Goal: Task Accomplishment & Management: Manage account settings

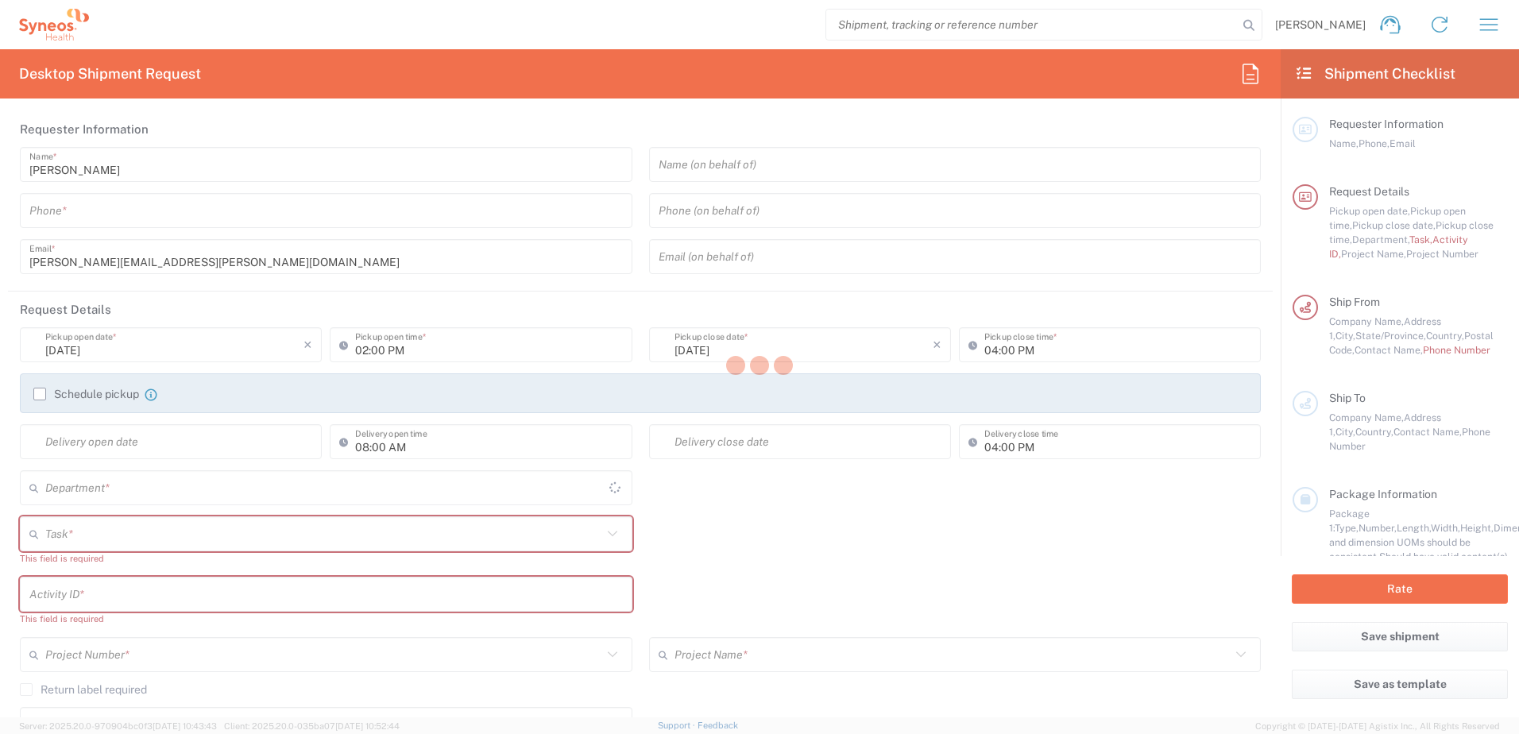
type input "4510"
type input "Syneos Health, LLC-[GEOGRAPHIC_DATA] [GEOGRAPHIC_DATA] [GEOGRAPHIC_DATA]"
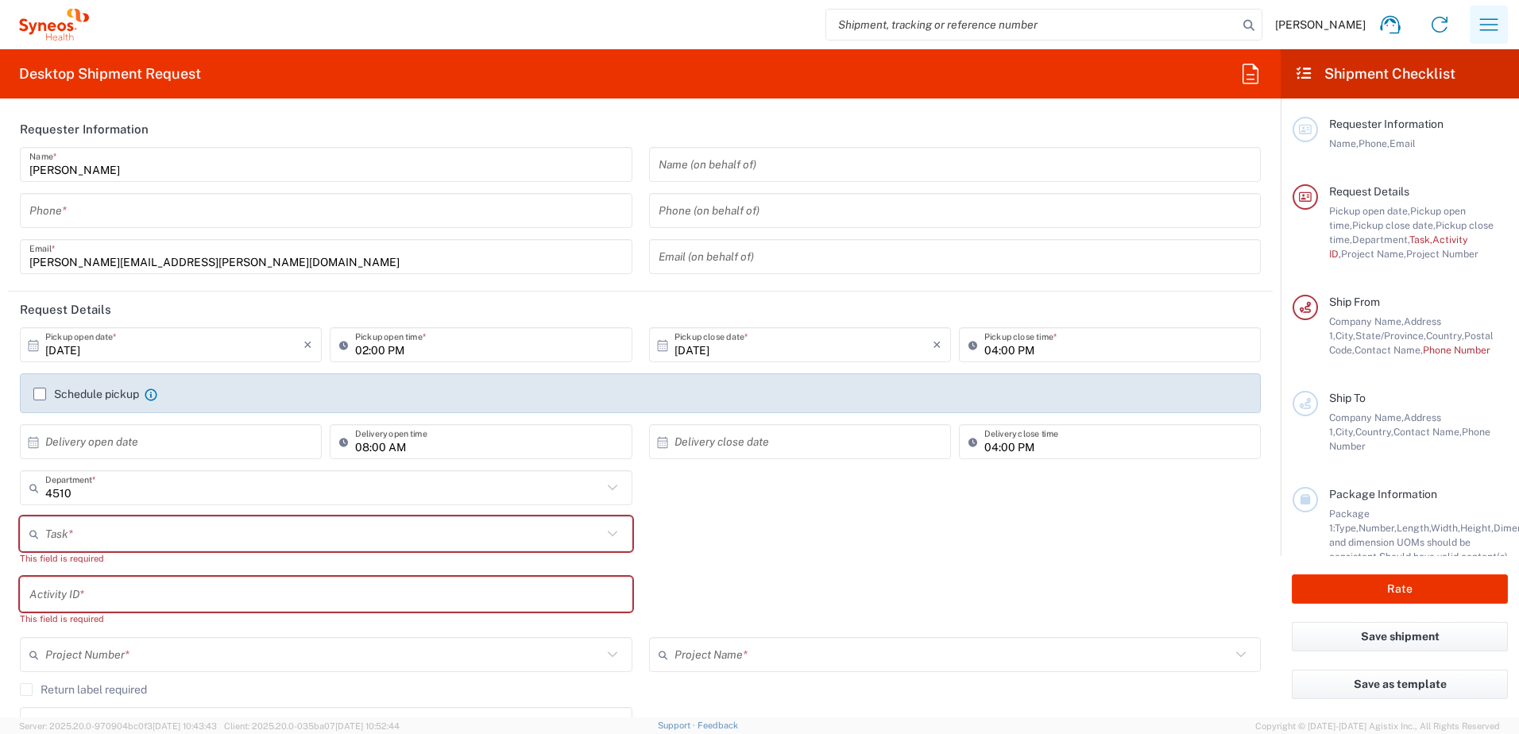
click at [1497, 19] on icon "button" at bounding box center [1489, 24] width 18 height 12
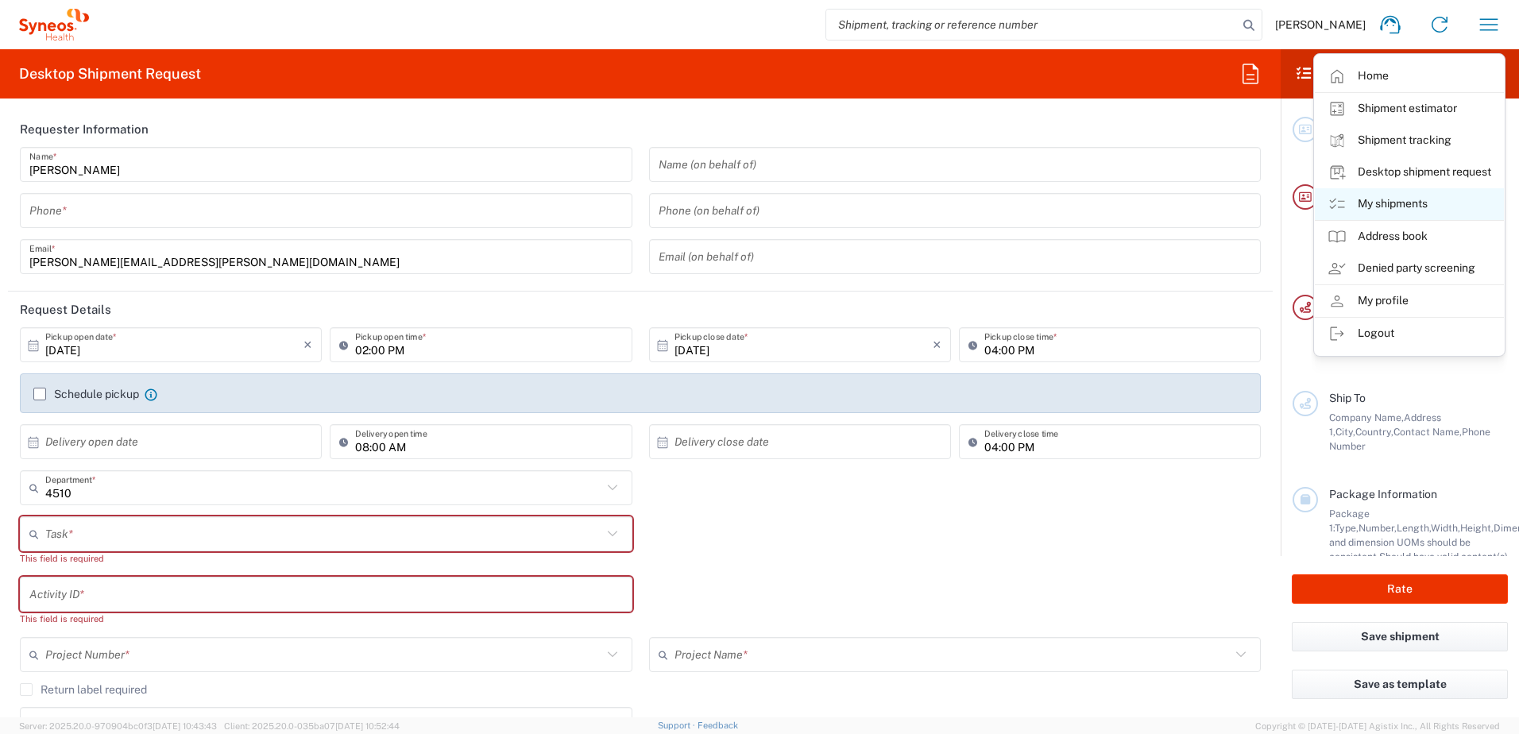
click at [1403, 203] on link "My shipments" at bounding box center [1409, 204] width 189 height 32
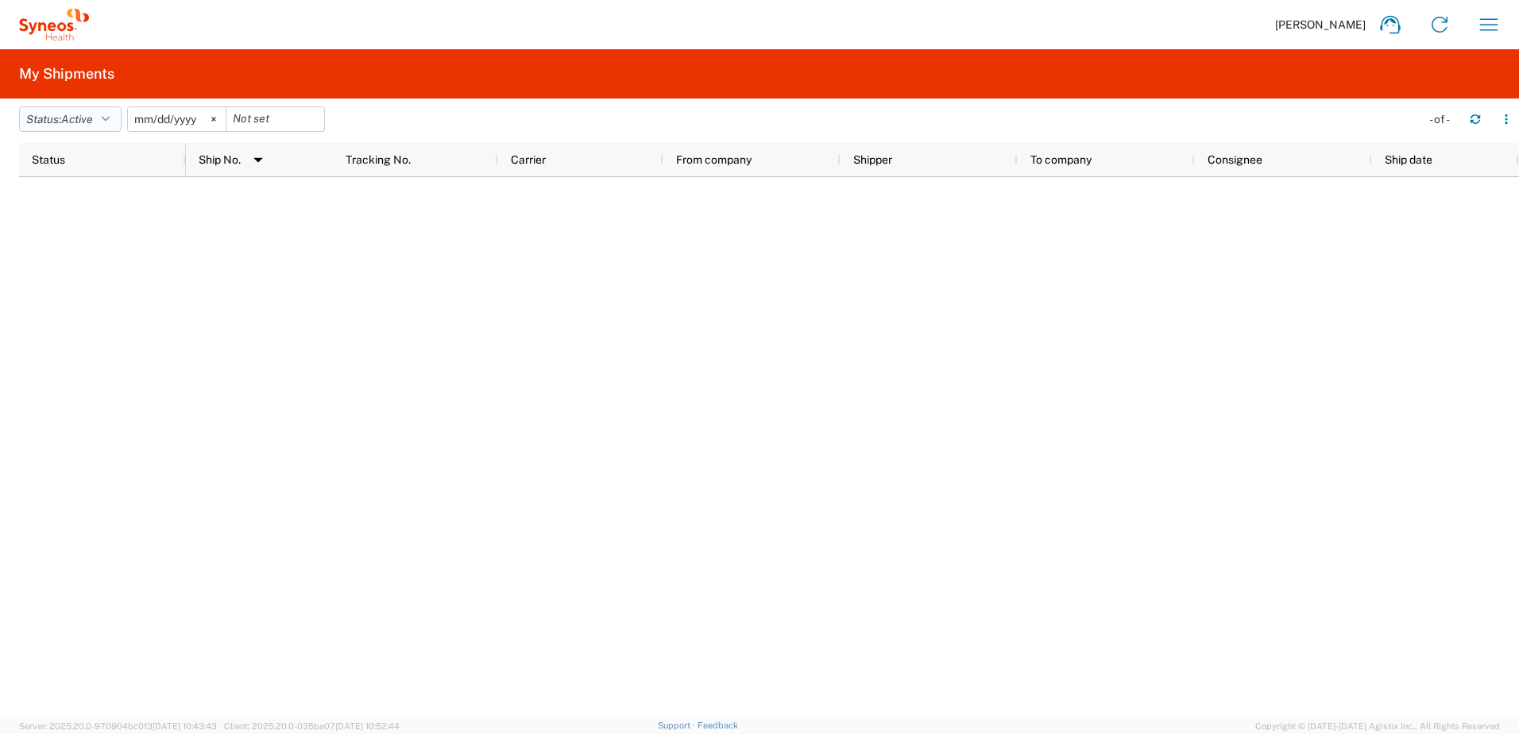
click at [110, 121] on icon "button" at bounding box center [106, 119] width 8 height 11
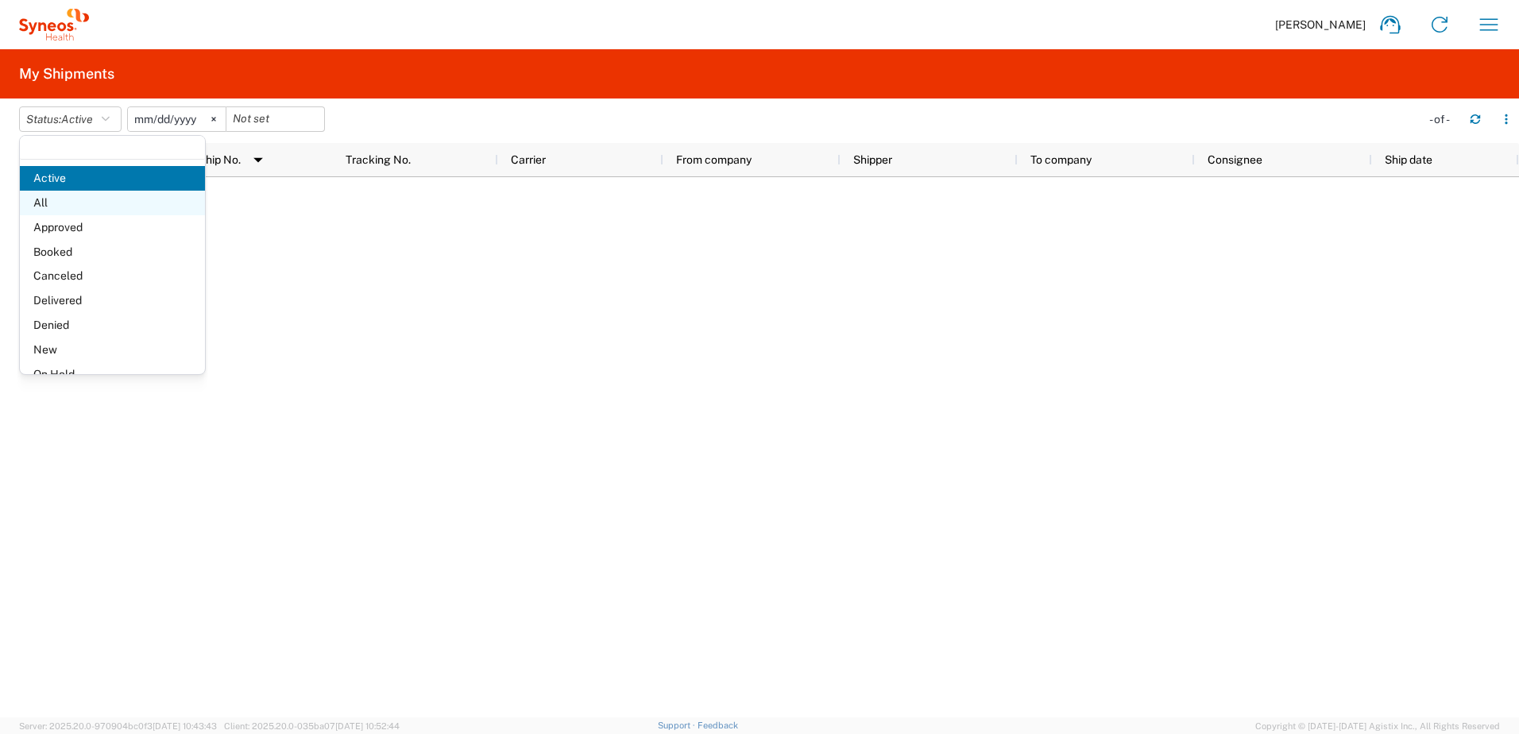
click at [78, 197] on span "All" at bounding box center [112, 203] width 185 height 25
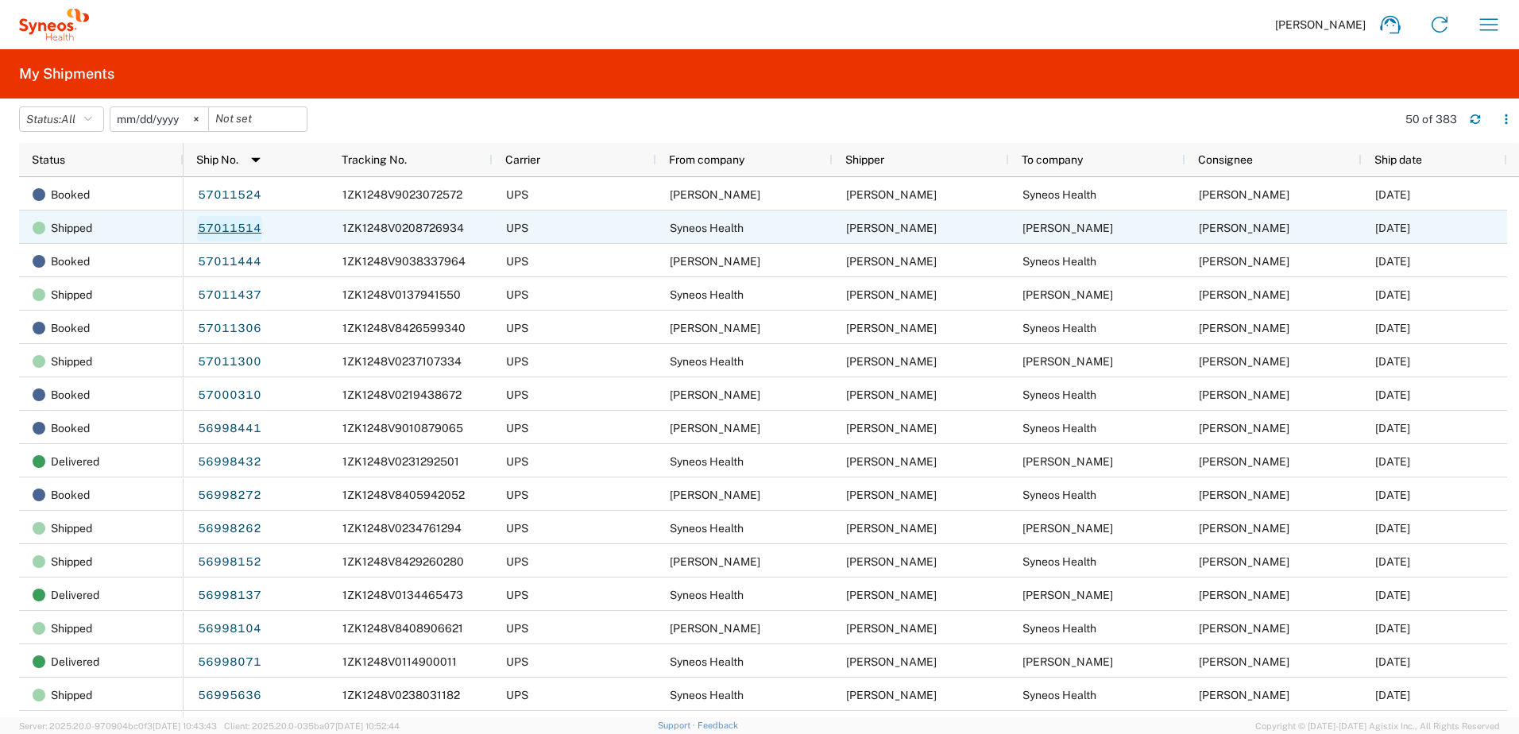
click at [226, 232] on link "57011514" at bounding box center [229, 228] width 65 height 25
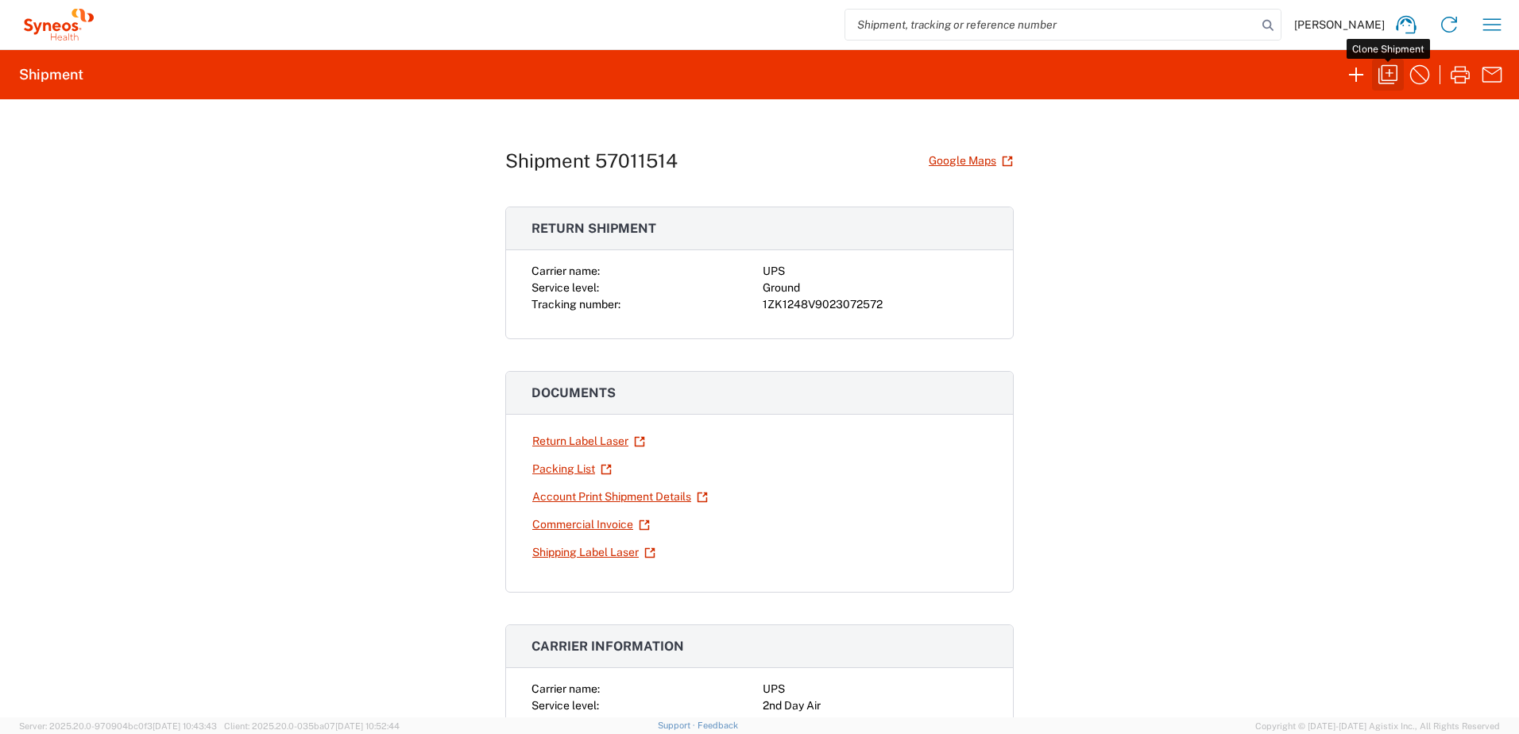
click at [1400, 81] on icon "button" at bounding box center [1387, 74] width 25 height 25
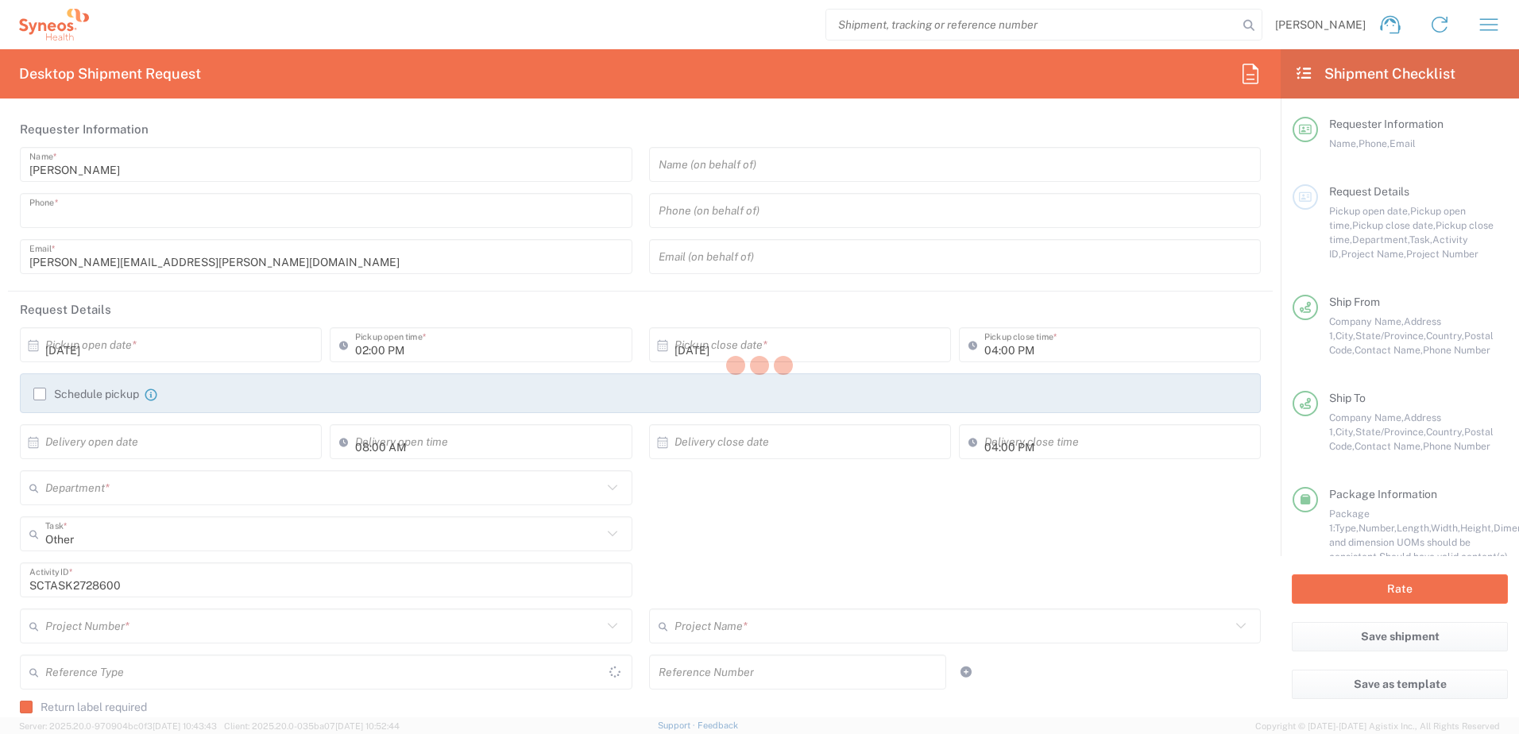
type input "9199867424"
type input "03:00 PM"
type textarea "[PERSON_NAME][EMAIL_ADDRESS][PERSON_NAME][DOMAIN_NAME]"
type input "Syneos Health"
type input "[GEOGRAPHIC_DATA]"
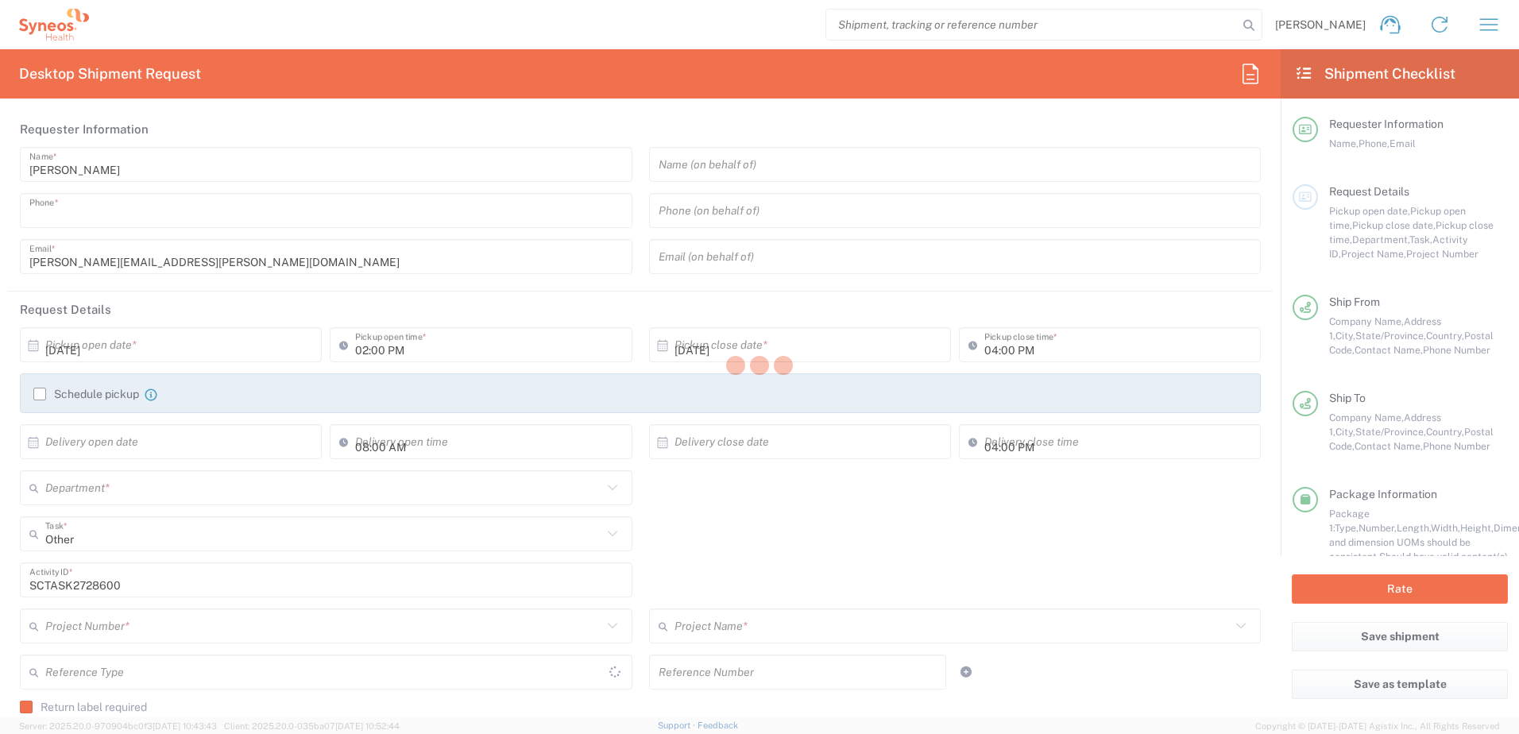
type input "Morrisville"
type input "27560"
type input "[PERSON_NAME]"
type input "9199867424"
type input "[PERSON_NAME][EMAIL_ADDRESS][PERSON_NAME][DOMAIN_NAME]"
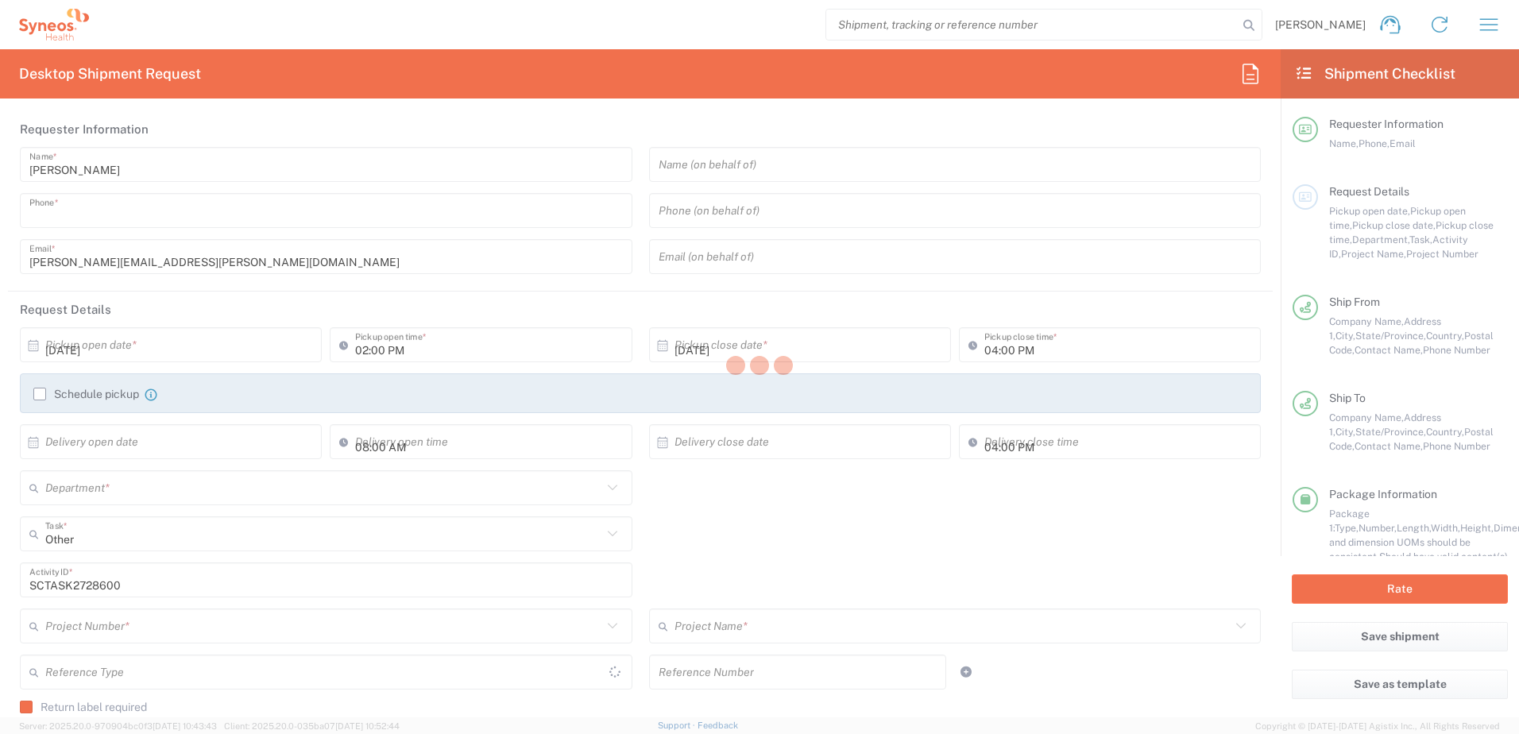
type input "[PERSON_NAME]"
type input "99 Ash Breeze Cv"
type input "[GEOGRAPHIC_DATA]"
type input "32095"
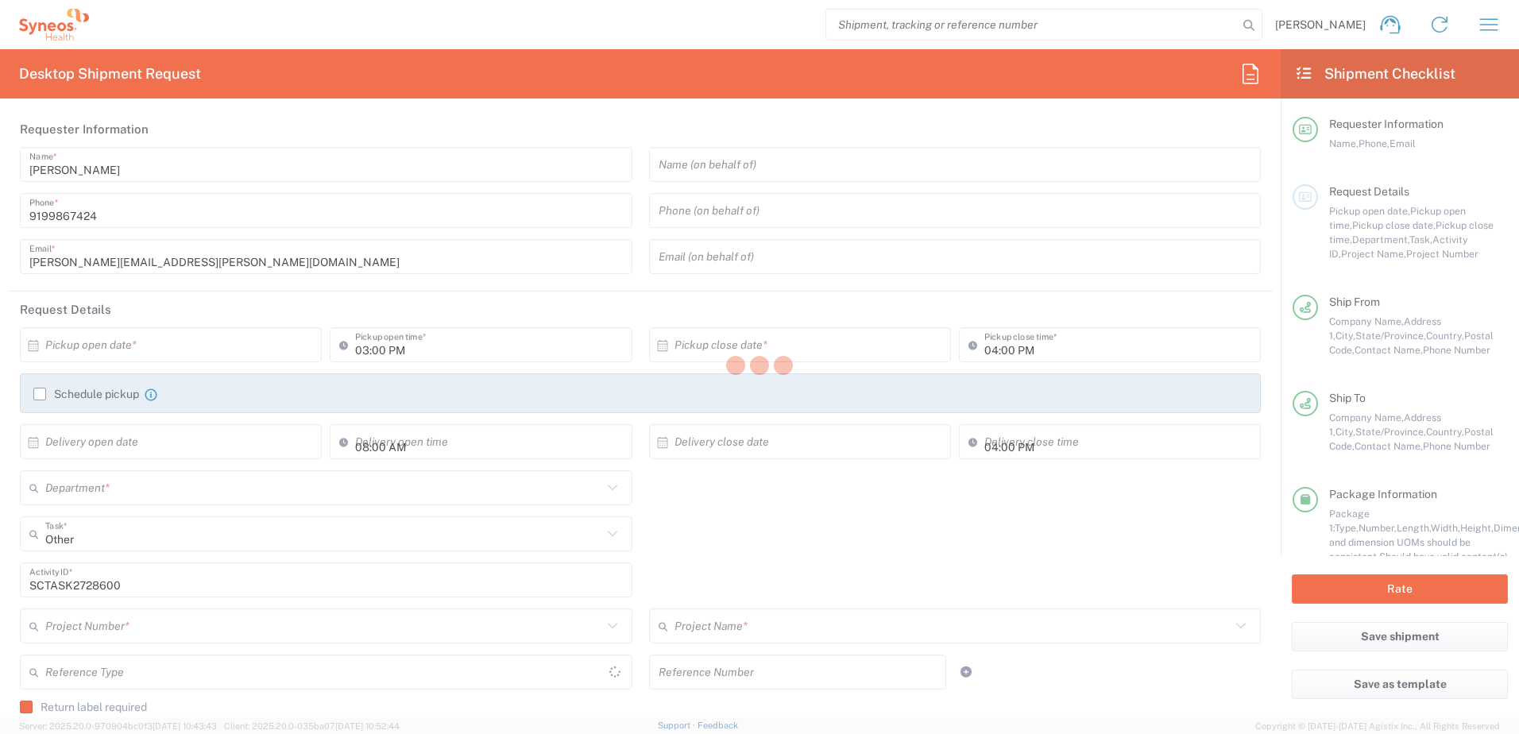
type input "[PERSON_NAME]"
type input "4074307392"
type input "[EMAIL_ADDRESS][DOMAIN_NAME]"
type input "Residential/Home"
type input "Sender/Shipper"
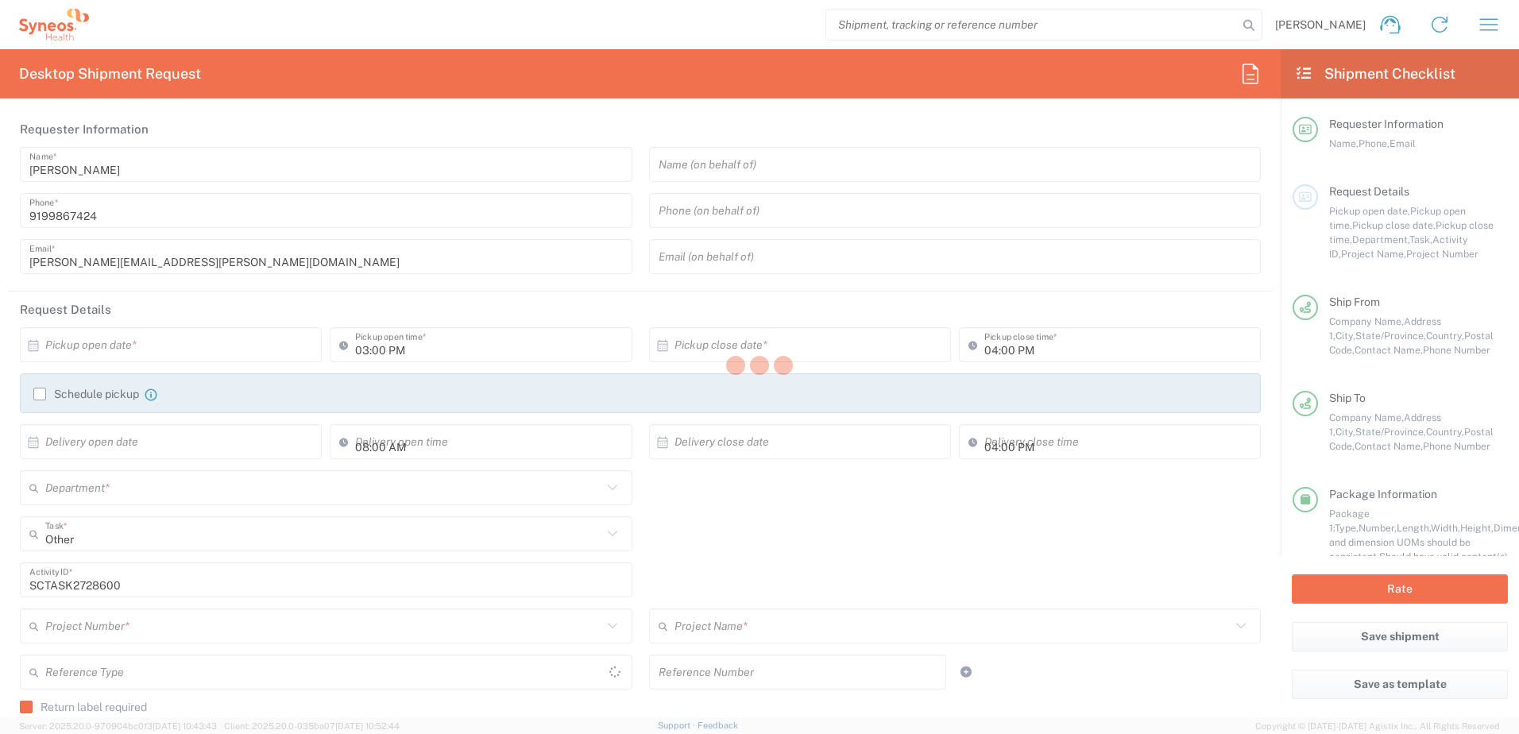
type input "Sender/Shipper"
type input "[US_STATE]"
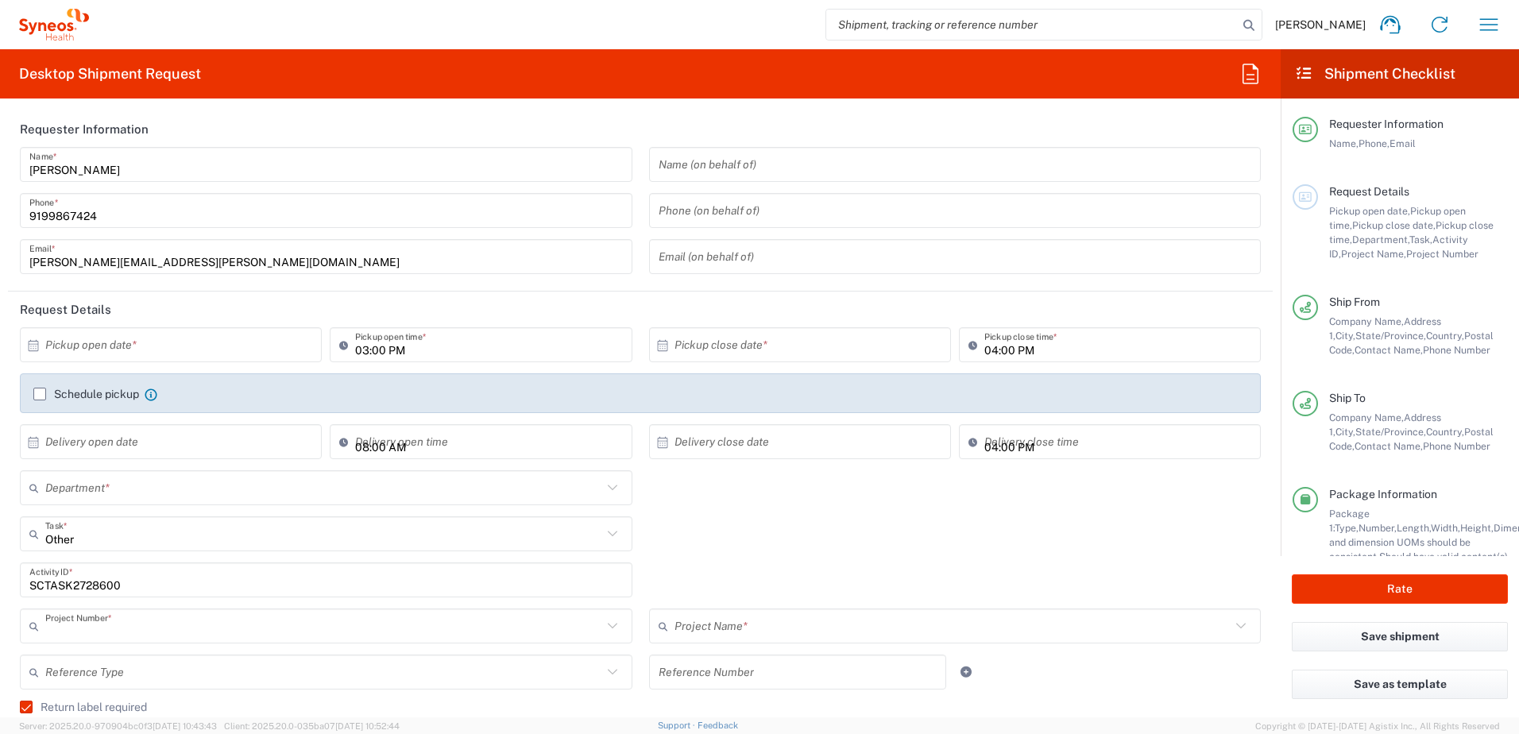
type input "4510"
type input "4520 DEPARTMENTAL EXPENSE"
type input "Ground"
type input "Your Packaging"
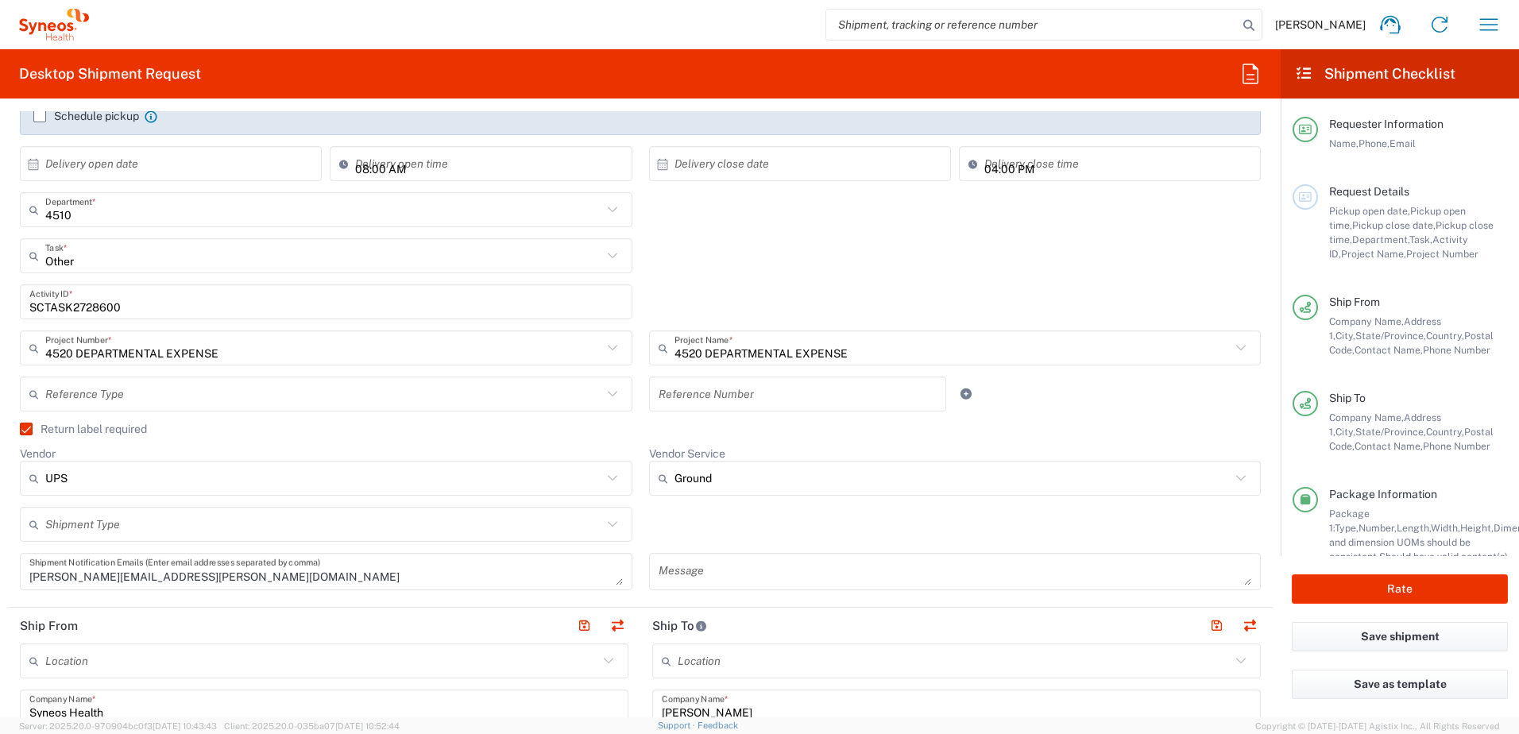
scroll to position [477, 0]
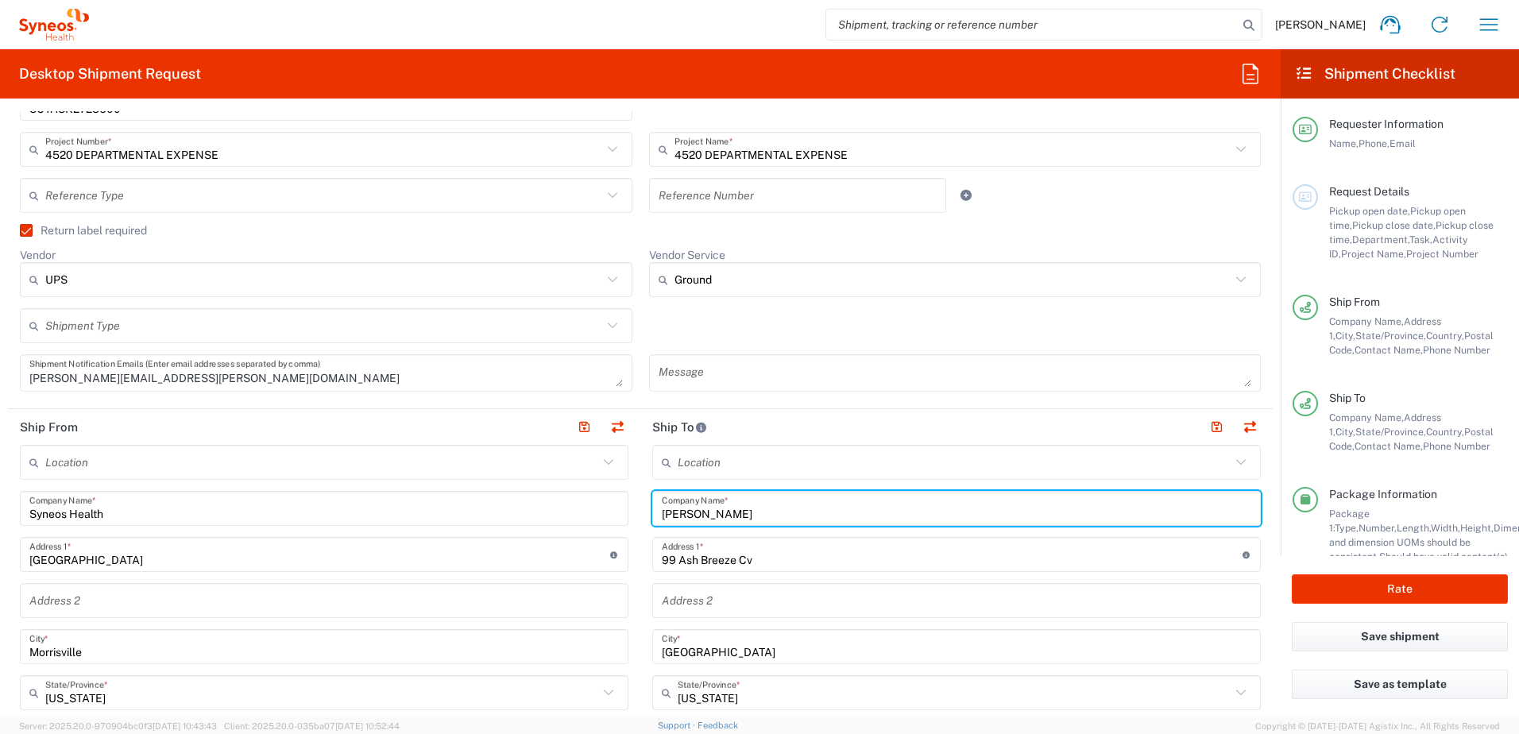
drag, startPoint x: 741, startPoint y: 505, endPoint x: 546, endPoint y: 492, distance: 195.1
paste input "[PERSON_NAME]"
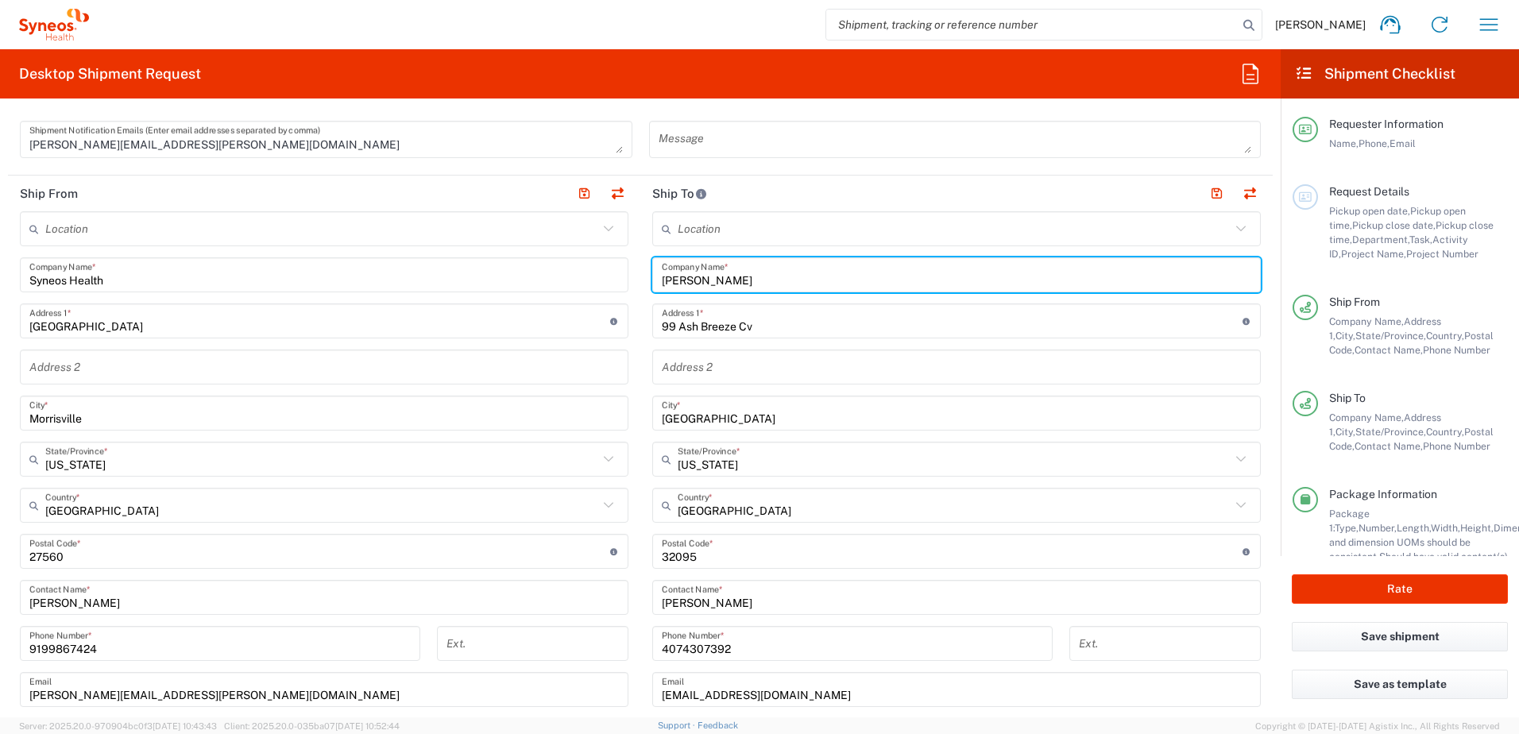
scroll to position [715, 0]
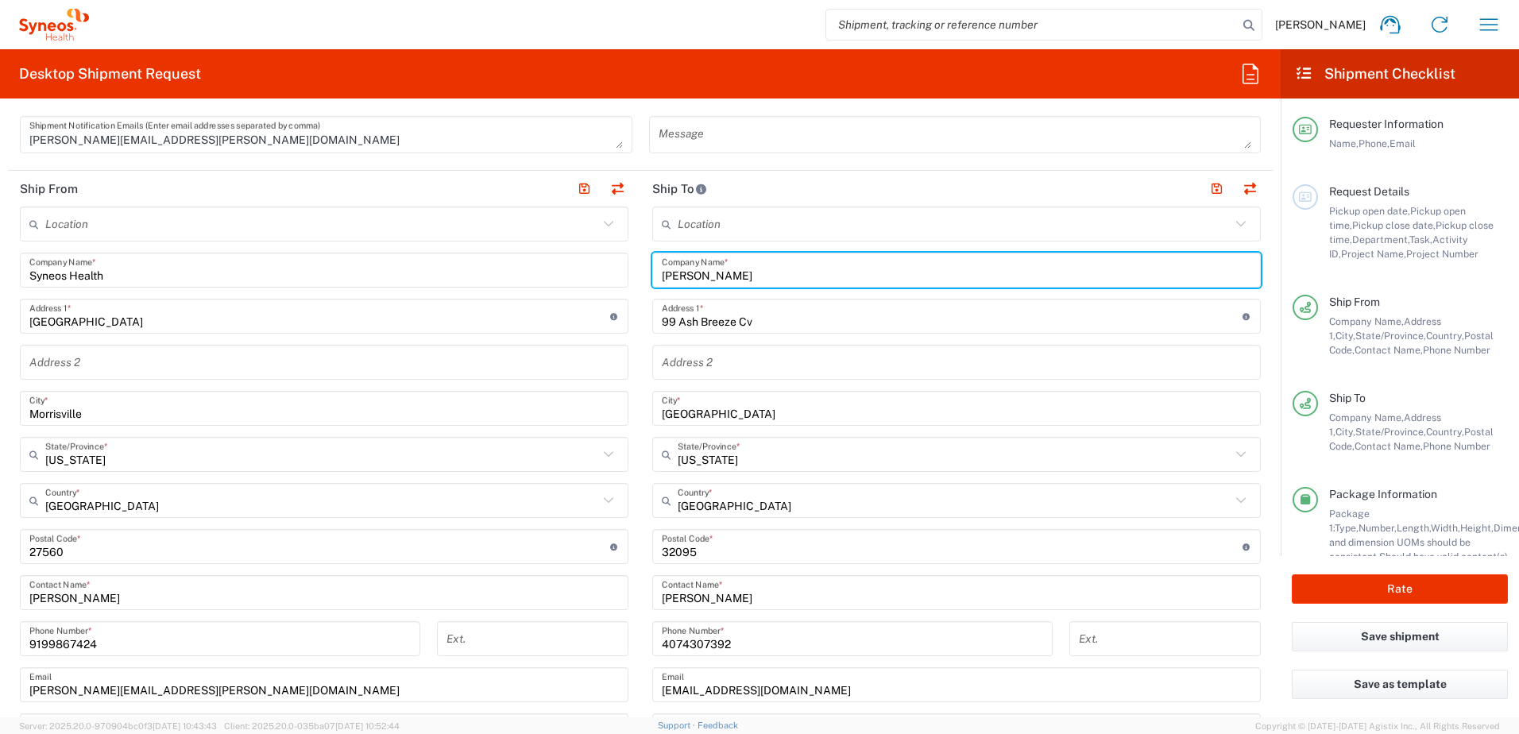
type input "[PERSON_NAME]"
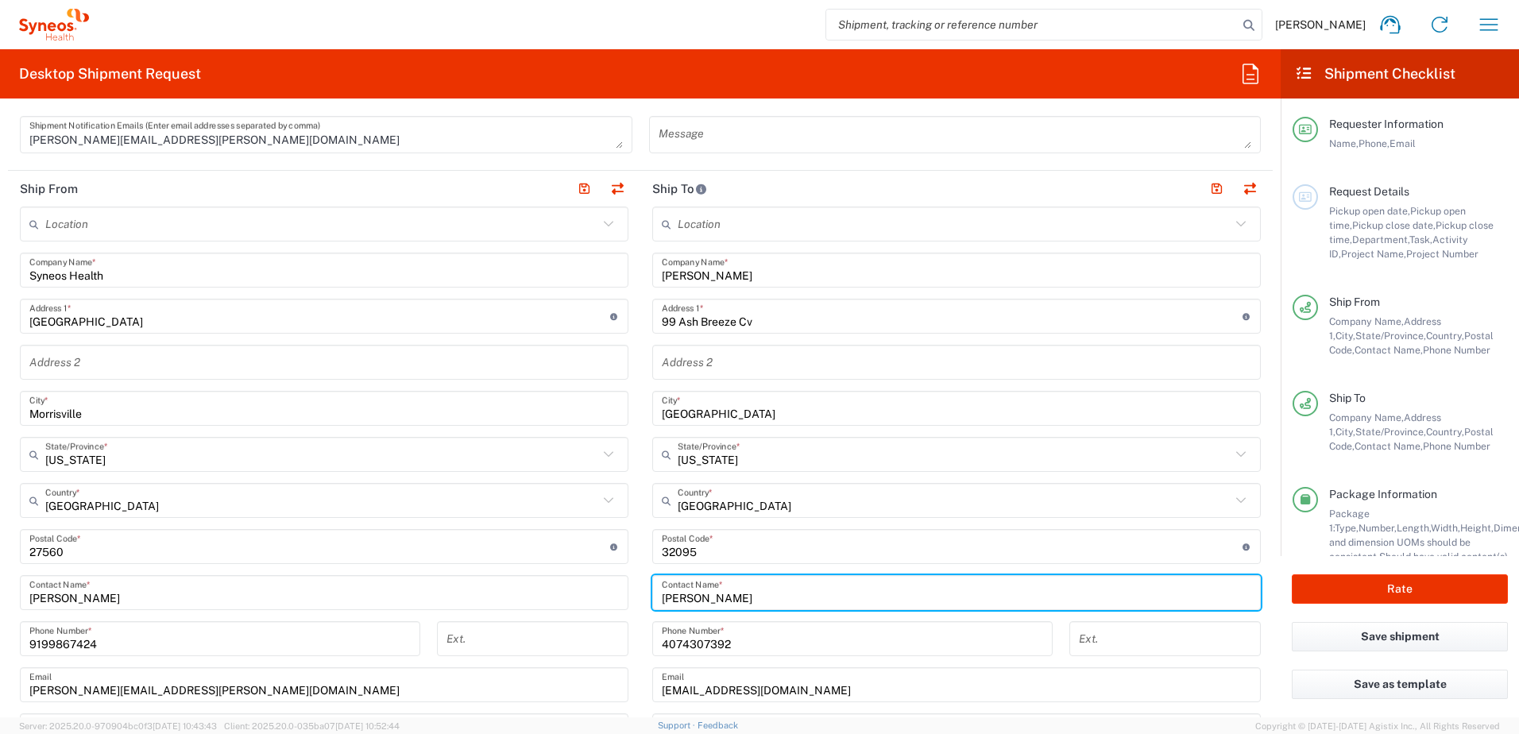
drag, startPoint x: 730, startPoint y: 598, endPoint x: 625, endPoint y: 591, distance: 105.9
click at [624, 592] on div "Ship From Location [PERSON_NAME] LLC-[GEOGRAPHIC_DATA] [GEOGRAPHIC_DATA] [GEOGR…" at bounding box center [640, 526] width 1265 height 710
paste input "[PERSON_NAME]"
type input "[PERSON_NAME]"
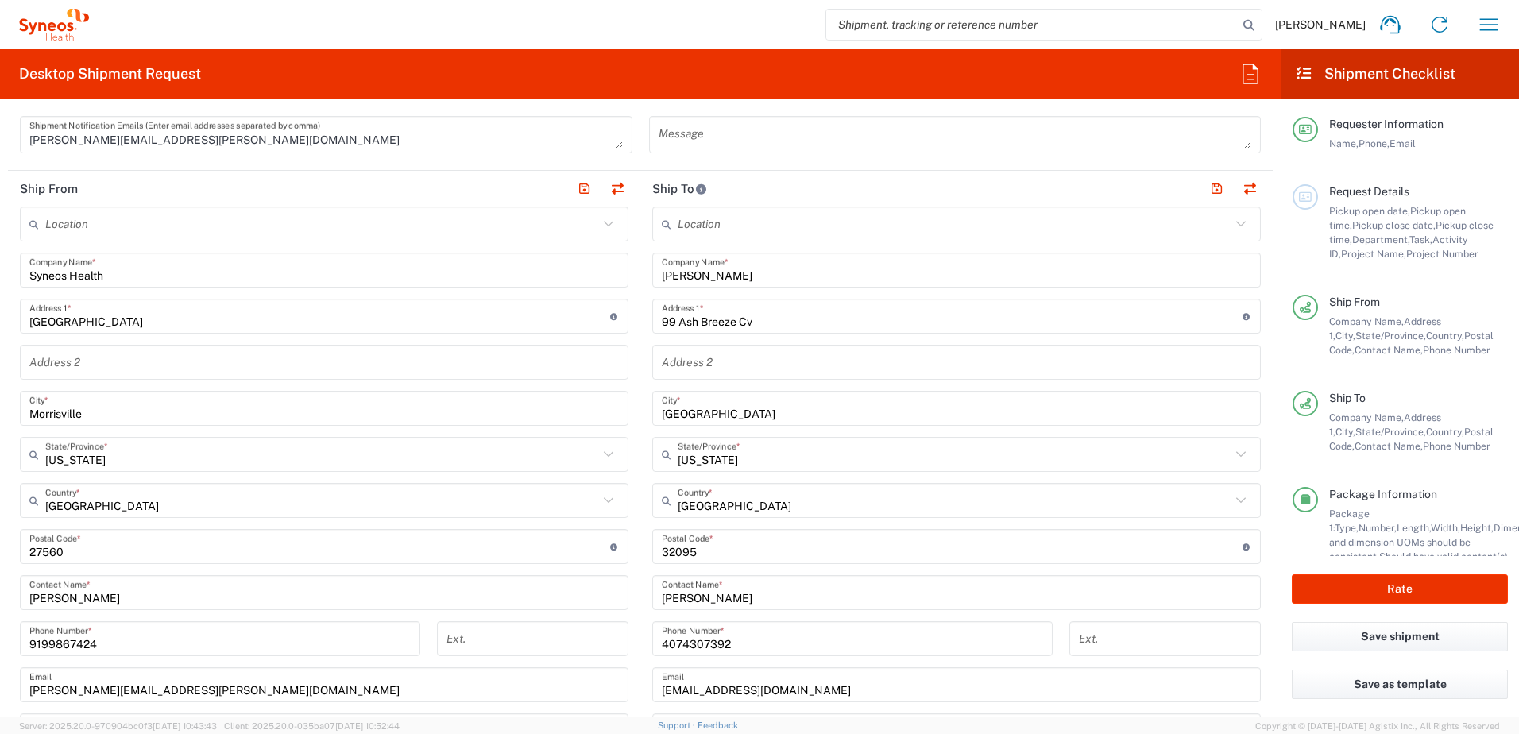
click at [773, 323] on input "99 Ash Breeze Cv" at bounding box center [952, 317] width 581 height 28
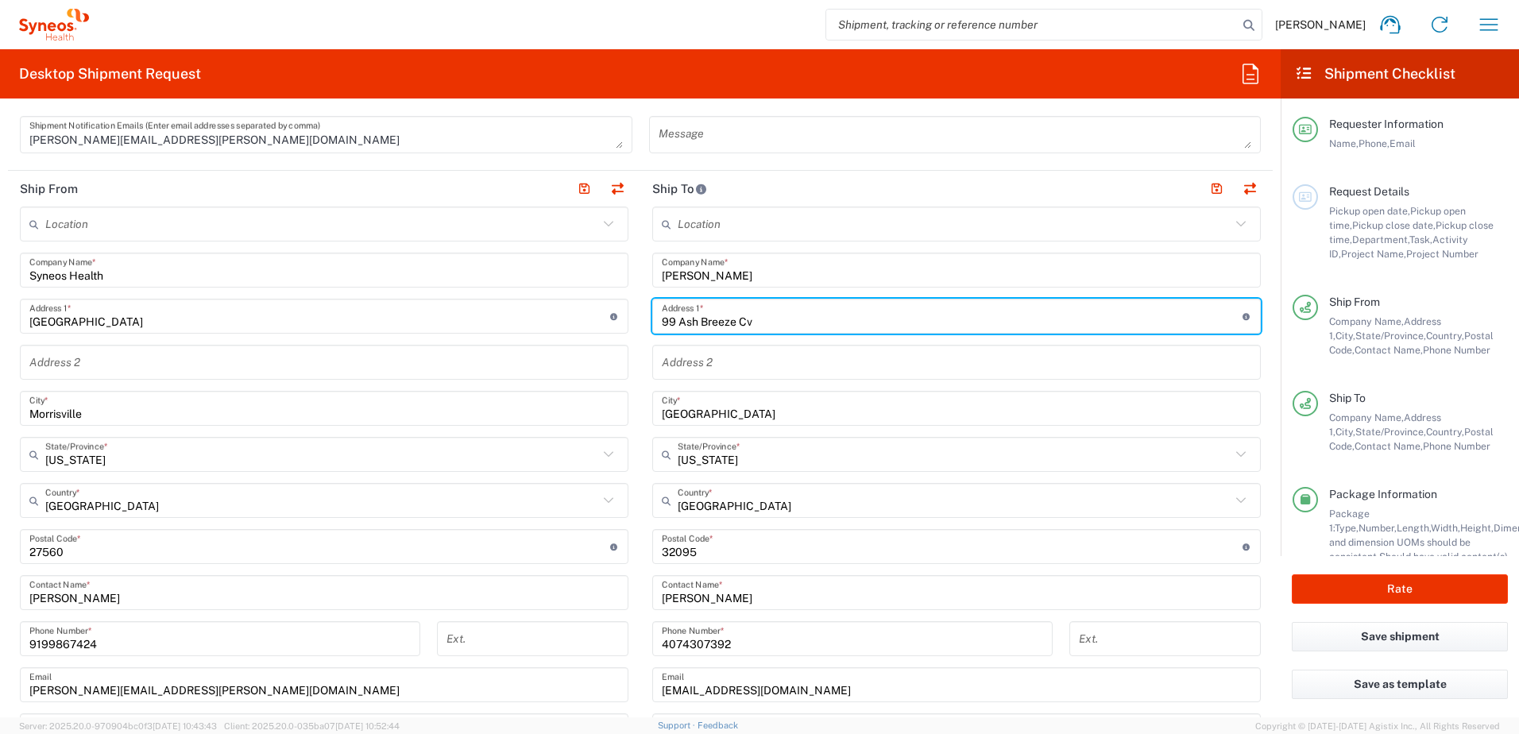
click at [790, 322] on input "99 Ash Breeze Cv" at bounding box center [952, 317] width 581 height 28
drag, startPoint x: 792, startPoint y: 323, endPoint x: 604, endPoint y: 315, distance: 188.5
click at [604, 315] on div "Ship From Location [PERSON_NAME] LLC-[GEOGRAPHIC_DATA] [GEOGRAPHIC_DATA] [GEOGR…" at bounding box center [640, 526] width 1265 height 710
paste input "[STREET_ADDRESS]"
type input "[STREET_ADDRESS]"
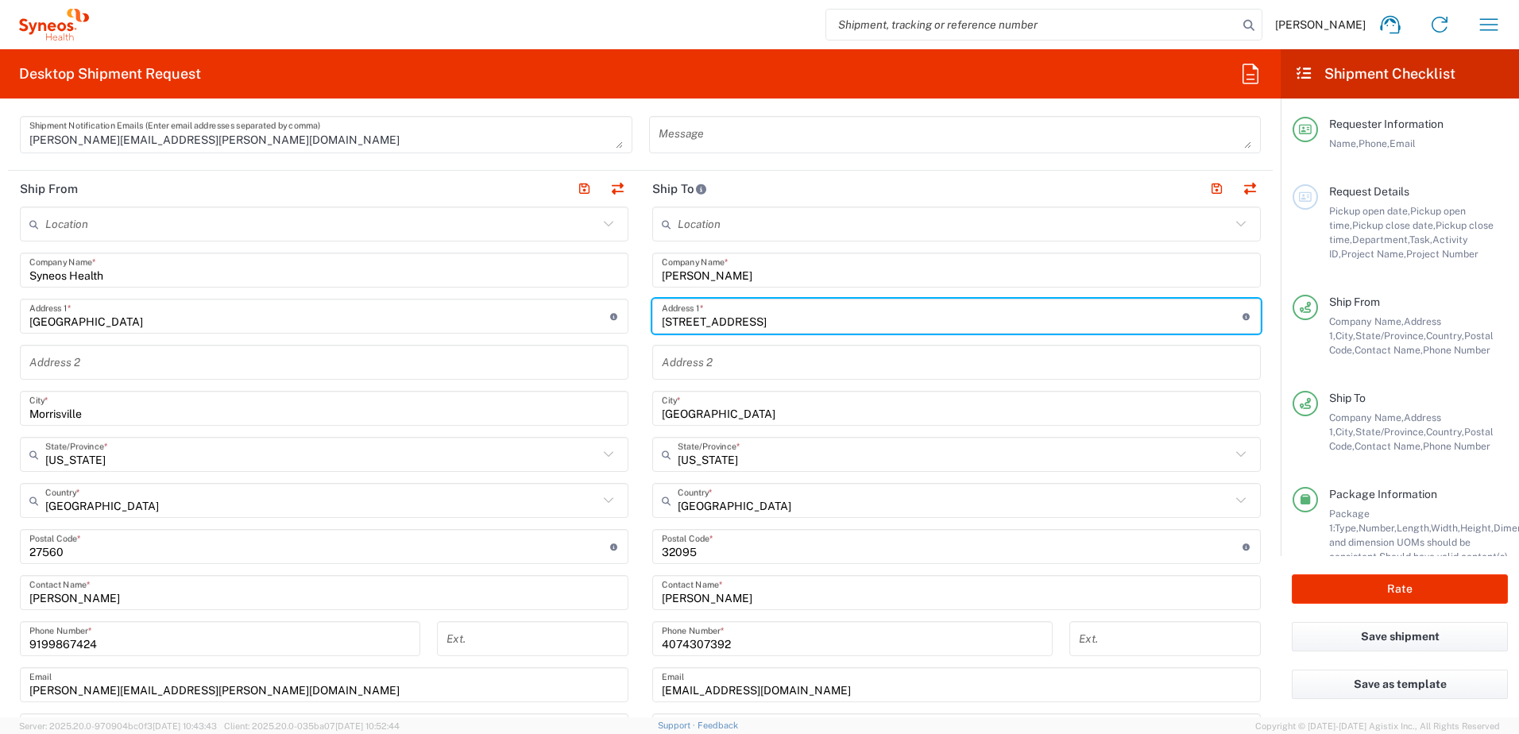
click at [734, 408] on input "[GEOGRAPHIC_DATA]" at bounding box center [957, 409] width 590 height 28
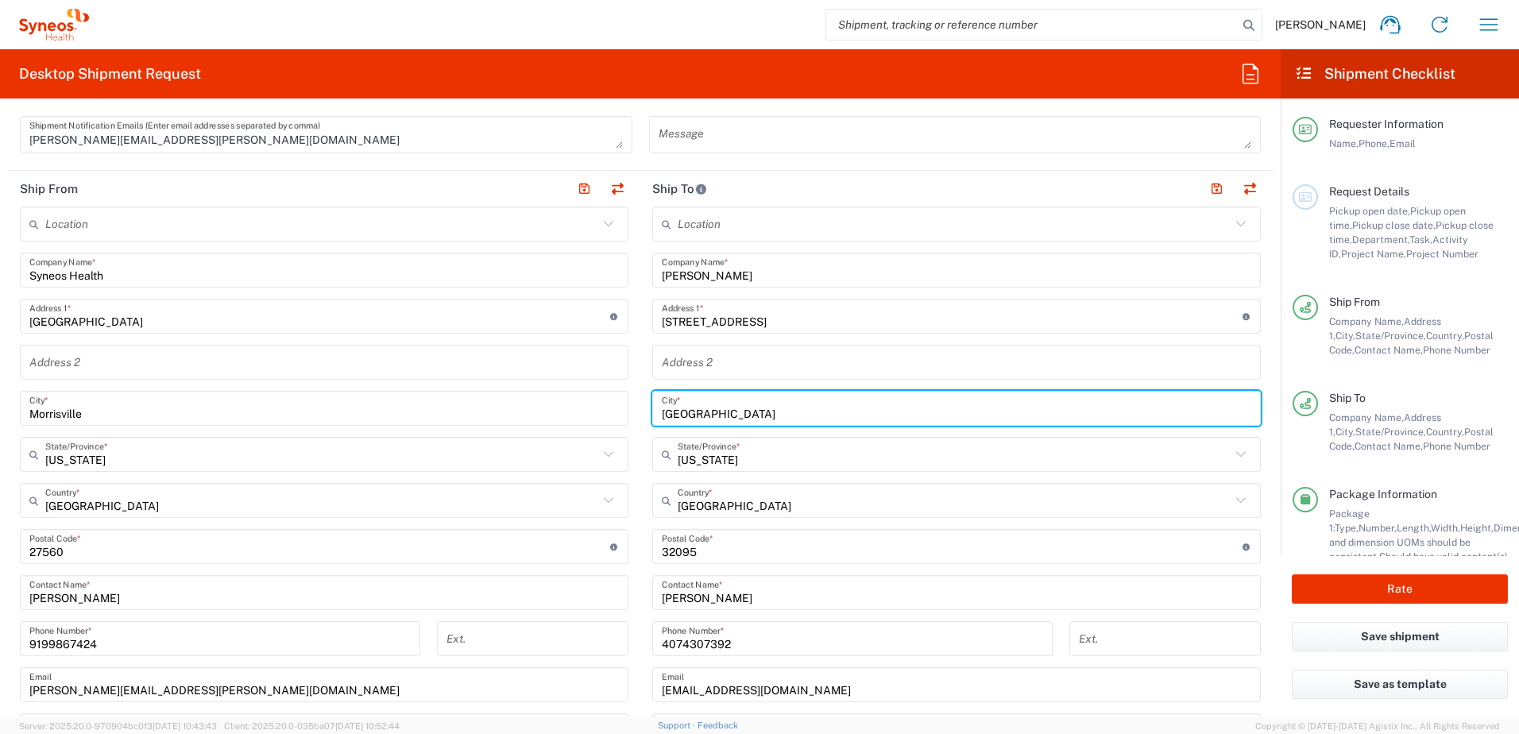
drag, startPoint x: 752, startPoint y: 415, endPoint x: 625, endPoint y: 410, distance: 128.0
click at [629, 411] on div "Ship From Location [PERSON_NAME] LLC-[GEOGRAPHIC_DATA] [GEOGRAPHIC_DATA] [GEOGR…" at bounding box center [640, 526] width 1265 height 710
type input "Wall"
click at [675, 320] on input "[STREET_ADDRESS]" at bounding box center [952, 317] width 581 height 28
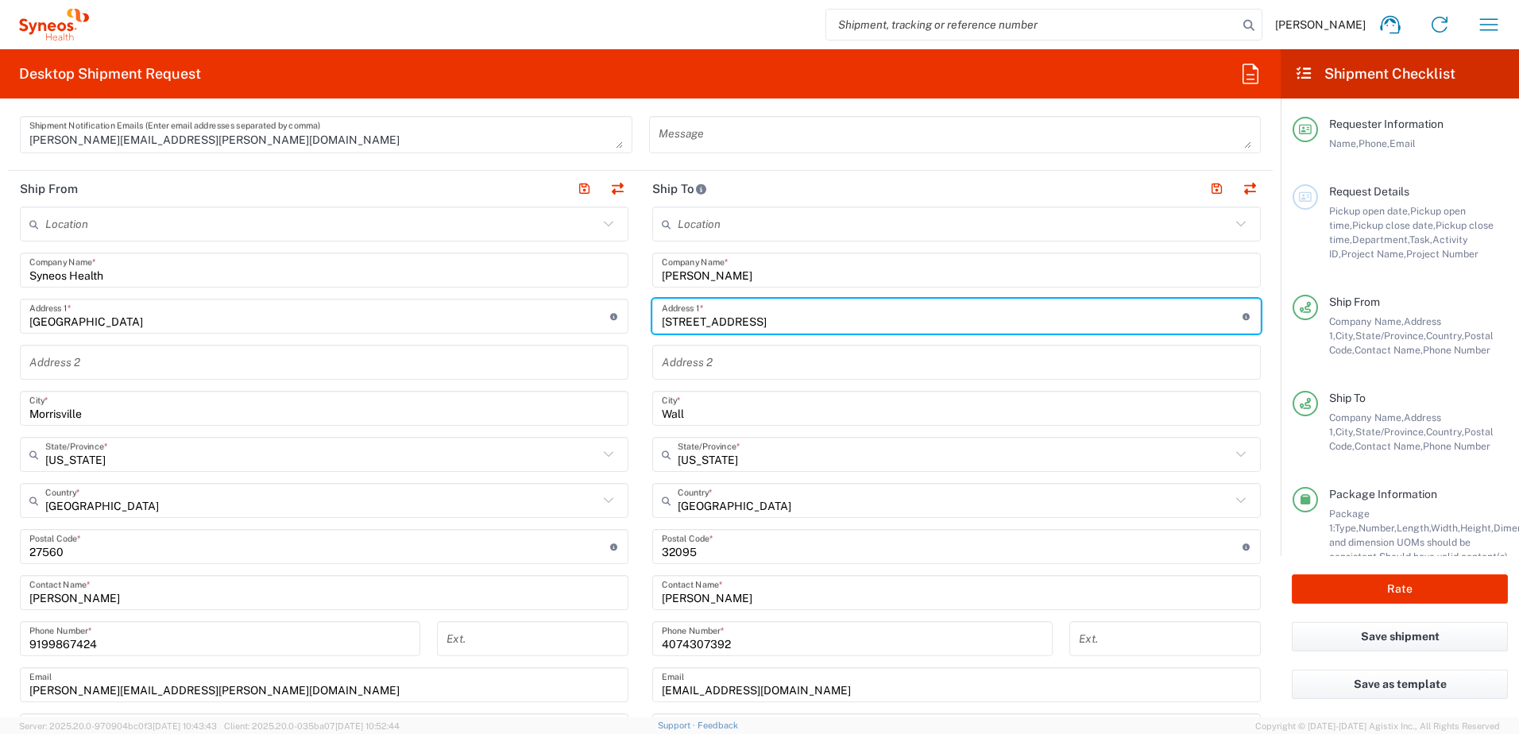
type input "[STREET_ADDRESS]"
click at [747, 461] on input "text" at bounding box center [954, 455] width 553 height 28
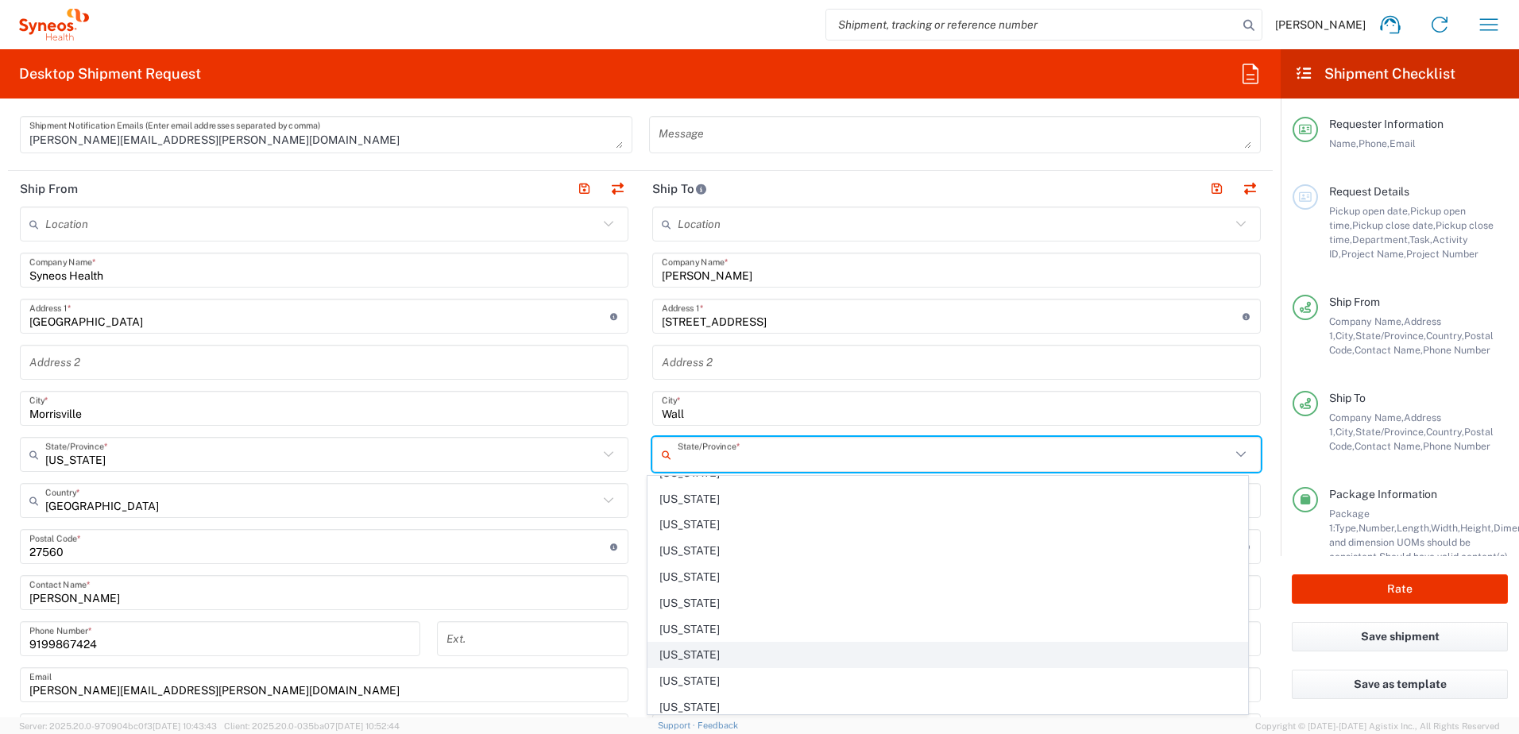
scroll to position [795, 0]
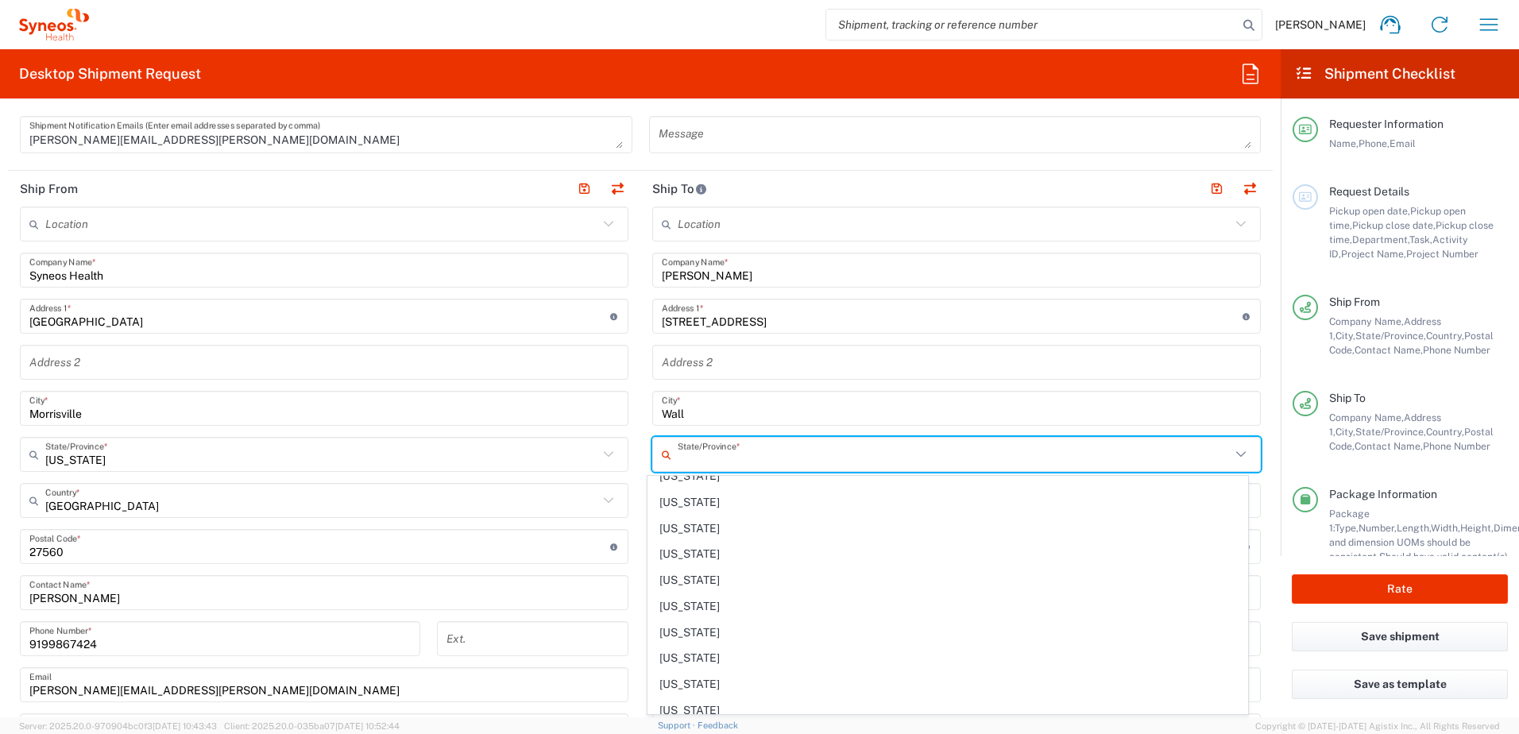
click at [715, 558] on span "[US_STATE]" at bounding box center [948, 554] width 600 height 25
type input "[US_STATE]"
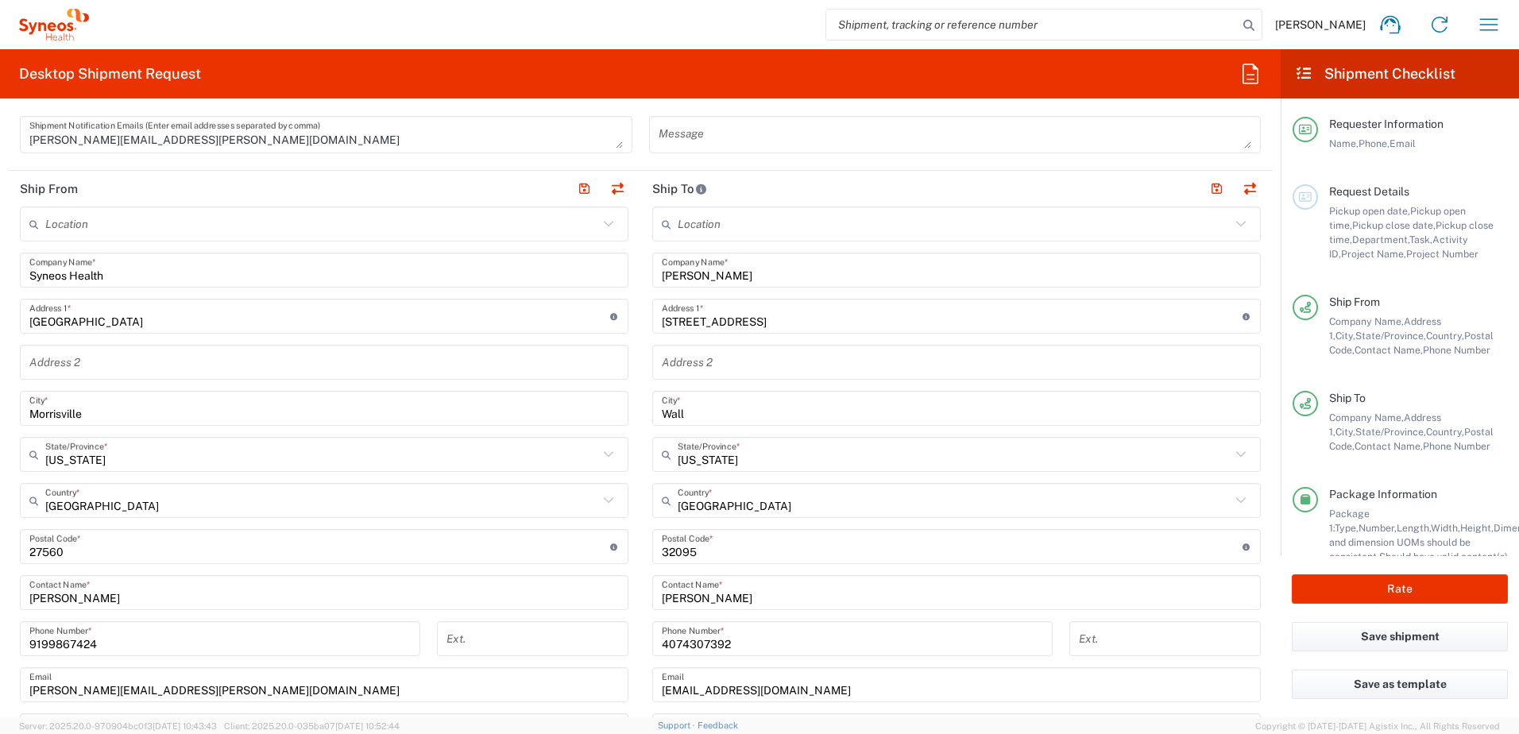
click at [742, 637] on input "4074307392" at bounding box center [852, 639] width 381 height 28
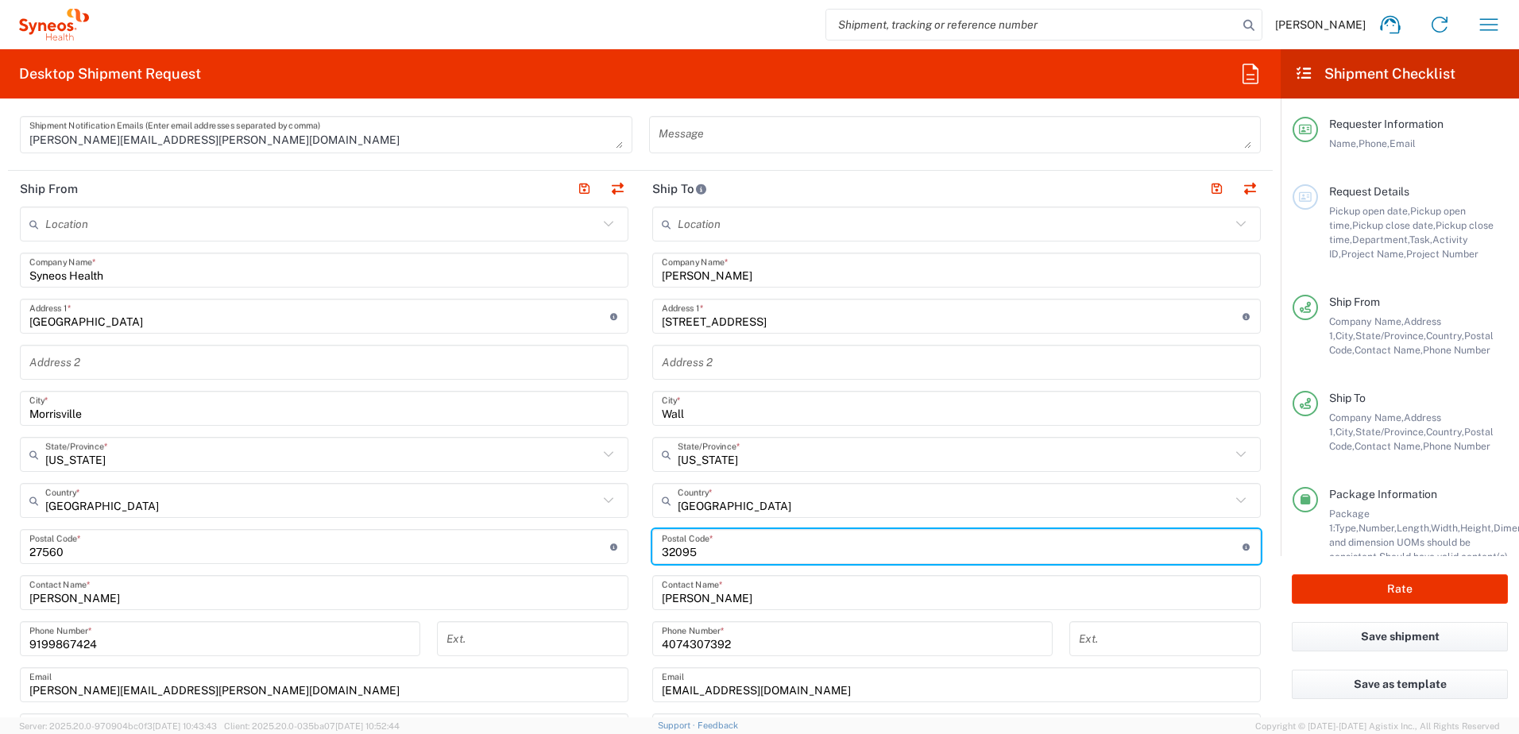
drag, startPoint x: 751, startPoint y: 556, endPoint x: 613, endPoint y: 549, distance: 137.6
click at [619, 551] on div "Ship From Location [PERSON_NAME] LLC-[GEOGRAPHIC_DATA] [GEOGRAPHIC_DATA] [GEOGR…" at bounding box center [640, 526] width 1265 height 710
paste input "07719"
type input "07719"
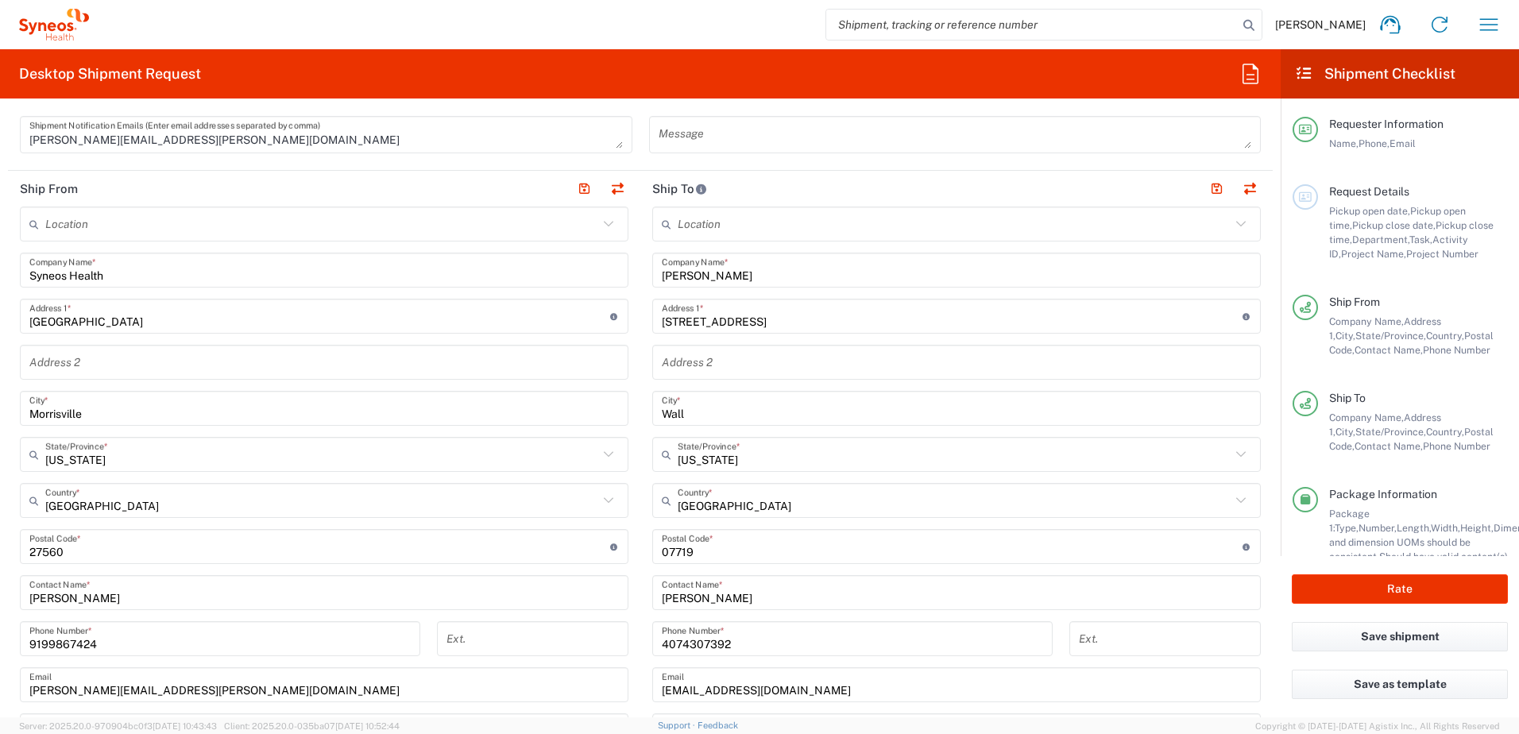
click at [723, 656] on div "[PHONE_NUMBER] Phone Number *" at bounding box center [852, 644] width 417 height 46
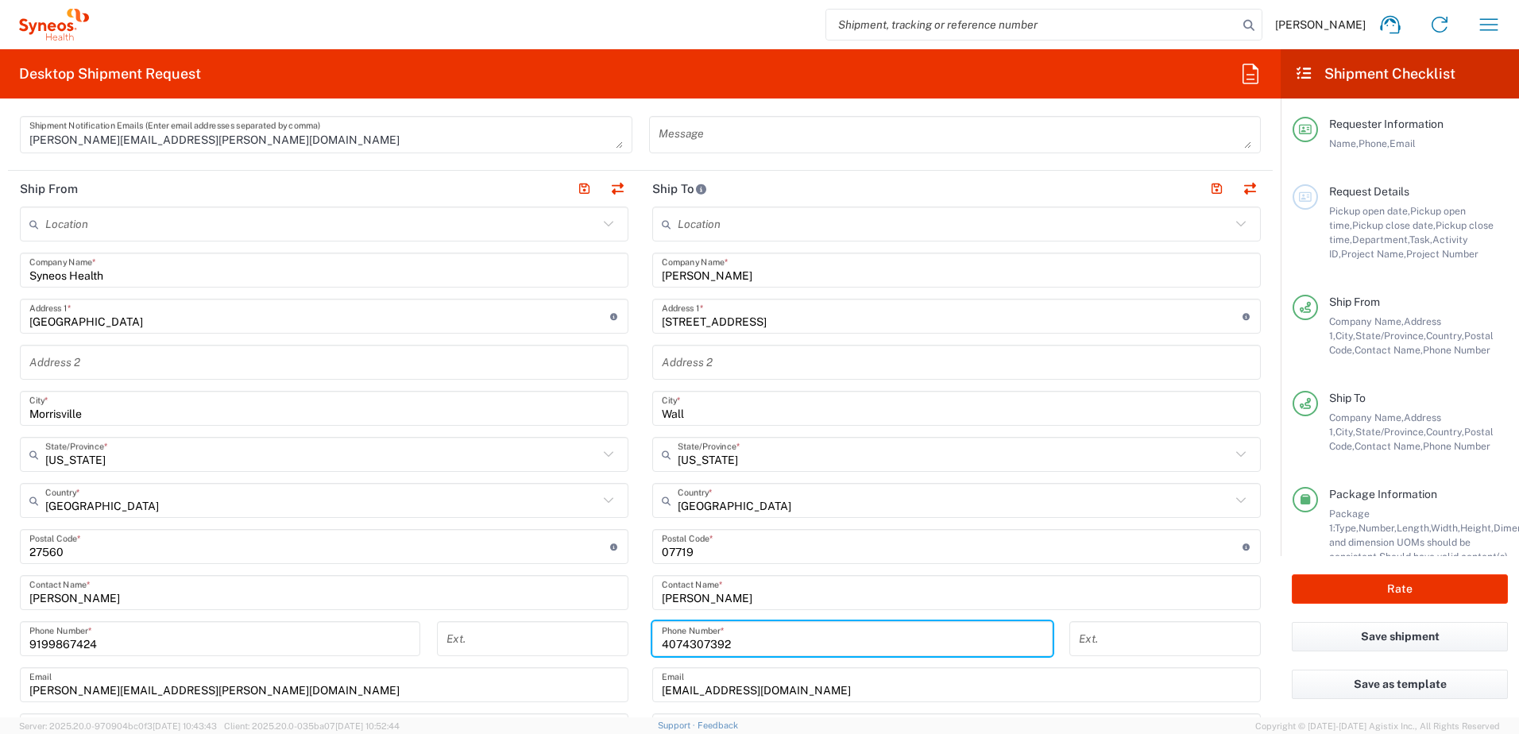
click at [748, 639] on input "4074307392" at bounding box center [852, 639] width 381 height 28
drag, startPoint x: 690, startPoint y: 636, endPoint x: 638, endPoint y: 635, distance: 52.5
click at [644, 636] on div "[PHONE_NUMBER] Phone Number *" at bounding box center [852, 644] width 417 height 46
paste input "[PHONE_NUMBER]"
type input "[PHONE_NUMBER]"
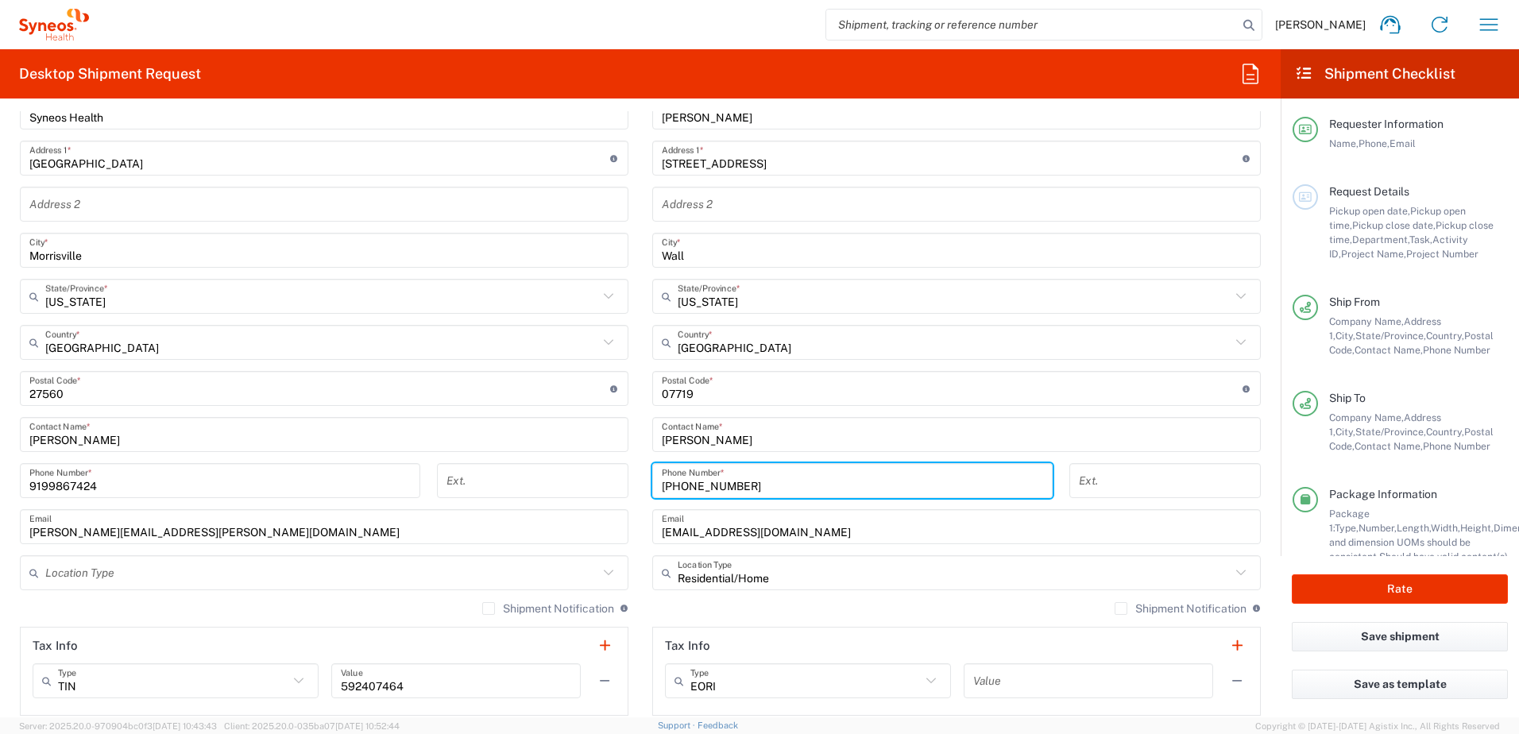
scroll to position [874, 0]
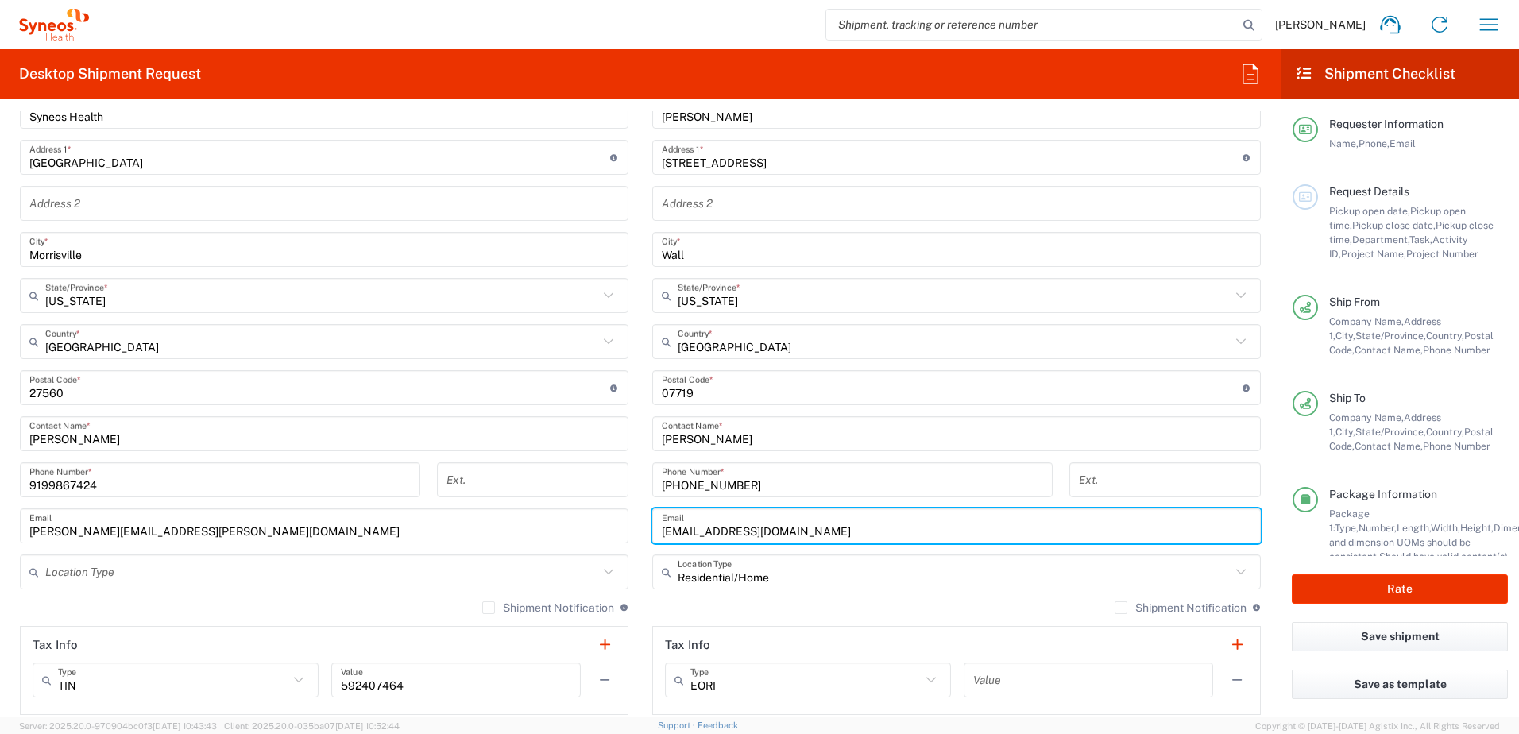
drag, startPoint x: 787, startPoint y: 534, endPoint x: 647, endPoint y: 536, distance: 140.7
click at [652, 536] on div "[EMAIL_ADDRESS][DOMAIN_NAME] Email" at bounding box center [956, 526] width 609 height 35
paste input "dabiglin@hot"
type input "[EMAIL_ADDRESS][DOMAIN_NAME]"
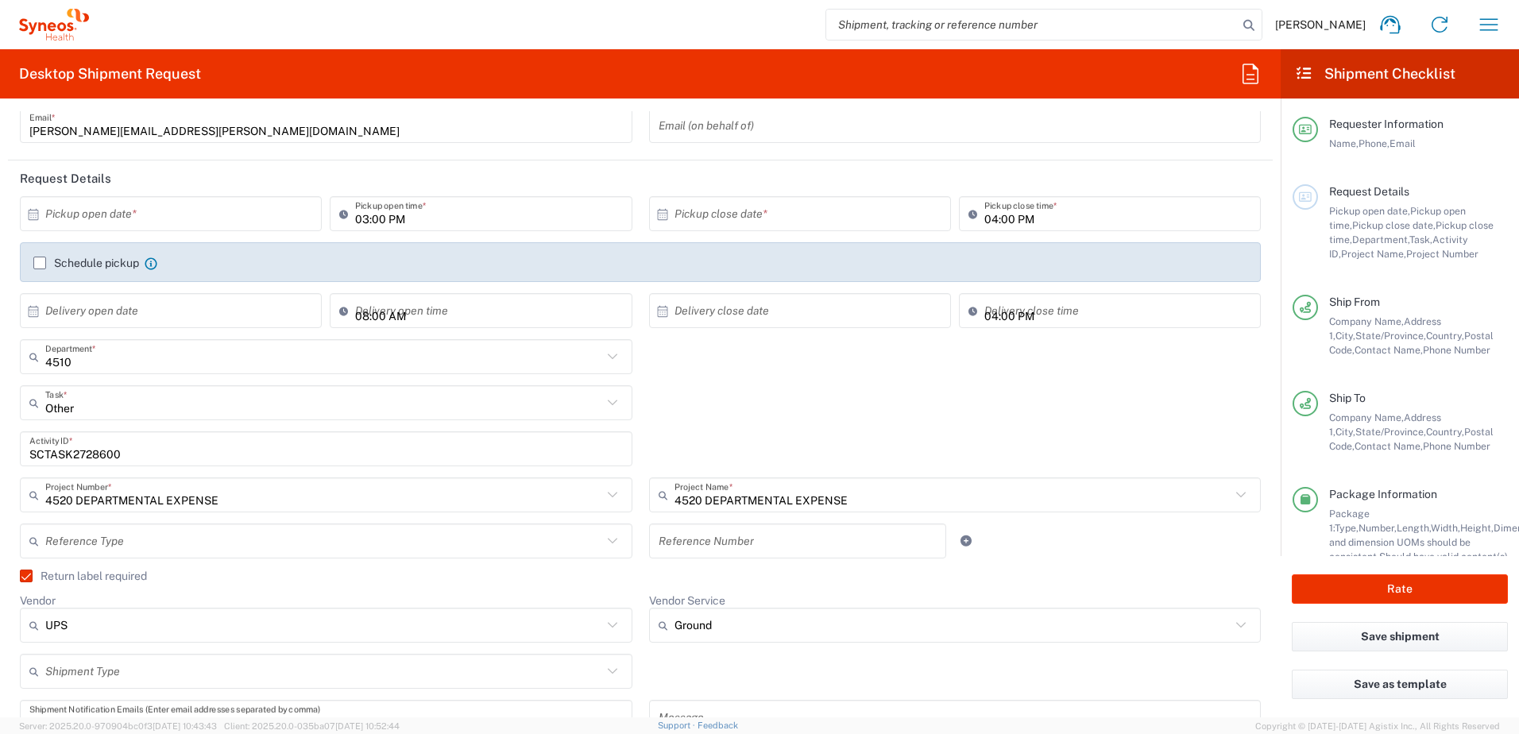
scroll to position [159, 0]
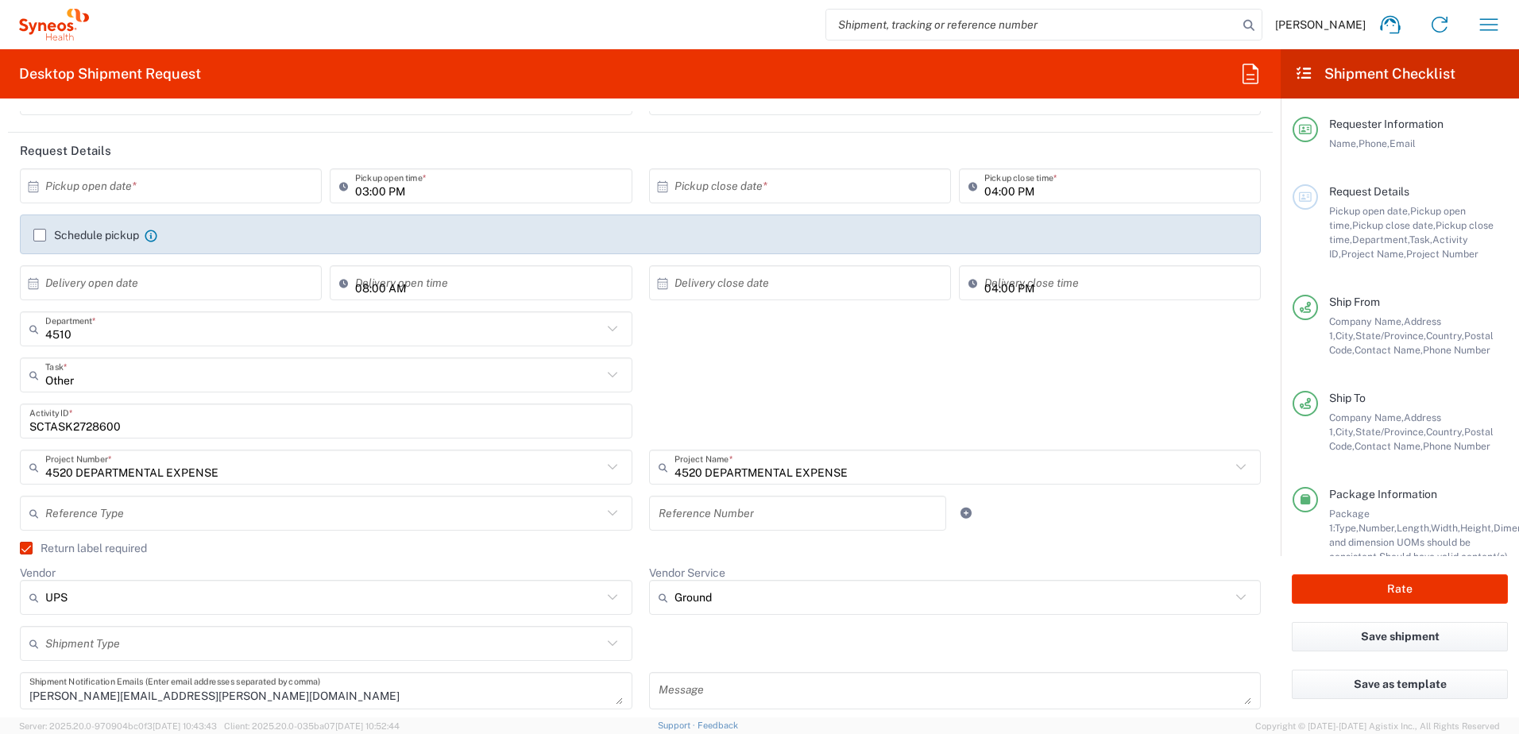
click at [83, 425] on input "SCTASK2728600" at bounding box center [326, 422] width 594 height 28
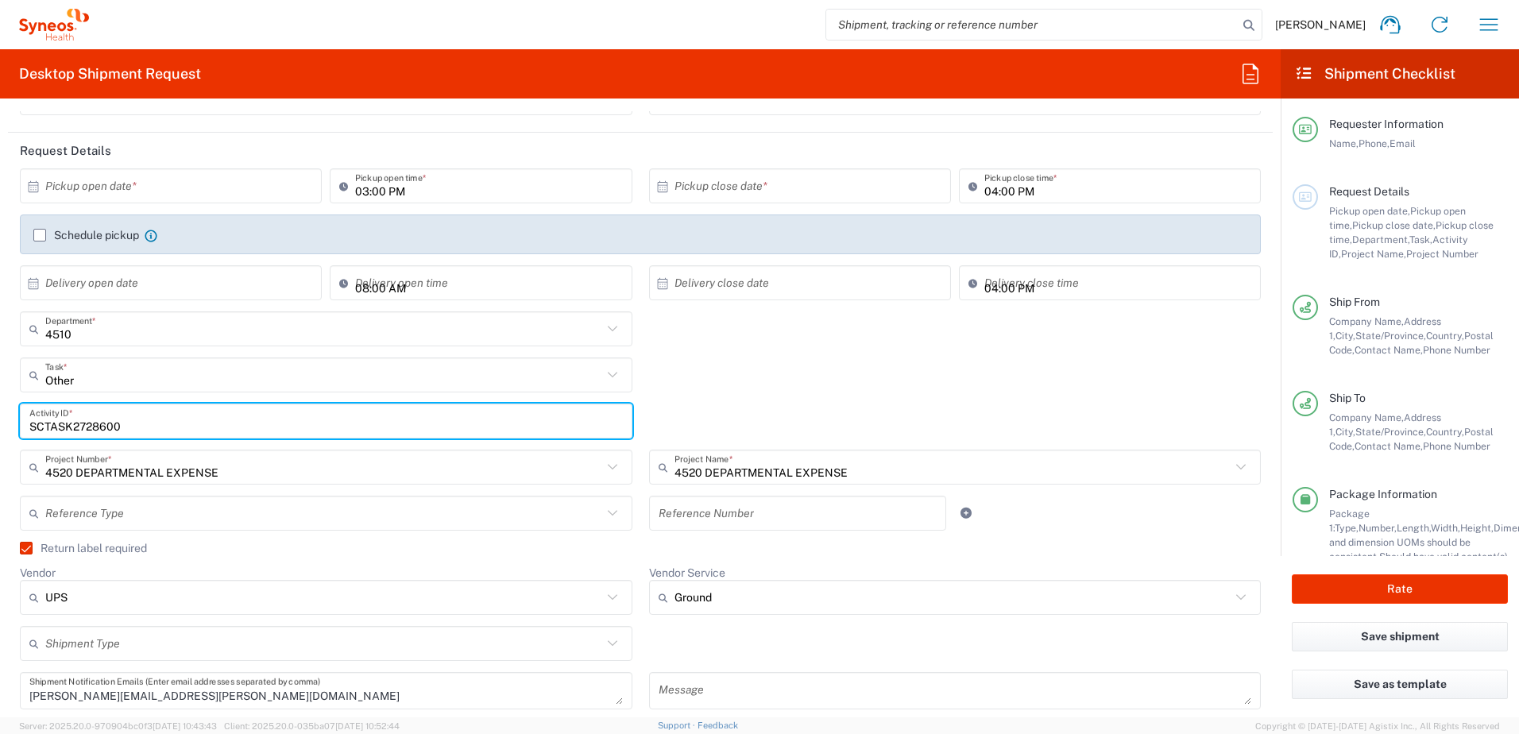
click at [83, 425] on input "SCTASK2728600" at bounding box center [326, 422] width 594 height 28
paste input "9068"
type input "SCTASK2729068"
click at [135, 193] on input "text" at bounding box center [174, 186] width 258 height 28
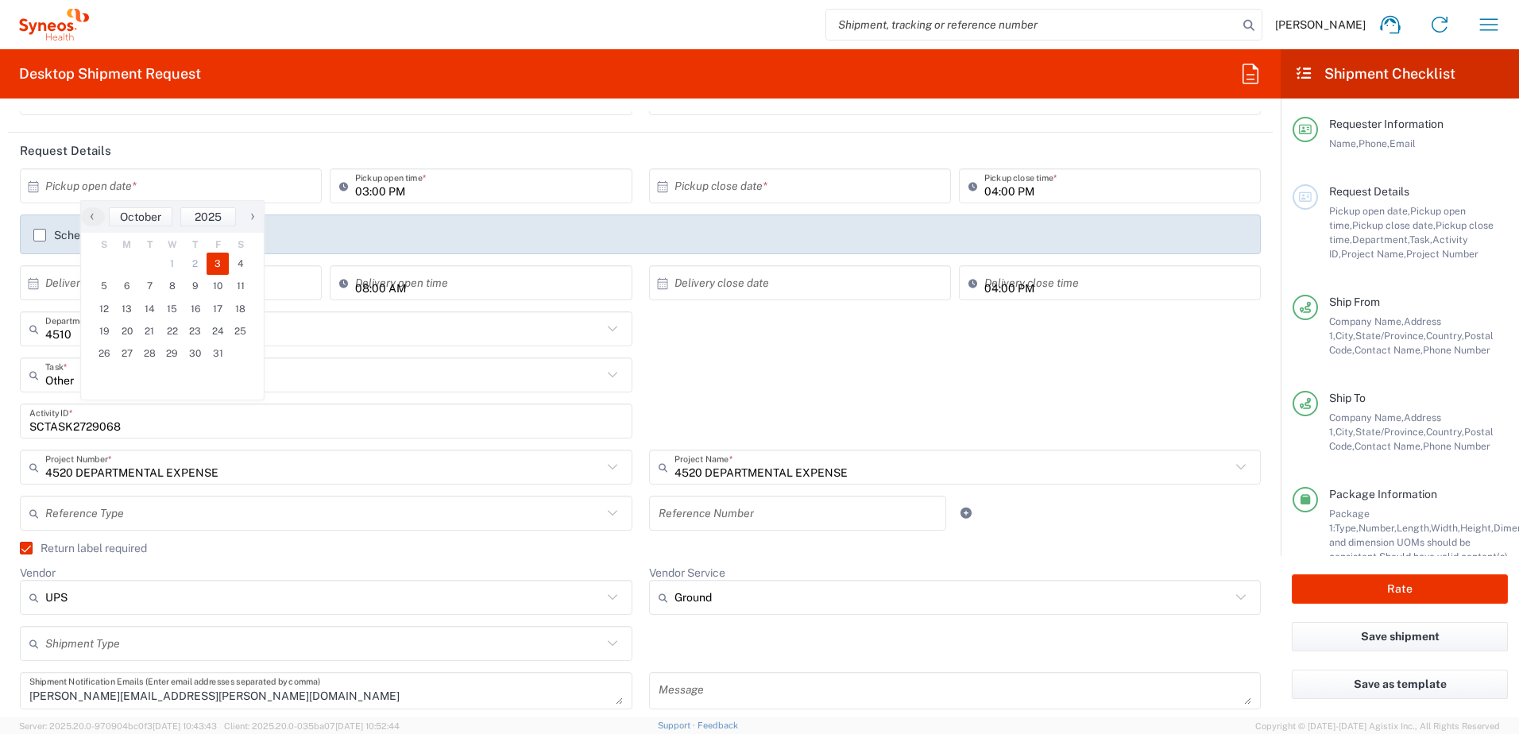
click at [209, 259] on span "3" at bounding box center [218, 264] width 23 height 22
type input "[DATE]"
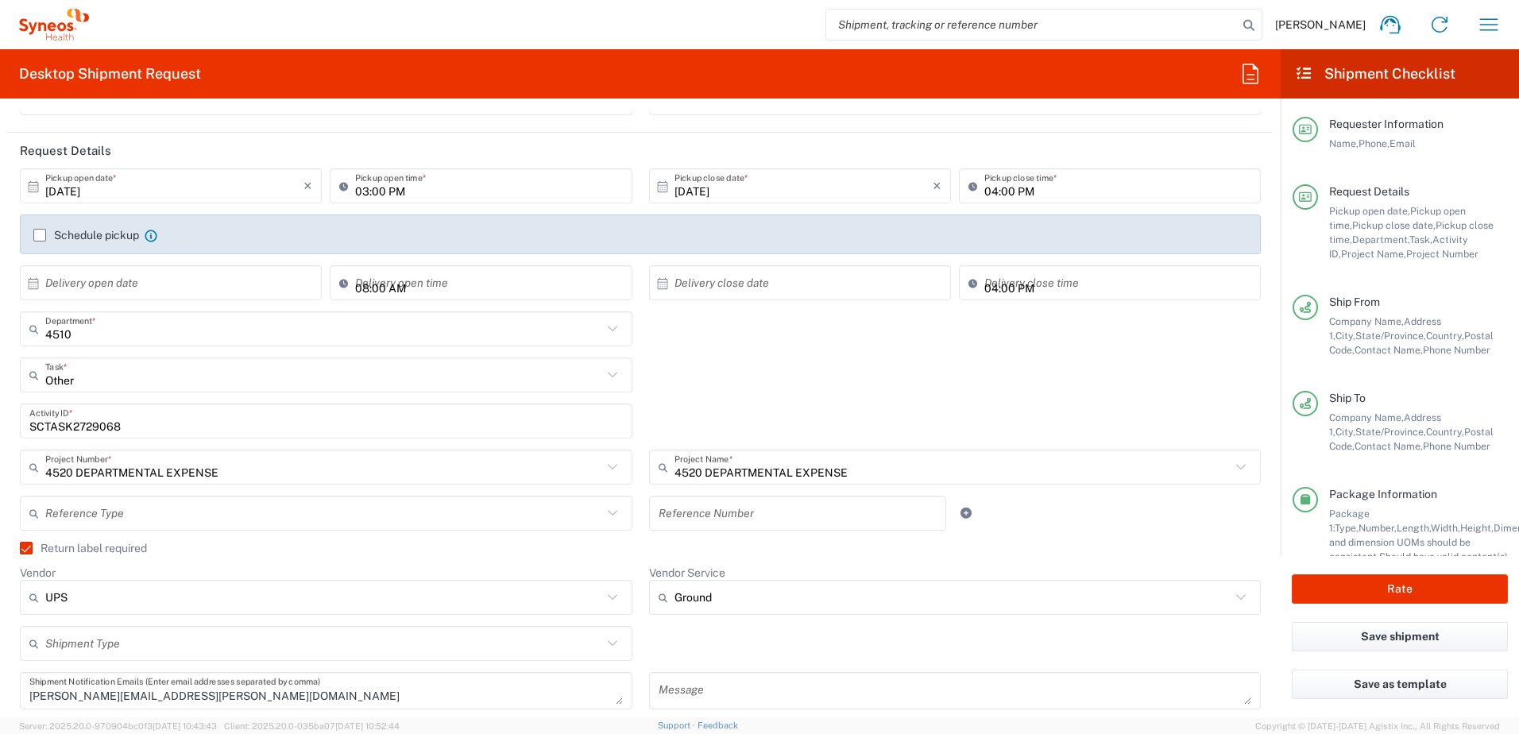
click at [802, 395] on div "Other Task * Other Break/Fix Inventory Transfer New Hire Refresh" at bounding box center [641, 381] width 1258 height 46
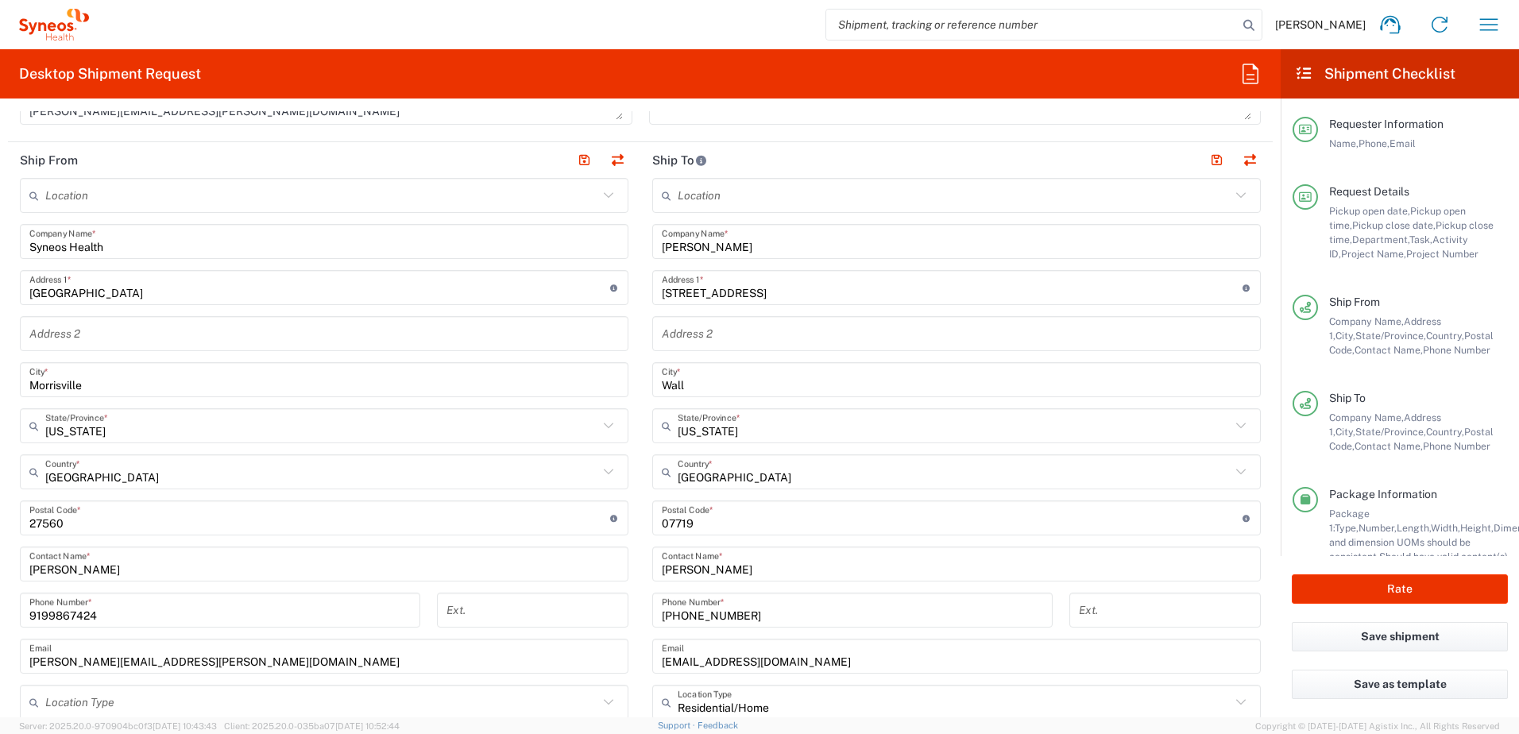
scroll to position [715, 0]
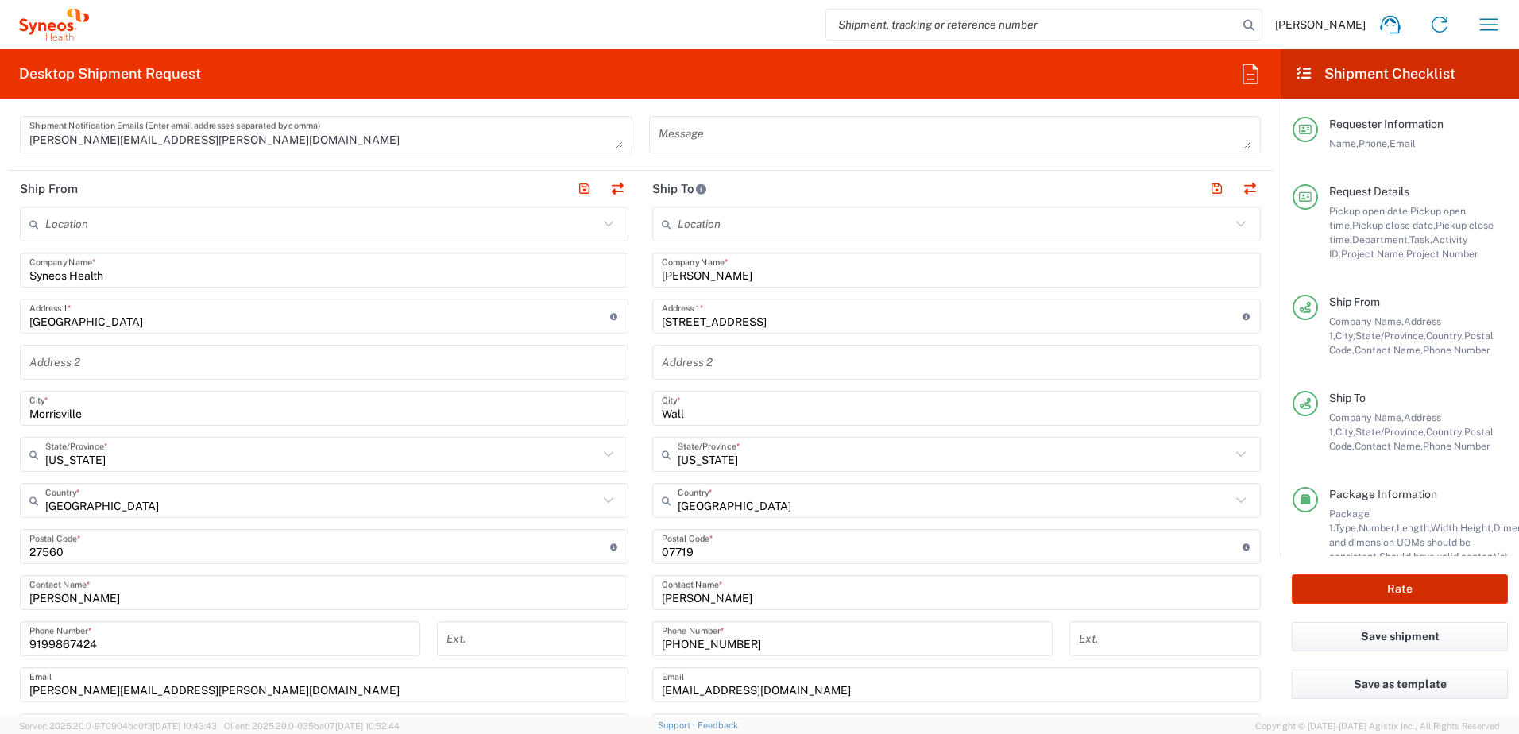
click at [1383, 580] on button "Rate" at bounding box center [1400, 588] width 216 height 29
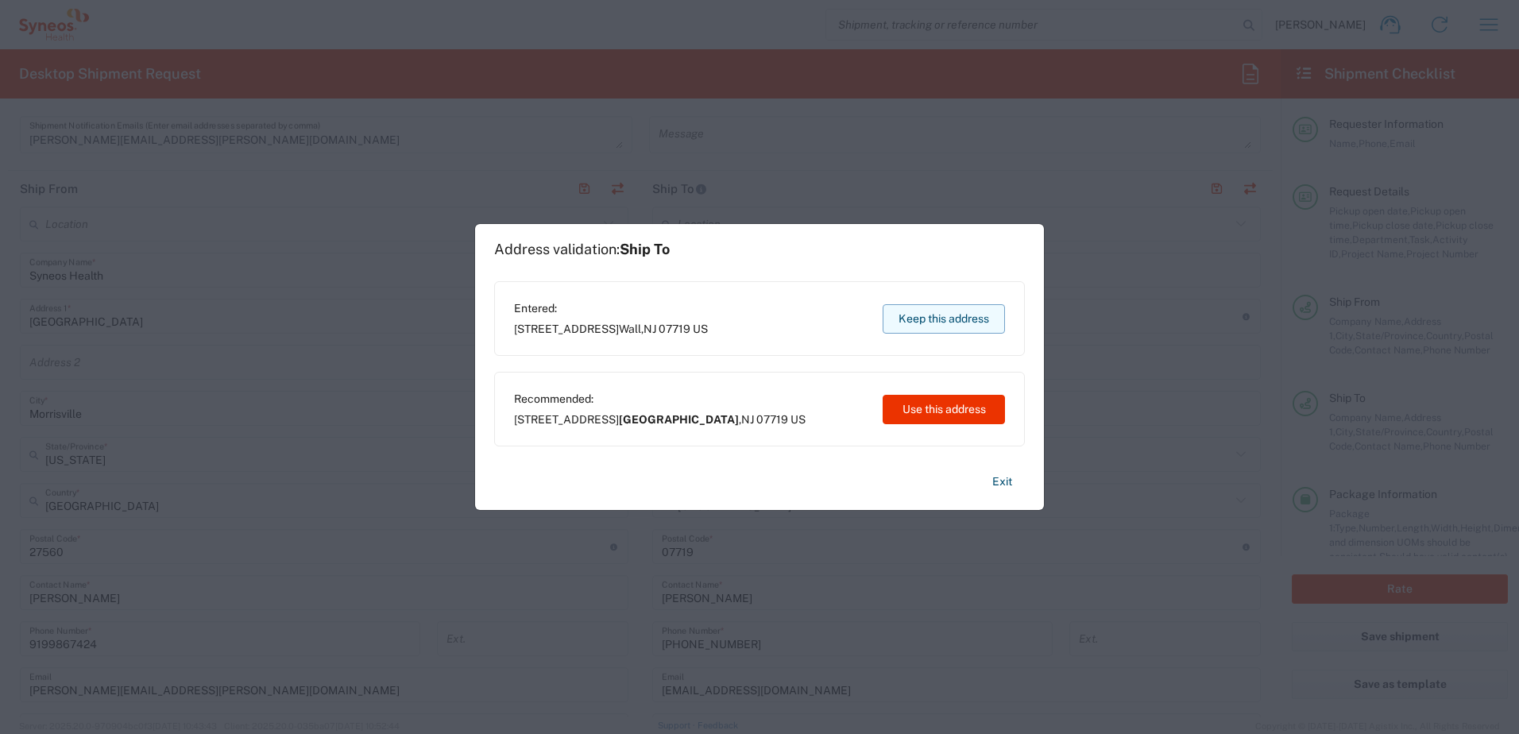
click at [930, 314] on button "Keep this address" at bounding box center [944, 318] width 122 height 29
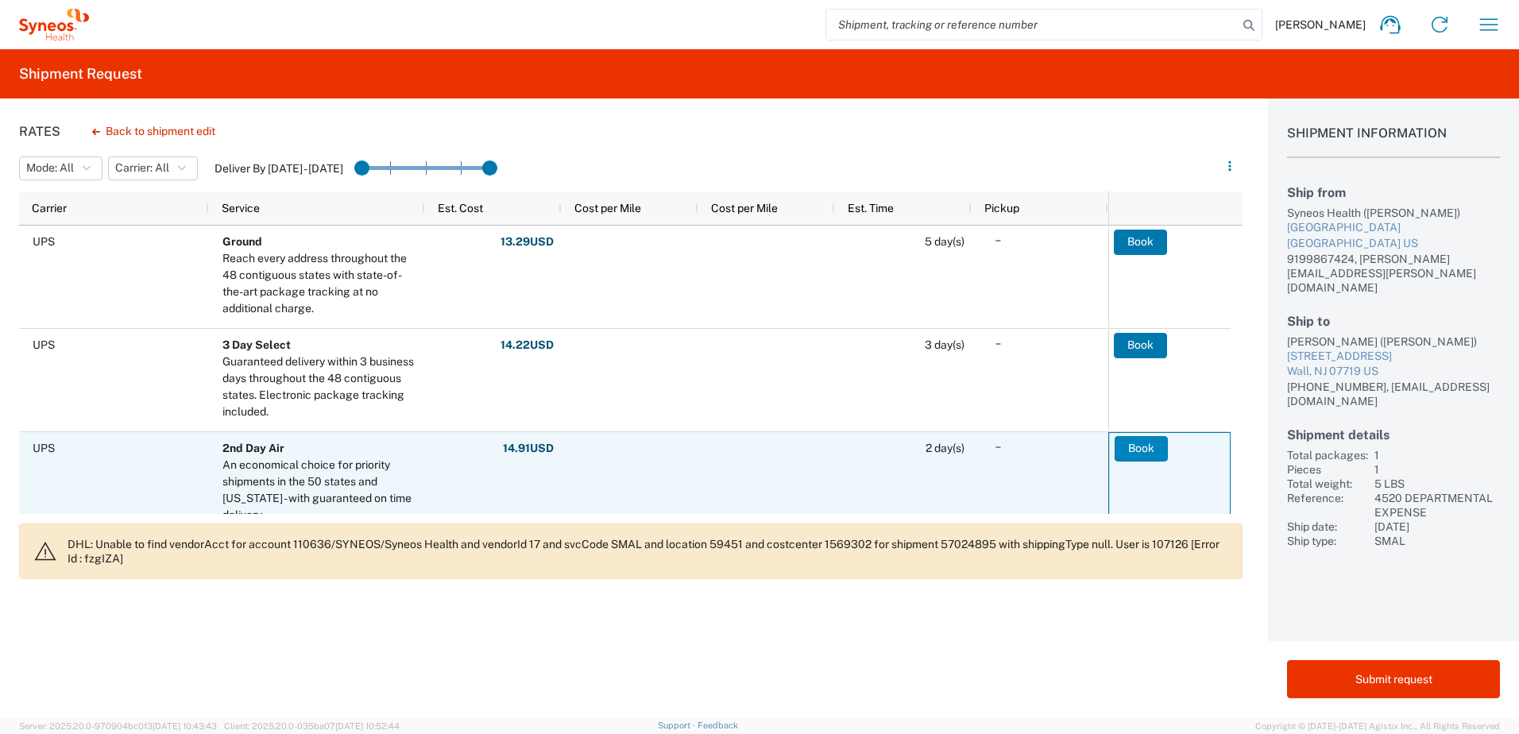
click at [1151, 453] on button "Book" at bounding box center [1141, 448] width 53 height 25
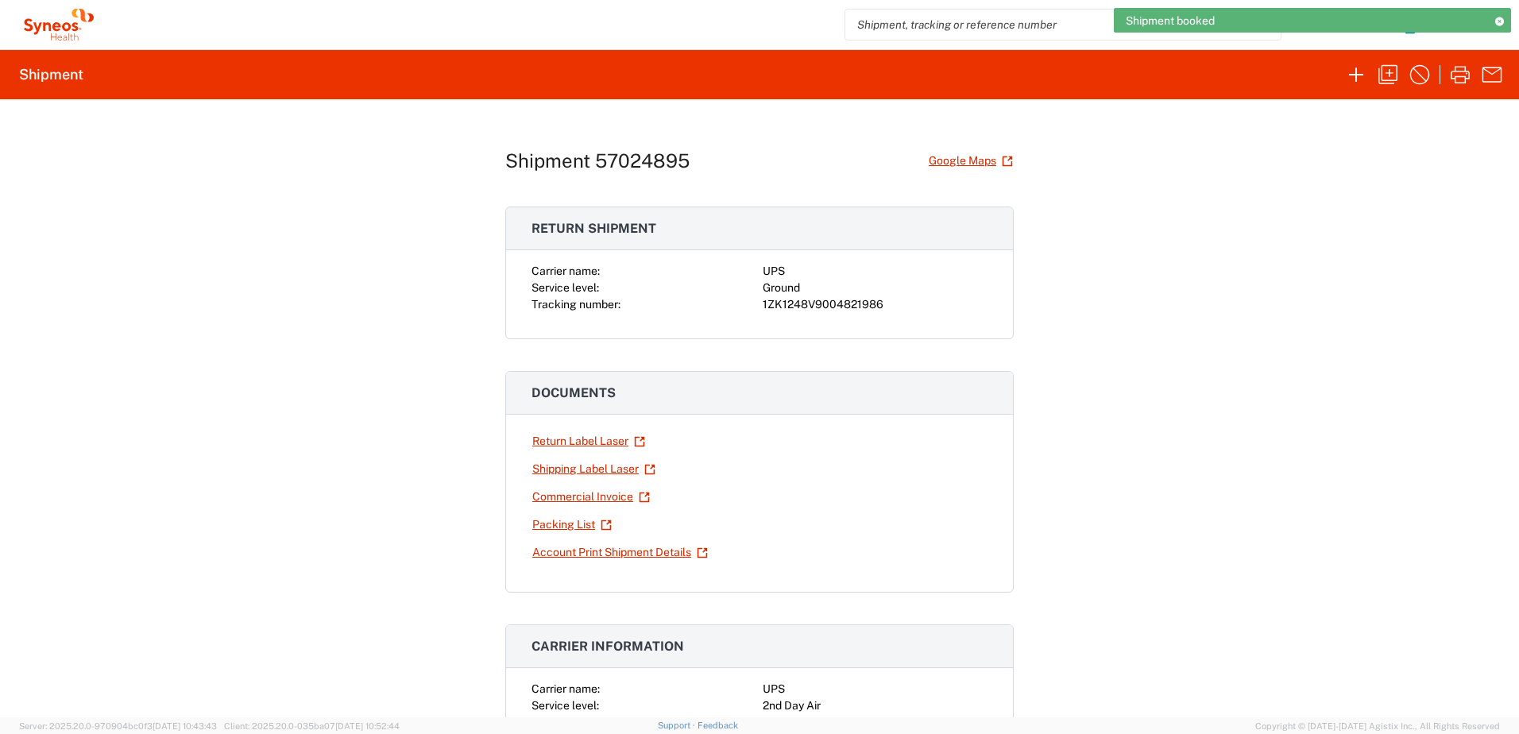
click at [826, 304] on div "1ZK1248V9004821986" at bounding box center [875, 304] width 225 height 17
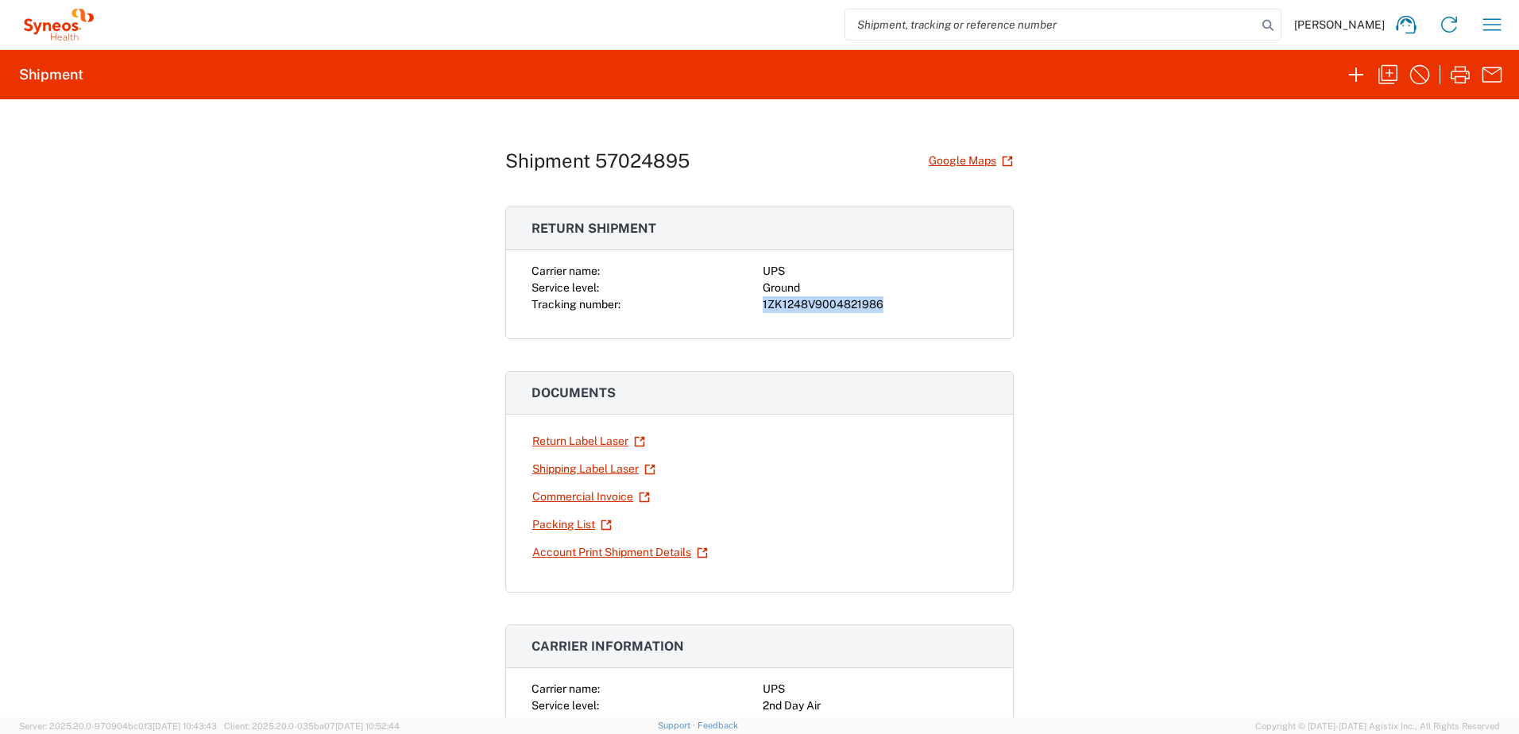
copy div "1ZK1248V9004821986"
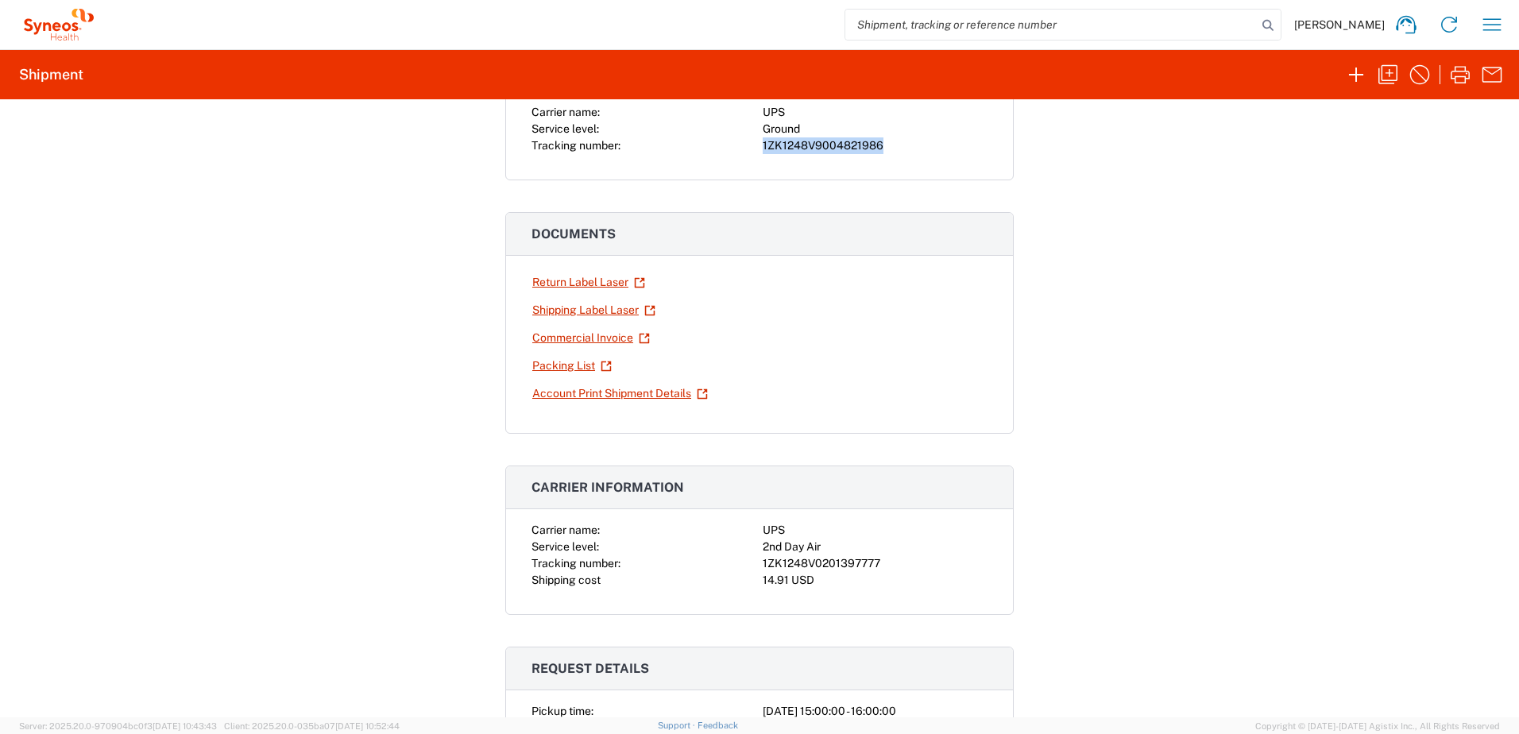
scroll to position [238, 0]
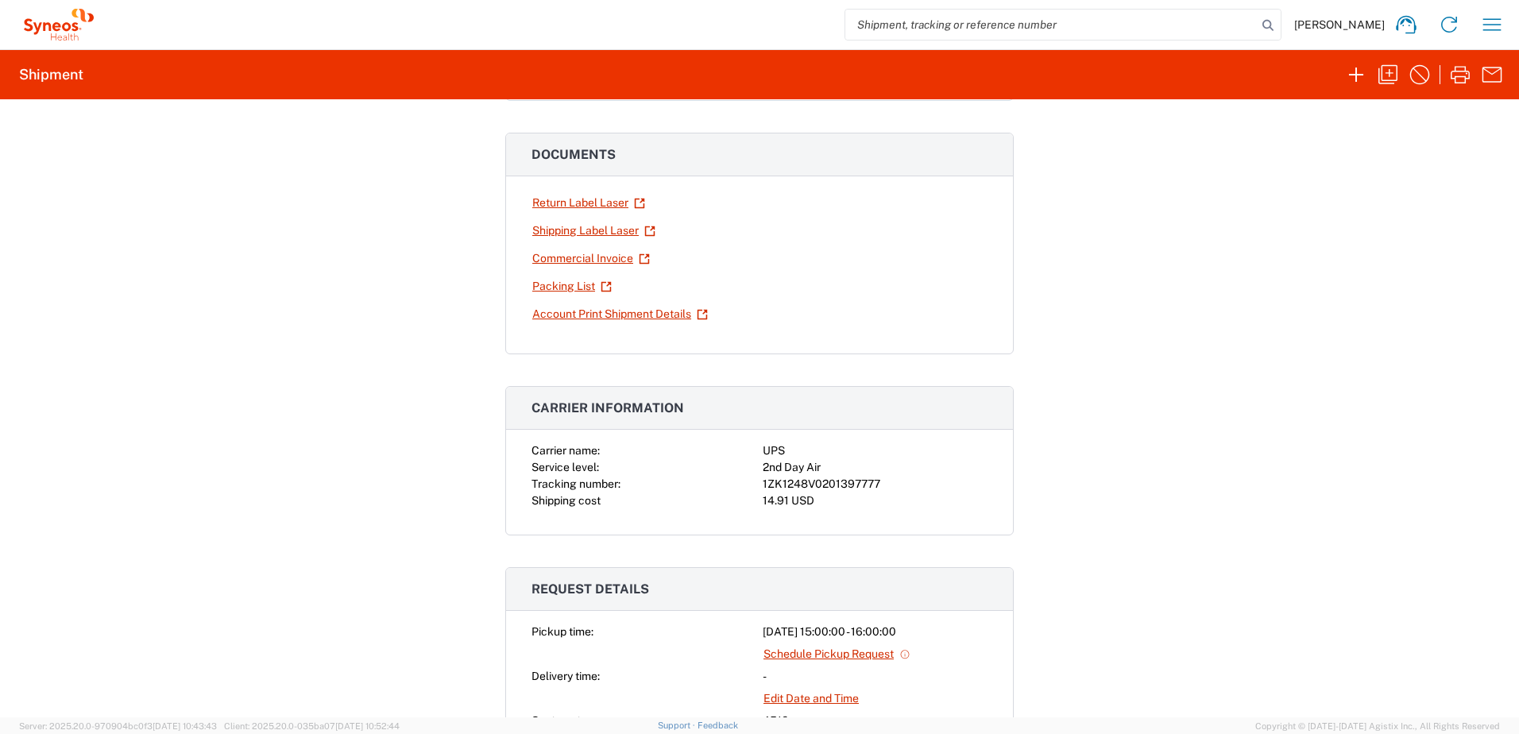
click at [840, 485] on div "1ZK1248V0201397777" at bounding box center [875, 484] width 225 height 17
copy div "1ZK1248V0201397777"
click at [1401, 75] on button "button" at bounding box center [1388, 75] width 32 height 32
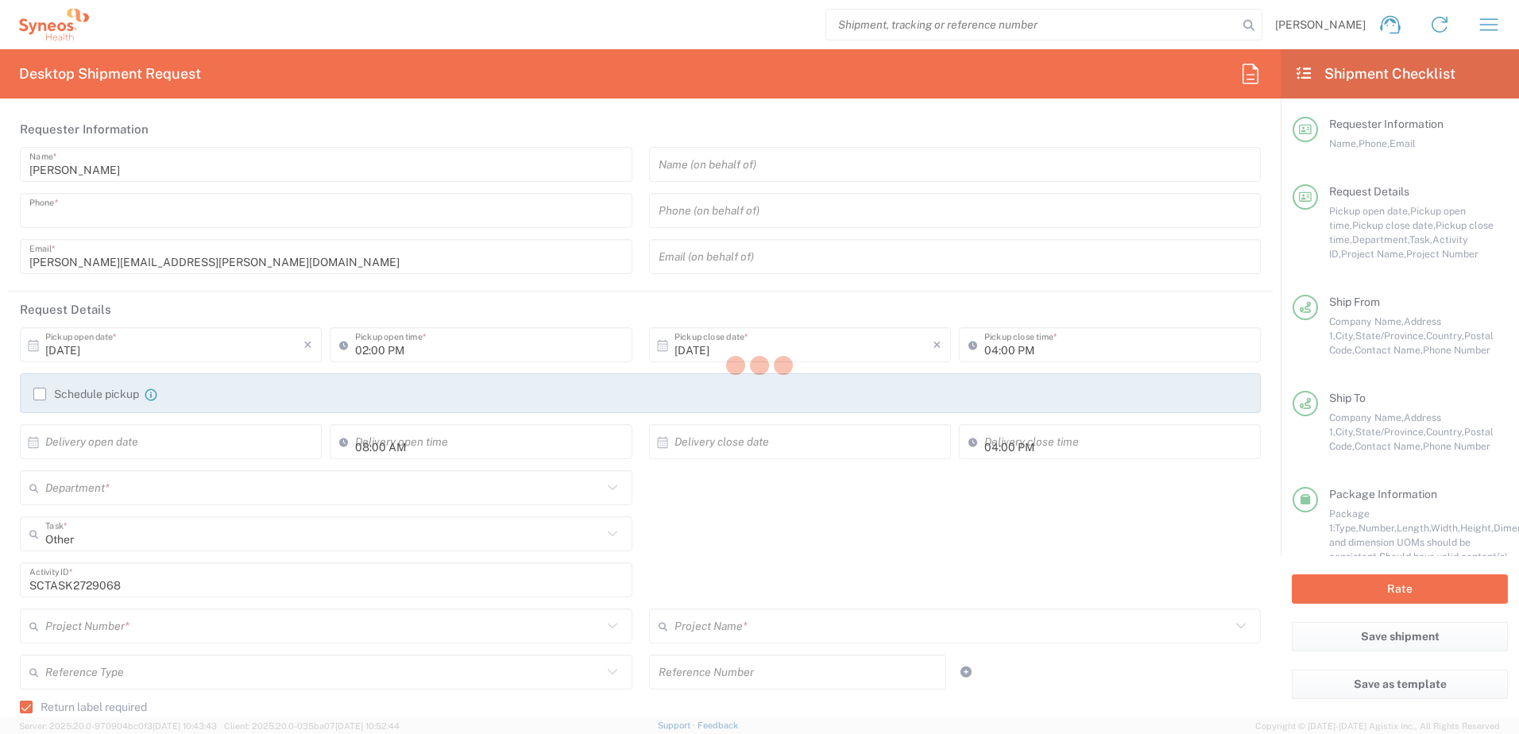
type input "9199867424"
type input "03:00 PM"
type textarea "[PERSON_NAME][EMAIL_ADDRESS][PERSON_NAME][DOMAIN_NAME]"
type input "Syneos Health"
type input "[GEOGRAPHIC_DATA]"
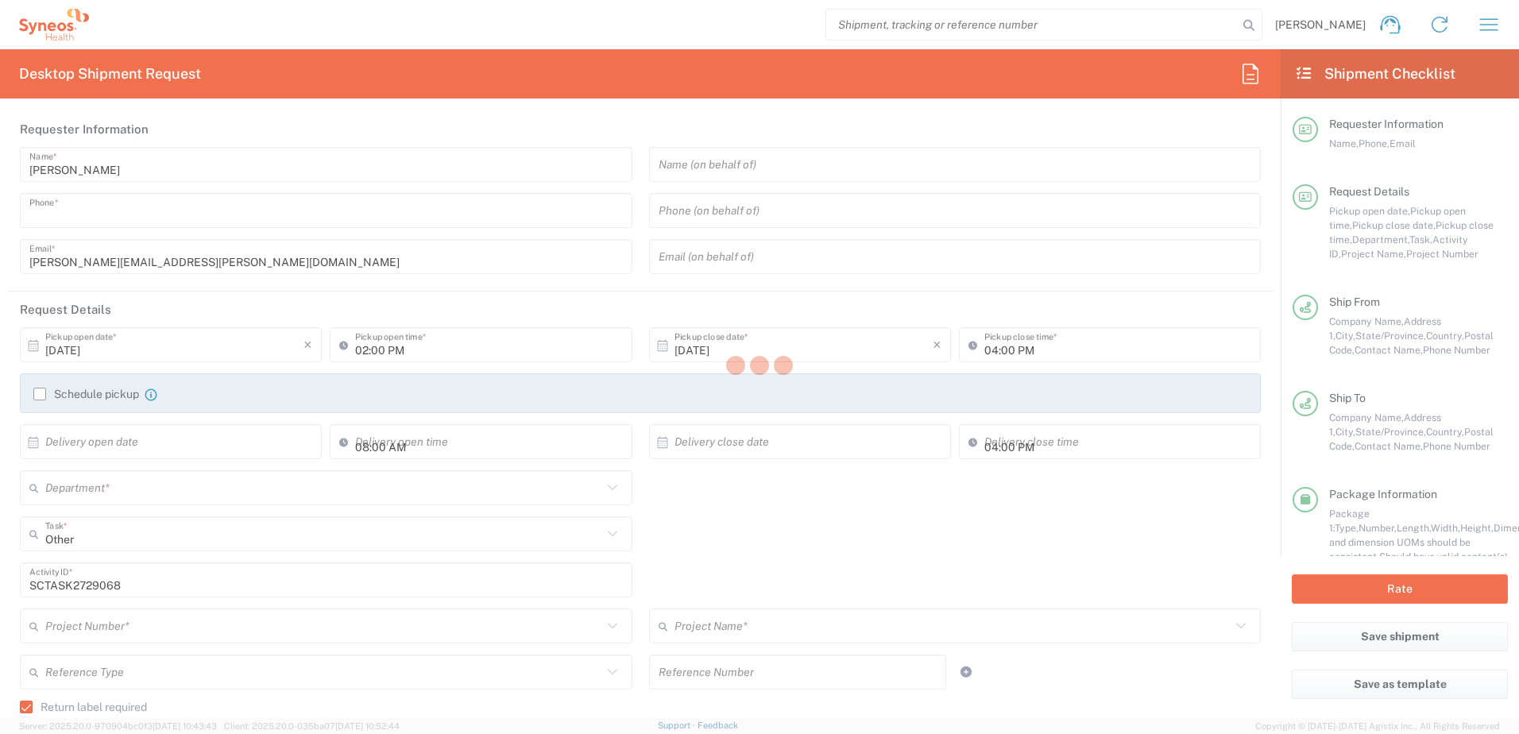
type input "Morrisville"
type input "[US_STATE]"
type input "27560"
type input "[PERSON_NAME]"
type input "9199867424"
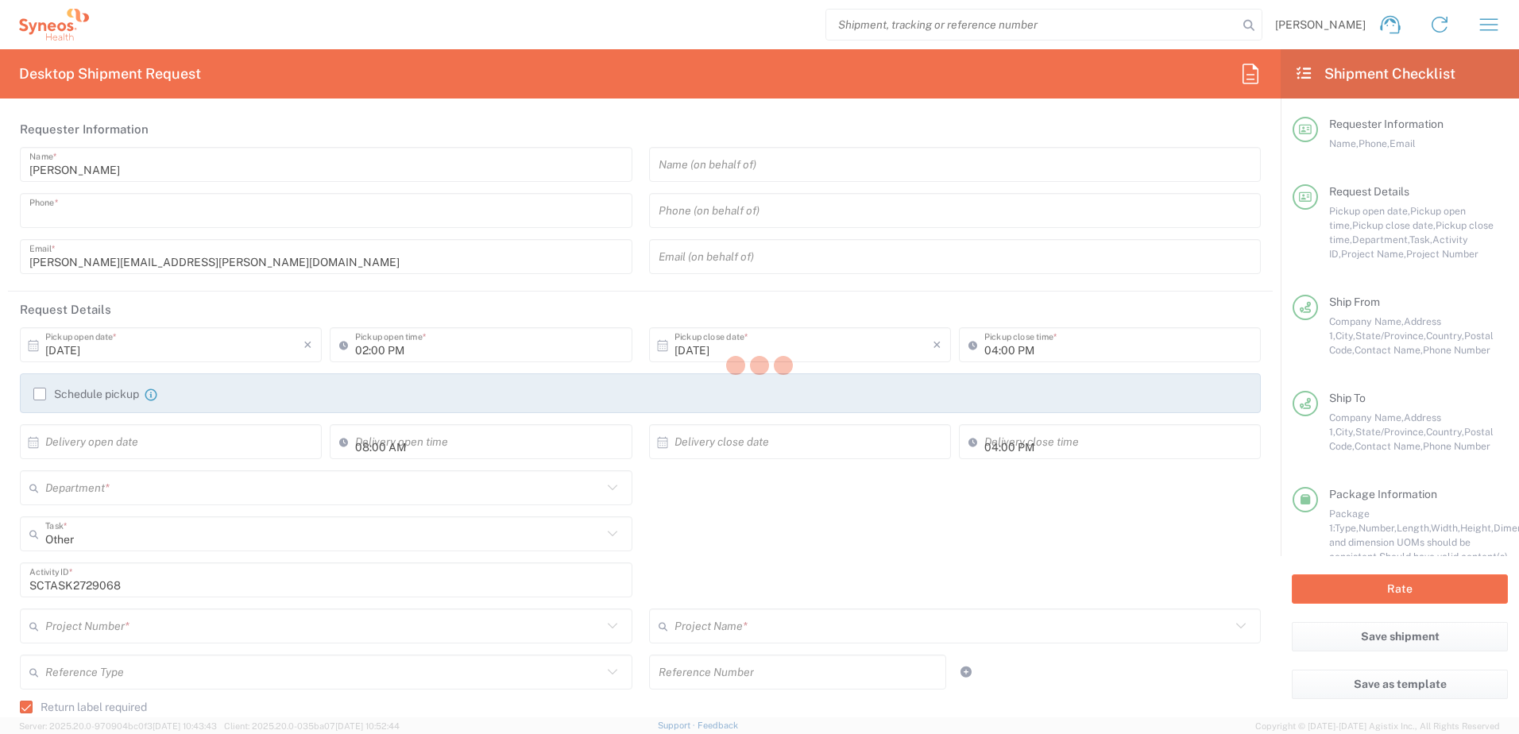
type input "[PERSON_NAME][EMAIL_ADDRESS][PERSON_NAME][DOMAIN_NAME]"
type input "[PERSON_NAME]"
type input "[STREET_ADDRESS]"
type input "Wall"
type input "[GEOGRAPHIC_DATA]"
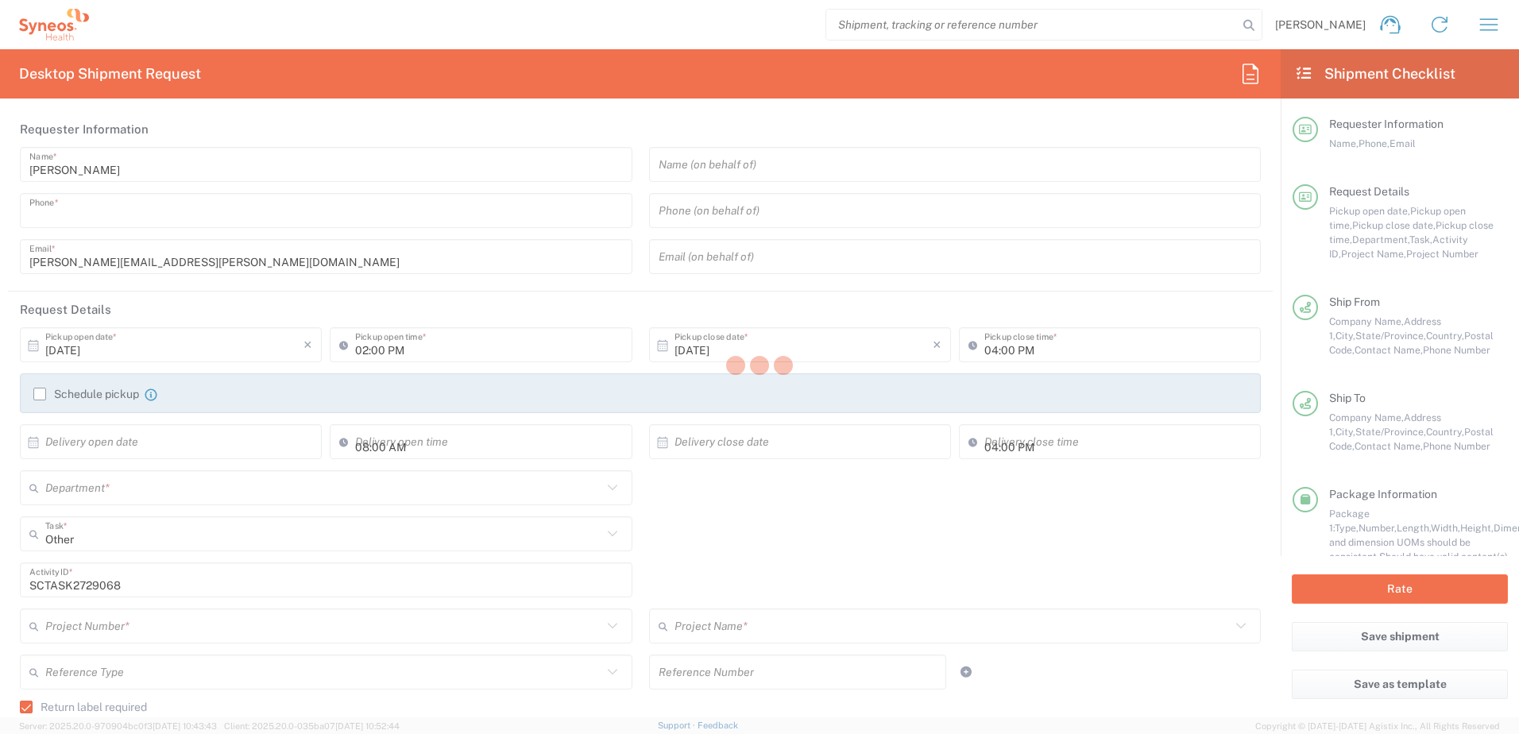
type input "07719"
type input "[PERSON_NAME]"
type input "[PHONE_NUMBER]"
type input "[EMAIL_ADDRESS][DOMAIN_NAME]"
type input "Residential/Home"
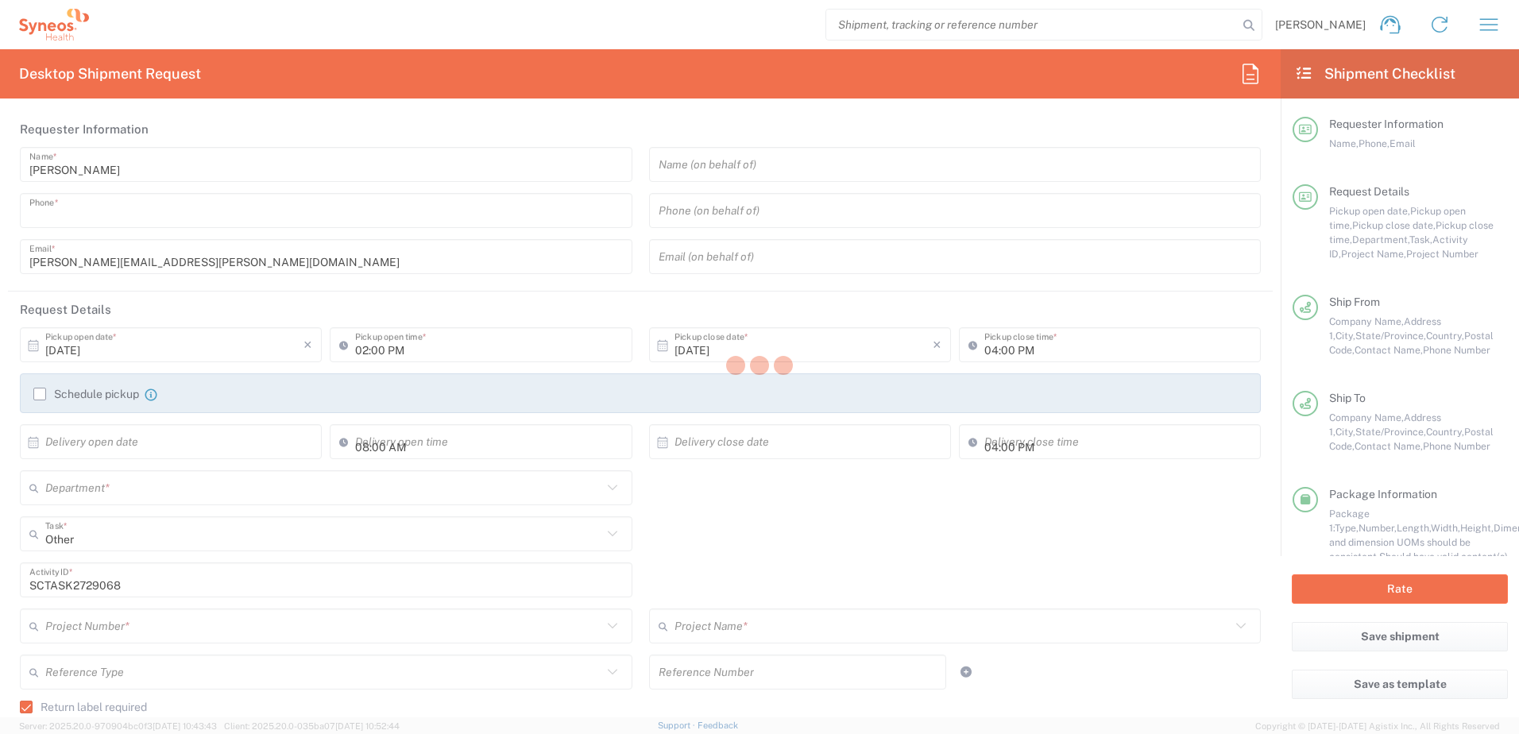
type input "Sender/Shipper"
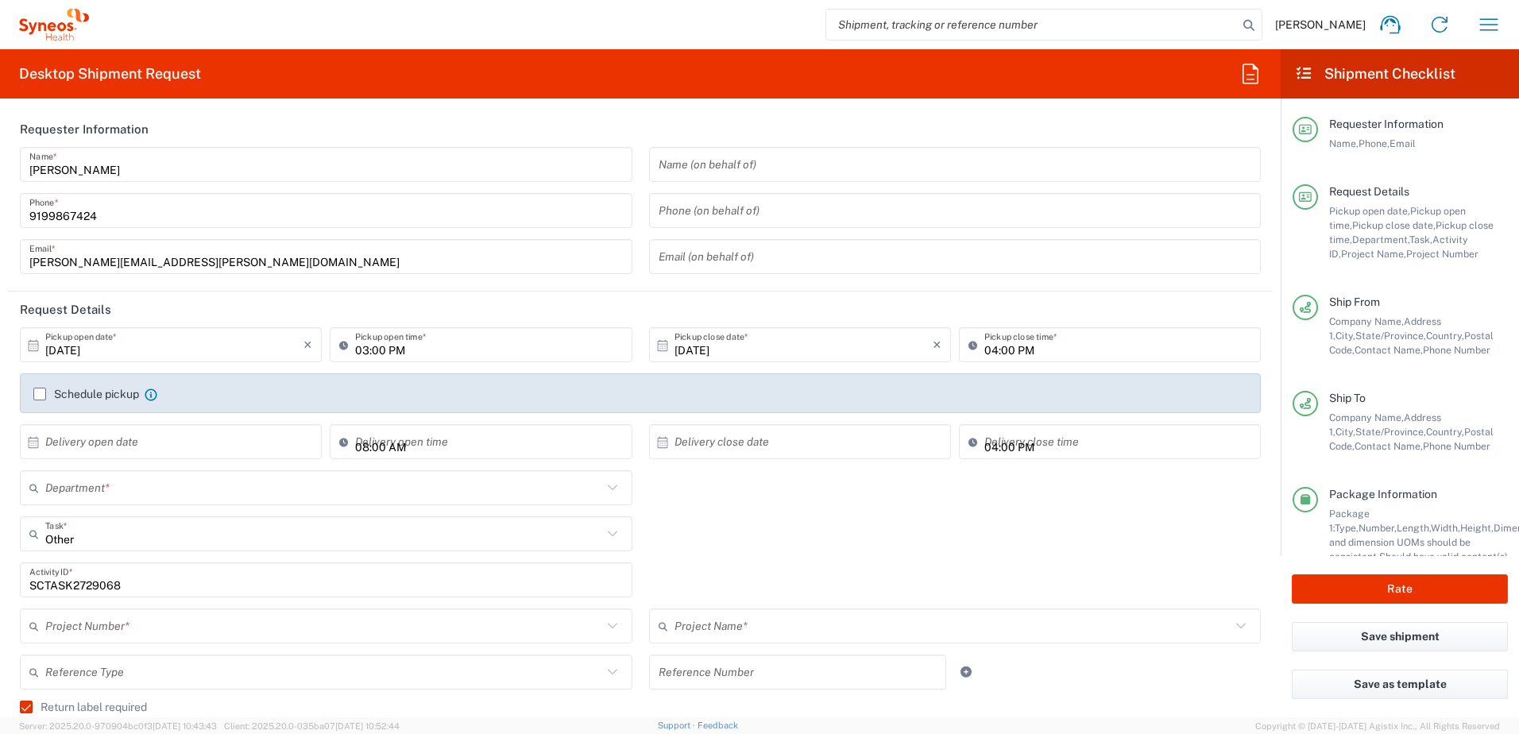
type input "[US_STATE]"
type input "4520 DEPARTMENTAL EXPENSE"
type input "Ground"
type input "Your Packaging"
type input "4520 DEPARTMENTAL EXPENSE"
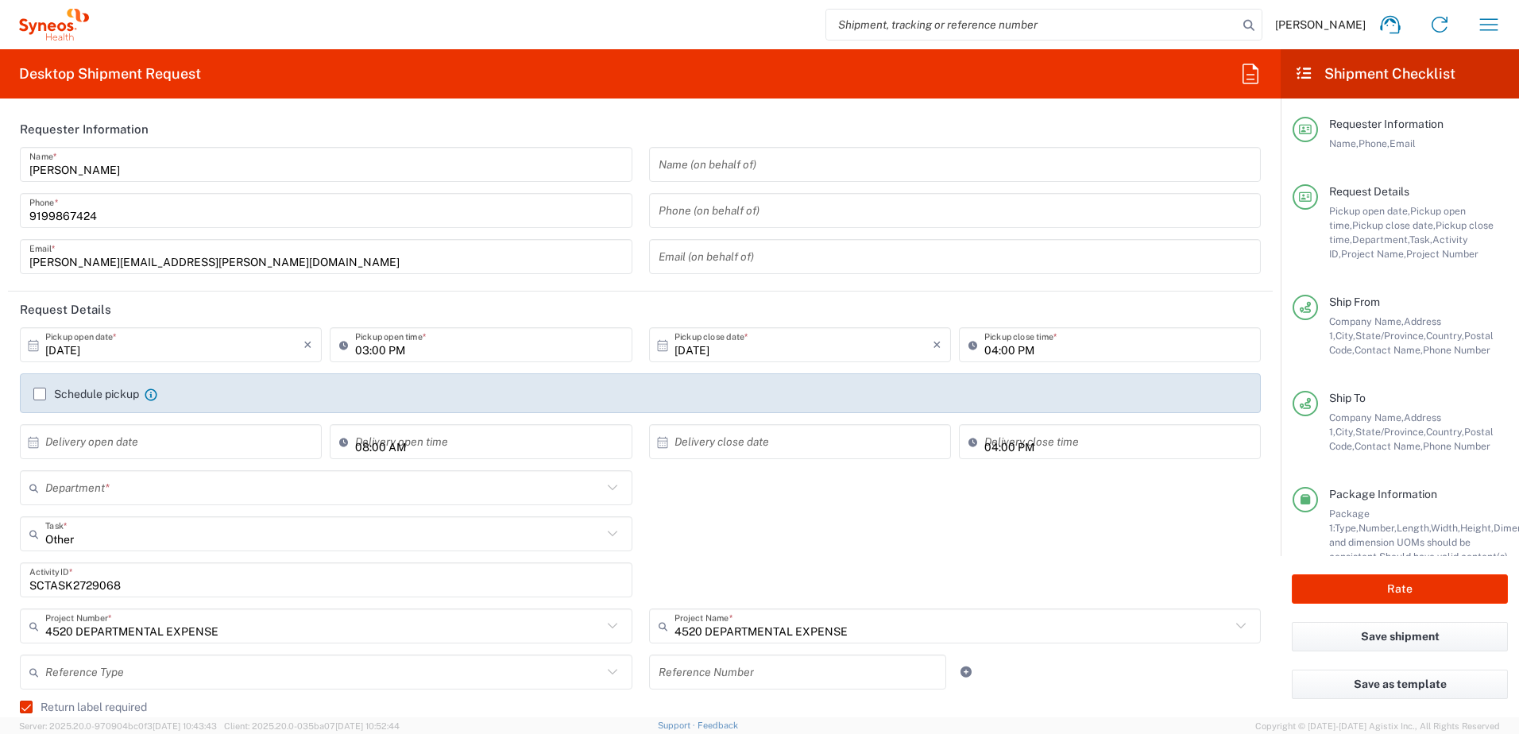
type input "4510"
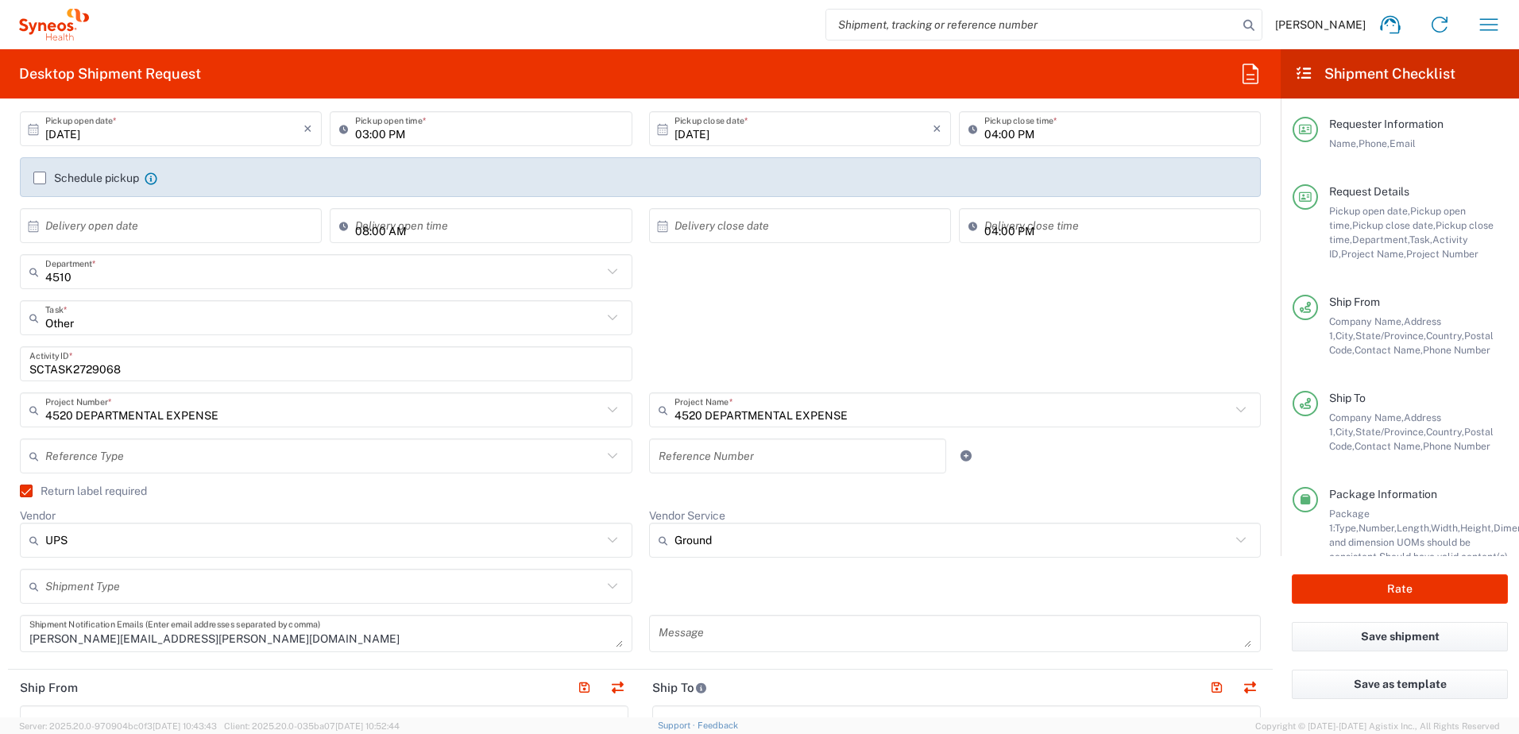
scroll to position [477, 0]
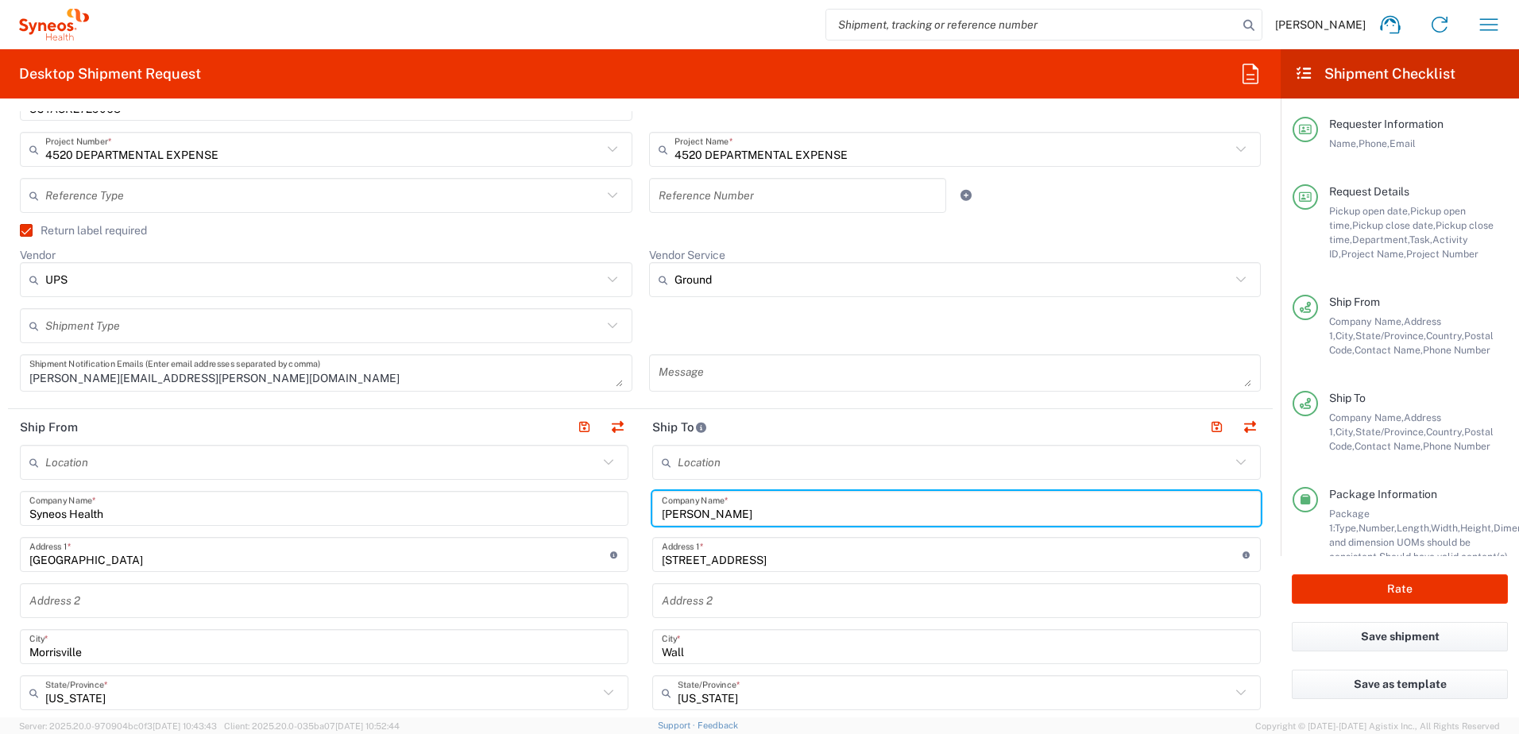
drag, startPoint x: 699, startPoint y: 509, endPoint x: 632, endPoint y: 509, distance: 67.5
paste input "Jianping He"
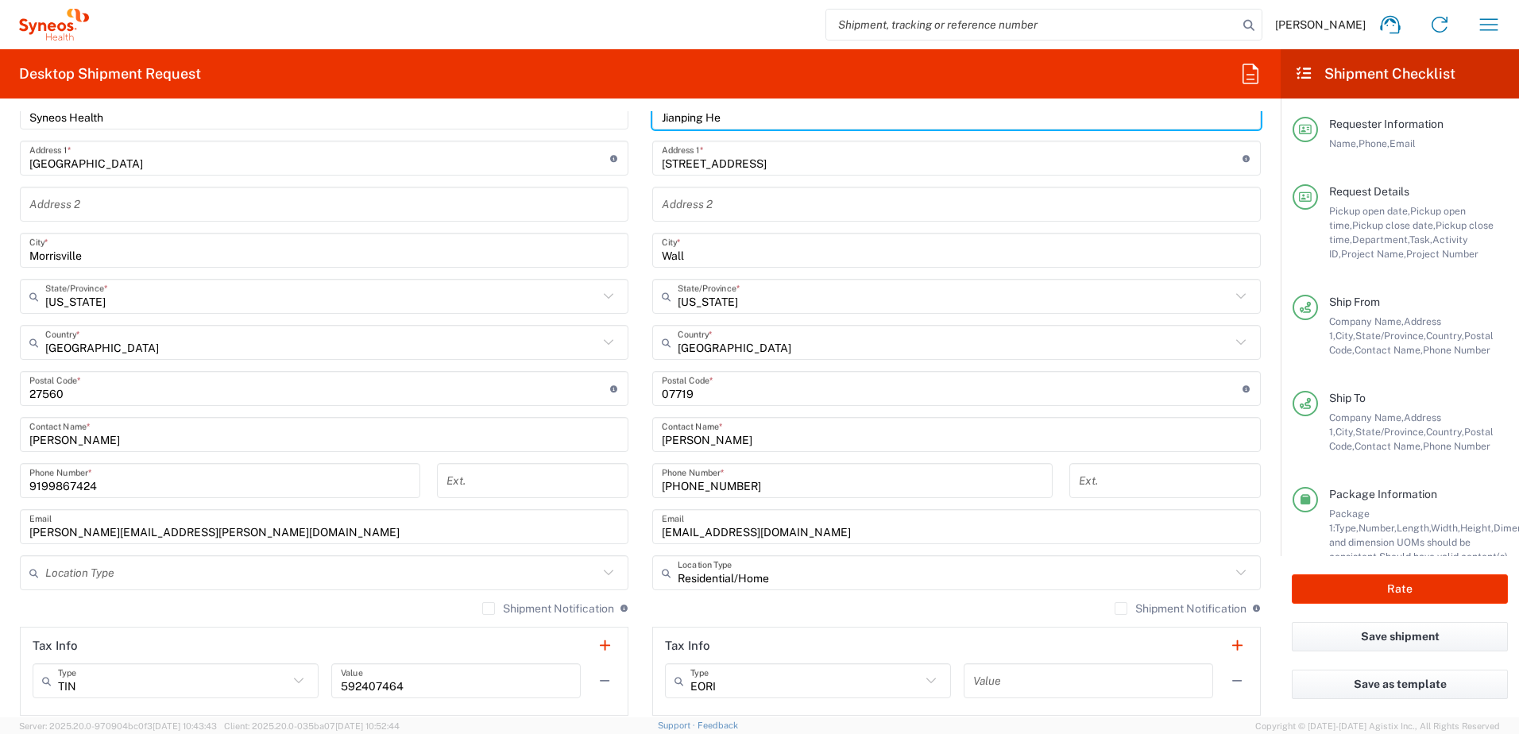
scroll to position [874, 0]
type input "Jianping He"
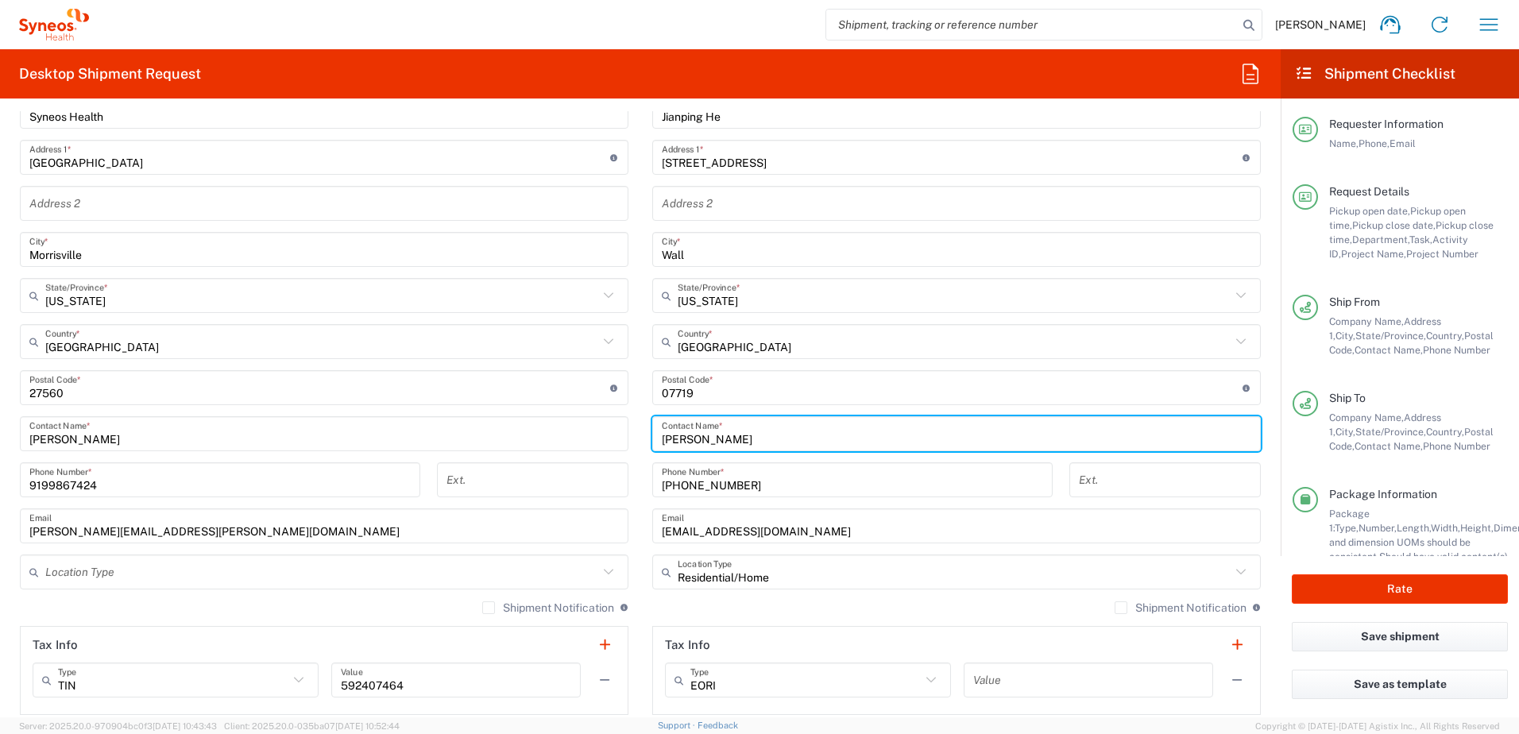
drag, startPoint x: 747, startPoint y: 440, endPoint x: 595, endPoint y: 421, distance: 153.0
click at [595, 421] on div "Ship From Location [PERSON_NAME] LLC-[GEOGRAPHIC_DATA] [GEOGRAPHIC_DATA] [GEOGR…" at bounding box center [640, 367] width 1265 height 710
paste input "Jianping He"
type input "Jianping He"
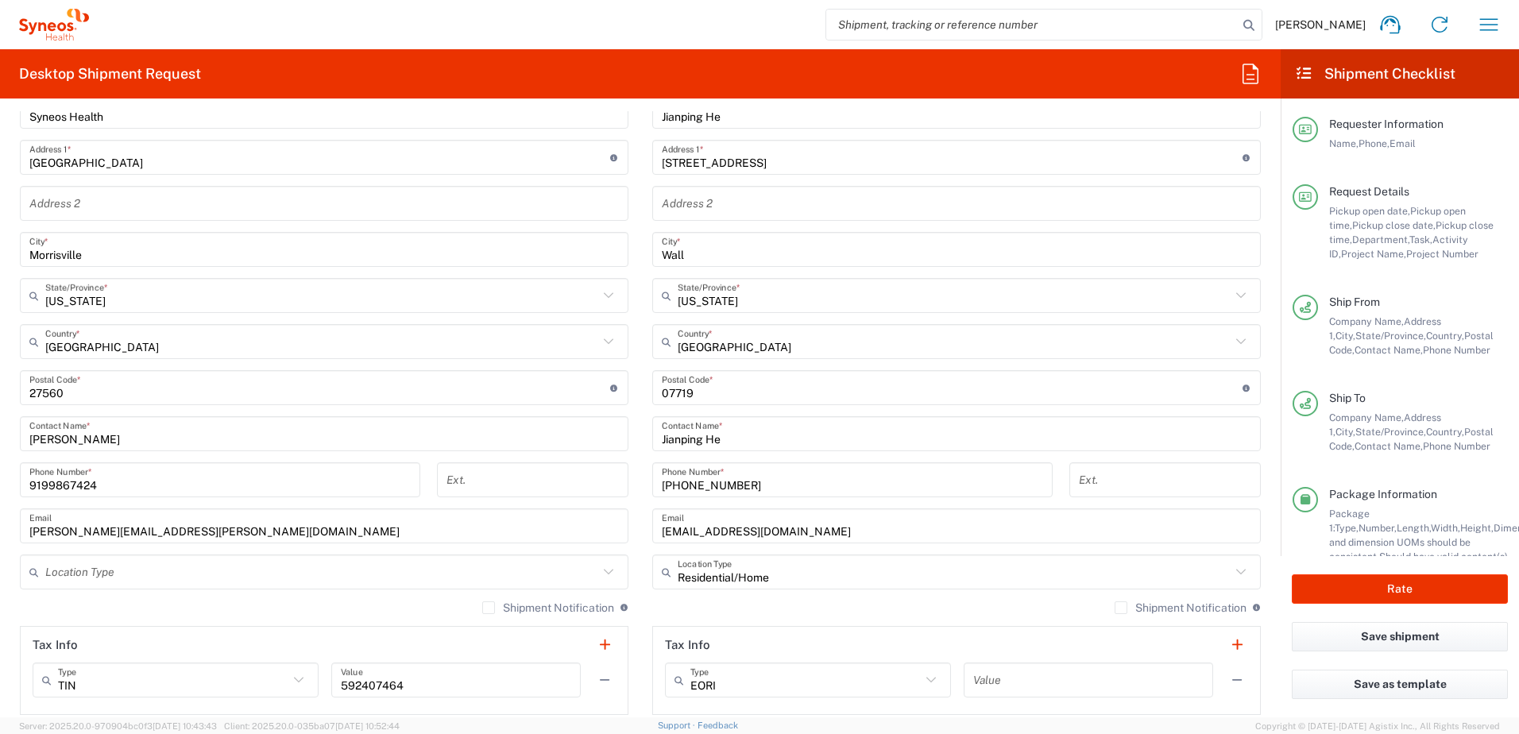
click at [760, 168] on input "[STREET_ADDRESS]" at bounding box center [952, 158] width 581 height 28
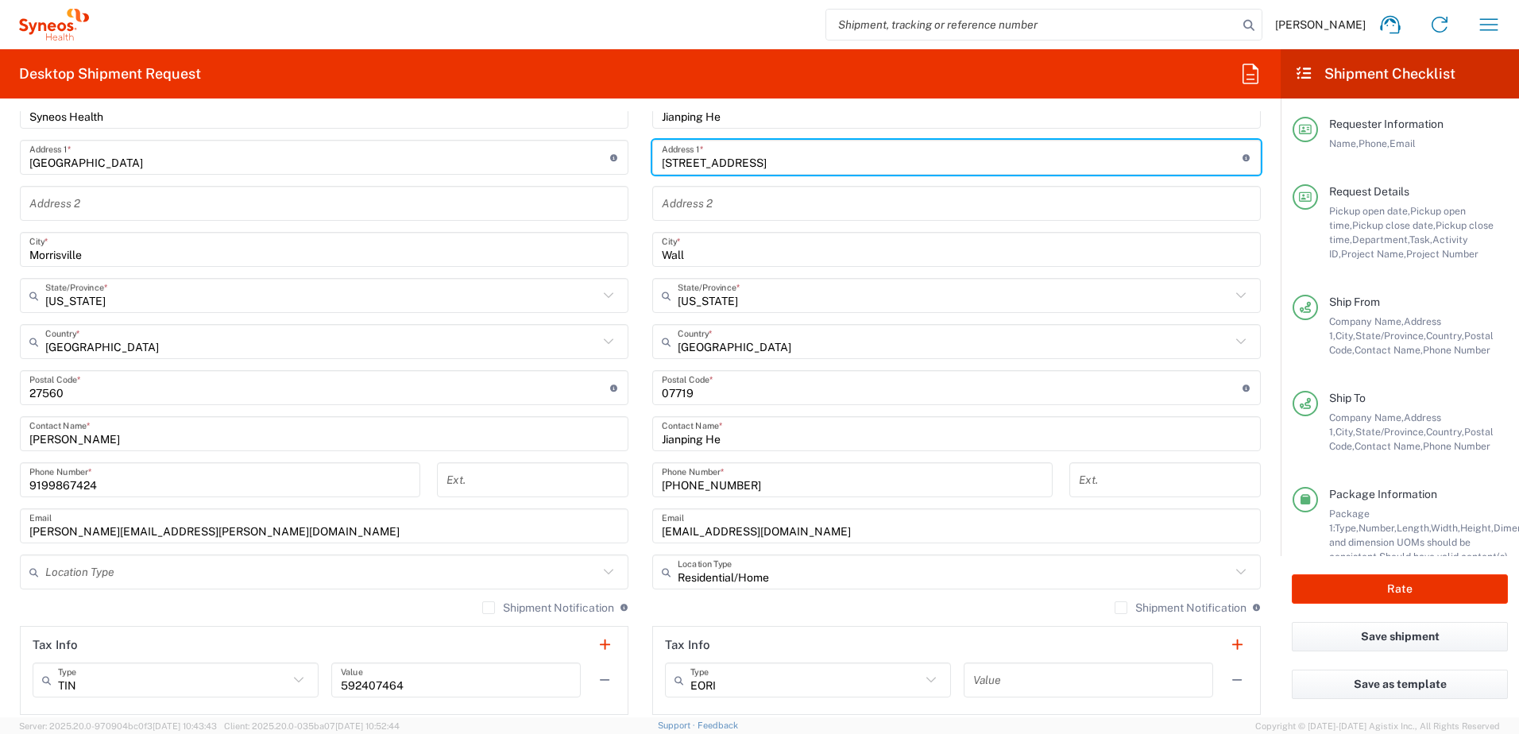
drag, startPoint x: 746, startPoint y: 157, endPoint x: 597, endPoint y: 151, distance: 149.5
click at [599, 150] on div "Ship From Location [PERSON_NAME] LLC-[GEOGRAPHIC_DATA] [GEOGRAPHIC_DATA] [GEOGR…" at bounding box center [640, 367] width 1265 height 710
paste input "1435 Mayflower Dr"
type input "1435 Mayflower Dr"
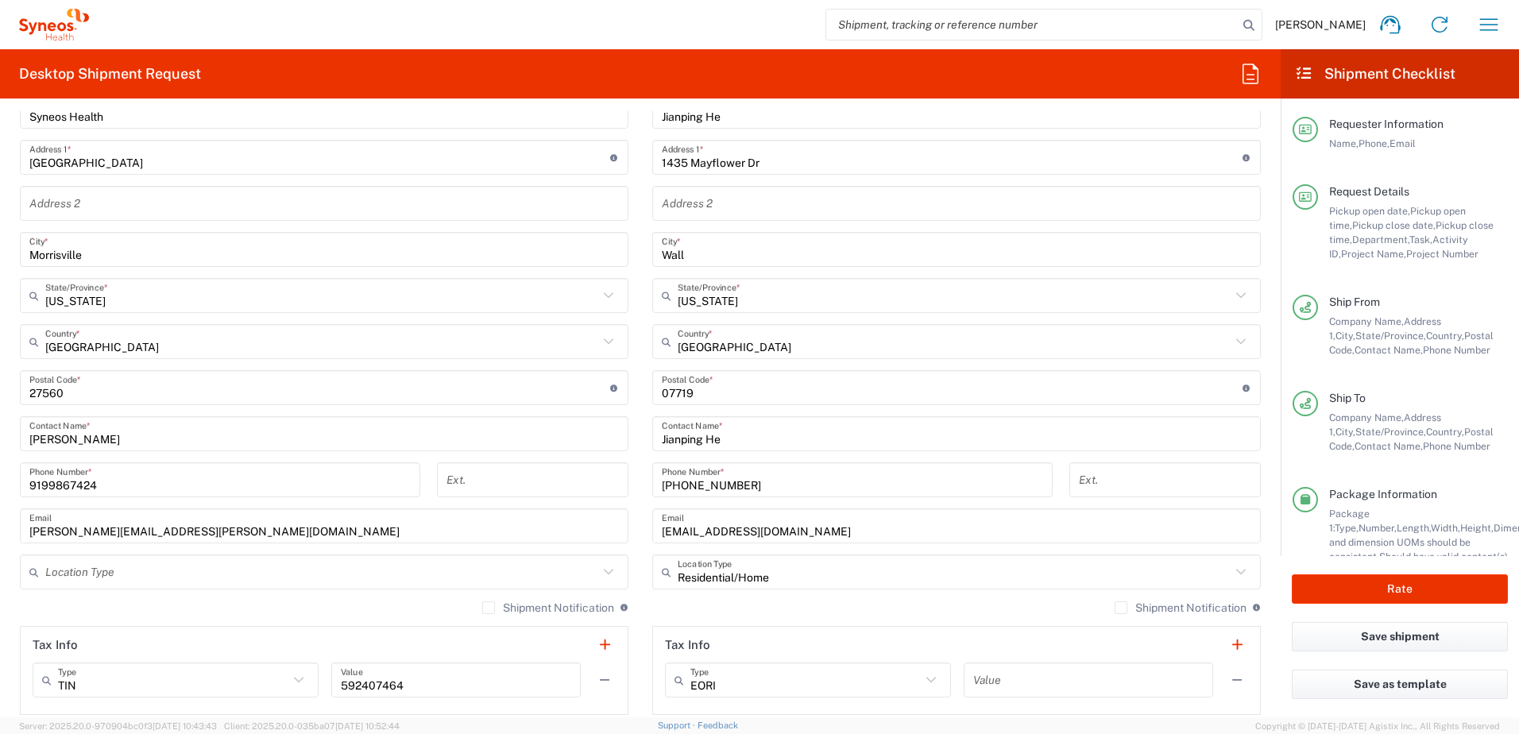
click at [707, 247] on input "Wall" at bounding box center [957, 250] width 590 height 28
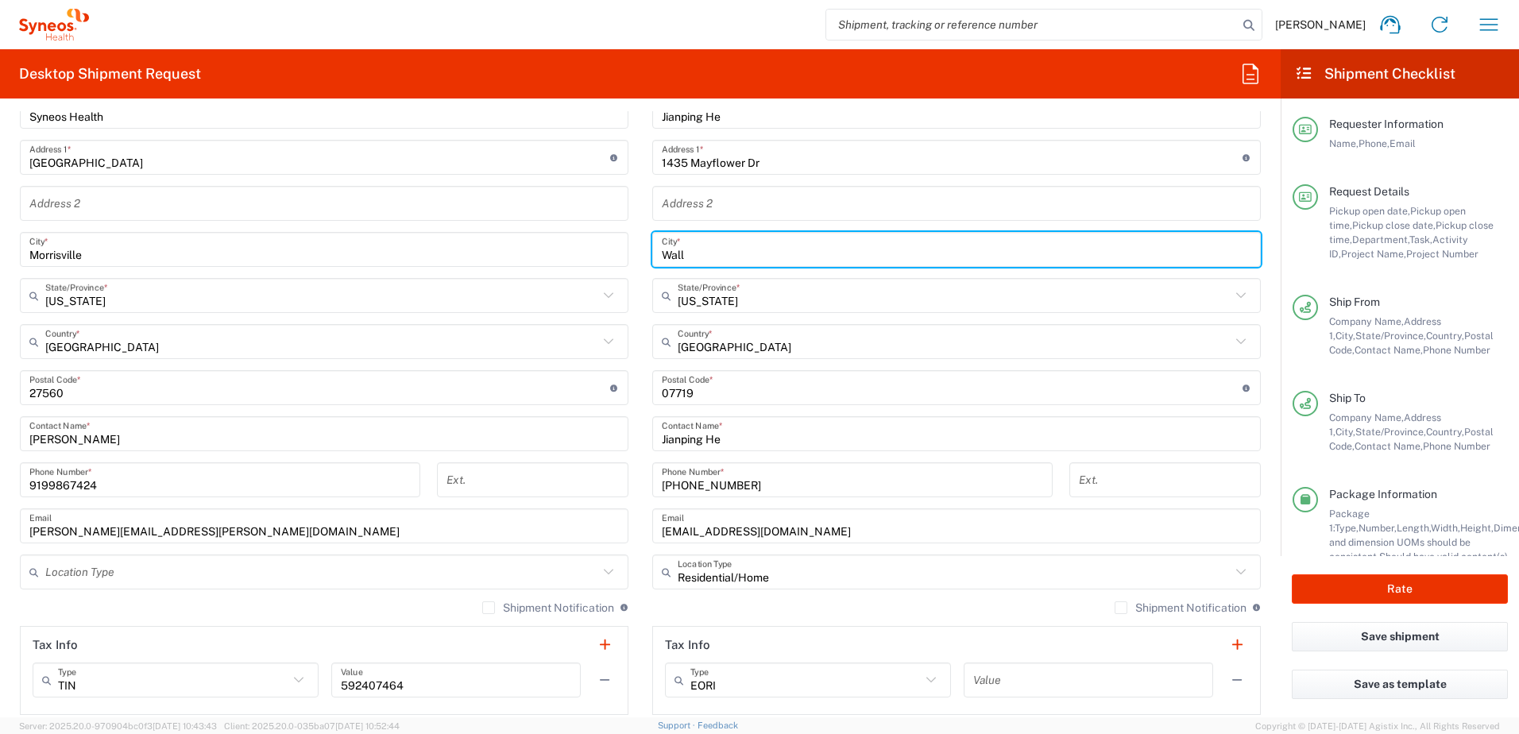
drag, startPoint x: 707, startPoint y: 254, endPoint x: 635, endPoint y: 250, distance: 72.4
click at [640, 250] on main "Location [PERSON_NAME] LLC-[GEOGRAPHIC_DATA] [GEOGRAPHIC_DATA] [GEOGRAPHIC_DATA…" at bounding box center [956, 381] width 632 height 667
paste input "[PERSON_NAME]"
type input "[PERSON_NAME]"
click at [741, 294] on input "[US_STATE]" at bounding box center [954, 296] width 553 height 28
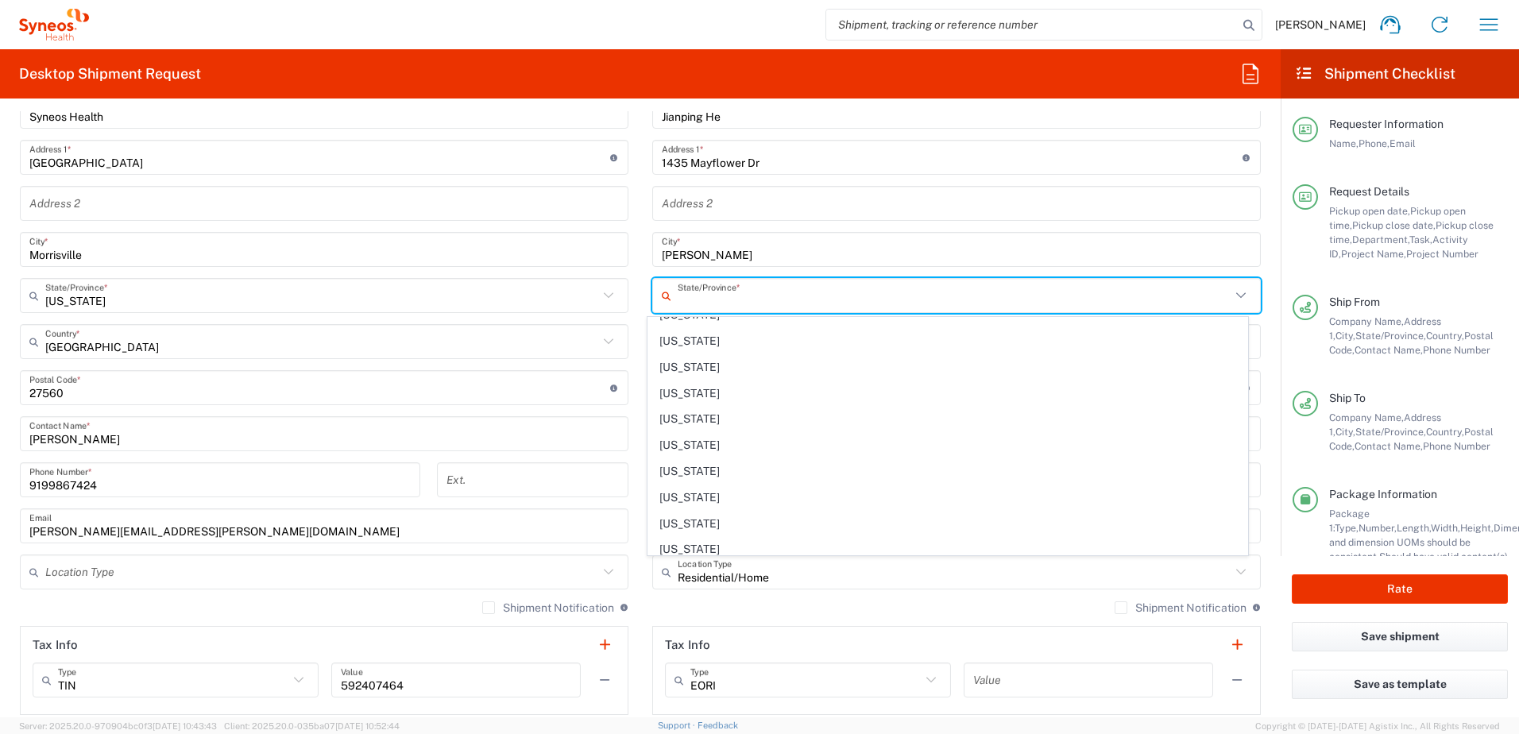
scroll to position [1192, 0]
click at [724, 459] on span "[US_STATE]" at bounding box center [948, 467] width 600 height 25
type input "[US_STATE]"
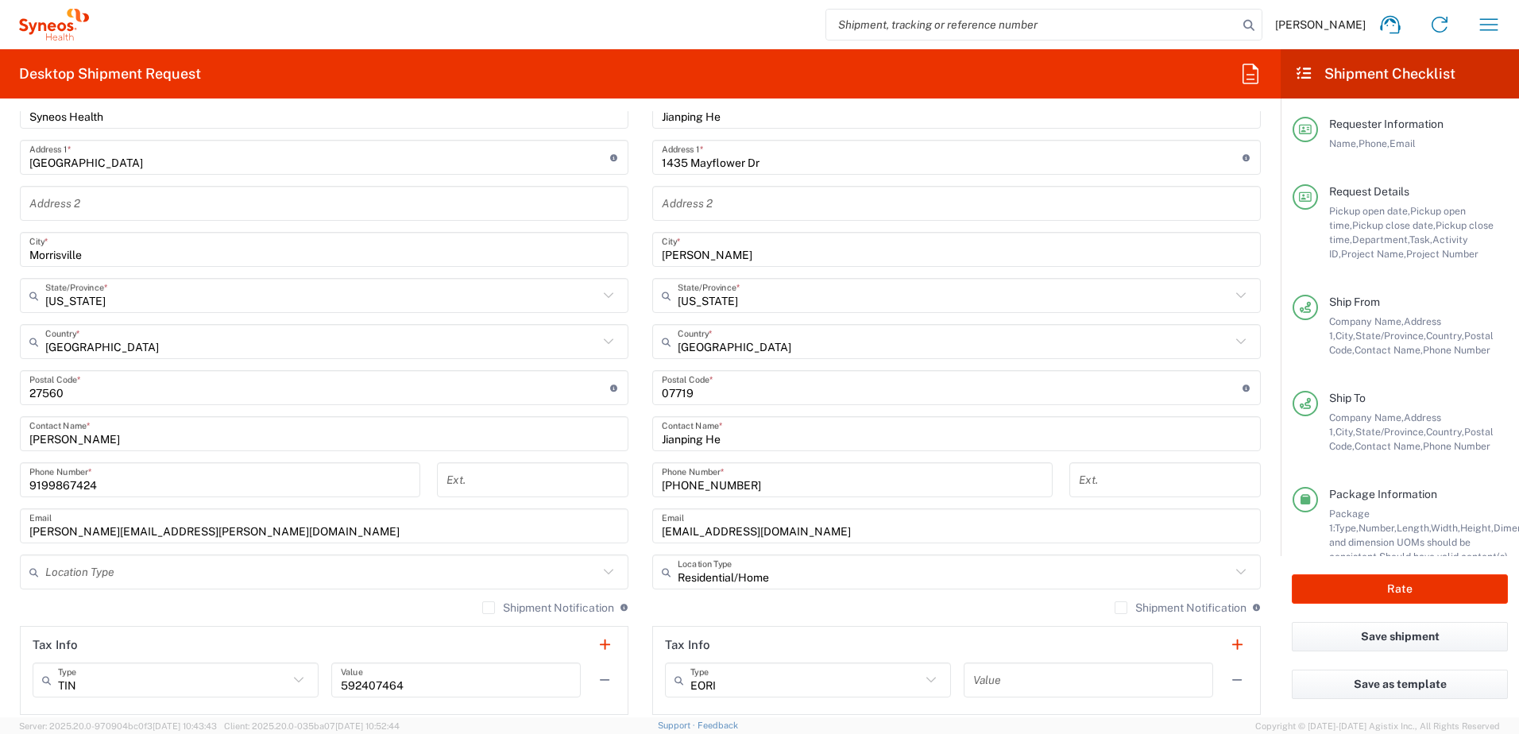
drag, startPoint x: 710, startPoint y: 400, endPoint x: 734, endPoint y: 393, distance: 25.6
click at [710, 400] on input "undefined" at bounding box center [952, 388] width 581 height 28
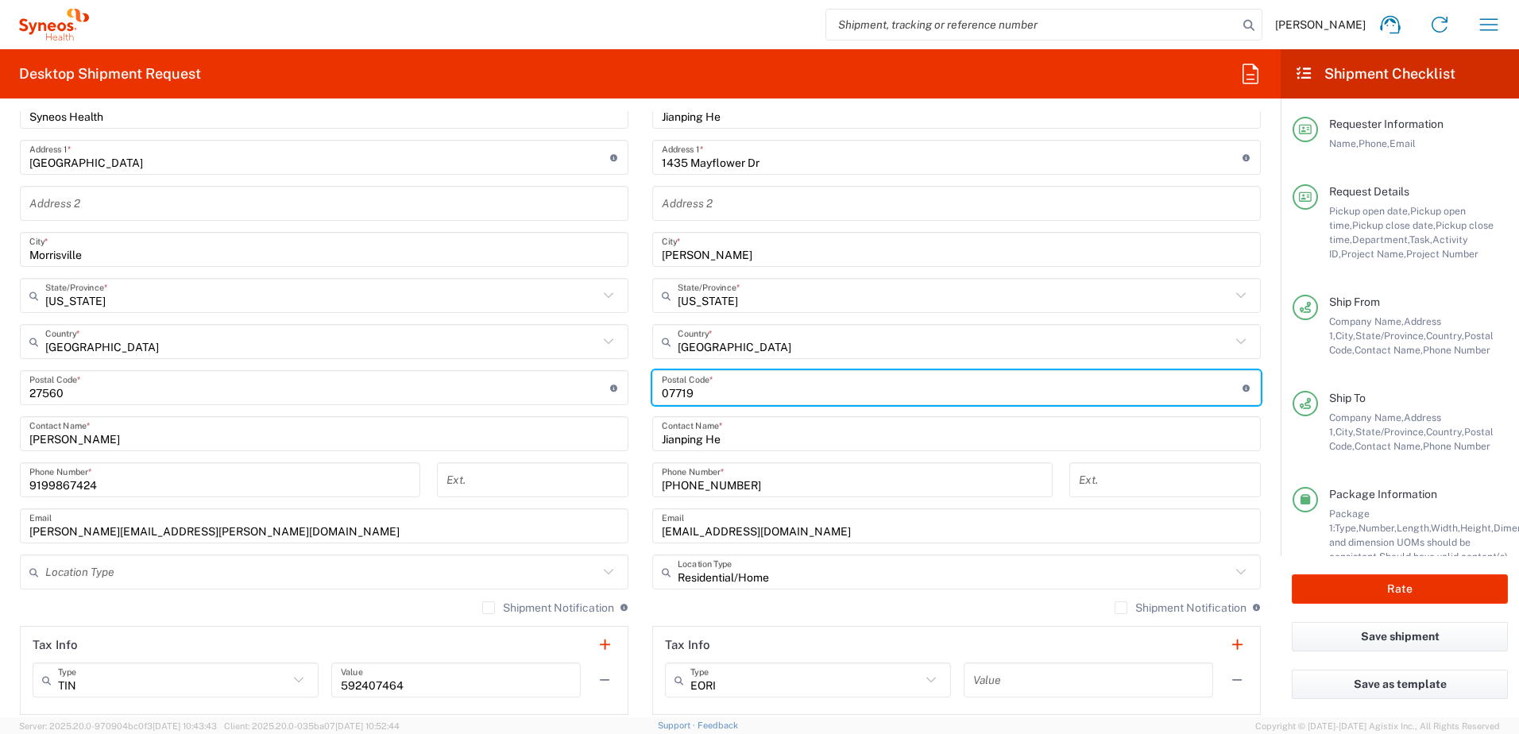
drag, startPoint x: 734, startPoint y: 393, endPoint x: 739, endPoint y: 385, distance: 9.3
click at [614, 384] on div "Ship From Location [PERSON_NAME] LLC-[GEOGRAPHIC_DATA] [GEOGRAPHIC_DATA] [GEOGR…" at bounding box center [640, 367] width 1265 height 710
paste input "22101"
type input "22101"
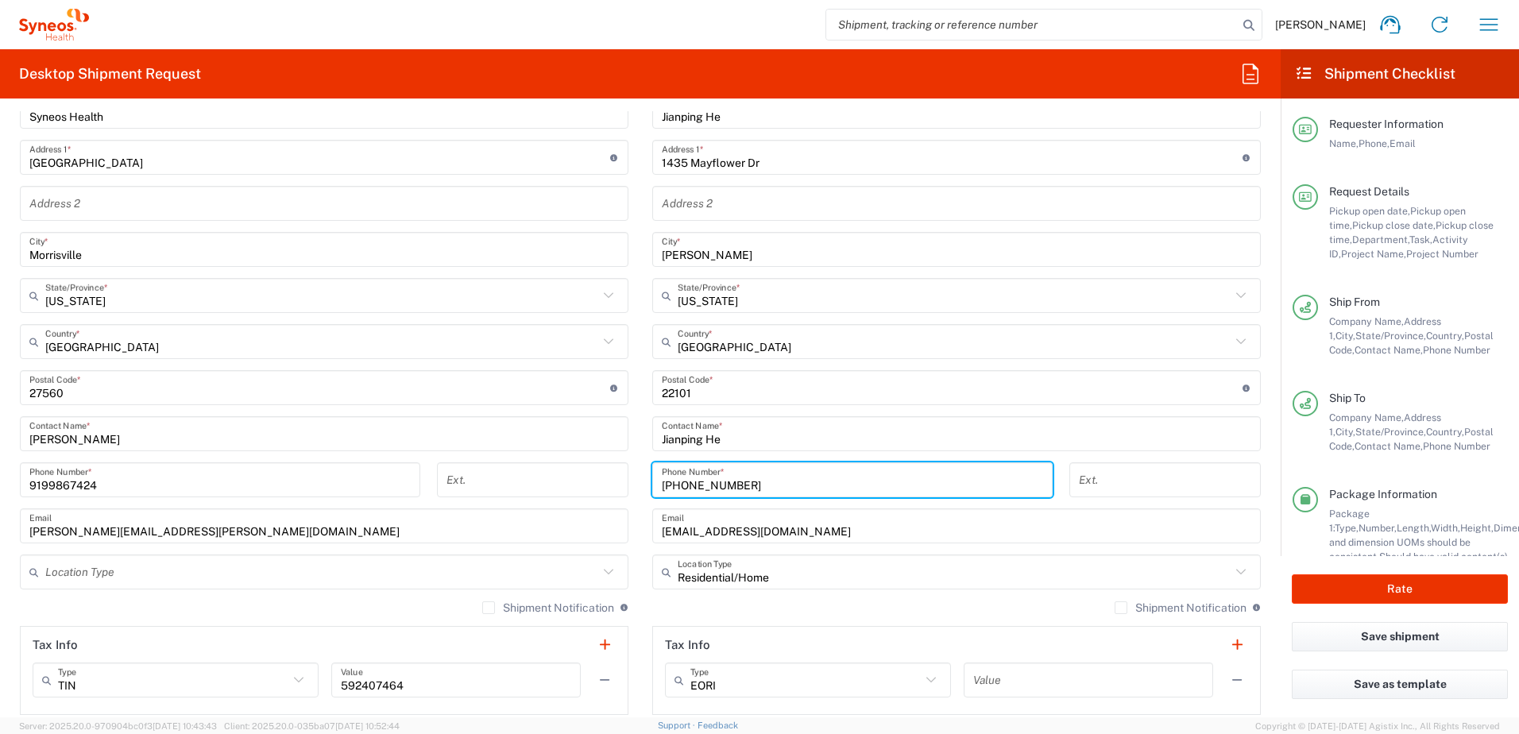
click at [775, 493] on input "[PHONE_NUMBER]" at bounding box center [852, 480] width 381 height 28
drag, startPoint x: 768, startPoint y: 490, endPoint x: 589, endPoint y: 466, distance: 180.5
click at [589, 466] on div "Ship From Location [PERSON_NAME] LLC-[GEOGRAPHIC_DATA] [GEOGRAPHIC_DATA] [GEOGR…" at bounding box center [640, 367] width 1265 height 710
paste input "[PHONE_NUMBER]"
type input "[PHONE_NUMBER]"
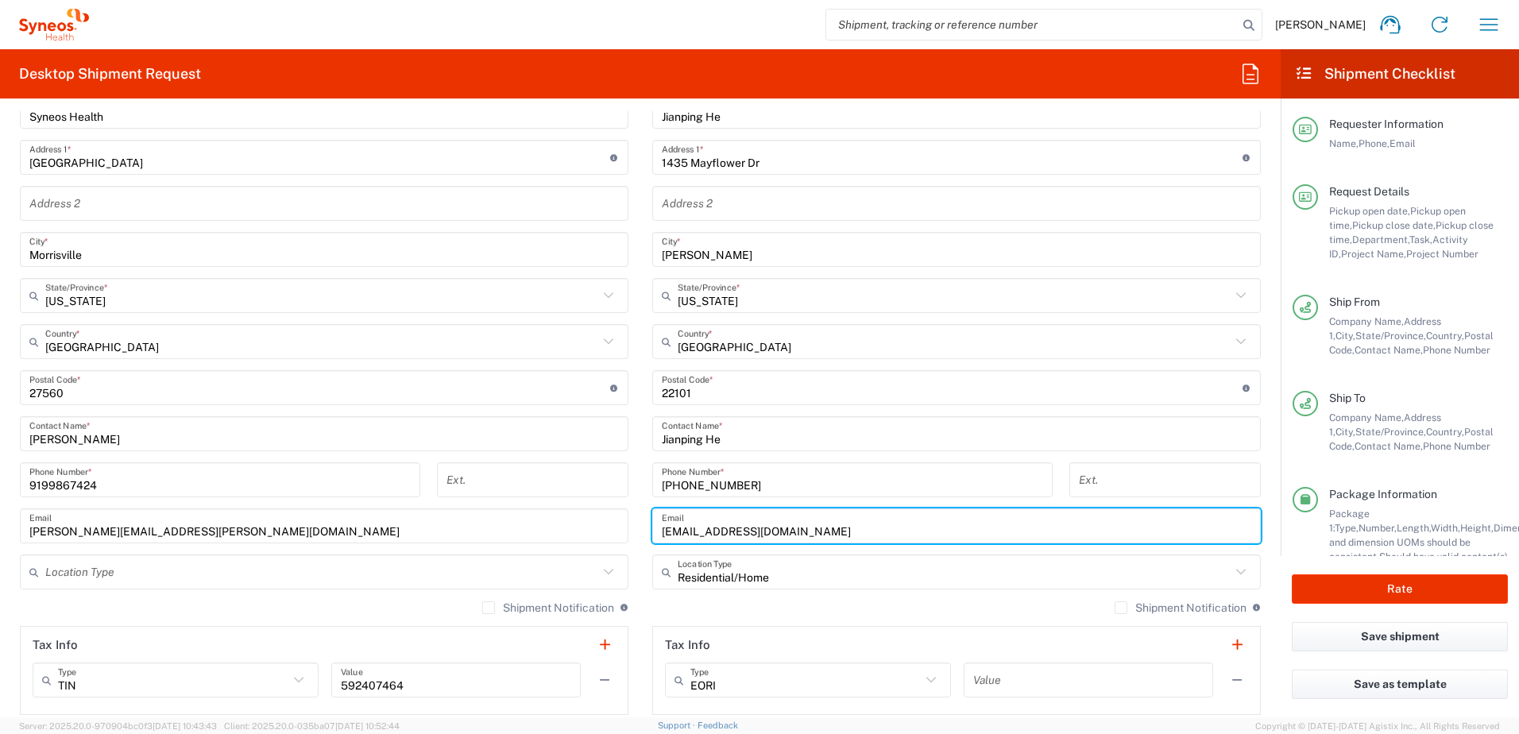
drag, startPoint x: 779, startPoint y: 529, endPoint x: 625, endPoint y: 521, distance: 154.3
click at [625, 521] on div "Ship From Location [PERSON_NAME] LLC-[GEOGRAPHIC_DATA] [GEOGRAPHIC_DATA] [GEOGR…" at bounding box center [640, 367] width 1265 height 710
paste input "[EMAIL_ADDRESS]"
type input "[EMAIL_ADDRESS][DOMAIN_NAME]"
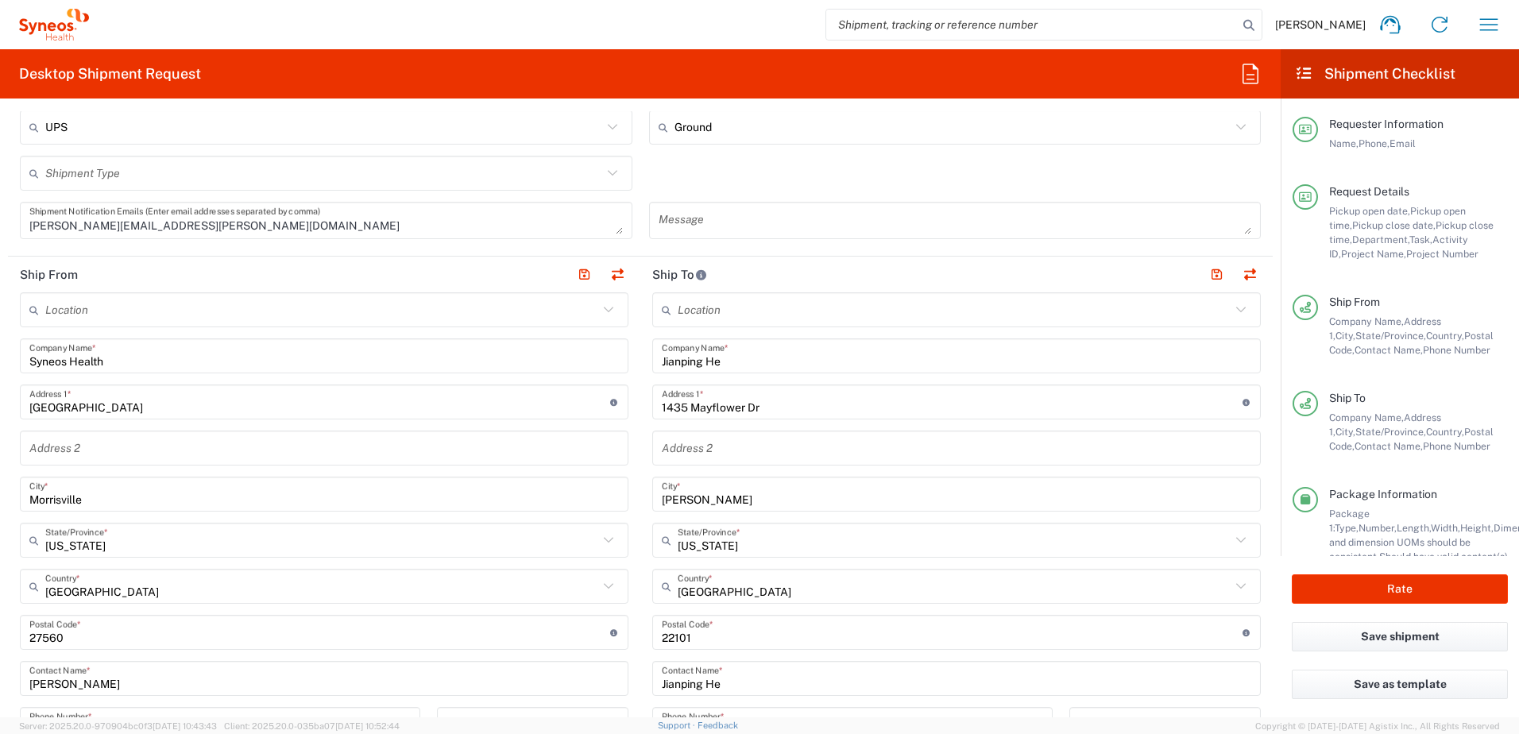
scroll to position [397, 0]
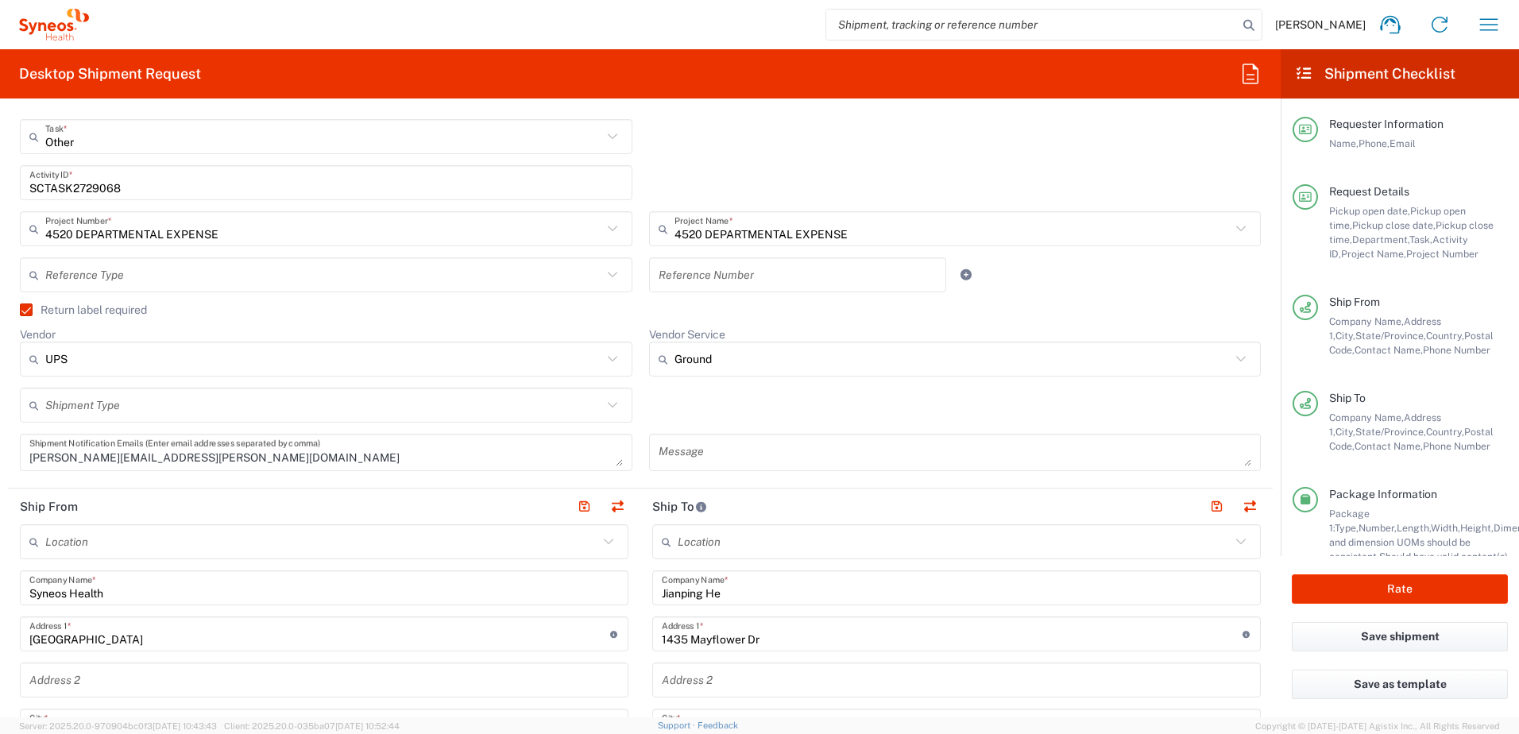
click at [84, 183] on input "SCTASK2729068" at bounding box center [326, 183] width 594 height 28
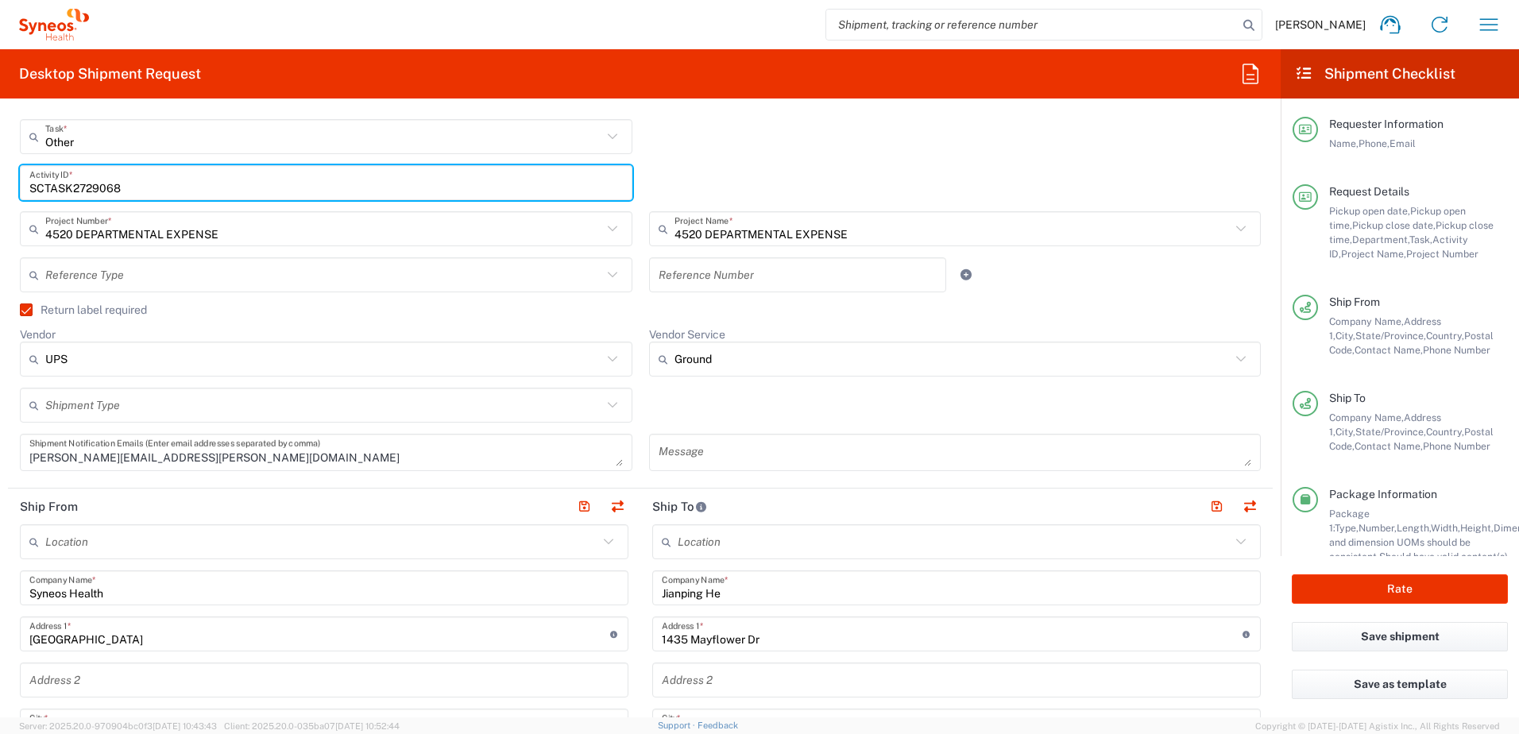
click at [84, 183] on input "SCTASK2729068" at bounding box center [326, 183] width 594 height 28
paste input "141"
type input "SCTASK2729141"
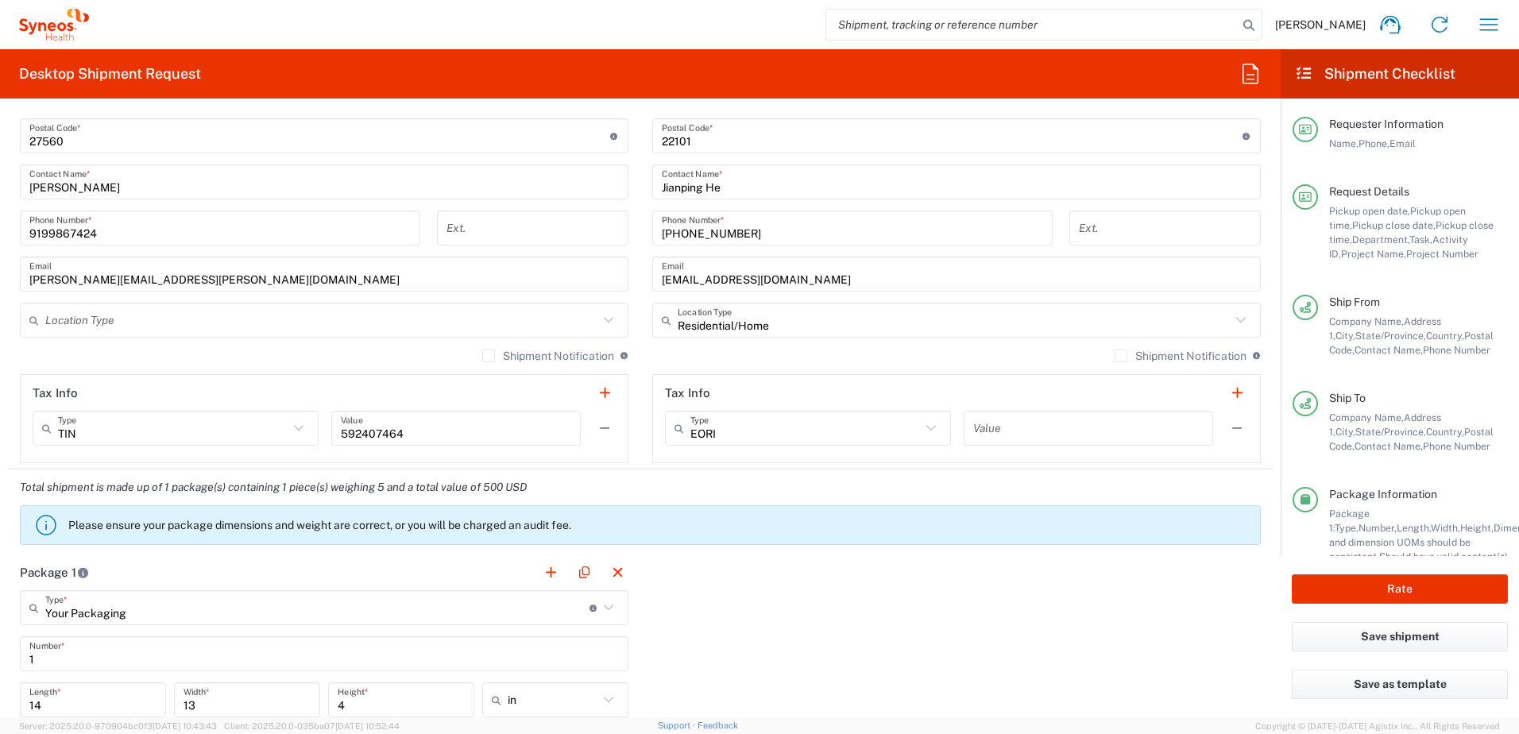
scroll to position [1351, 0]
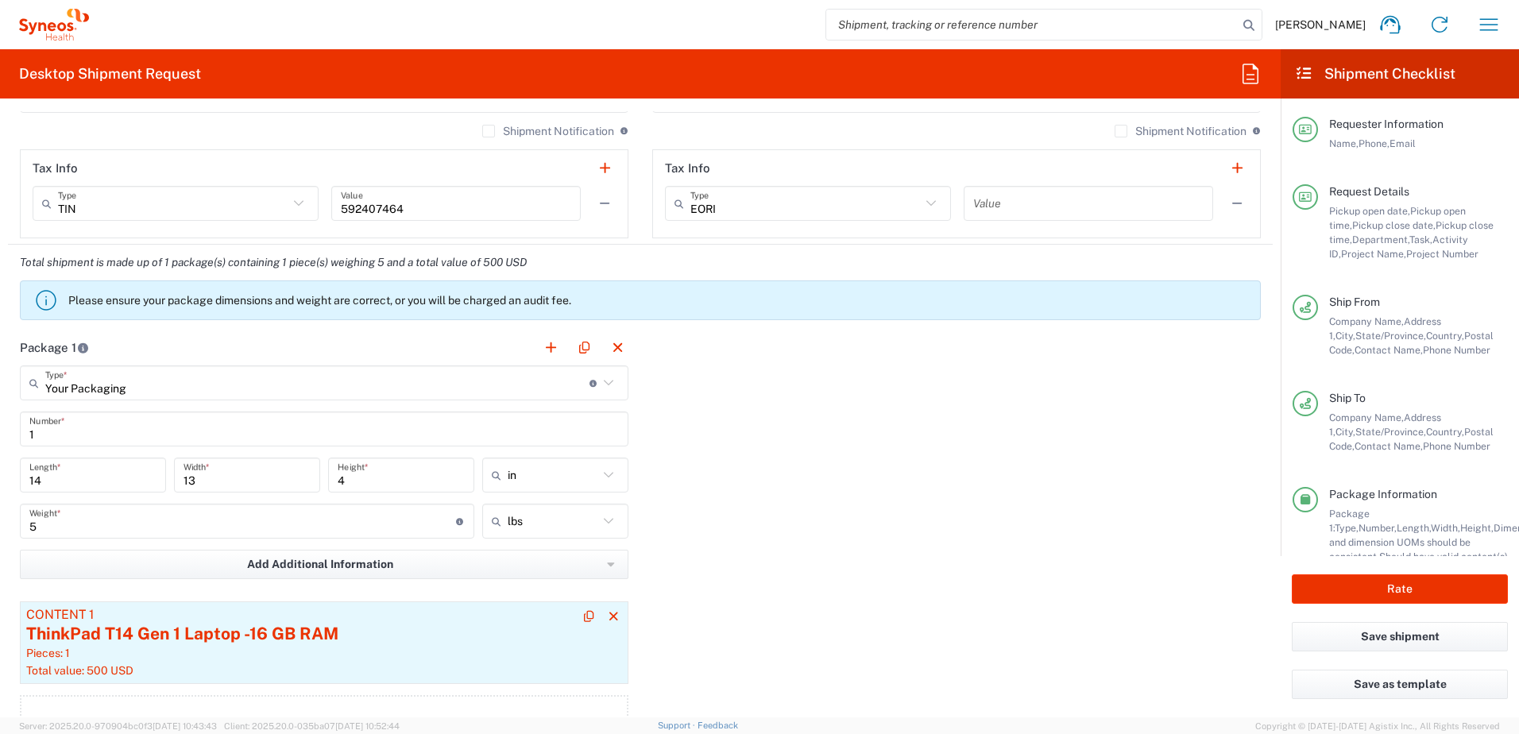
click at [238, 663] on div "Total value: 500 USD" at bounding box center [324, 670] width 596 height 14
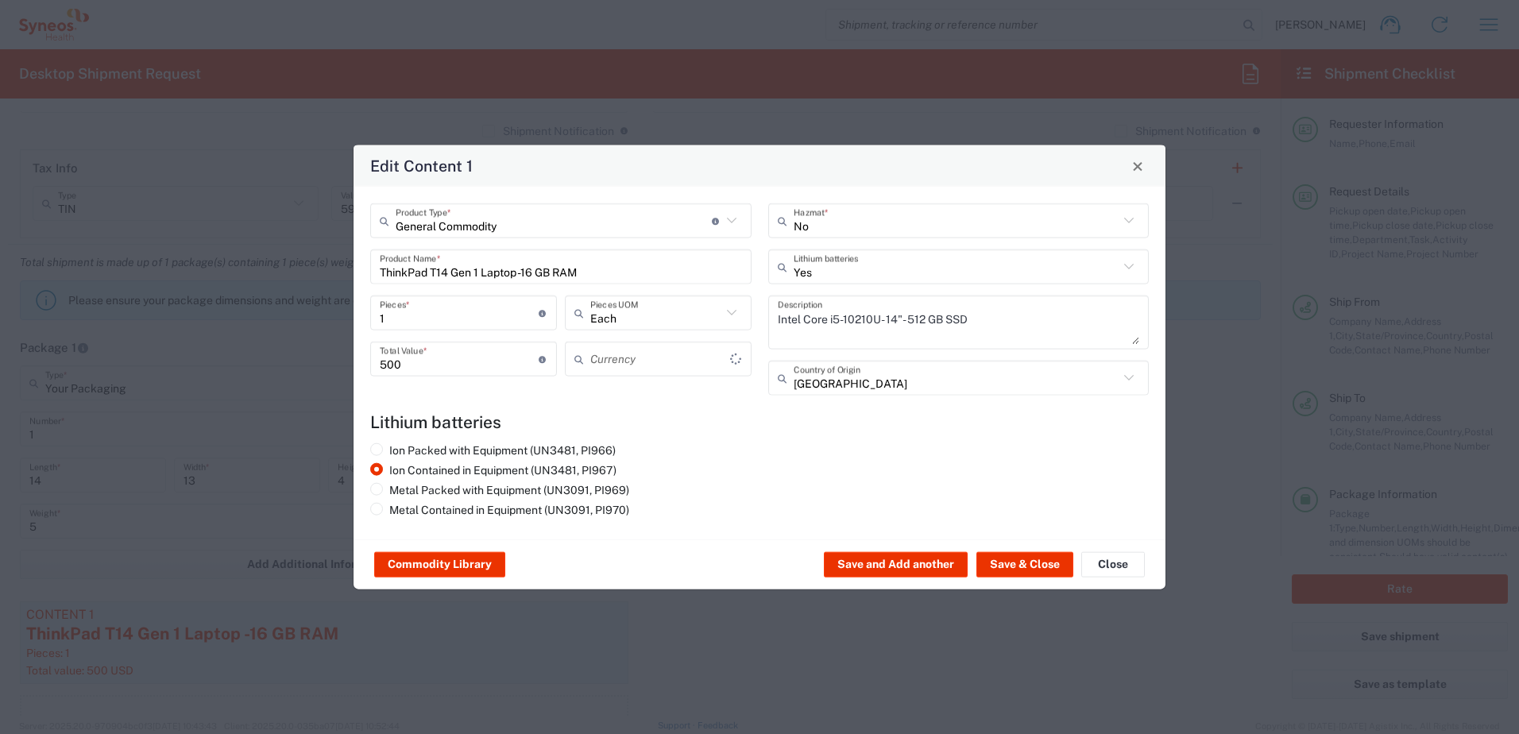
type input "US Dollar"
drag, startPoint x: 636, startPoint y: 272, endPoint x: 373, endPoint y: 243, distance: 264.5
click at [373, 243] on div "General Commodity Product Type * Document: Paper document generated internally …" at bounding box center [561, 304] width 398 height 203
type input "Surface 4 laptop"
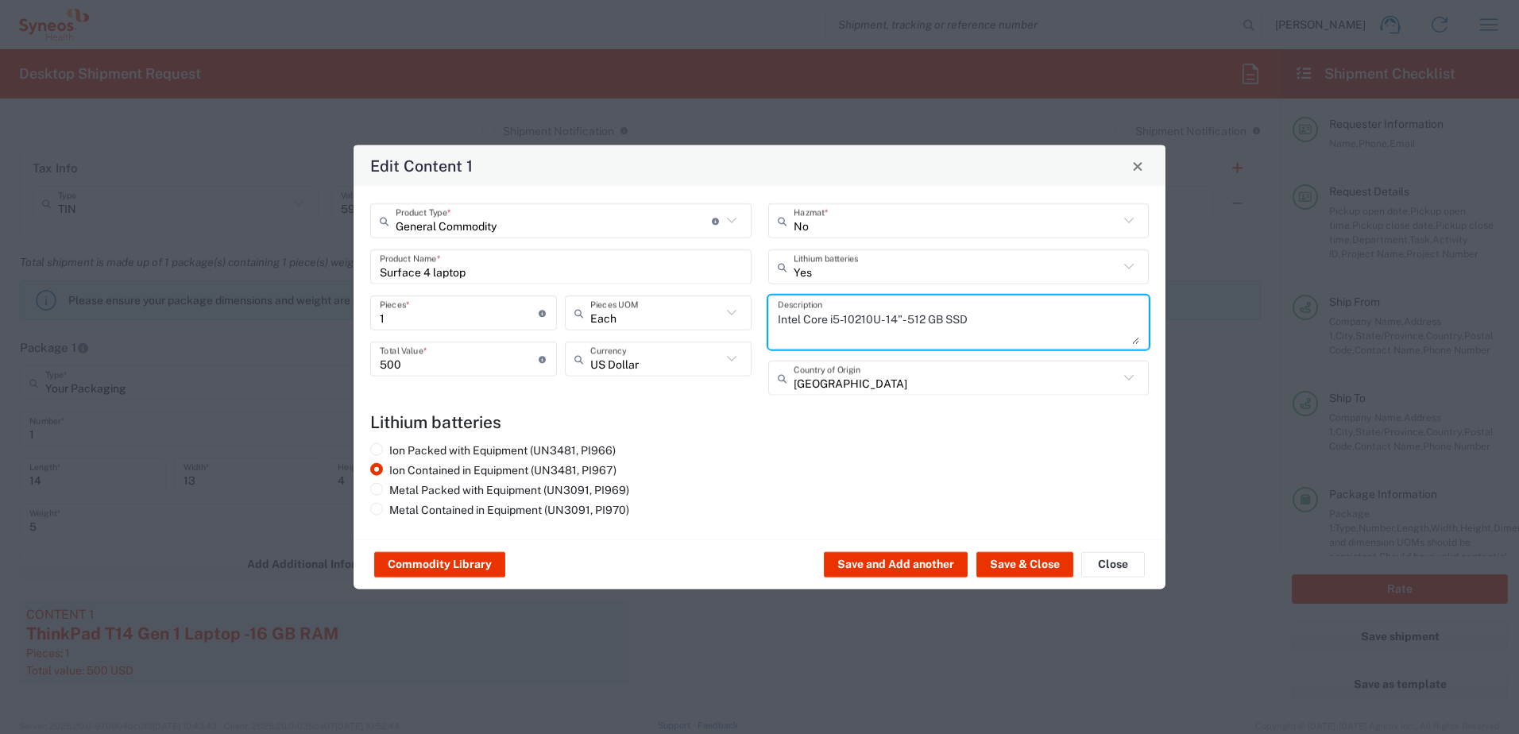
drag, startPoint x: 1000, startPoint y: 336, endPoint x: 690, endPoint y: 299, distance: 311.3
click at [690, 299] on div "General Commodity Product Type * Document: Paper document generated internally …" at bounding box center [759, 304] width 795 height 203
paste textarea "Surface 4 laptop"
type textarea "Surface 4 laptop"
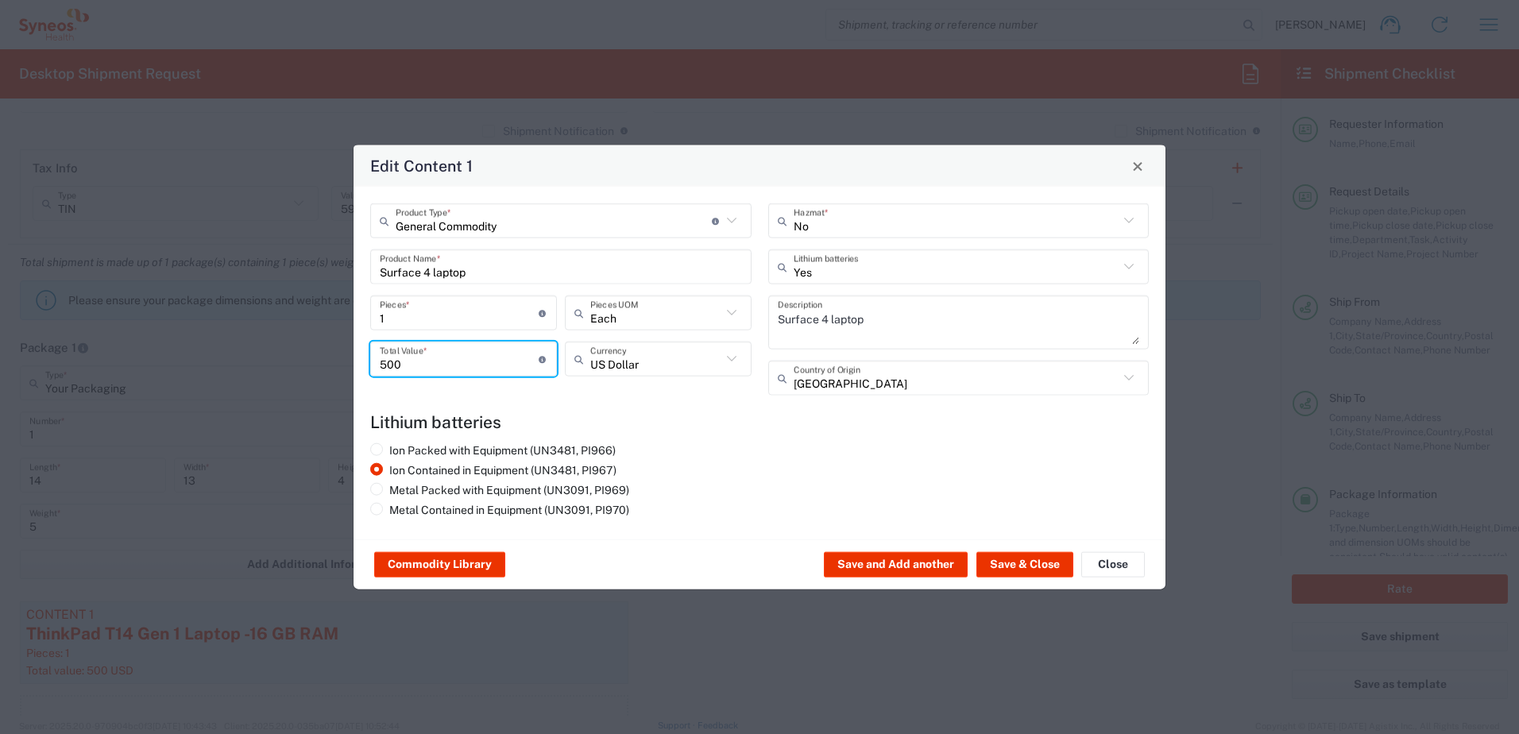
drag, startPoint x: 451, startPoint y: 354, endPoint x: 439, endPoint y: 361, distance: 13.5
click at [447, 354] on input "500" at bounding box center [459, 359] width 159 height 28
drag, startPoint x: 430, startPoint y: 362, endPoint x: 335, endPoint y: 360, distance: 94.6
click at [335, 360] on div "Edit Content 1 General Commodity Product Type * Document: Paper document genera…" at bounding box center [759, 367] width 1519 height 734
type input "1000"
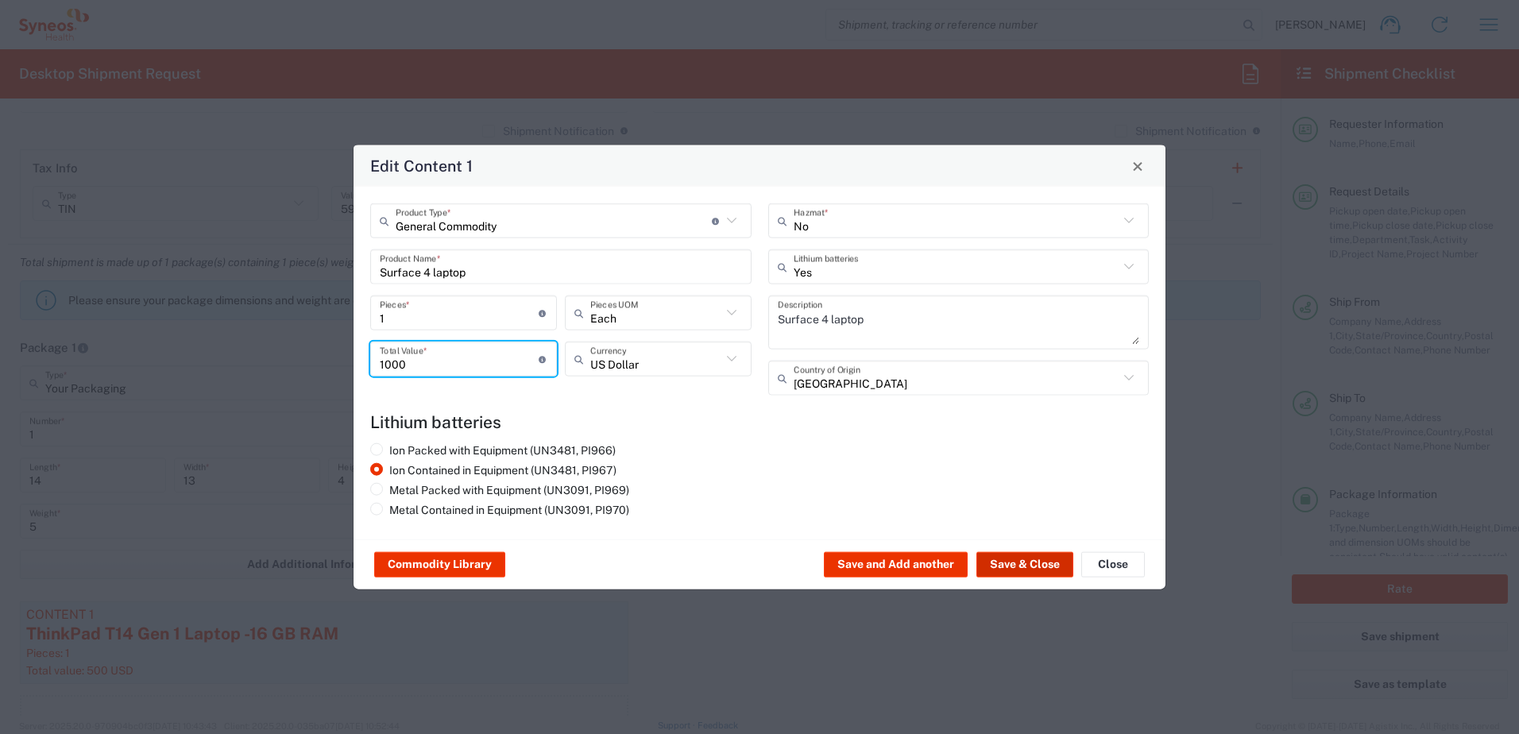
click at [1031, 561] on button "Save & Close" at bounding box center [1025, 564] width 97 height 25
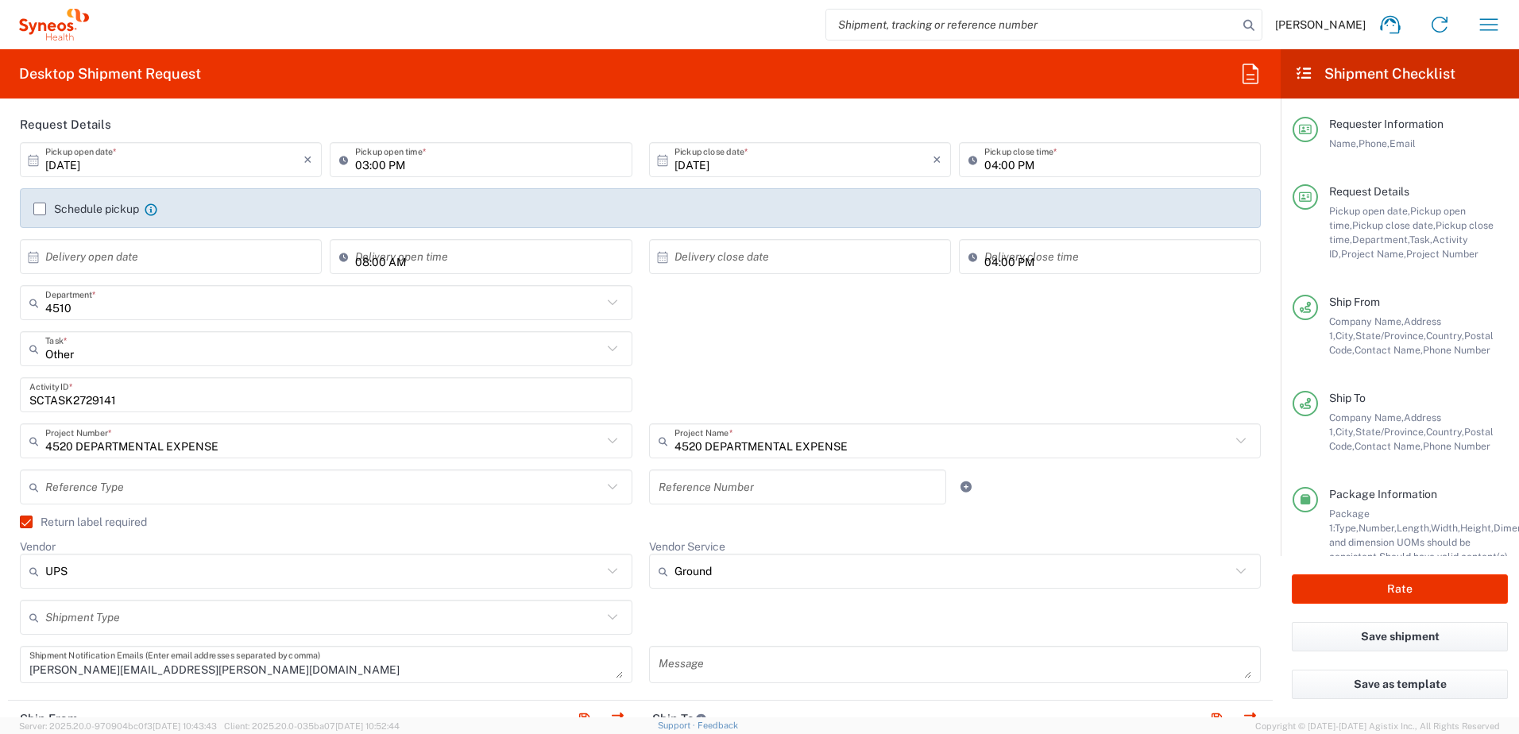
scroll to position [238, 0]
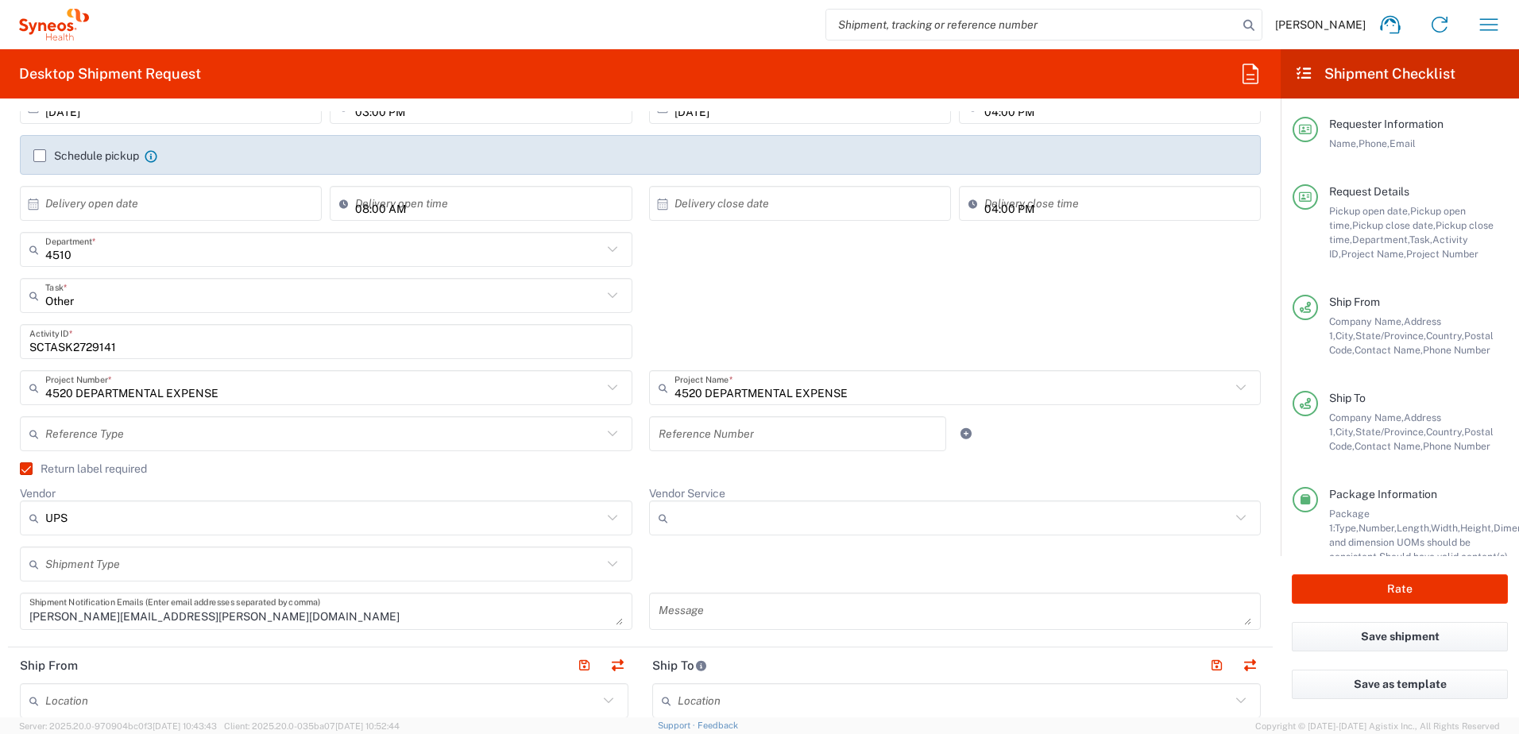
click at [744, 513] on input "Vendor Service" at bounding box center [953, 517] width 557 height 25
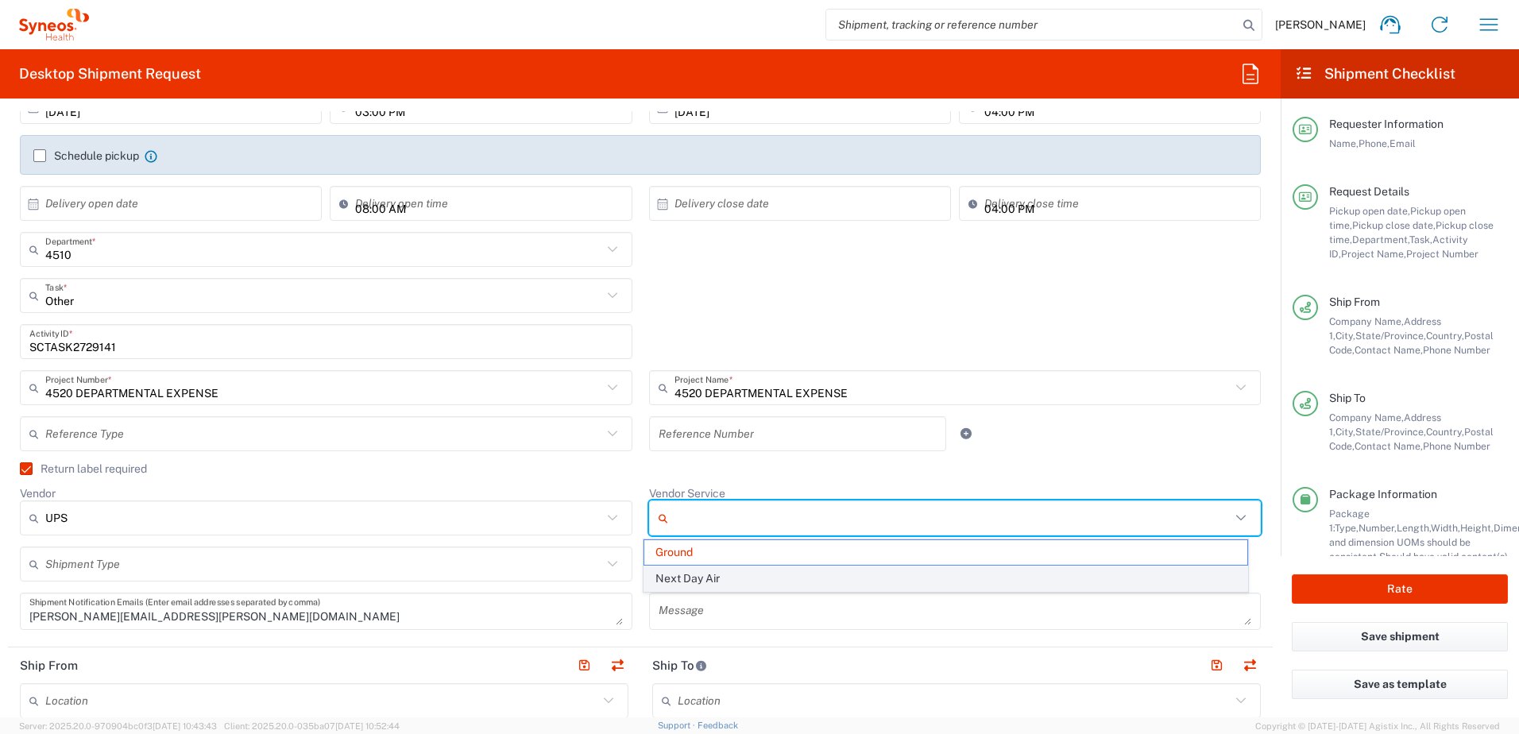
click at [711, 570] on span "Next Day Air" at bounding box center [945, 579] width 603 height 25
type input "Next Day Air"
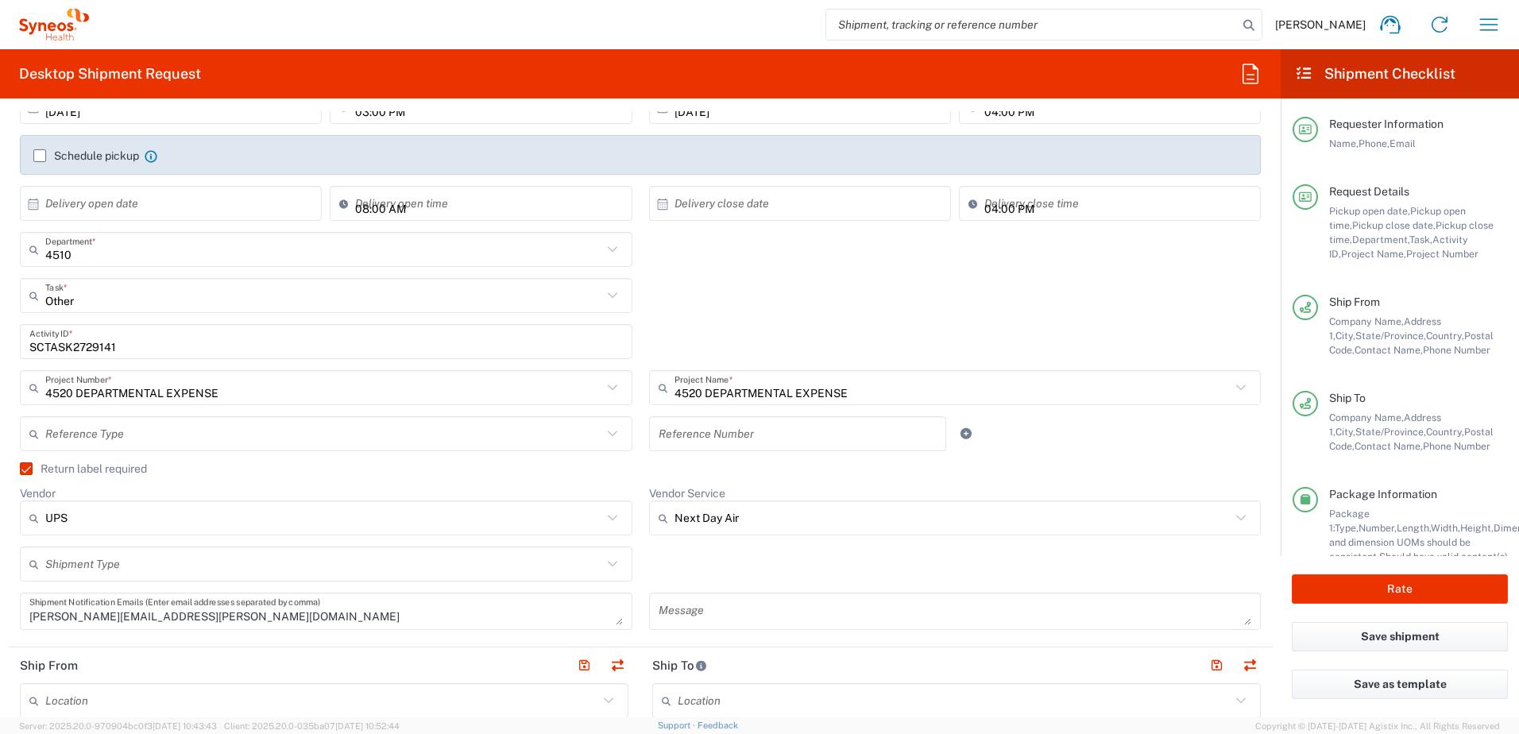
click at [725, 543] on div "Vendor Service Next Day Air Ground Next Day Air" at bounding box center [954, 516] width 629 height 60
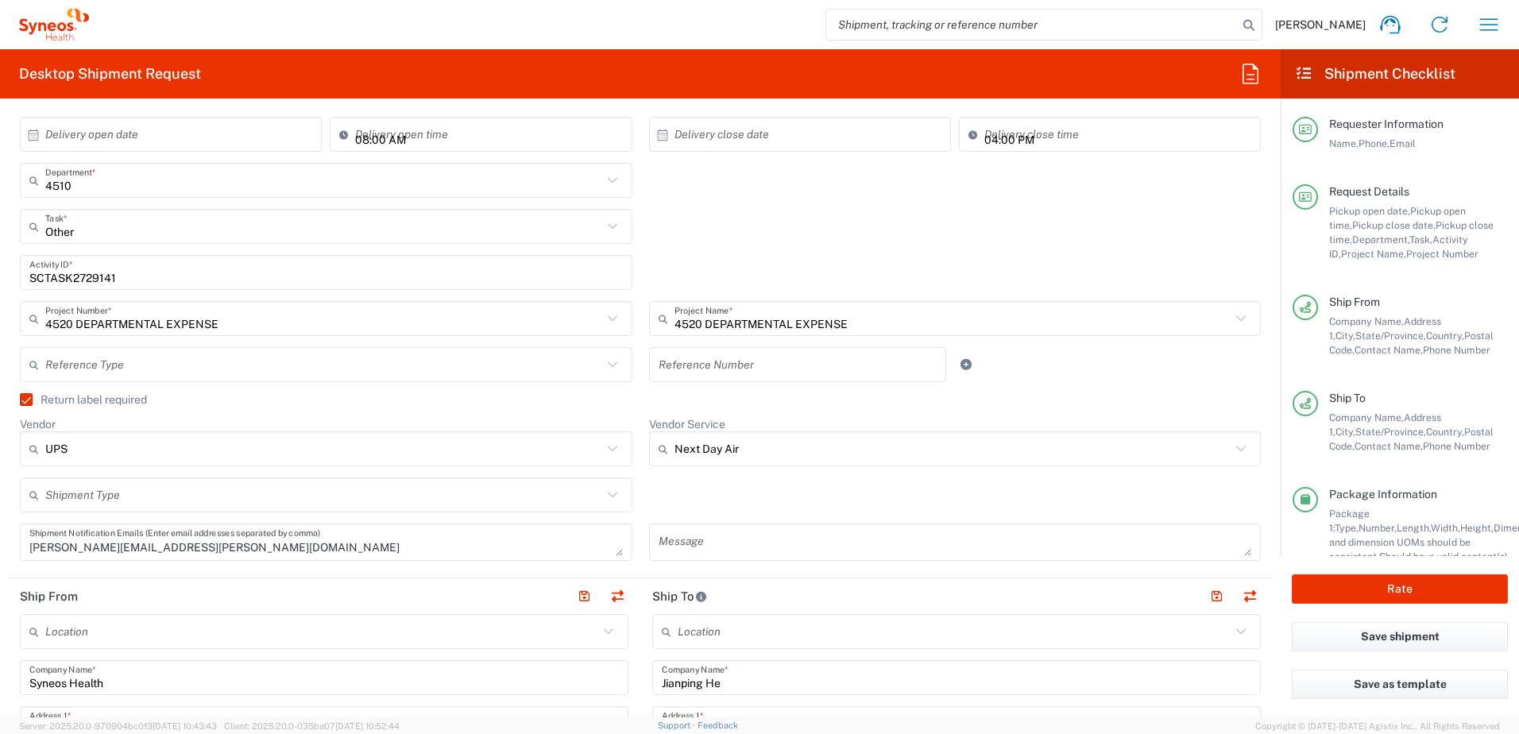
scroll to position [556, 0]
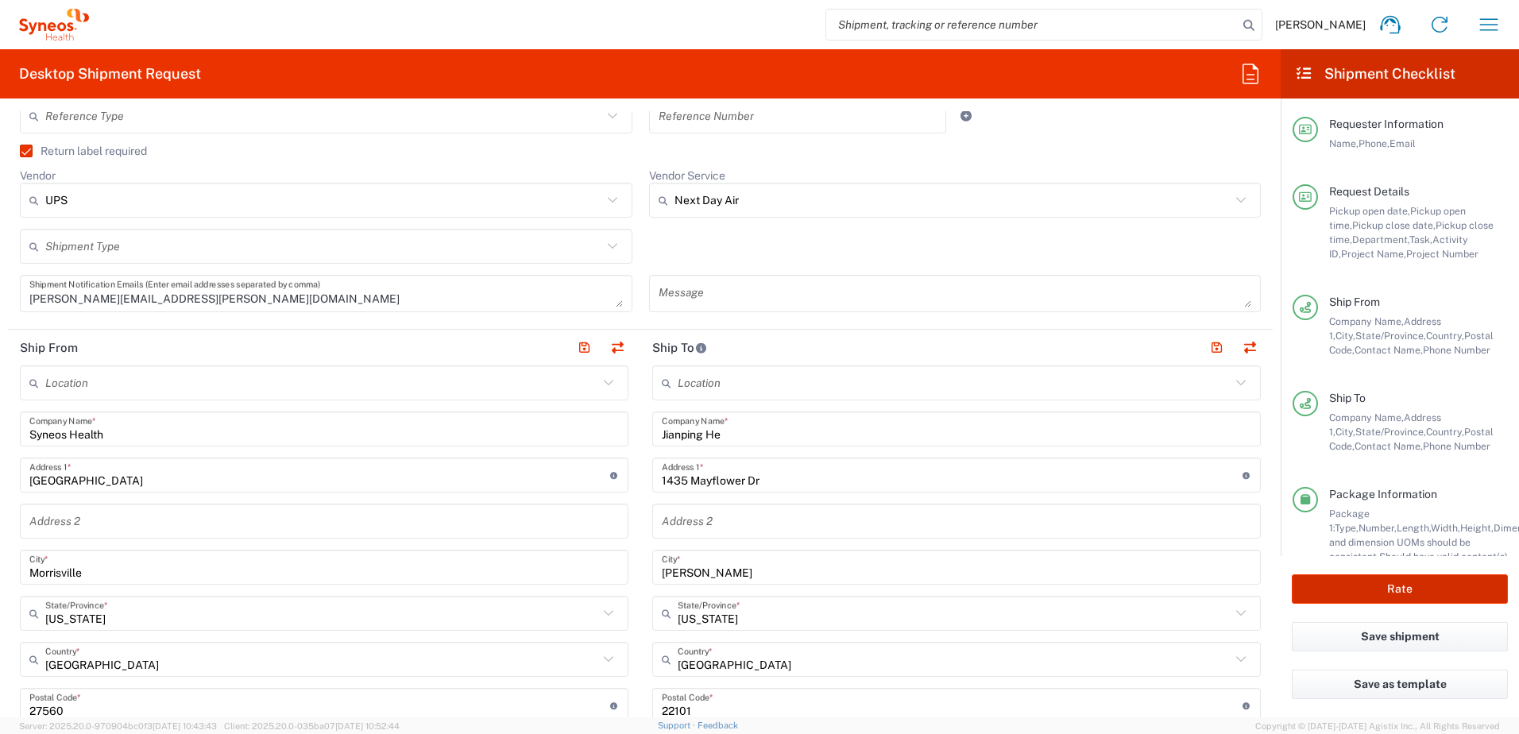
click at [1392, 579] on button "Rate" at bounding box center [1400, 588] width 216 height 29
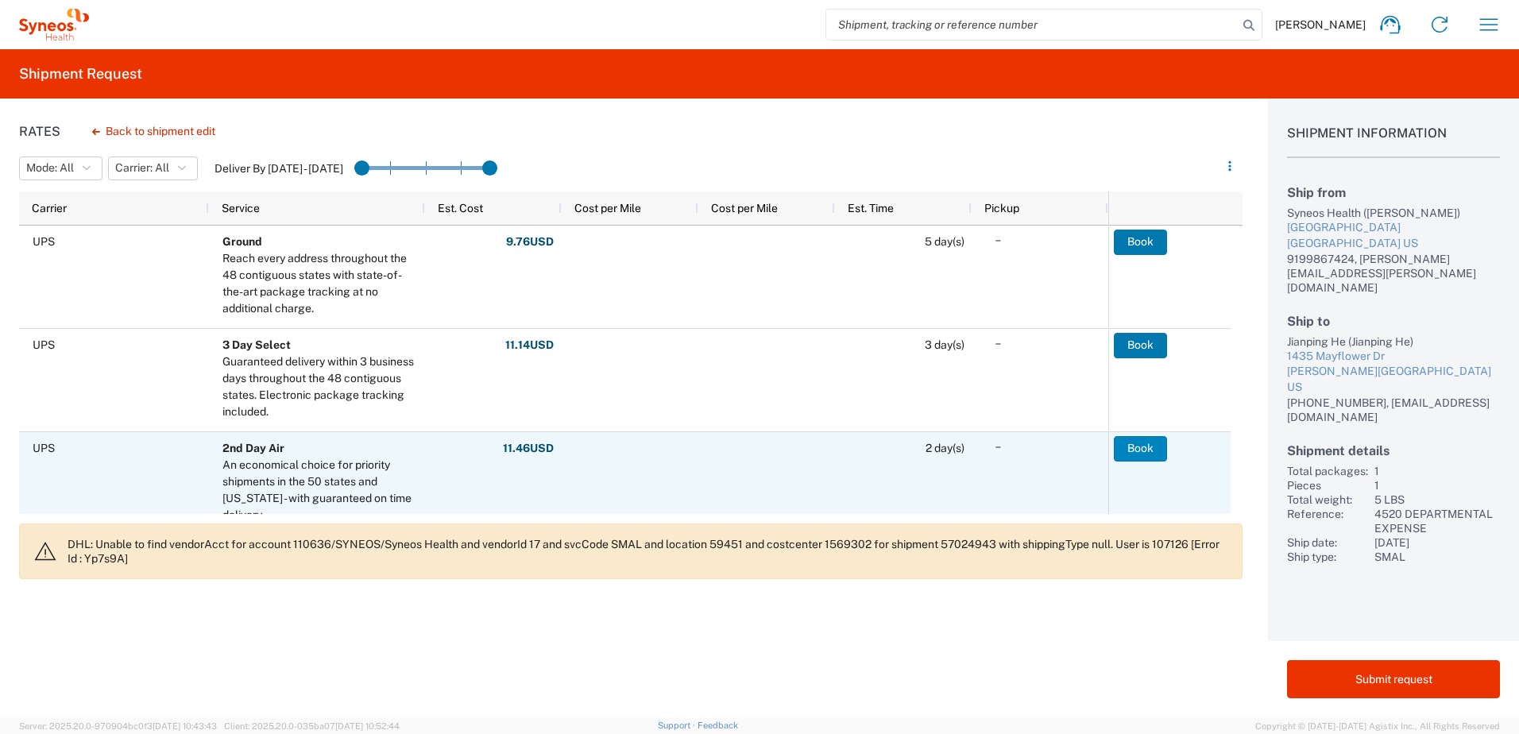
click at [1127, 451] on button "Book" at bounding box center [1140, 448] width 53 height 25
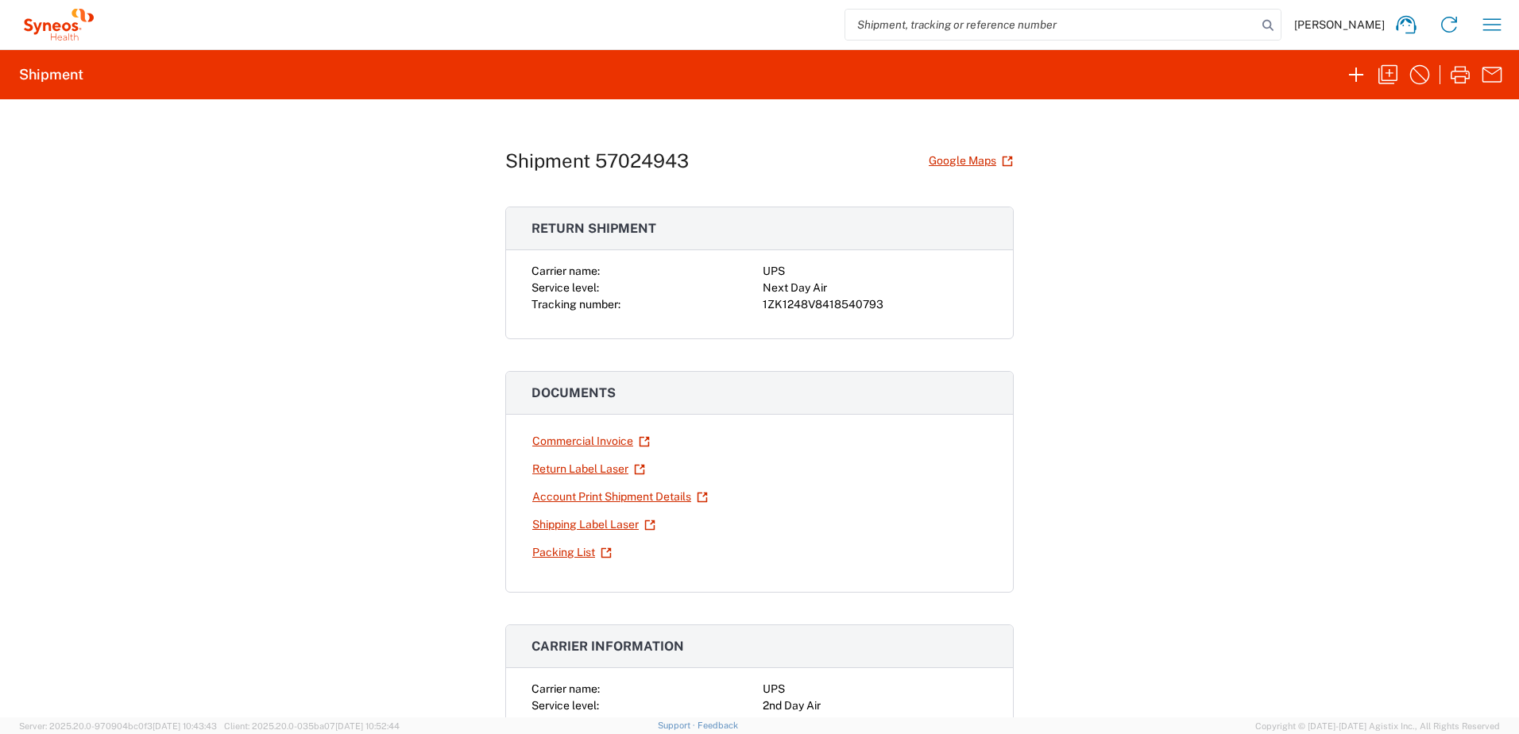
click at [826, 310] on div "1ZK1248V8418540793" at bounding box center [875, 304] width 225 height 17
copy div "1ZK1248V8418540793"
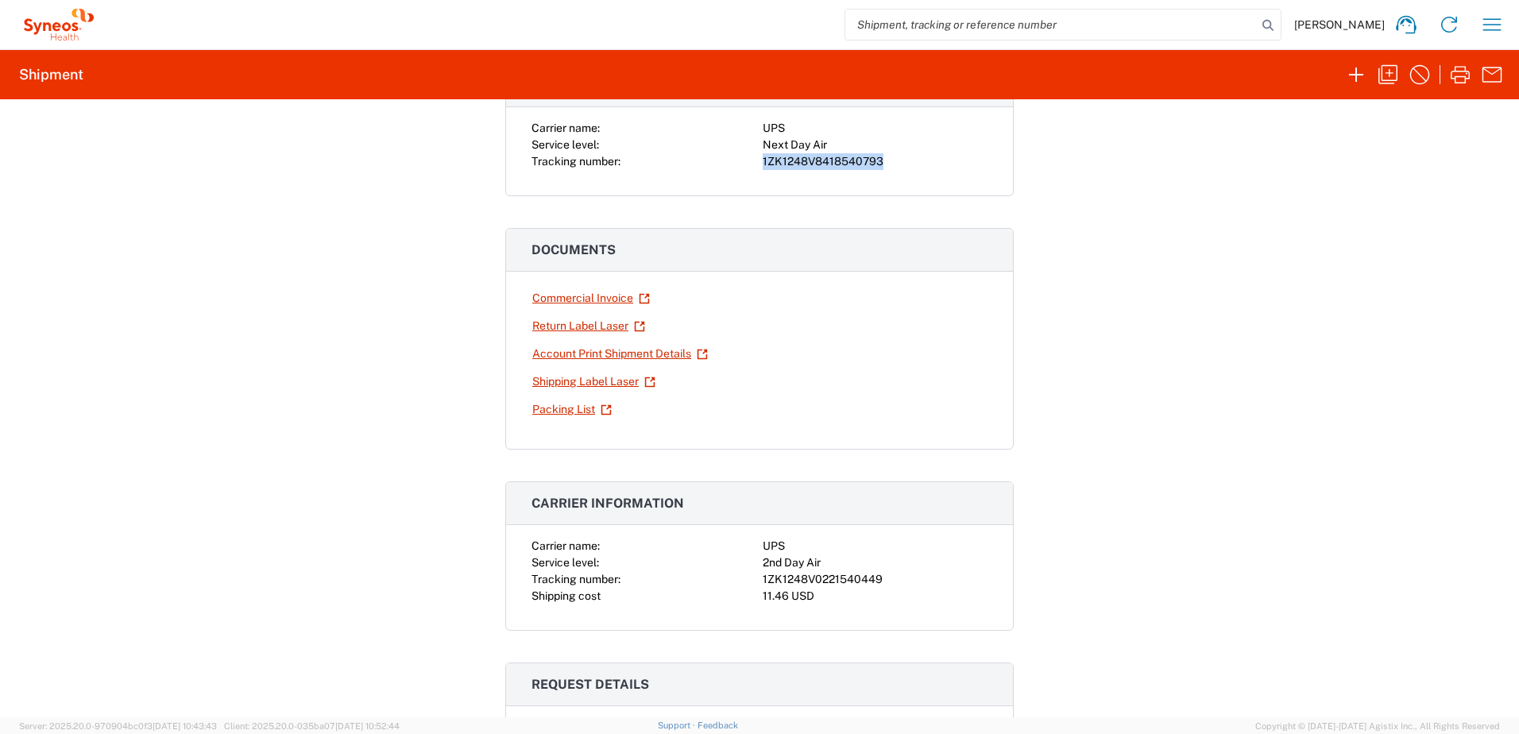
scroll to position [318, 0]
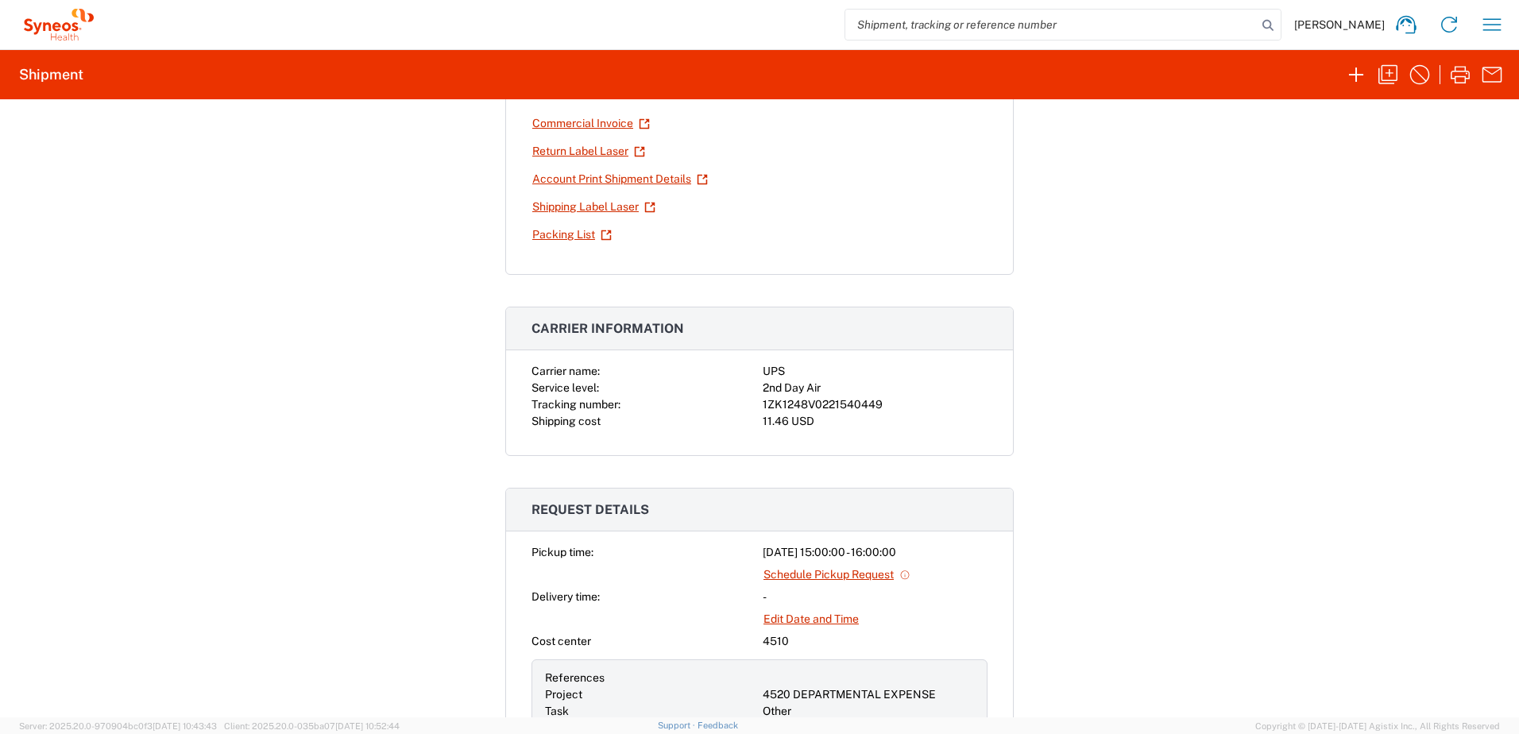
click at [820, 404] on div "1ZK1248V0221540449" at bounding box center [875, 404] width 225 height 17
copy div "1ZK1248V0221540449"
click at [1393, 66] on icon "button" at bounding box center [1388, 74] width 19 height 19
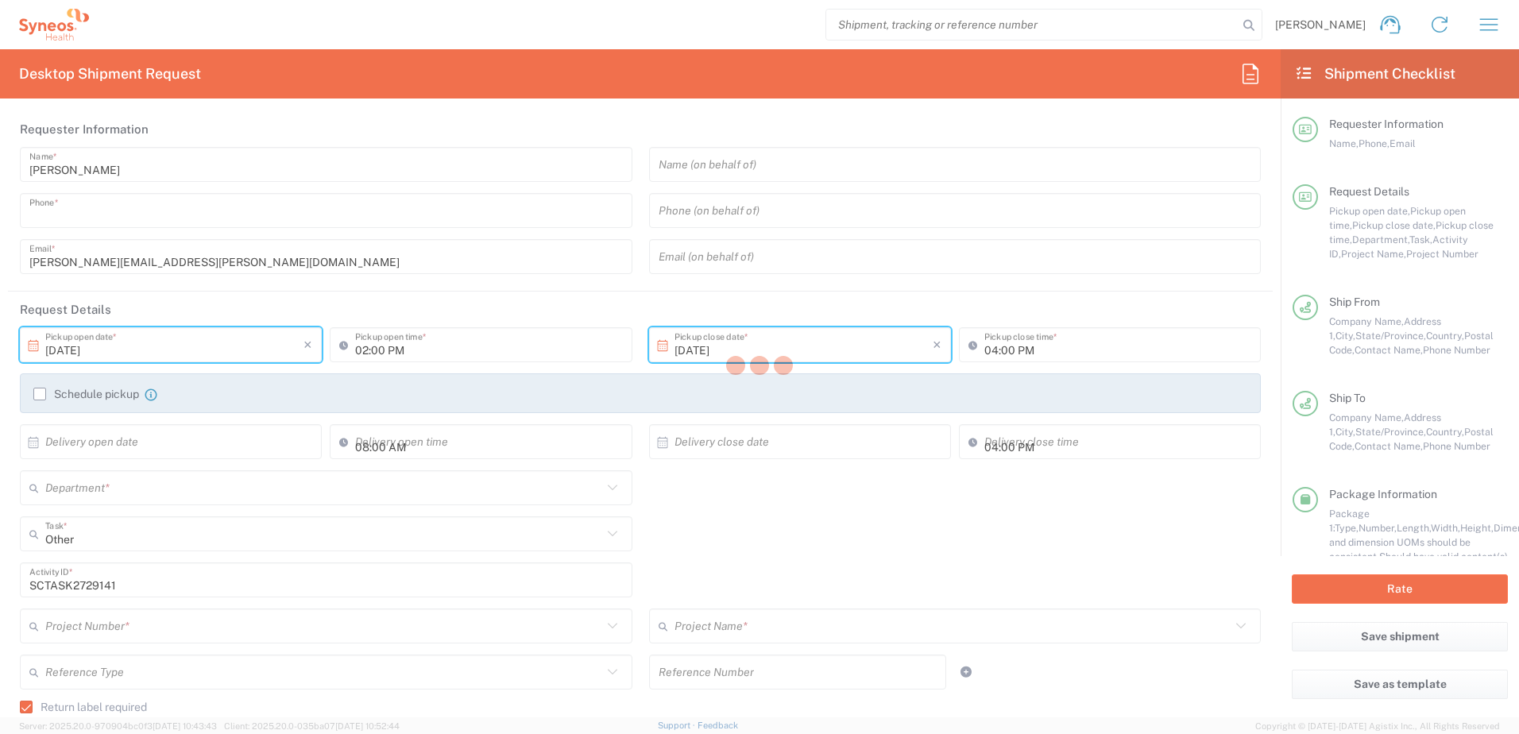
type input "9199867424"
type input "03:00 PM"
type textarea "[PERSON_NAME][EMAIL_ADDRESS][PERSON_NAME][DOMAIN_NAME]"
type input "Syneos Health"
type input "[GEOGRAPHIC_DATA]"
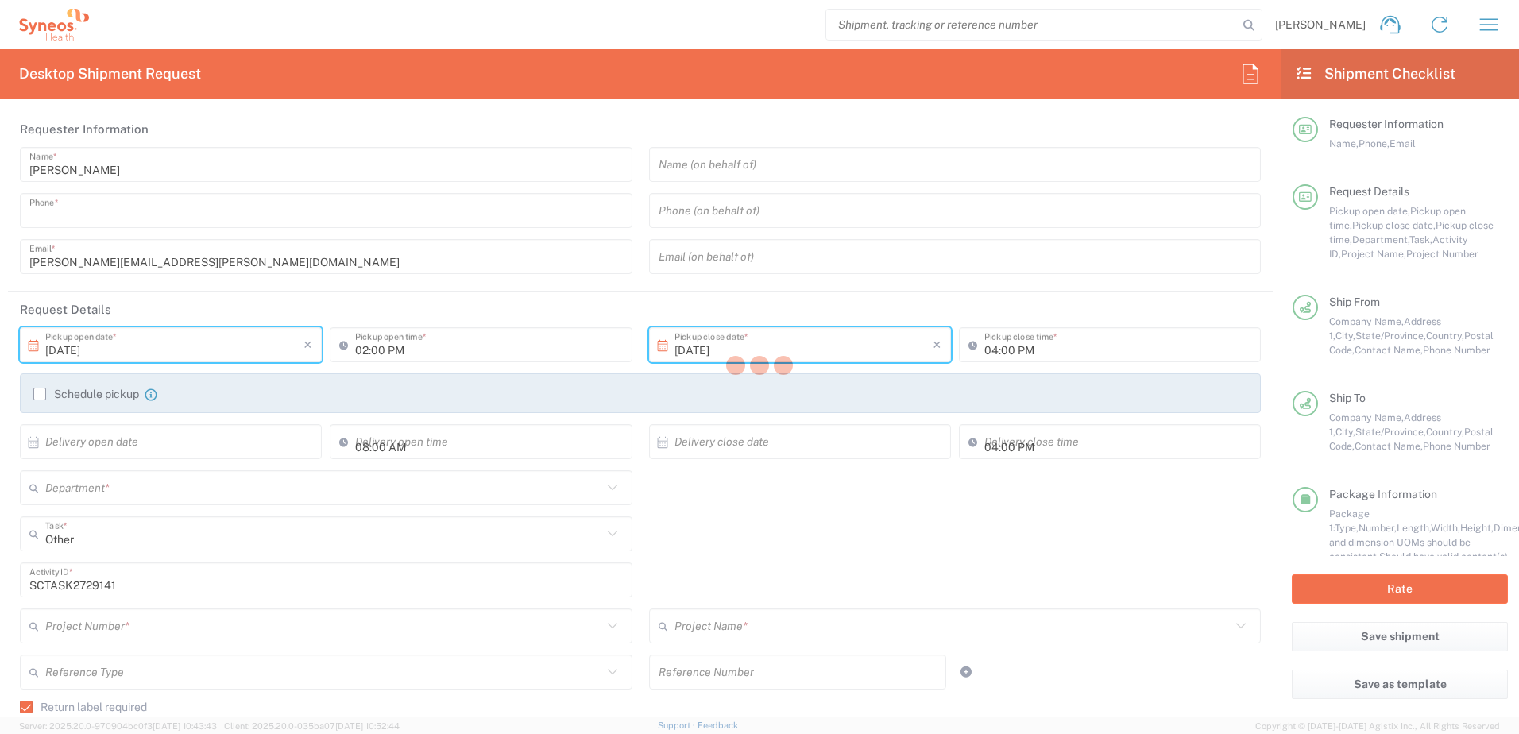
type input "Morrisville"
type input "[US_STATE]"
type input "27560"
type input "[PERSON_NAME]"
type input "9199867424"
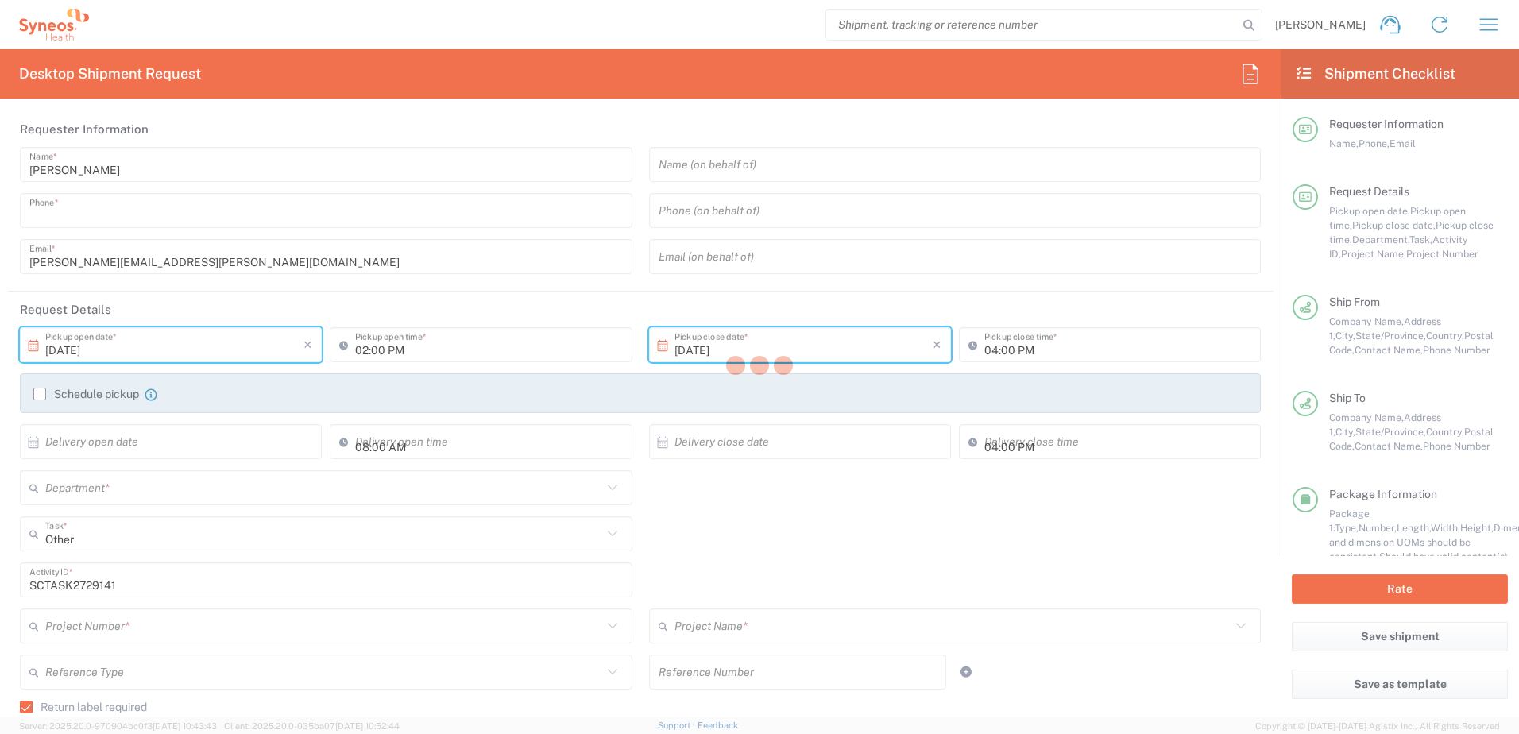
type input "[PERSON_NAME][EMAIL_ADDRESS][PERSON_NAME][DOMAIN_NAME]"
type input "Jianping He"
type input "1435 Mayflower Dr"
type input "[PERSON_NAME]"
type input "[GEOGRAPHIC_DATA]"
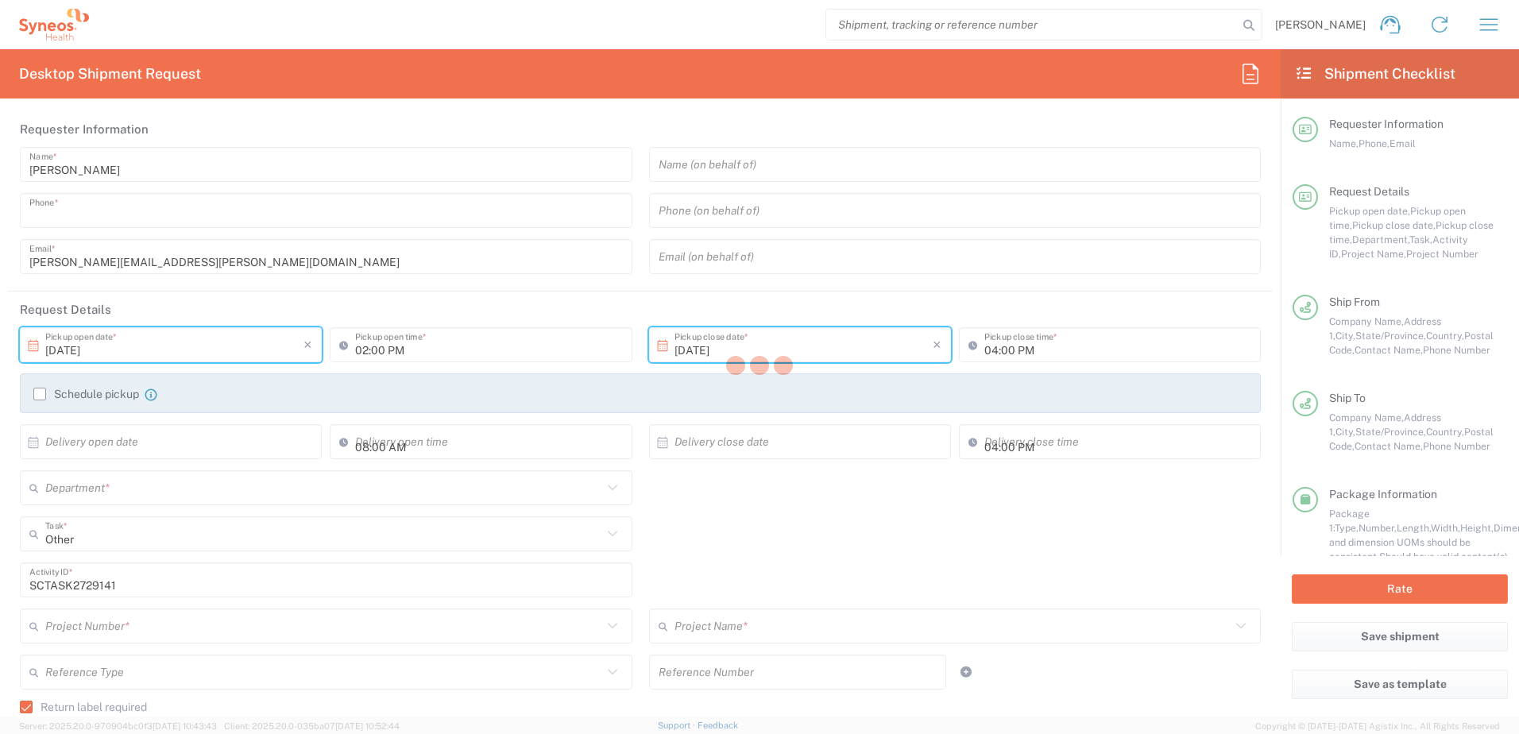
type input "22101"
type input "Jianping He"
type input "[PHONE_NUMBER]"
type input "[EMAIL_ADDRESS][DOMAIN_NAME]"
type input "Residential/Home"
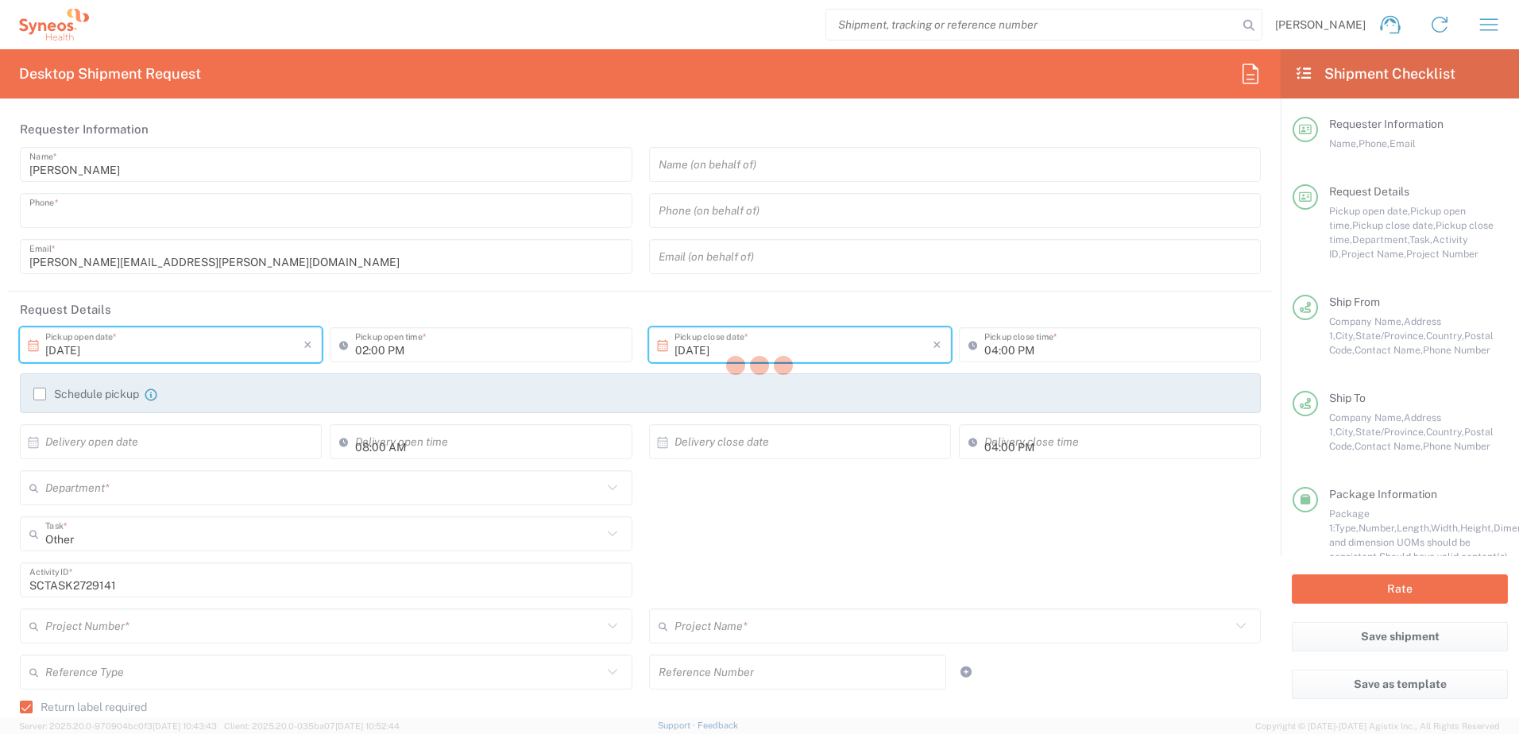
type input "Sender/Shipper"
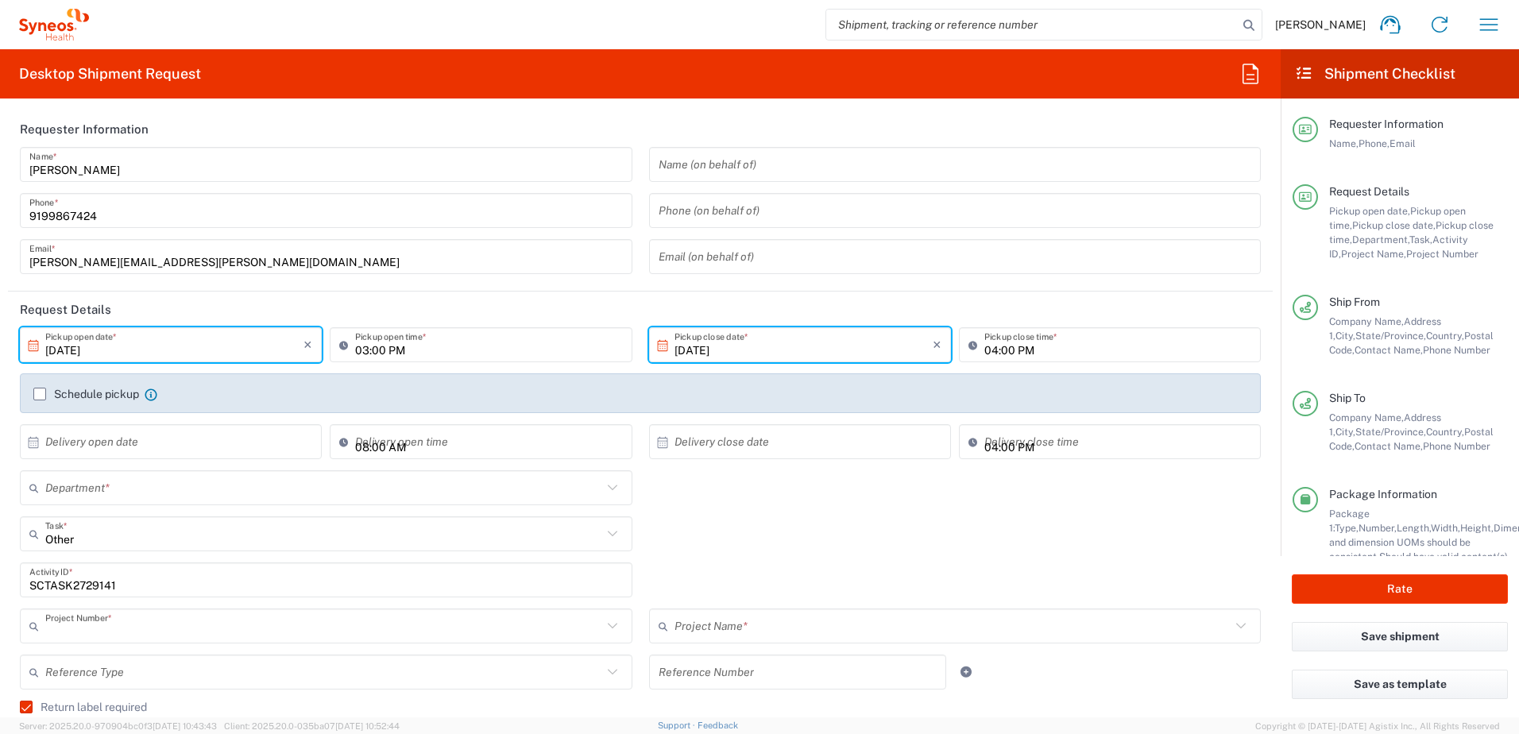
type input "4520 DEPARTMENTAL EXPENSE"
type input "[US_STATE]"
type input "Next Day Air"
type input "Your Packaging"
type input "4510"
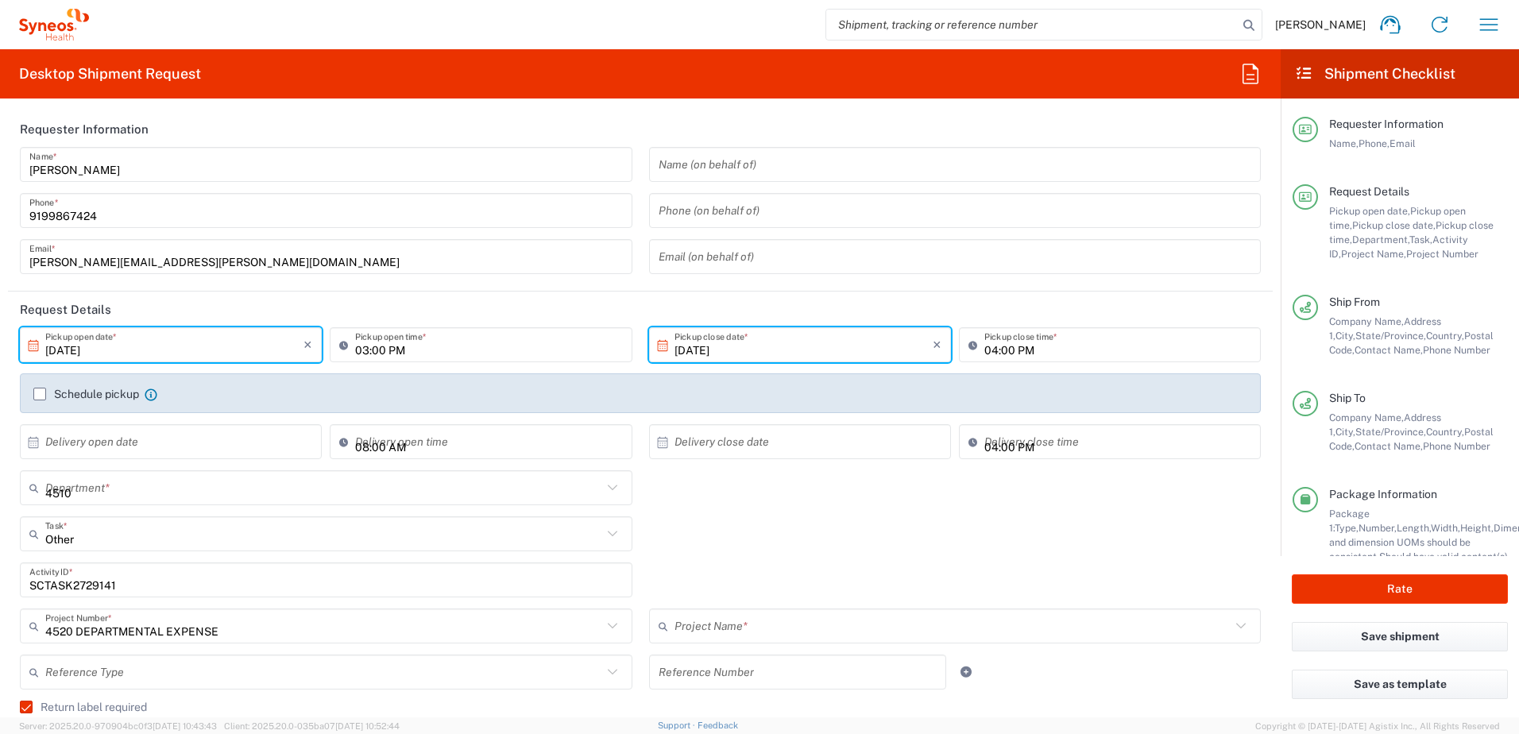
type input "4520 DEPARTMENTAL EXPENSE"
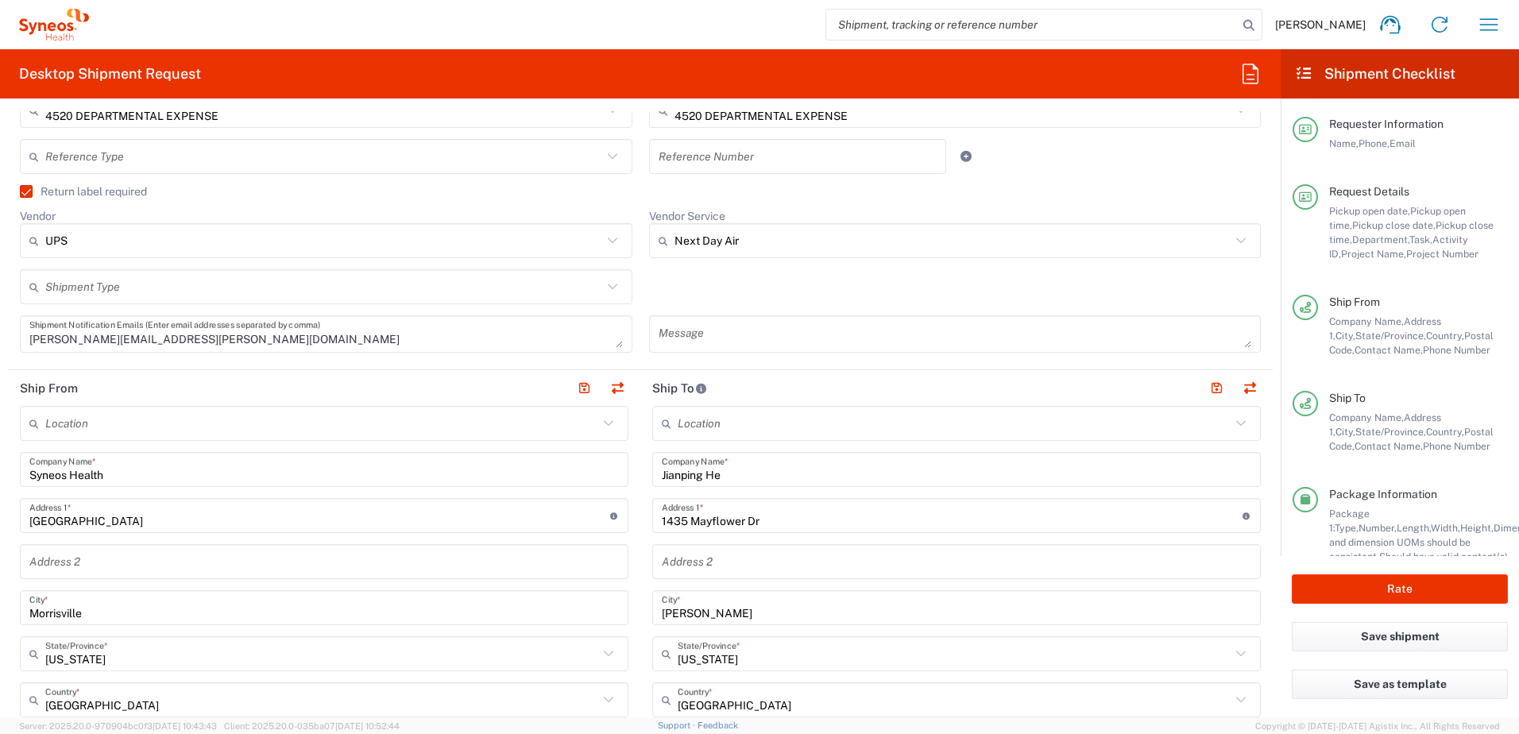
scroll to position [636, 0]
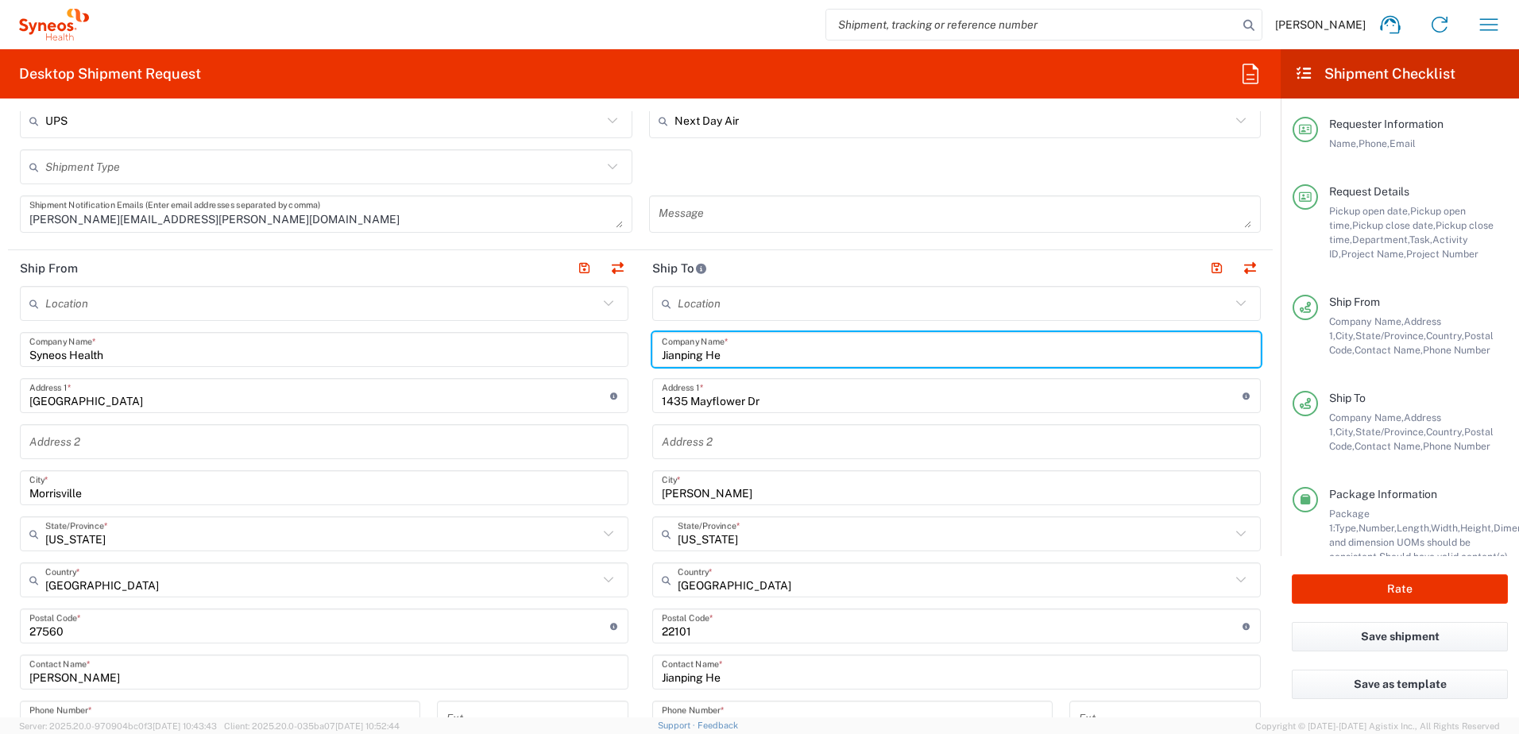
drag, startPoint x: 726, startPoint y: 353, endPoint x: 630, endPoint y: 342, distance: 96.7
click at [630, 342] on div "Ship From Location [PERSON_NAME] LLC-[GEOGRAPHIC_DATA] [GEOGRAPHIC_DATA] [GEOGR…" at bounding box center [640, 605] width 1265 height 710
paste input "[PERSON_NAME]"
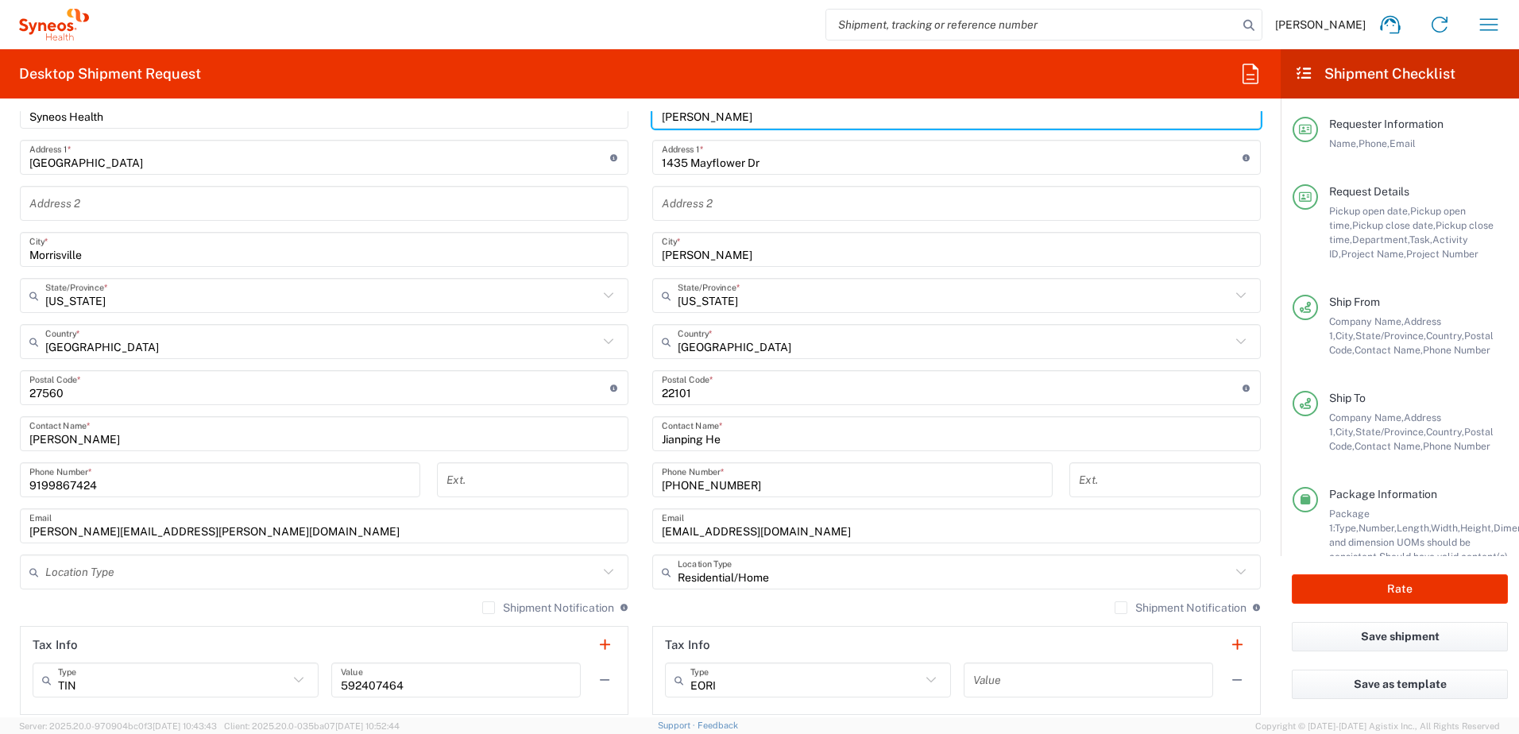
type input "[PERSON_NAME]"
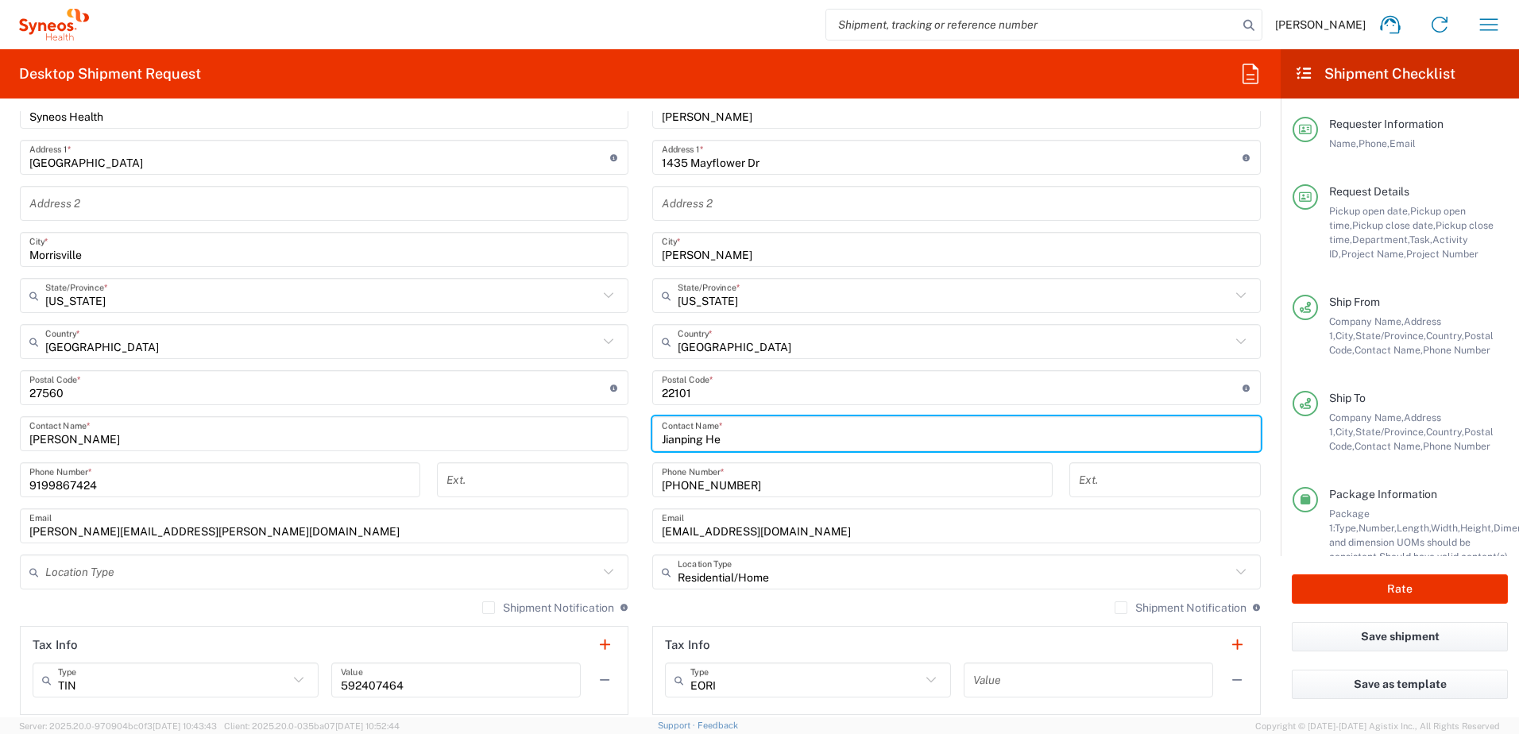
drag, startPoint x: 731, startPoint y: 435, endPoint x: 648, endPoint y: 416, distance: 84.6
click at [623, 423] on div "Ship From Location [PERSON_NAME] LLC-[GEOGRAPHIC_DATA] [GEOGRAPHIC_DATA] [GEOGR…" at bounding box center [640, 367] width 1265 height 710
paste input "[PERSON_NAME]"
type input "[PERSON_NAME]"
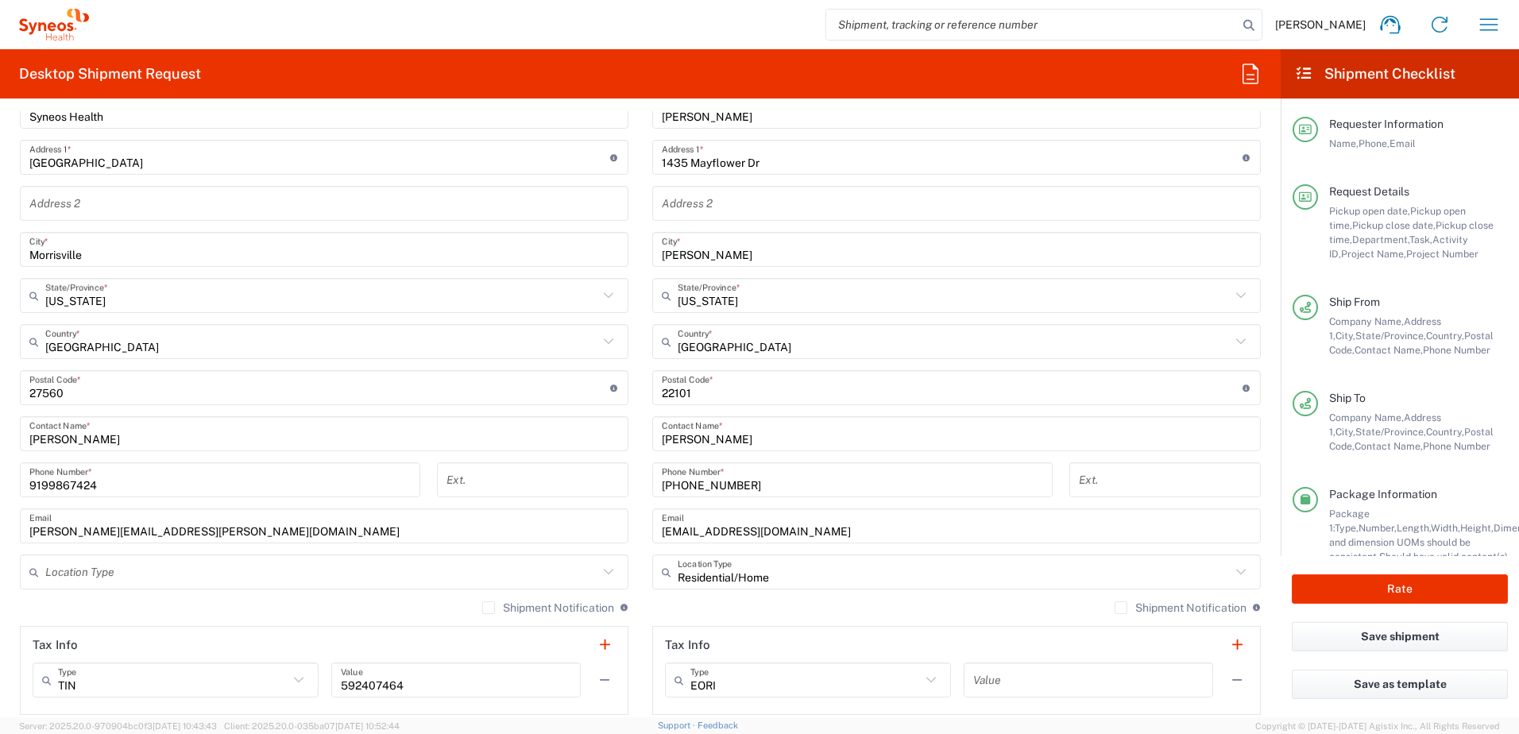
scroll to position [715, 0]
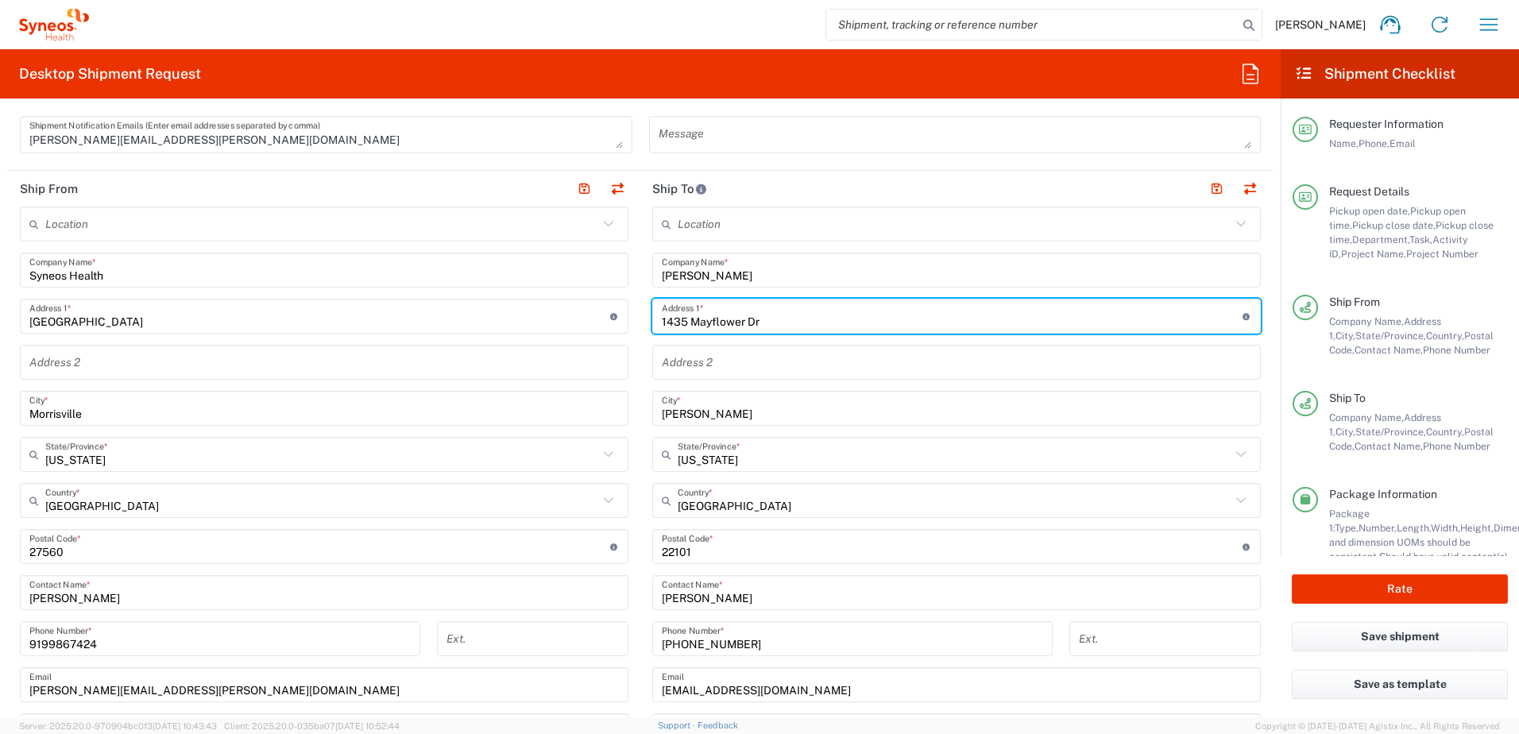
drag, startPoint x: 764, startPoint y: 320, endPoint x: 615, endPoint y: 314, distance: 149.5
click at [615, 314] on div "Ship From Location [PERSON_NAME] LLC-[GEOGRAPHIC_DATA] [GEOGRAPHIC_DATA] [GEOGR…" at bounding box center [640, 526] width 1265 height 710
paste input "[STREET_ADDRESS]"
type input "[STREET_ADDRESS]"
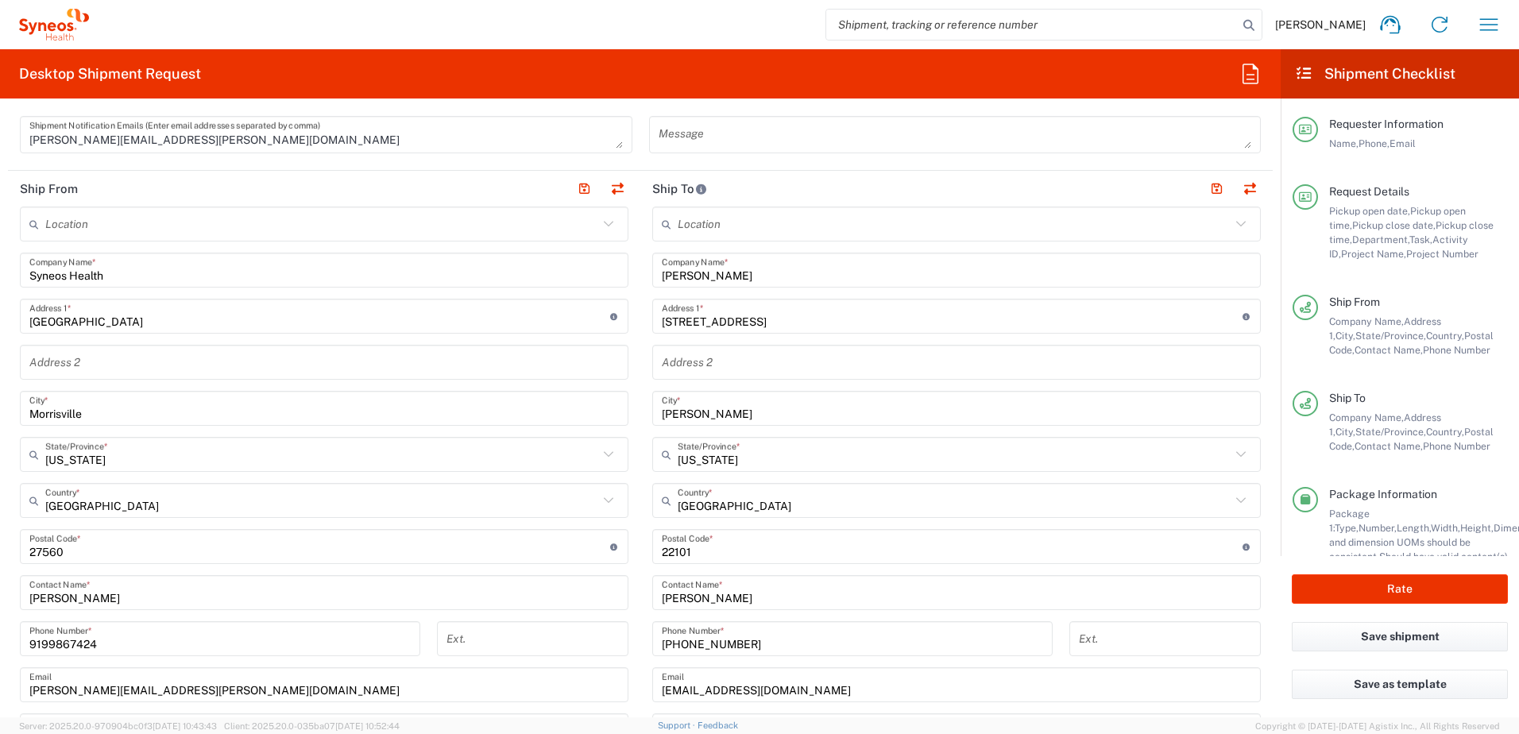
drag, startPoint x: 718, startPoint y: 409, endPoint x: 733, endPoint y: 419, distance: 17.2
click at [718, 409] on input "[PERSON_NAME]" at bounding box center [957, 409] width 590 height 28
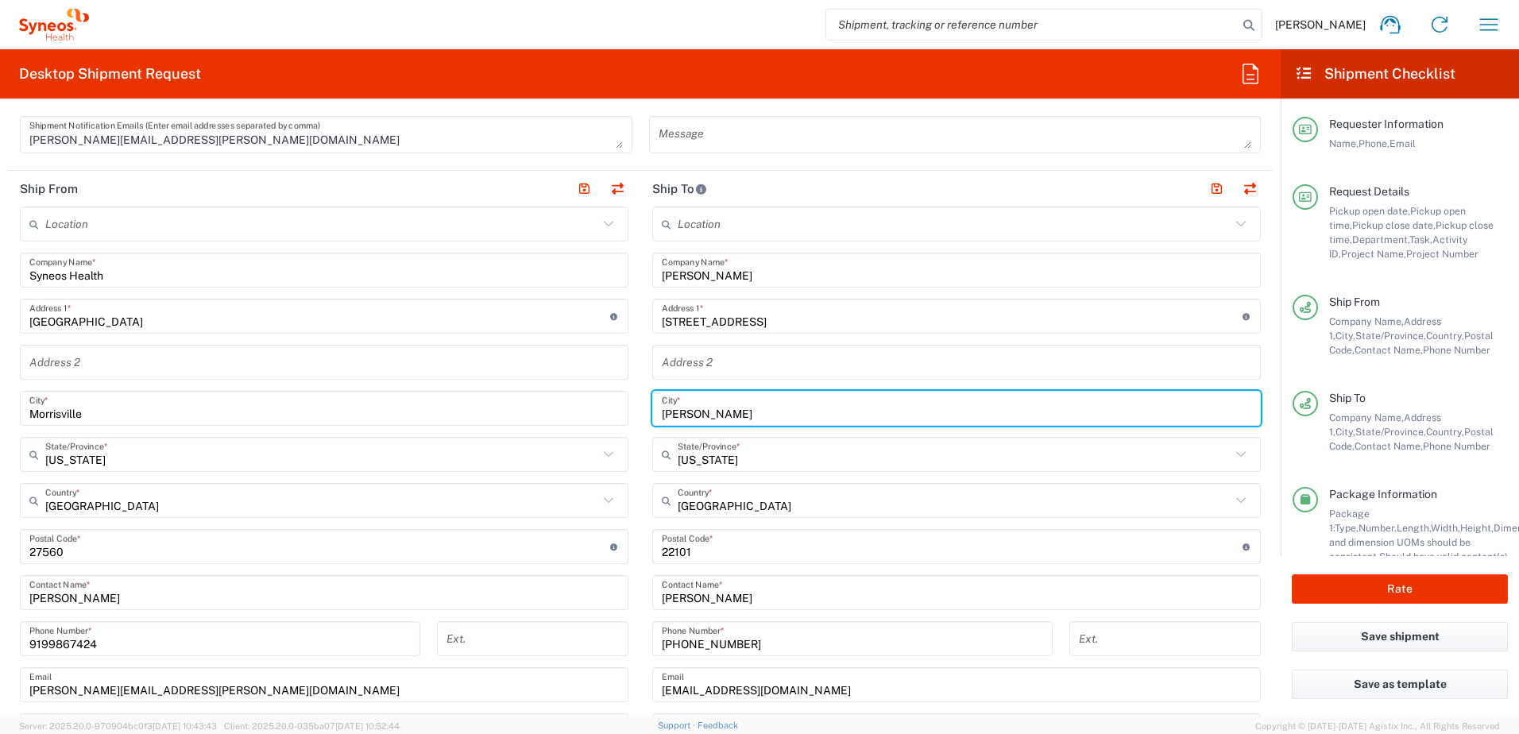
drag, startPoint x: 733, startPoint y: 419, endPoint x: 609, endPoint y: 408, distance: 124.4
click at [609, 408] on div "Ship From Location [PERSON_NAME] LLC-[GEOGRAPHIC_DATA] [GEOGRAPHIC_DATA] [GEOGR…" at bounding box center [640, 526] width 1265 height 710
paste input "[GEOGRAPHIC_DATA]"
type input "[GEOGRAPHIC_DATA]"
click at [724, 459] on input "[US_STATE]" at bounding box center [954, 455] width 553 height 28
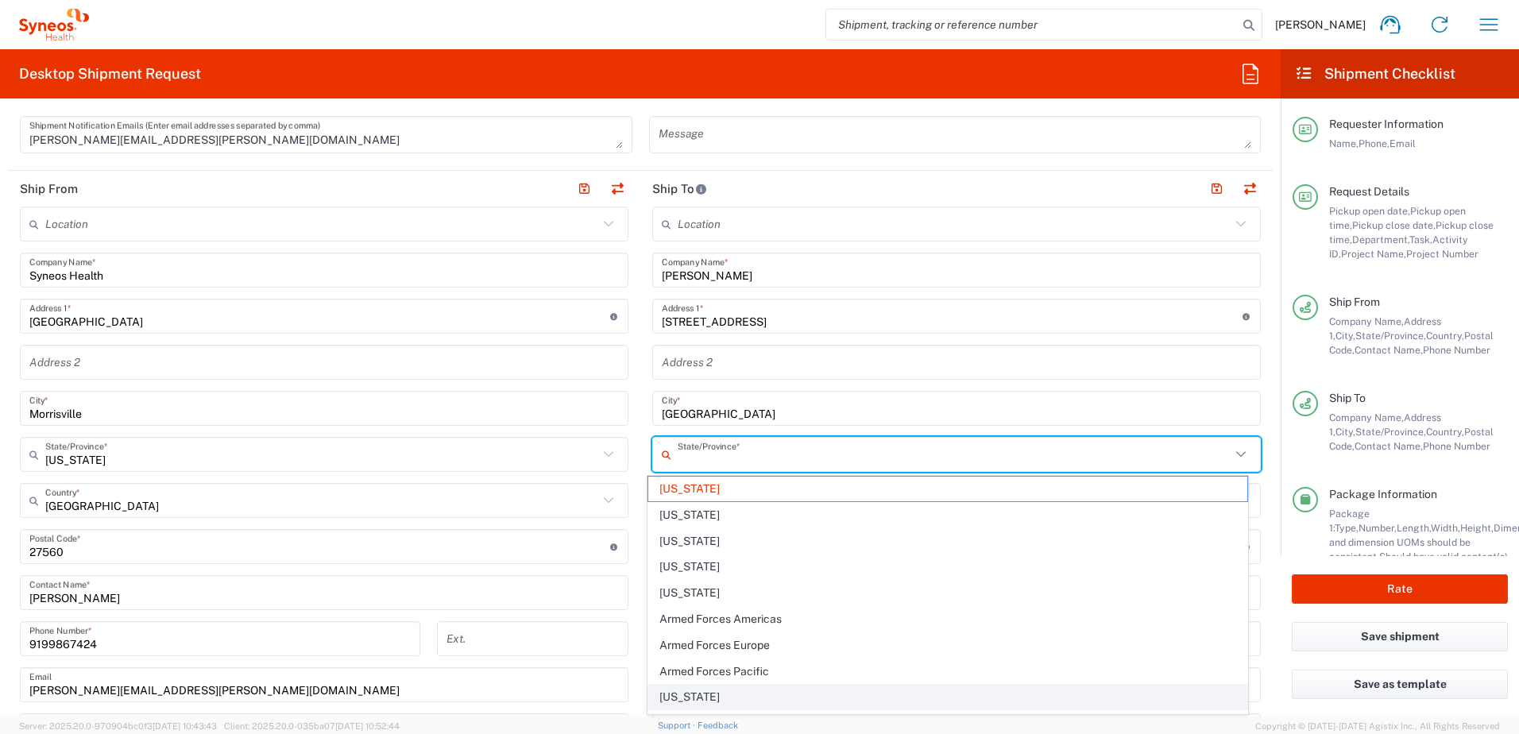
click at [698, 695] on span "[US_STATE]" at bounding box center [948, 697] width 600 height 25
type input "[US_STATE]"
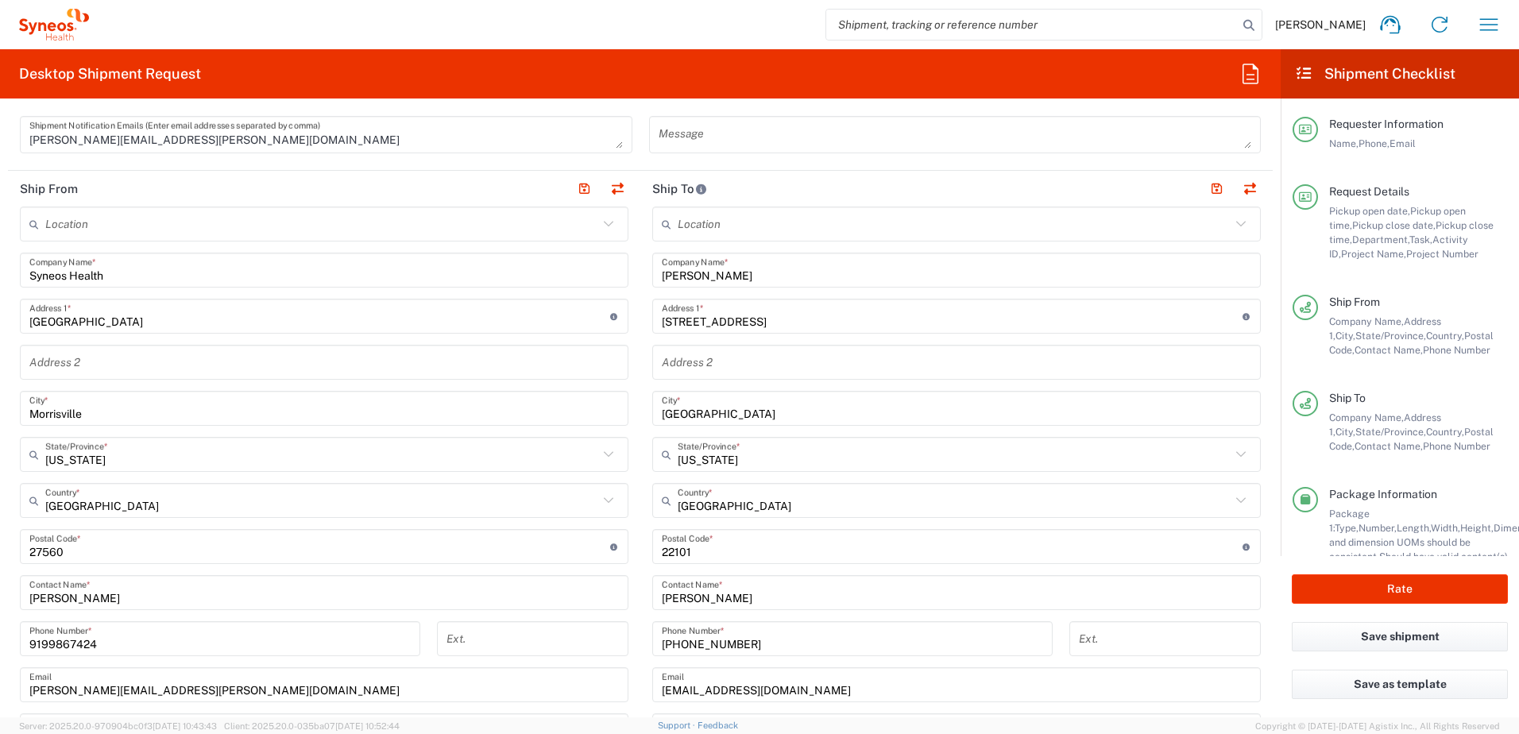
click at [713, 539] on input "undefined" at bounding box center [952, 547] width 581 height 28
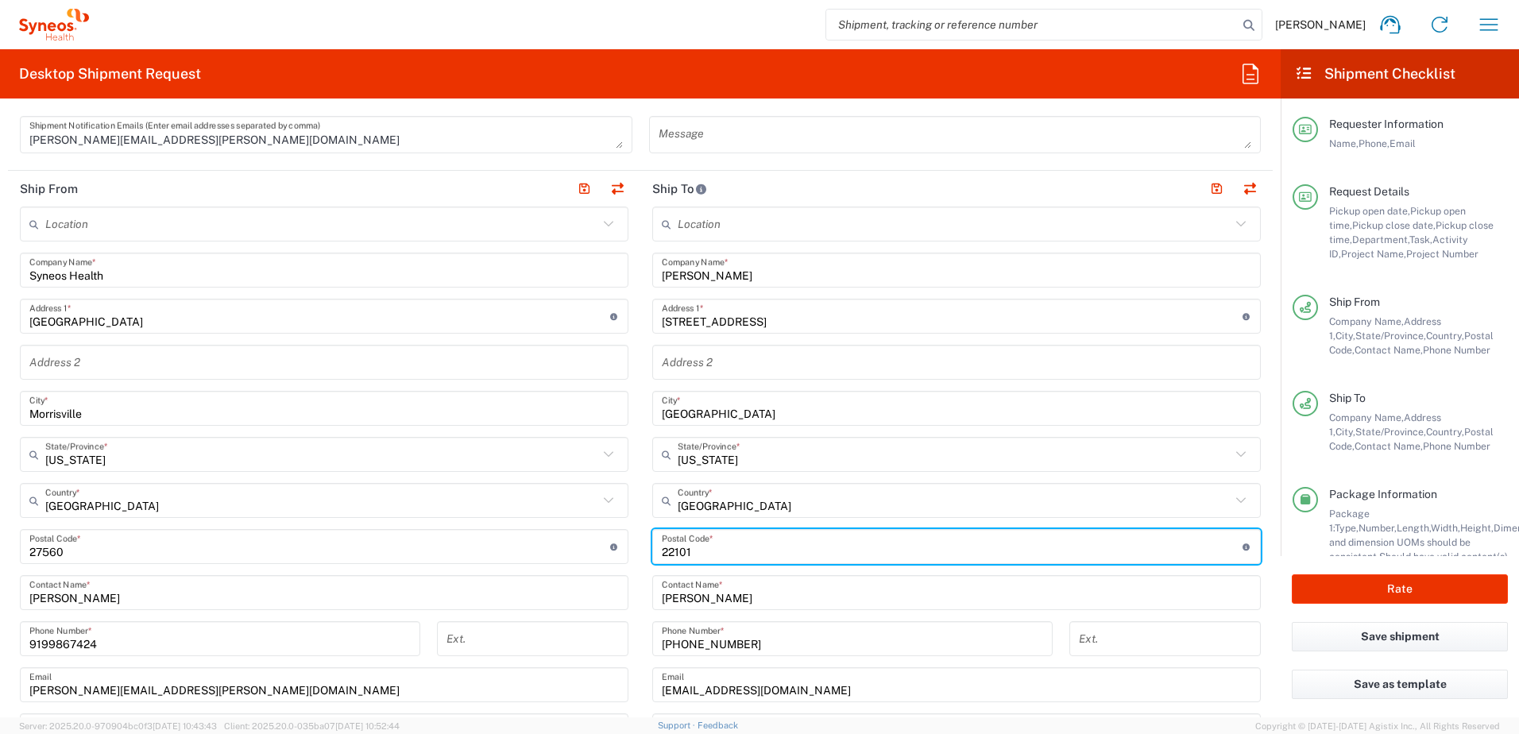
drag, startPoint x: 707, startPoint y: 545, endPoint x: 628, endPoint y: 540, distance: 78.8
click at [630, 542] on div "Ship From Location [PERSON_NAME] LLC-[GEOGRAPHIC_DATA] [GEOGRAPHIC_DATA] [GEOGR…" at bounding box center [640, 526] width 1265 height 710
paste input "90045"
type input "90045"
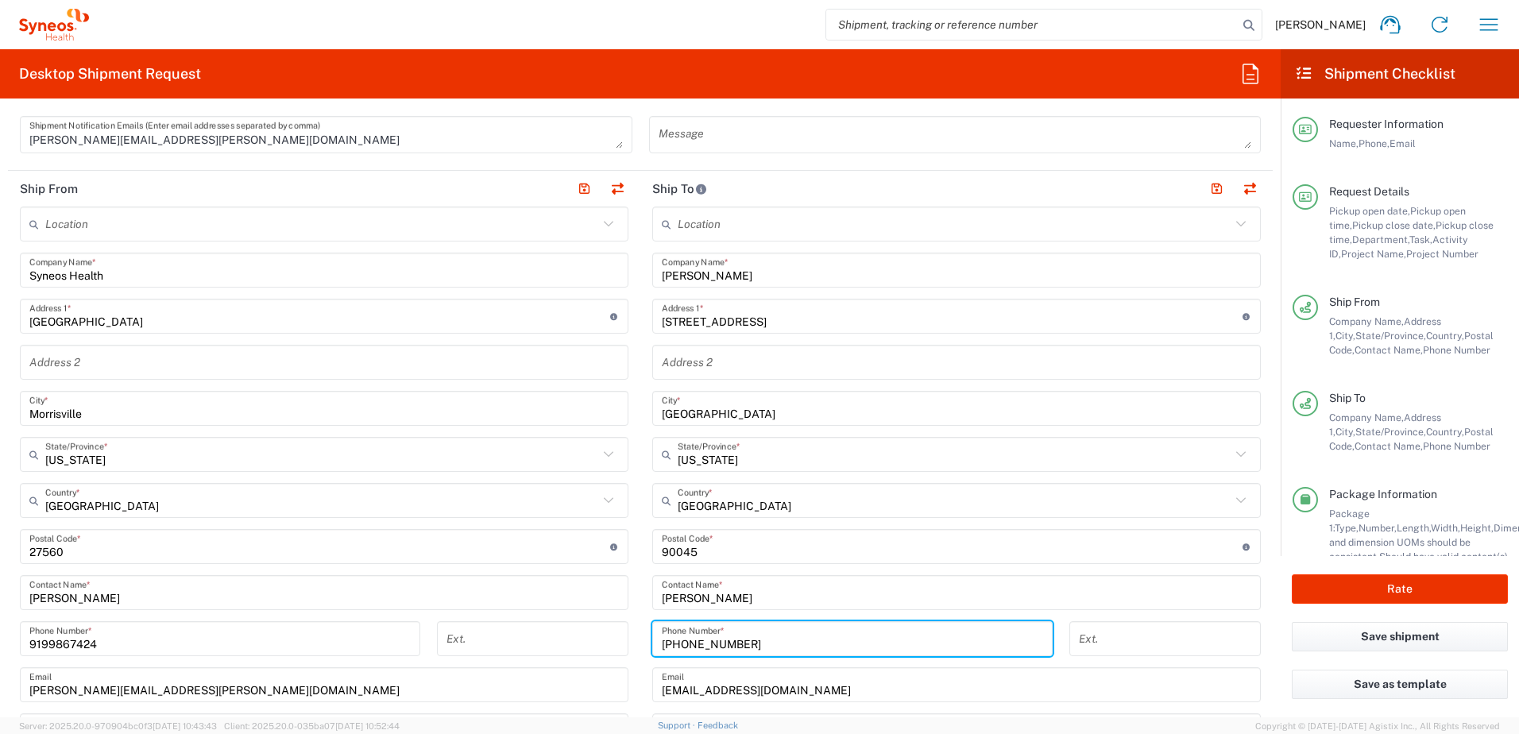
click at [757, 646] on input "[PHONE_NUMBER]" at bounding box center [852, 639] width 381 height 28
drag, startPoint x: 746, startPoint y: 643, endPoint x: 581, endPoint y: 625, distance: 166.3
click at [581, 625] on div "Ship From Location [PERSON_NAME] LLC-[GEOGRAPHIC_DATA] [GEOGRAPHIC_DATA] [GEOGR…" at bounding box center [640, 526] width 1265 height 710
paste input "[PHONE_NUMBER]"
type input "[PHONE_NUMBER]"
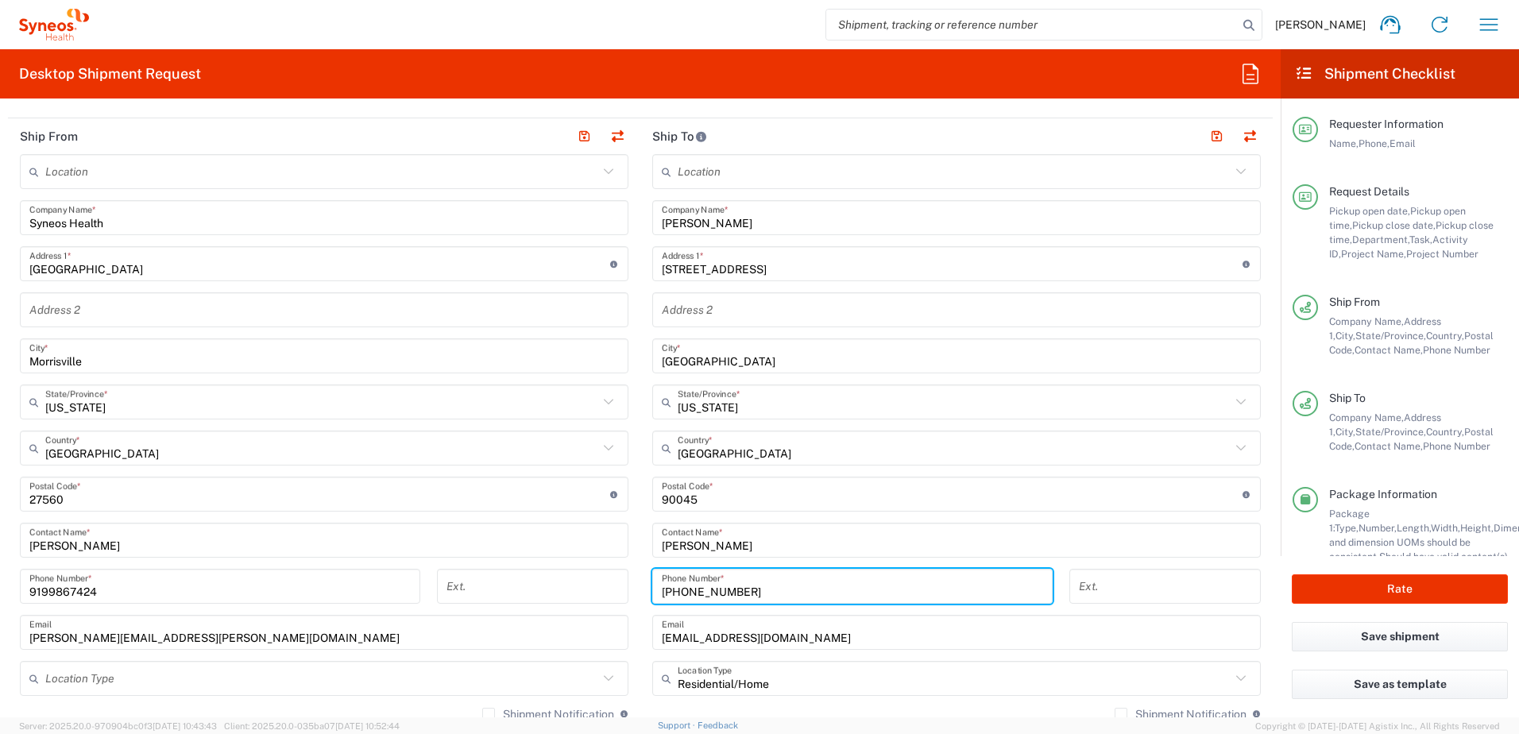
scroll to position [874, 0]
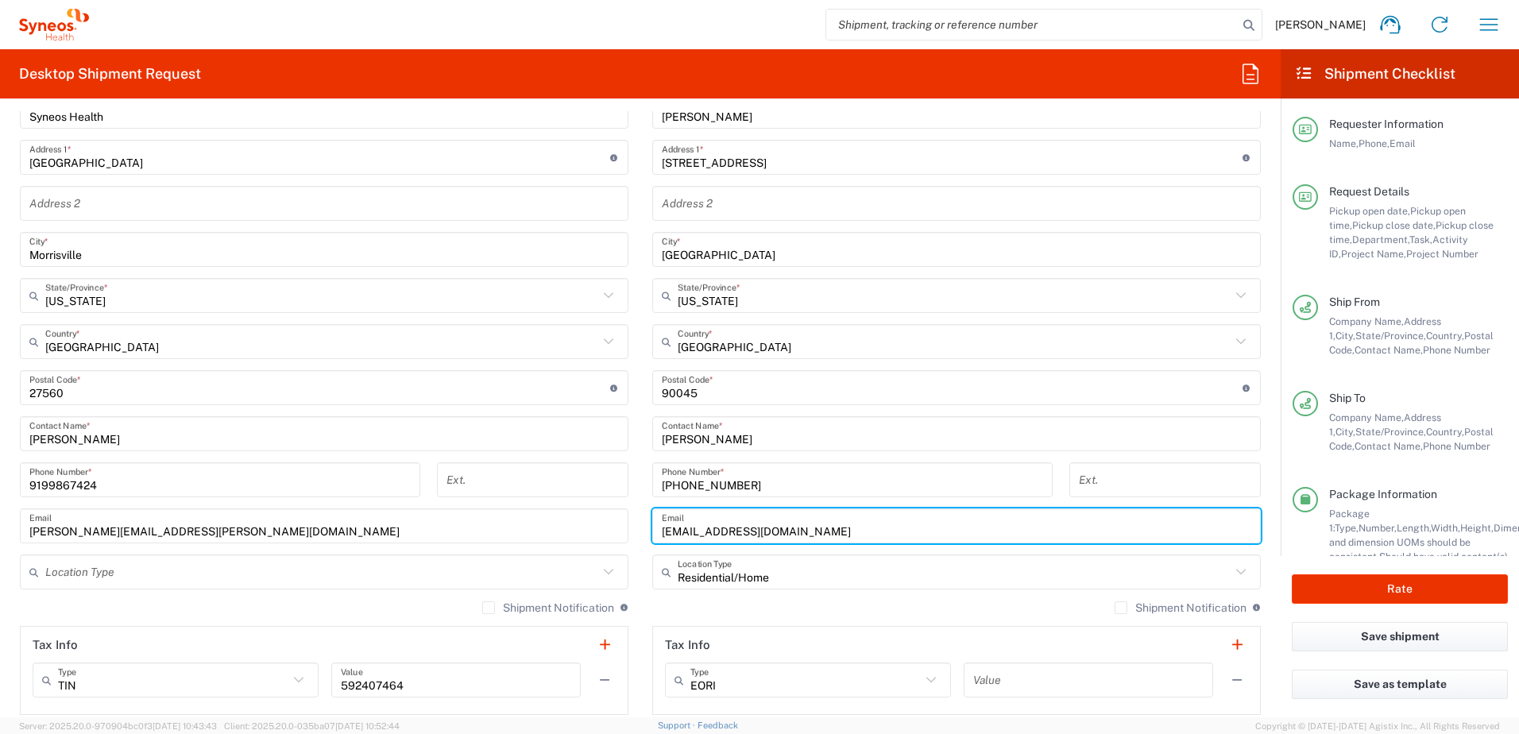
drag, startPoint x: 796, startPoint y: 532, endPoint x: 632, endPoint y: 522, distance: 164.7
click at [632, 522] on div "Ship From Location [PERSON_NAME] LLC-[GEOGRAPHIC_DATA] [GEOGRAPHIC_DATA] [GEOGR…" at bounding box center [640, 367] width 1265 height 710
paste input "[PERSON_NAME].[PERSON_NAME]@syneoshealth"
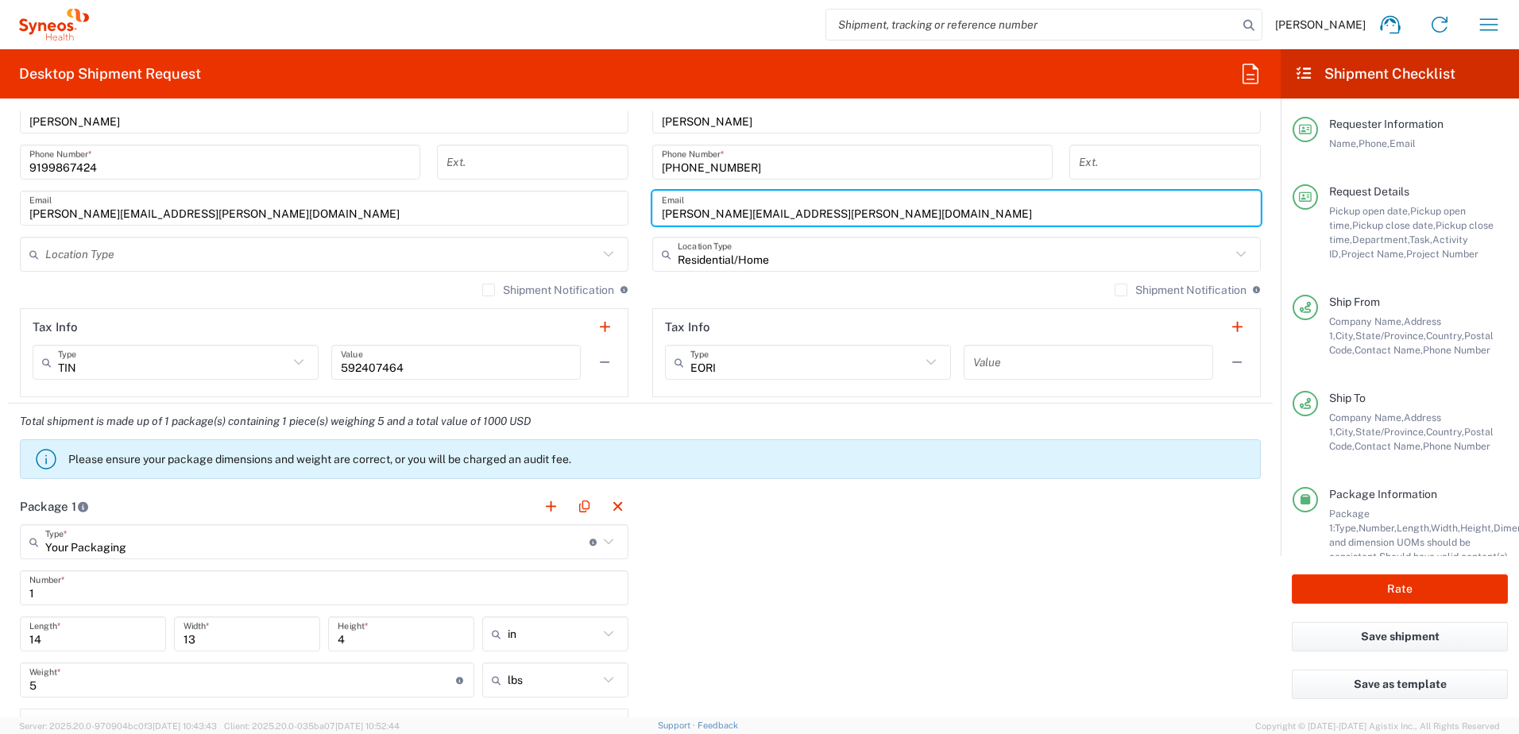
scroll to position [1351, 0]
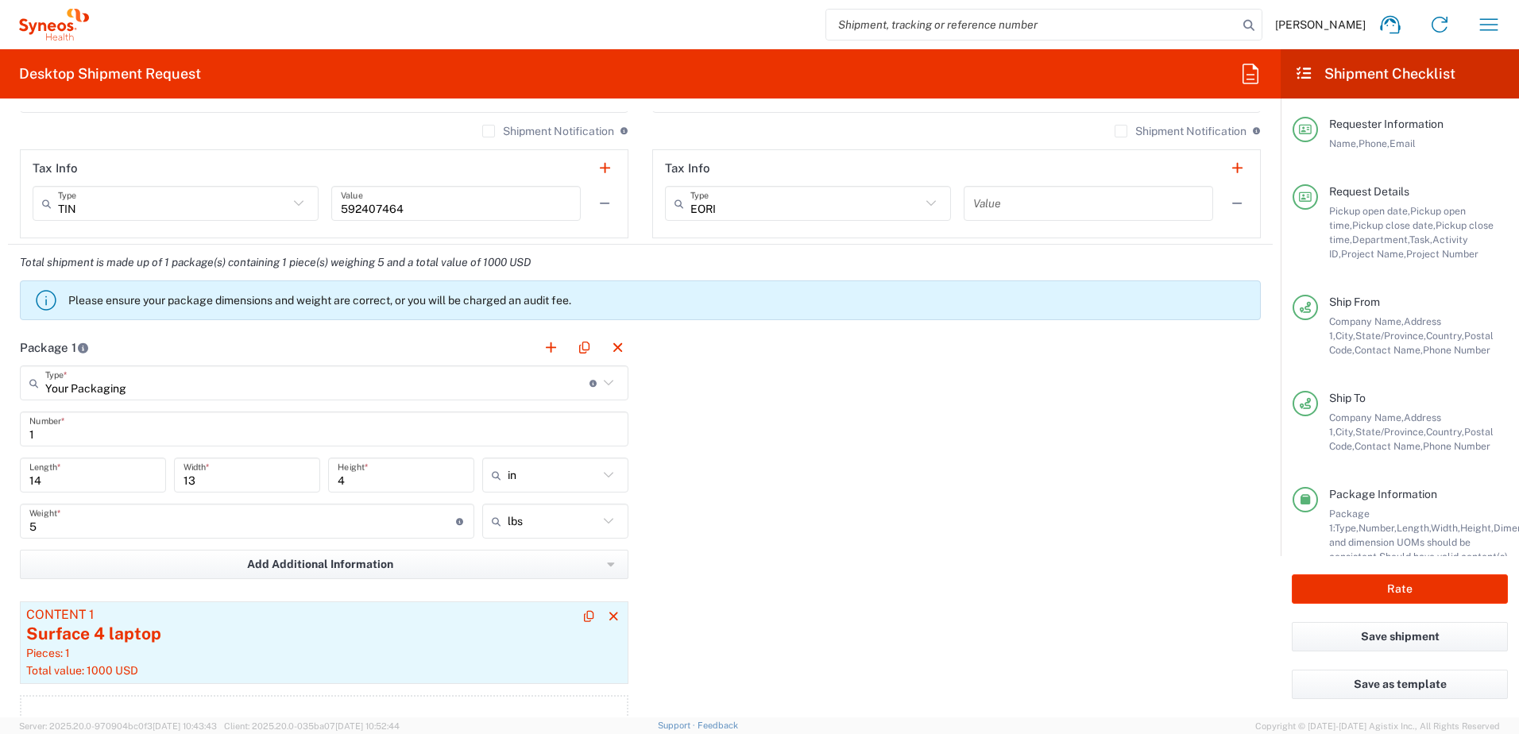
type input "[PERSON_NAME][EMAIL_ADDRESS][PERSON_NAME][DOMAIN_NAME]"
click at [340, 627] on div "Surface 4 laptop" at bounding box center [324, 634] width 596 height 24
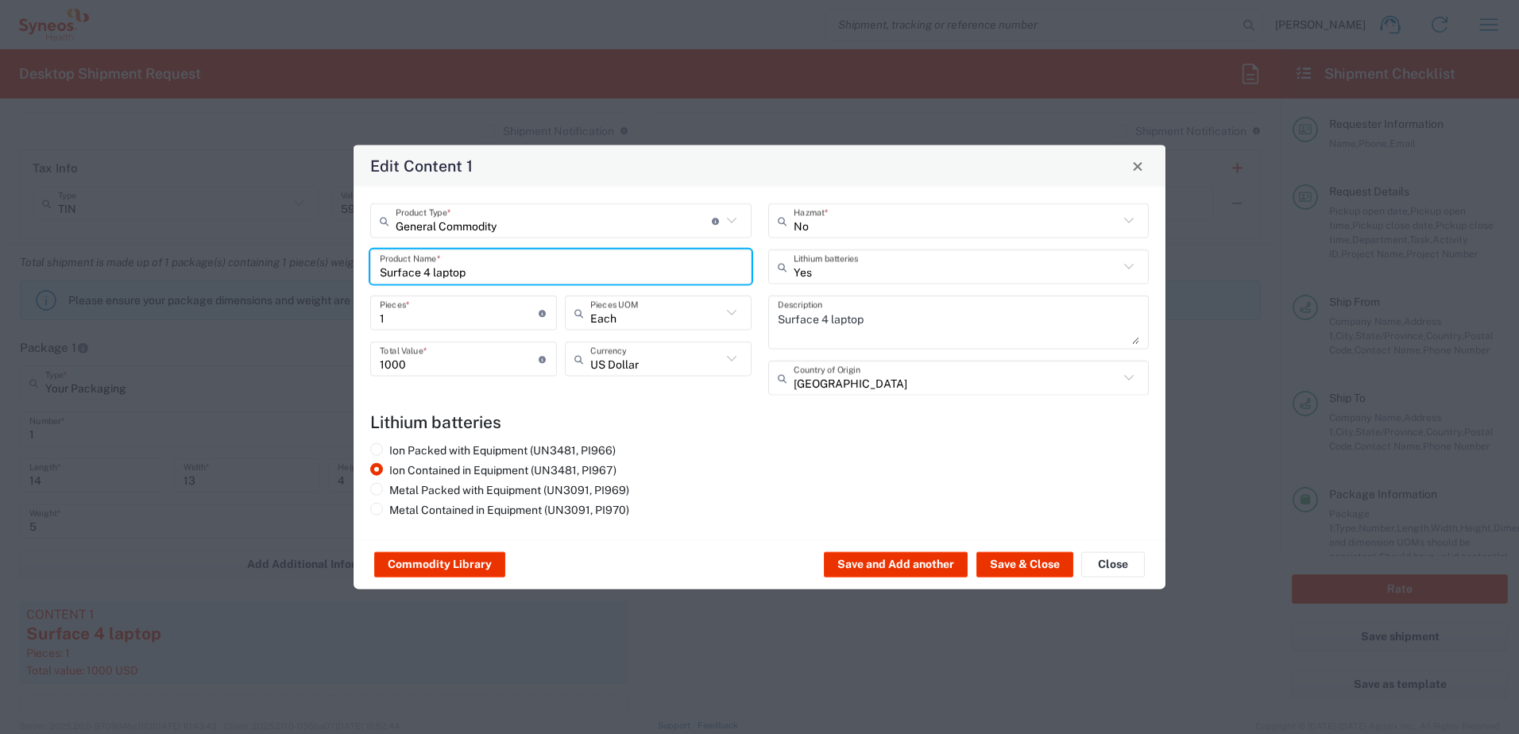
drag, startPoint x: 546, startPoint y: 280, endPoint x: 319, endPoint y: 263, distance: 227.1
click at [319, 263] on div "Edit Content 1 General Commodity Product Type * Document: Paper document genera…" at bounding box center [759, 367] width 1519 height 734
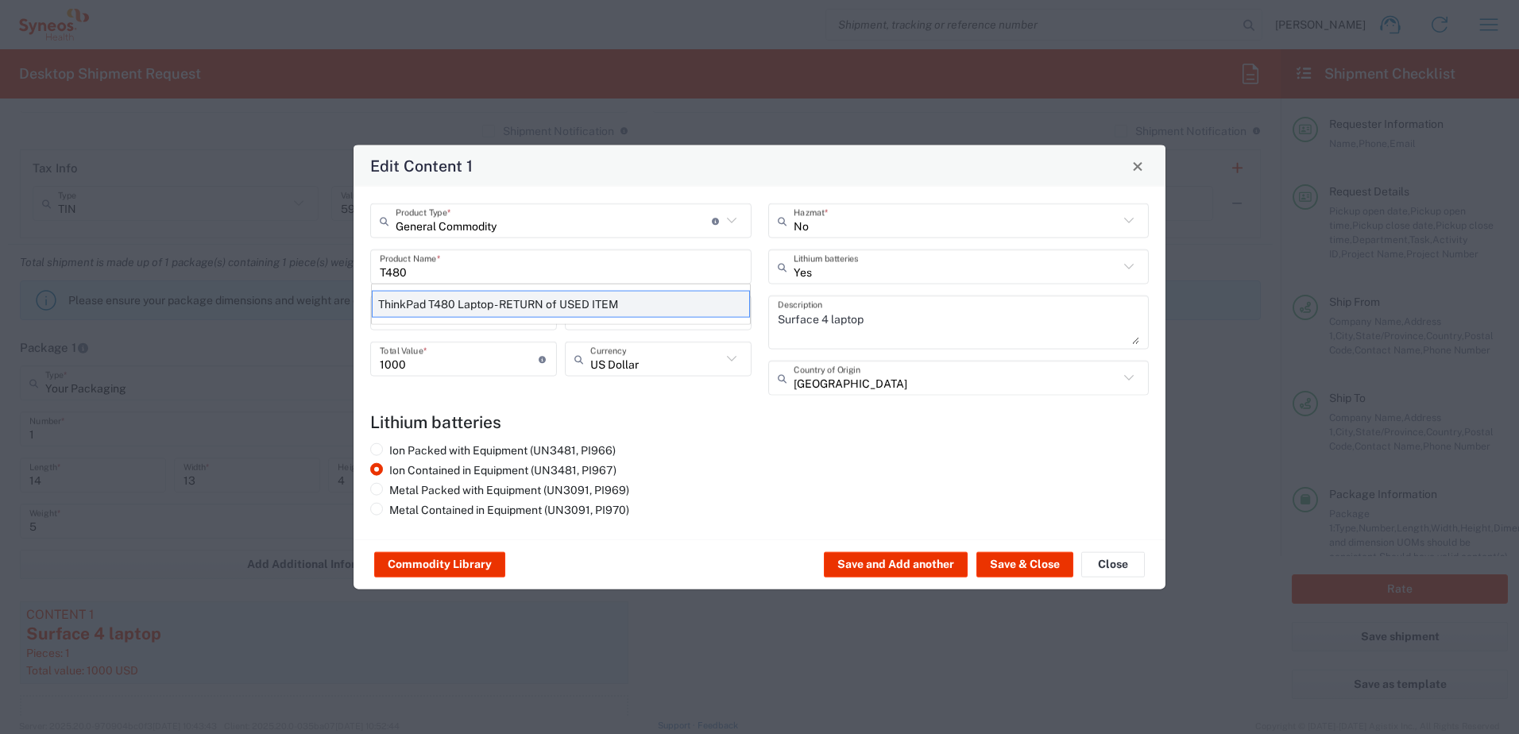
click at [454, 307] on div "ThinkPad T480 Laptop - RETURN of USED ITEM" at bounding box center [561, 304] width 378 height 27
type input "ThinkPad T480 Laptop - RETURN of USED ITEM"
type input "200"
type textarea "Intel Core i5 - 8GB Memory - 500GB Hard Drive"
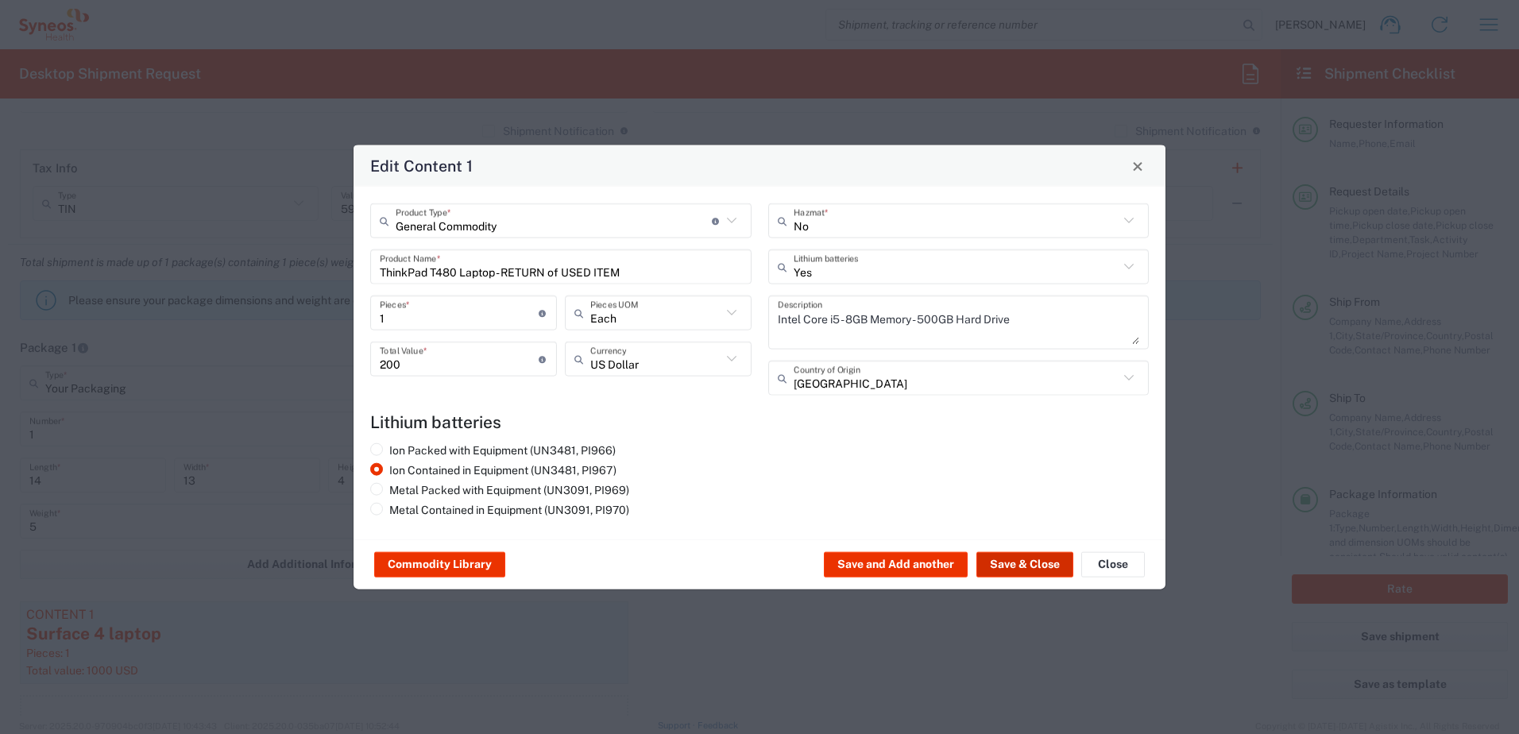
click at [1034, 560] on button "Save & Close" at bounding box center [1025, 564] width 97 height 25
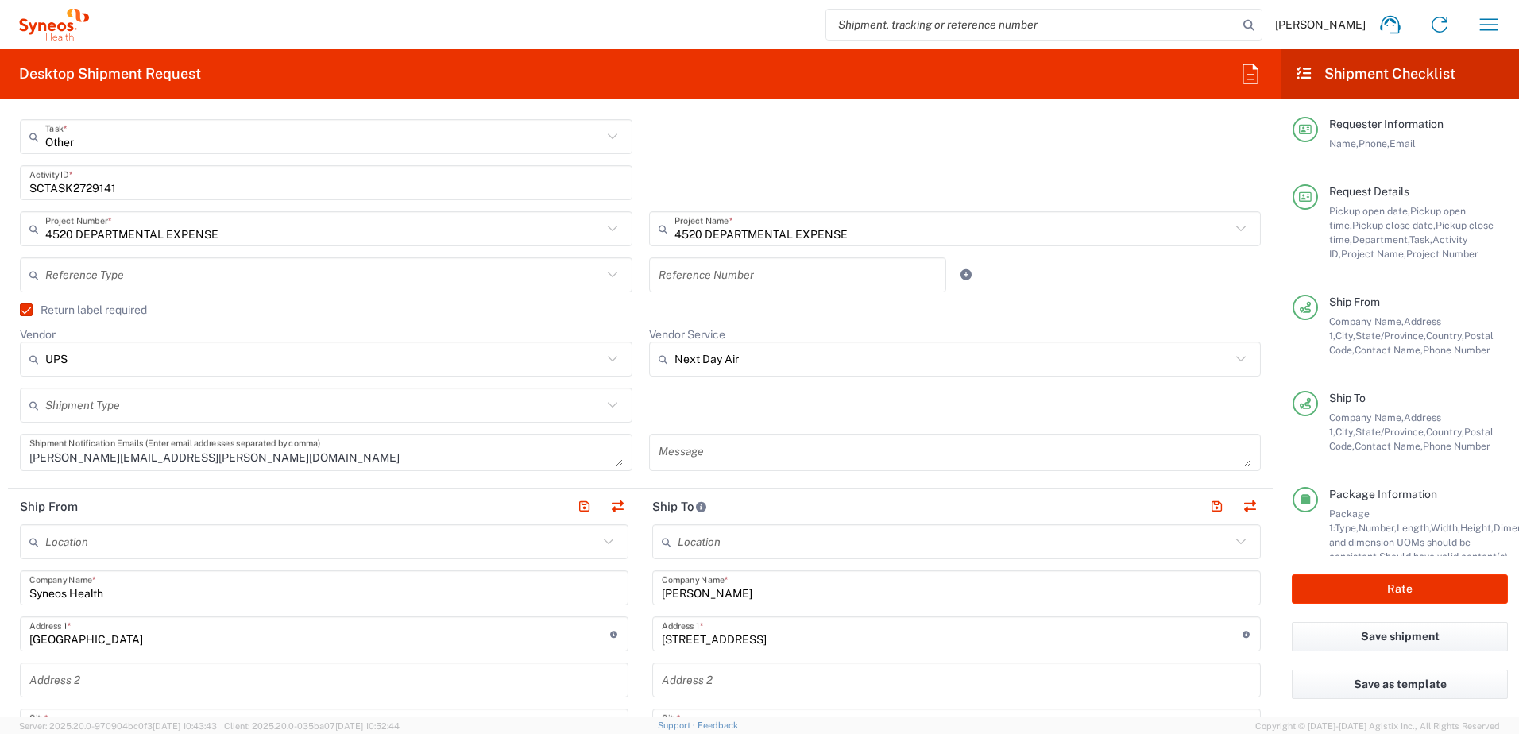
scroll to position [0, 0]
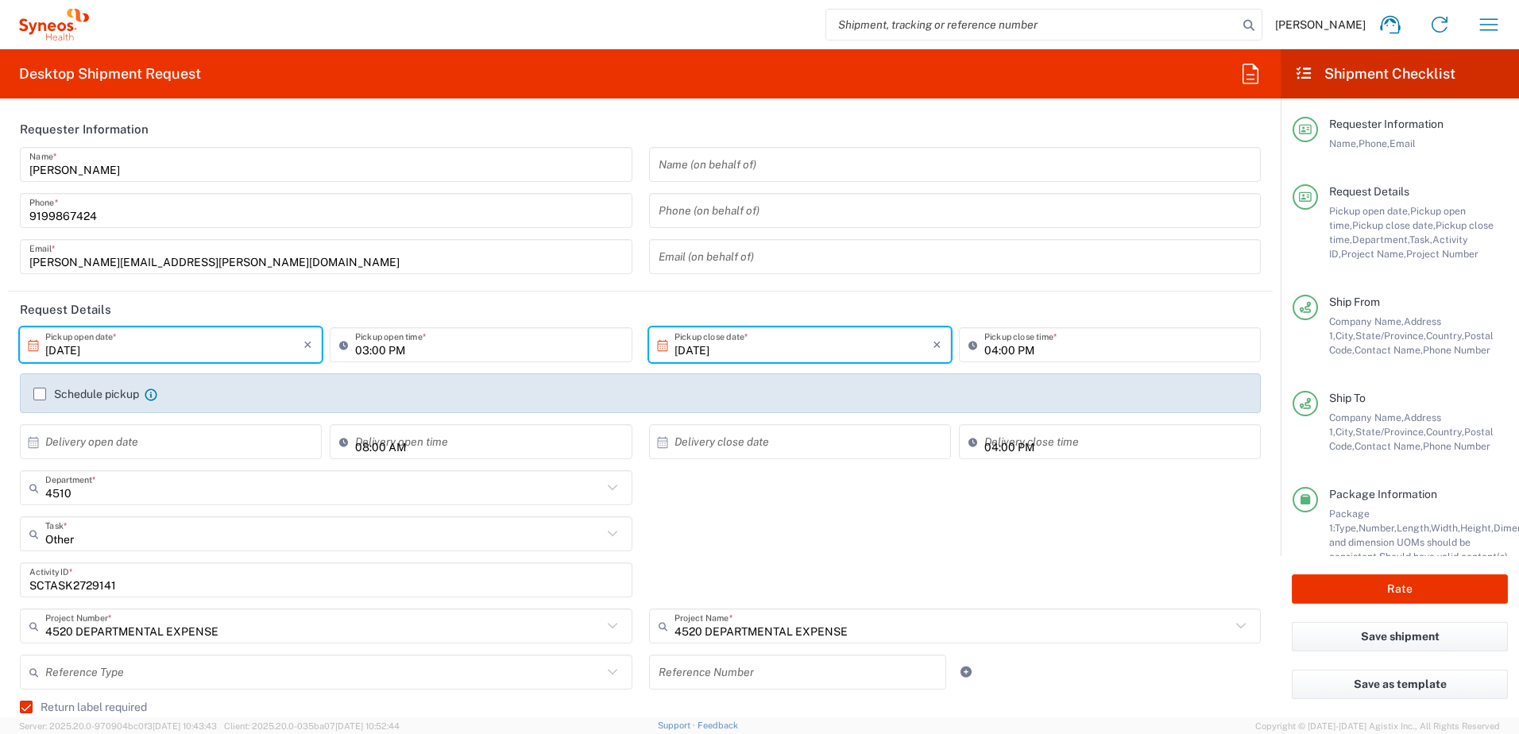
click at [73, 577] on input "SCTASK2729141" at bounding box center [326, 581] width 594 height 28
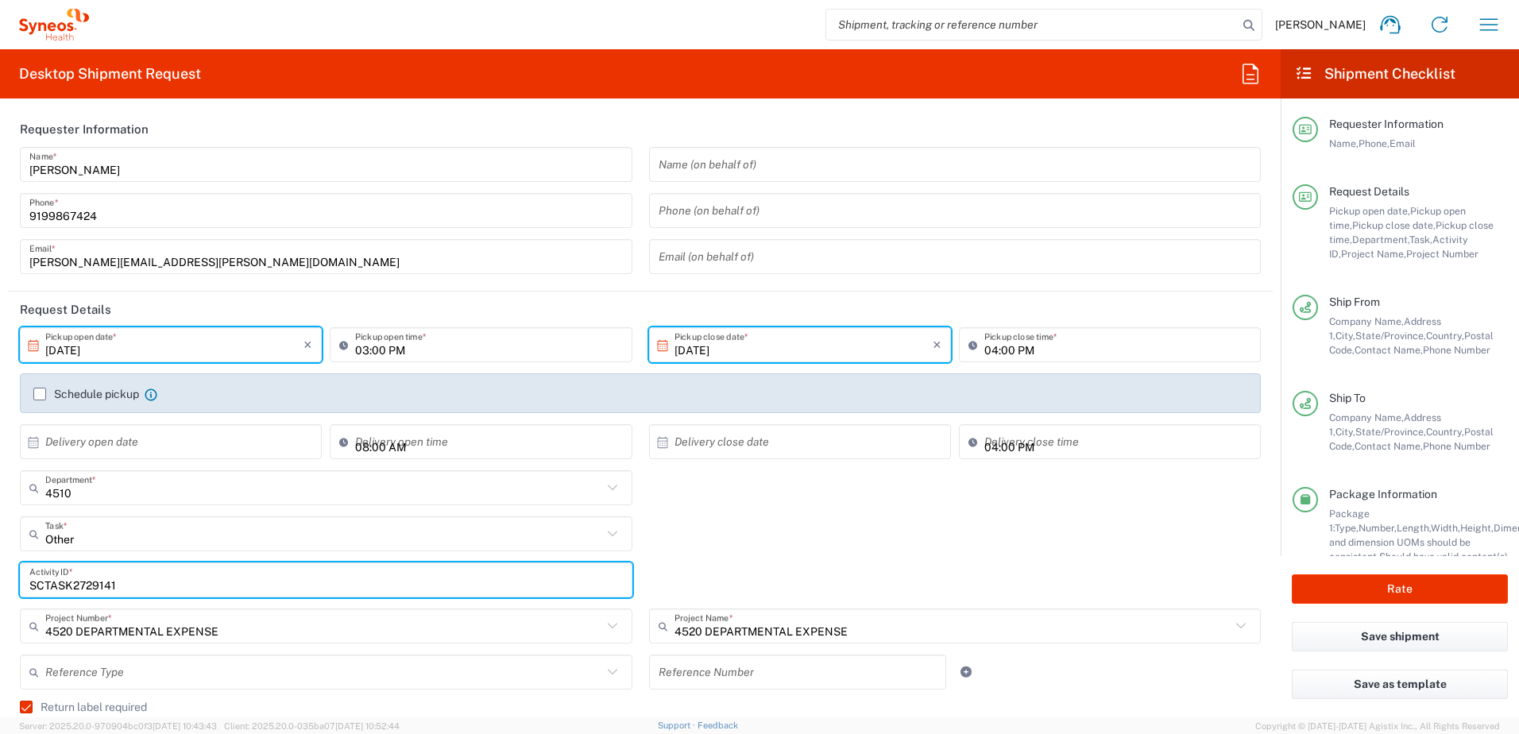
click at [73, 577] on input "SCTASK2729141" at bounding box center [326, 581] width 594 height 28
paste input "30248"
type input "SCTASK2730248"
click at [766, 567] on div "SCTASK2730248 Activity ID *" at bounding box center [641, 586] width 1258 height 46
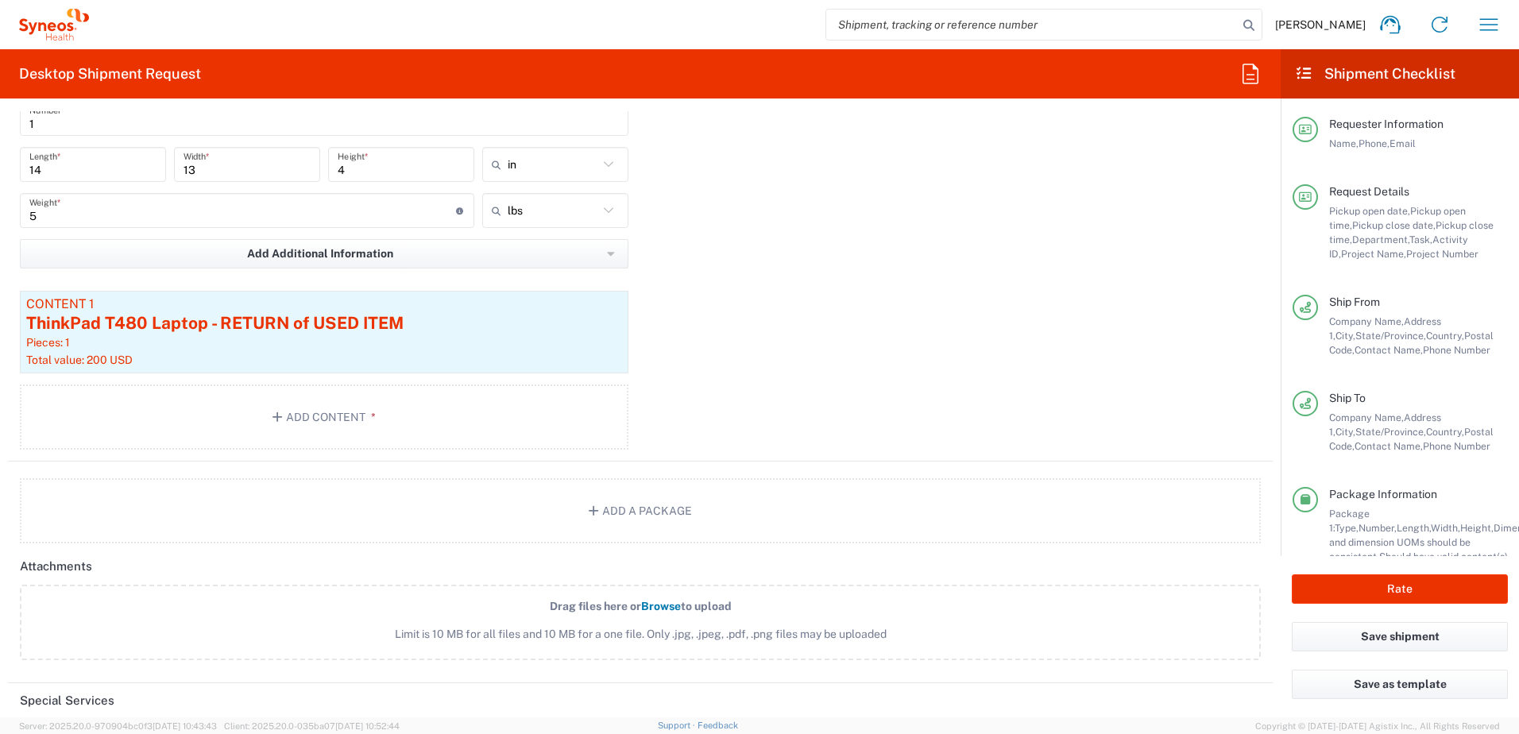
scroll to position [1669, 0]
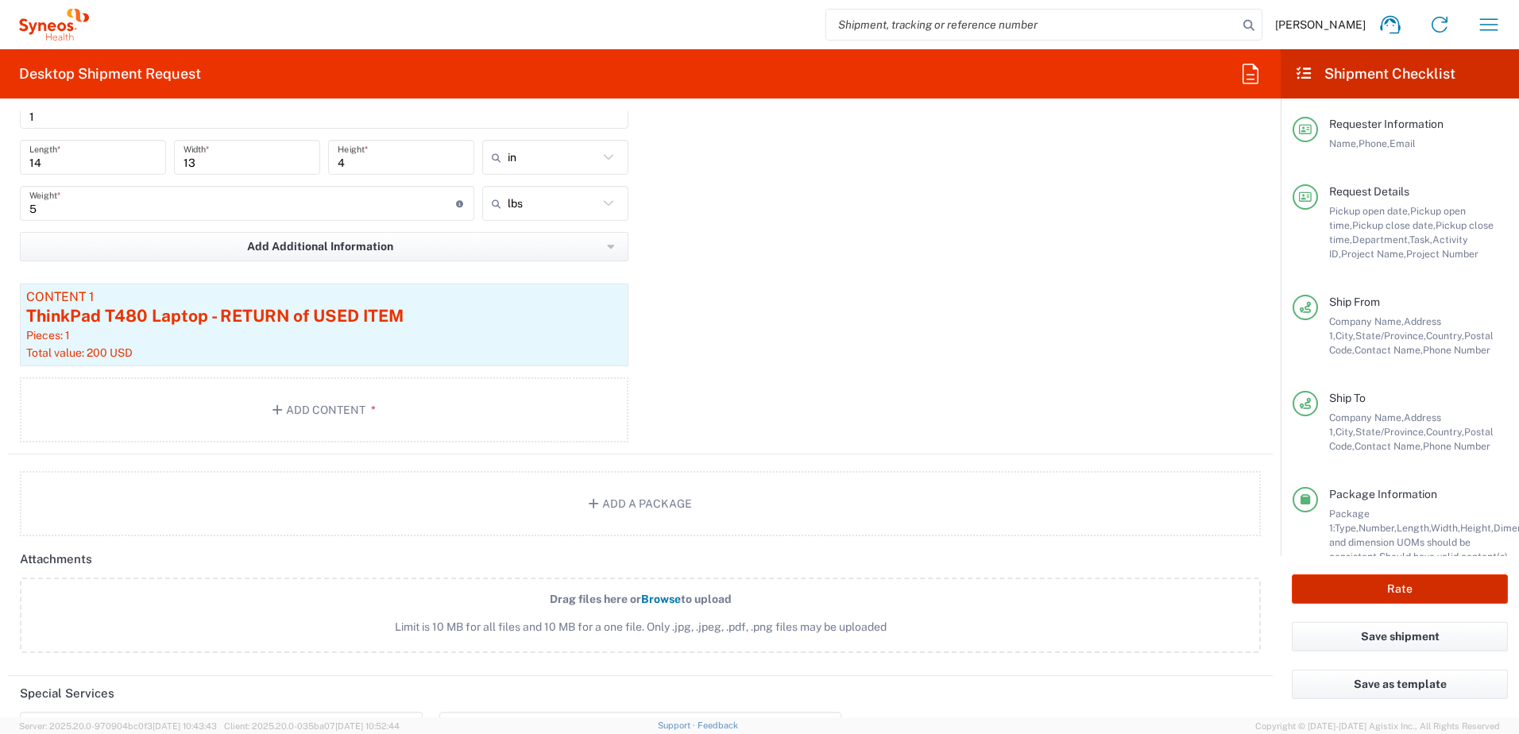
click at [1376, 582] on button "Rate" at bounding box center [1400, 588] width 216 height 29
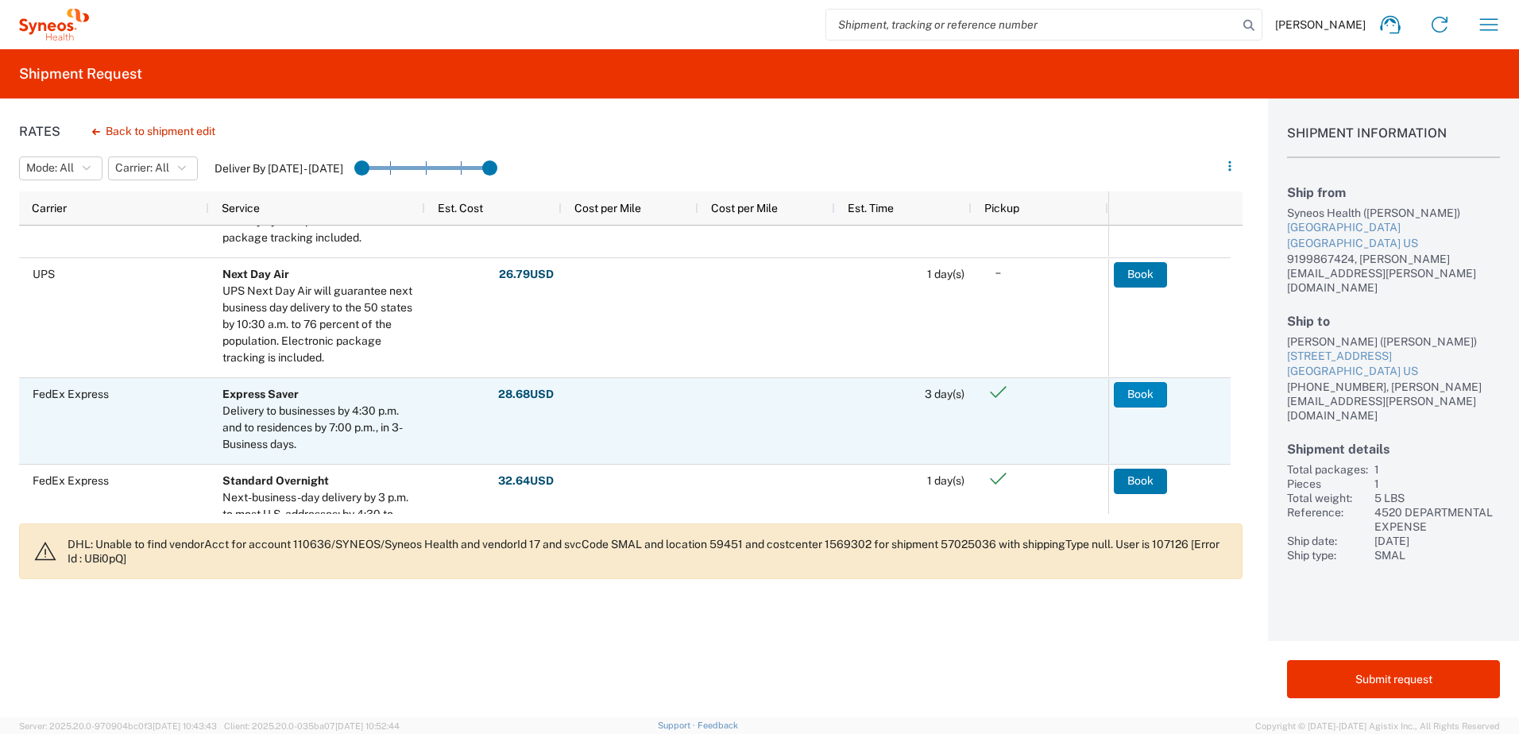
scroll to position [318, 0]
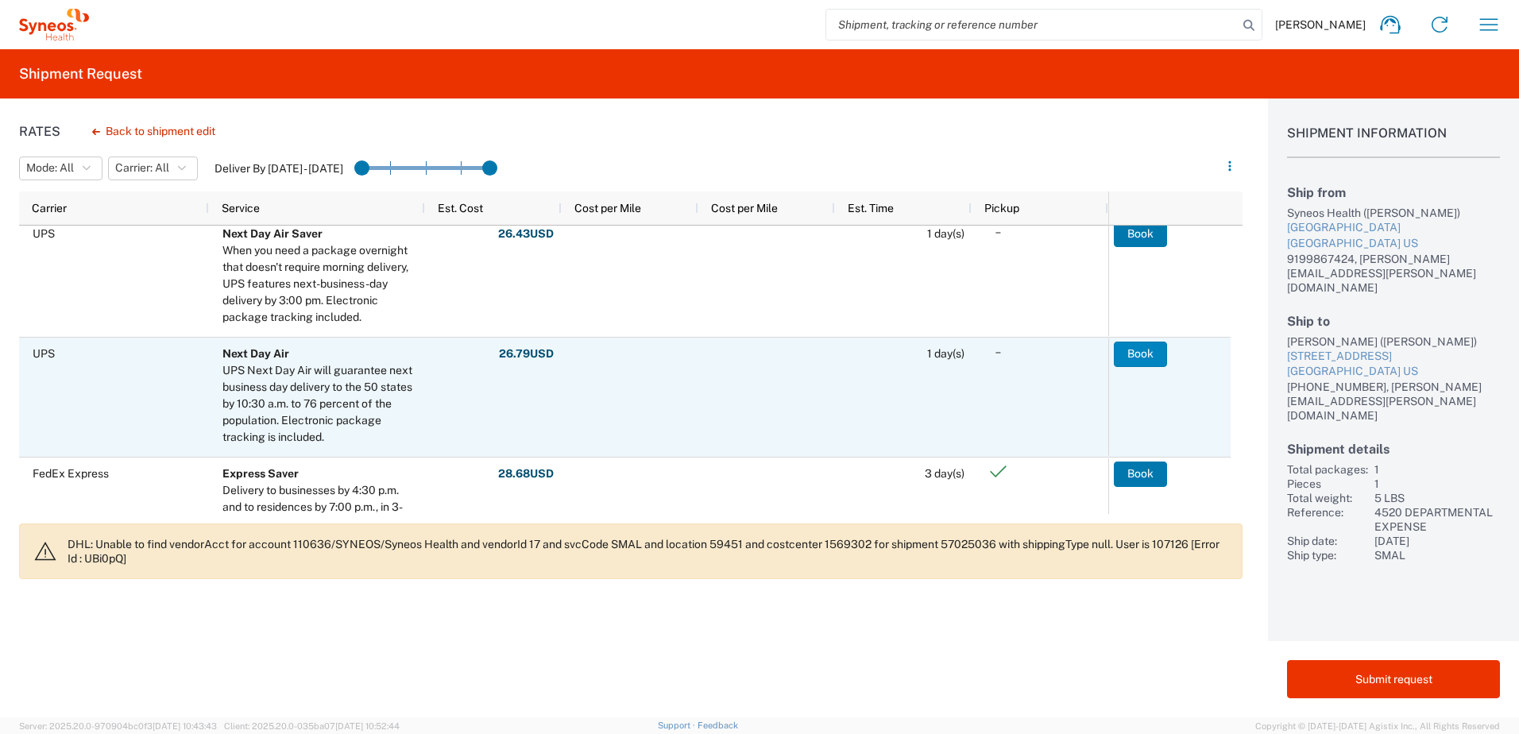
click at [1151, 353] on button "Book" at bounding box center [1140, 354] width 53 height 25
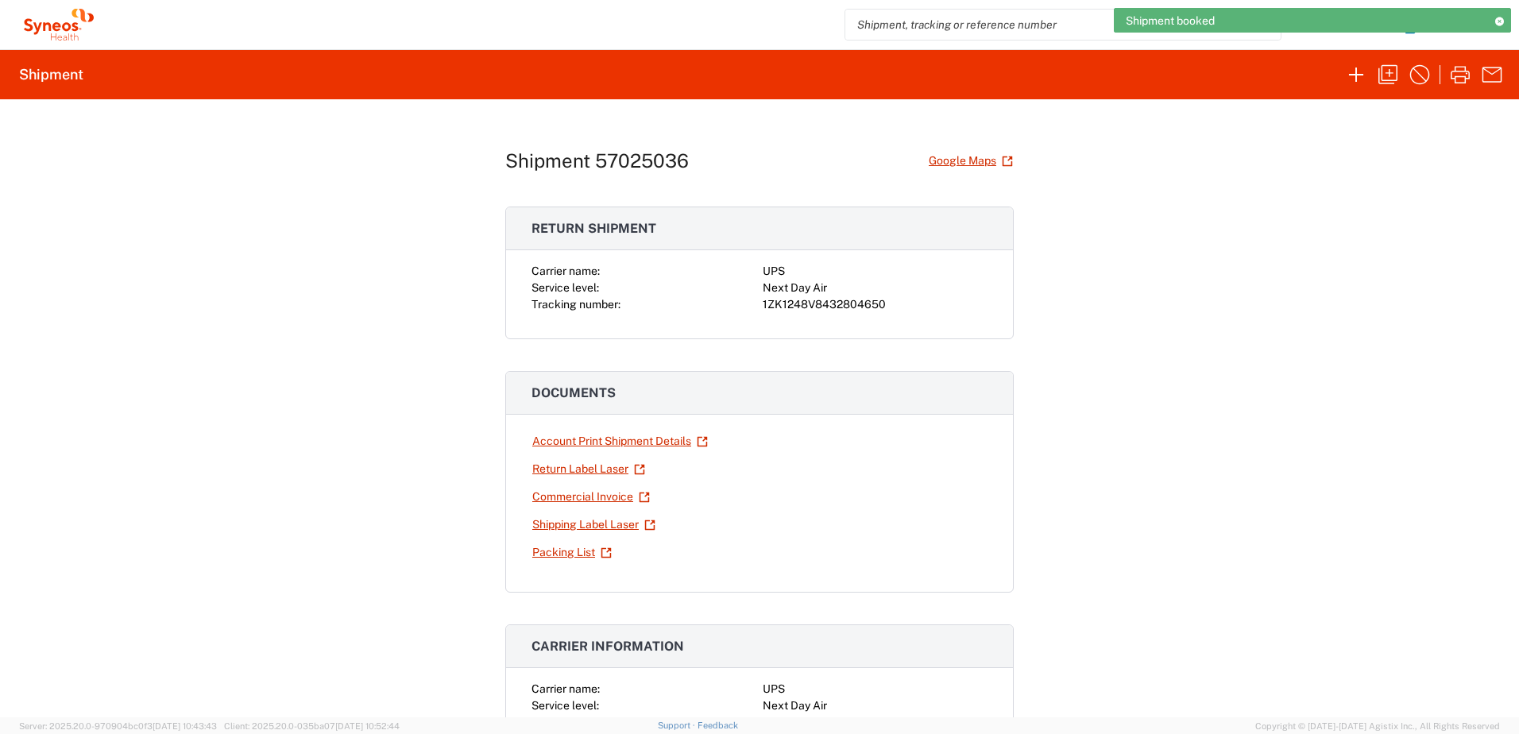
click at [850, 304] on div "1ZK1248V8432804650" at bounding box center [875, 304] width 225 height 17
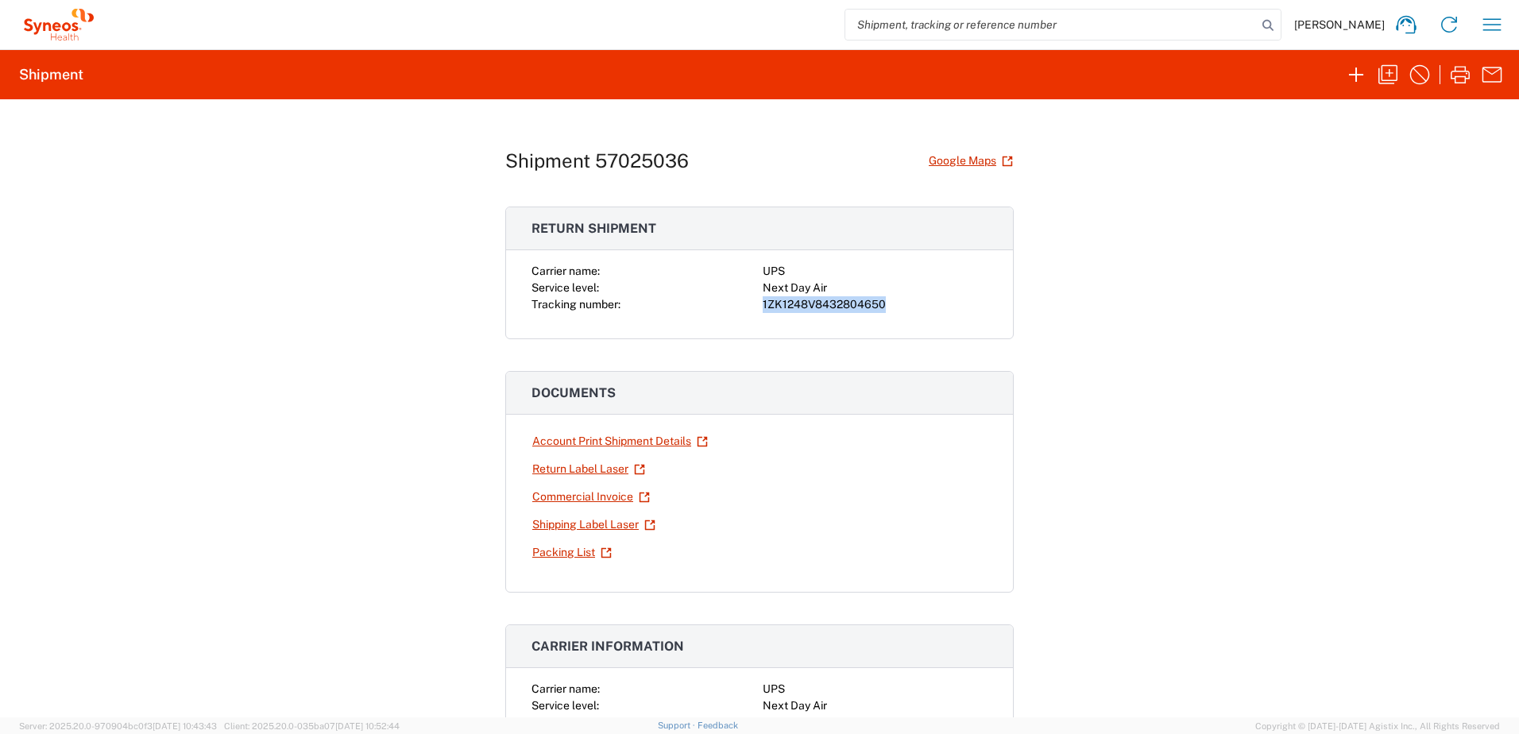
copy div "1ZK1248V8432804650"
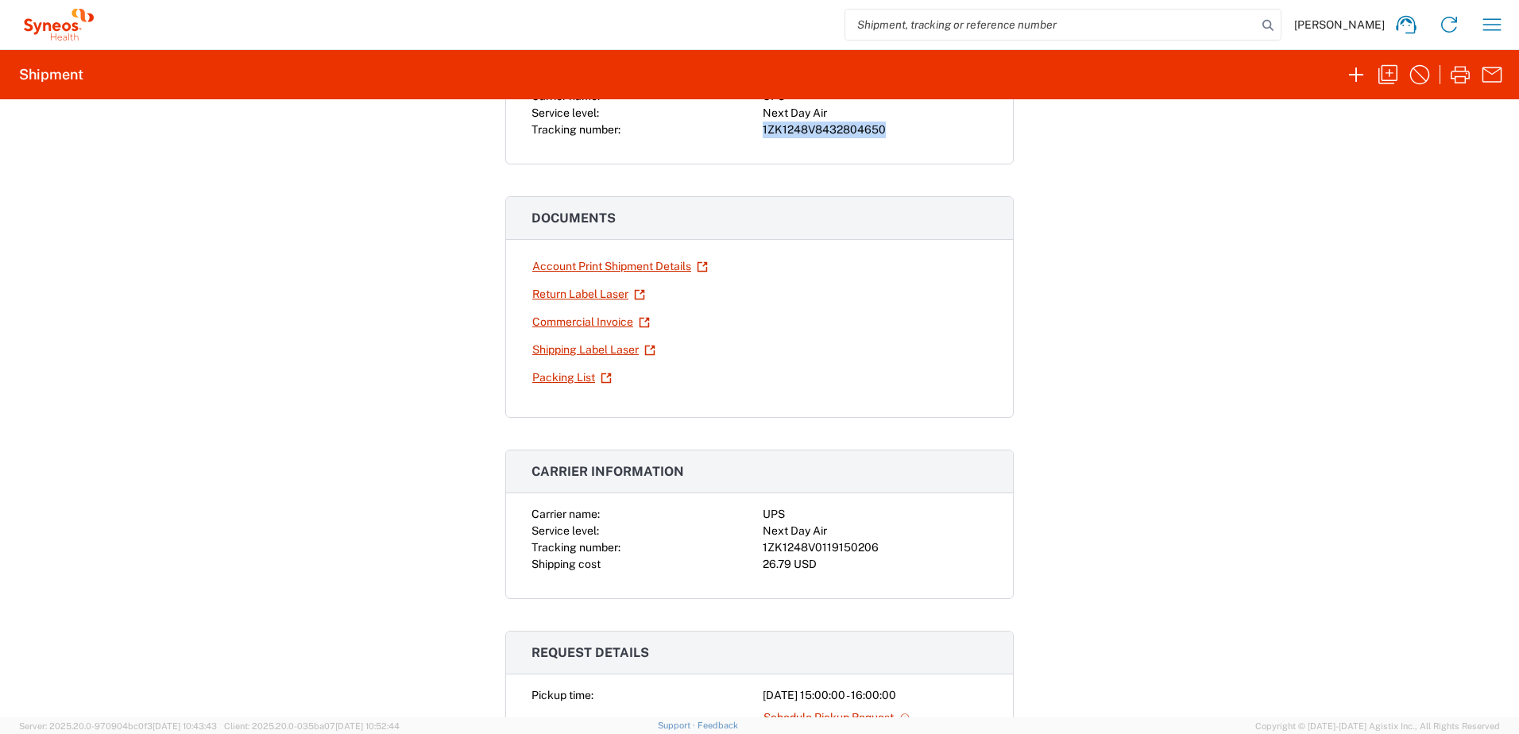
scroll to position [318, 0]
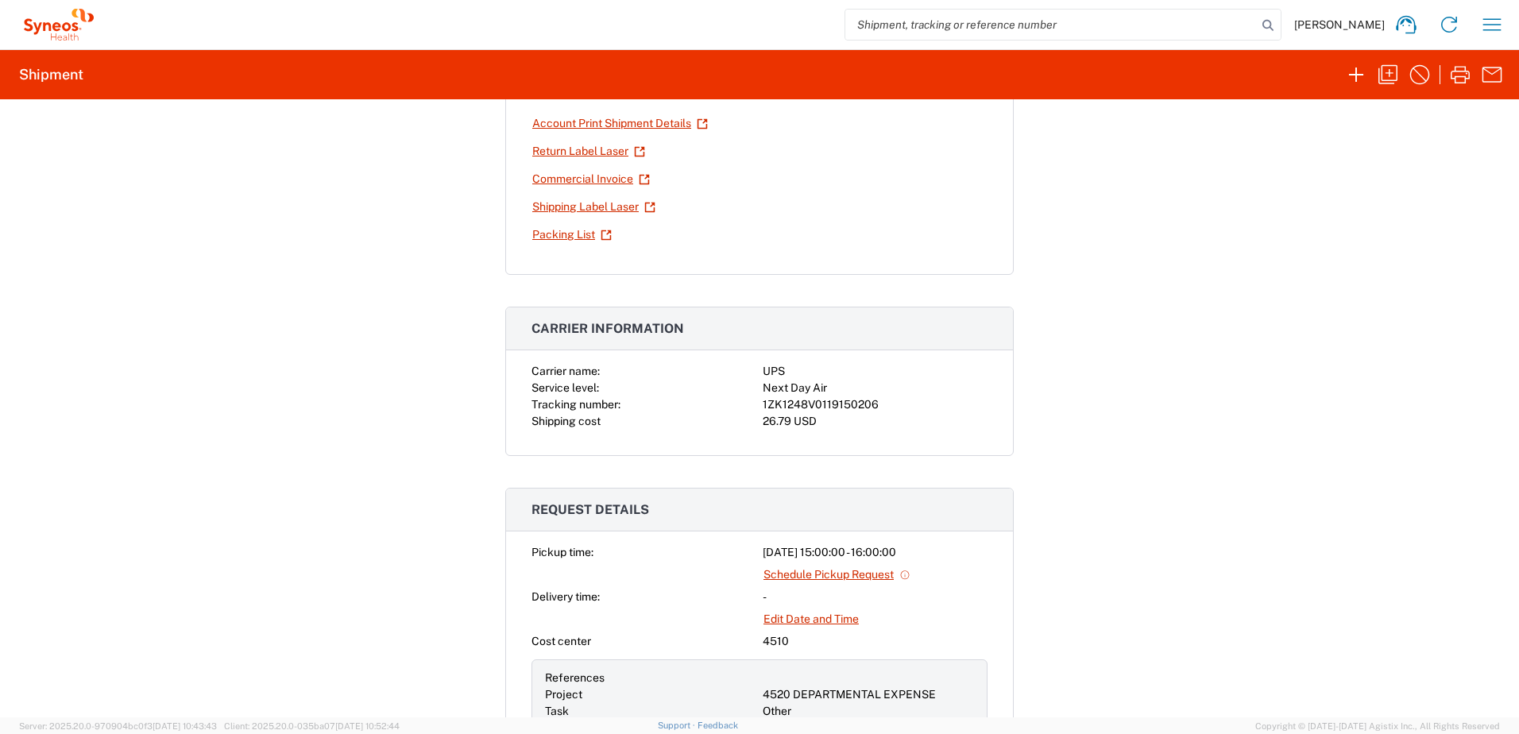
click at [814, 409] on div "1ZK1248V0119150206" at bounding box center [875, 404] width 225 height 17
copy div "1ZK1248V0119150206"
click at [1017, 409] on div "Shipment 57025036 Google Maps Return shipment Carrier name: UPS Service level: …" at bounding box center [759, 408] width 1519 height 618
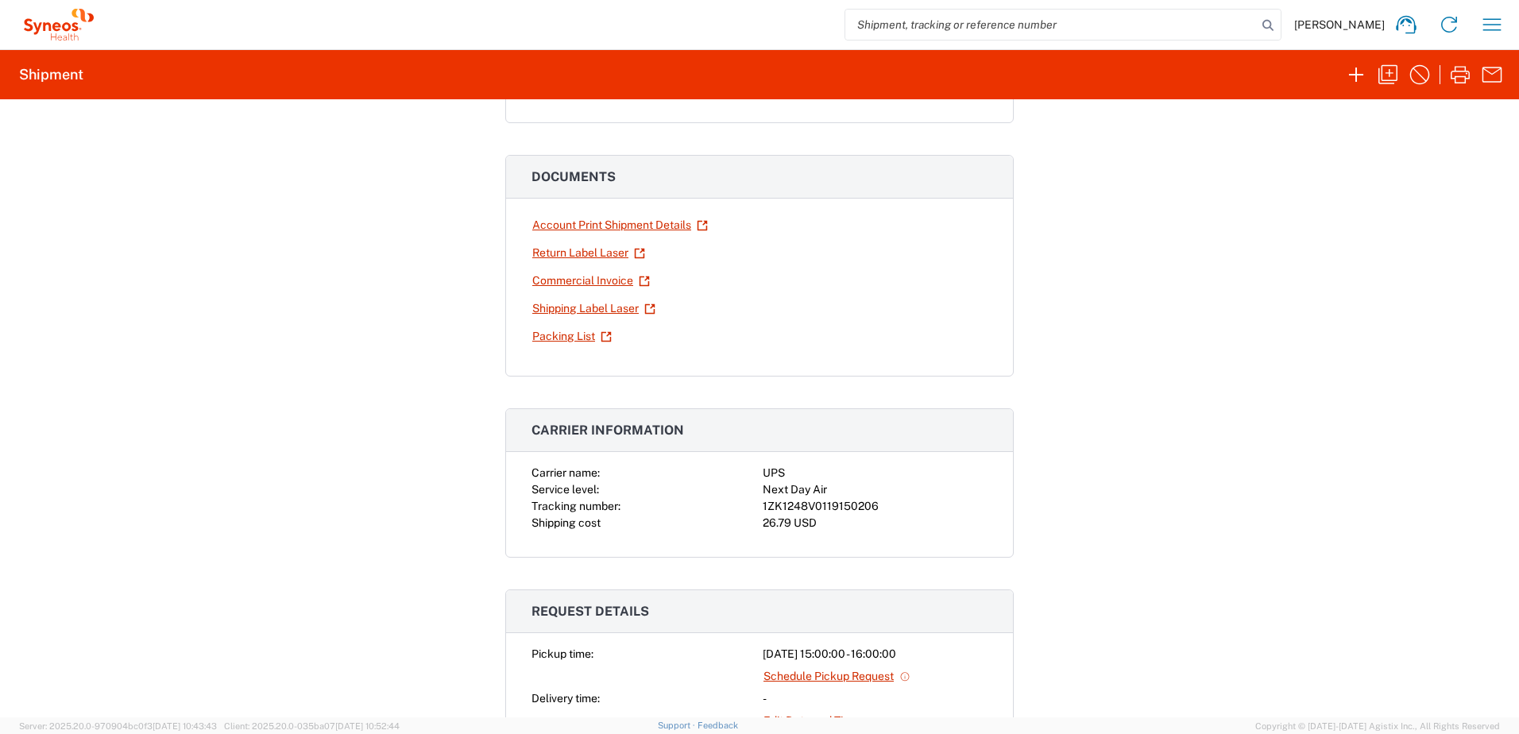
scroll to position [0, 0]
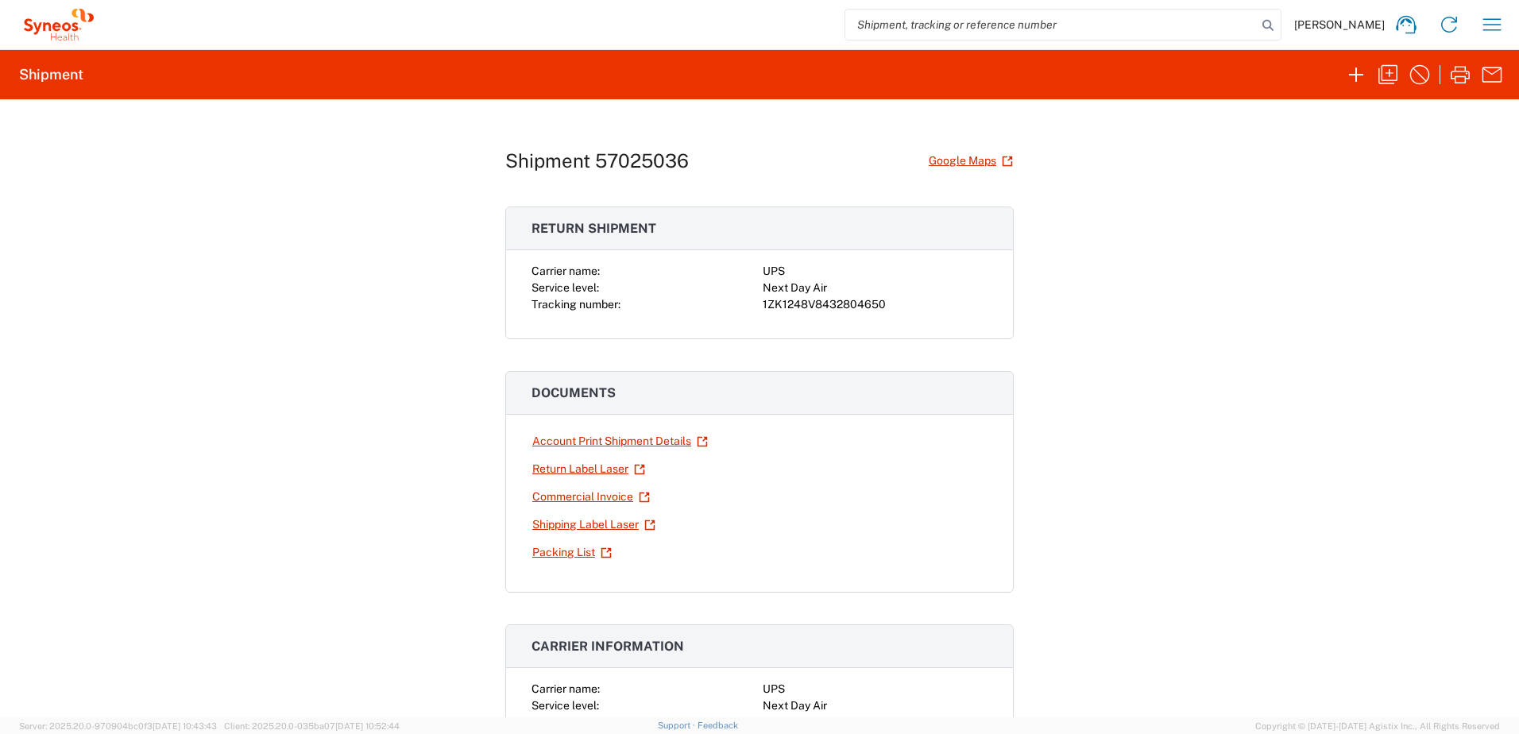
click at [1215, 339] on div "Shipment 57025036 Google Maps Return shipment Carrier name: UPS Service level: …" at bounding box center [759, 408] width 1519 height 618
